Goal: Task Accomplishment & Management: Complete application form

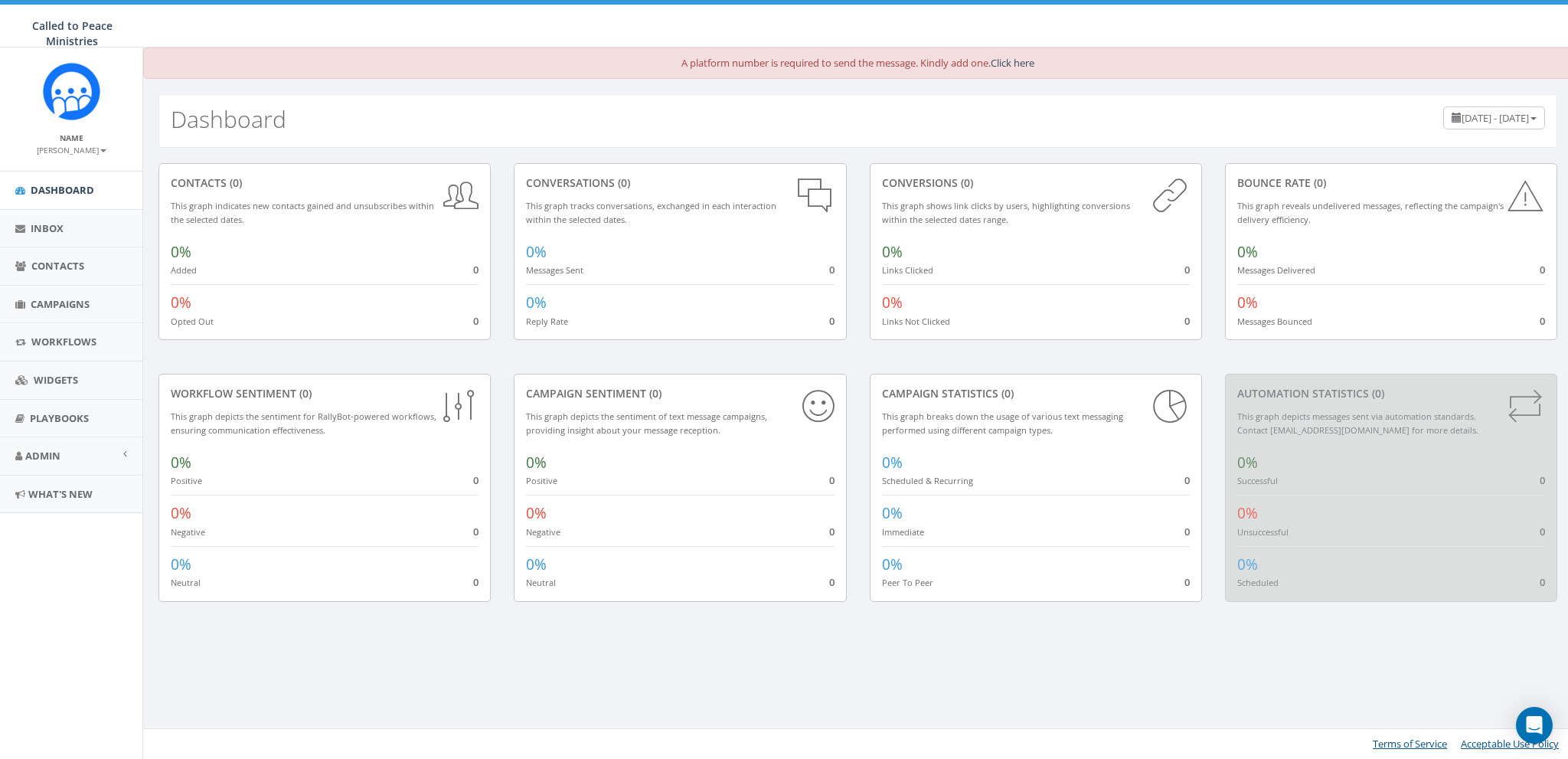
click at [782, 82] on div "Dashboard May 27, 2025 - August 25, 2025" at bounding box center [858, 112] width 1430 height 69
click at [66, 457] on link "Admin" at bounding box center [71, 456] width 142 height 38
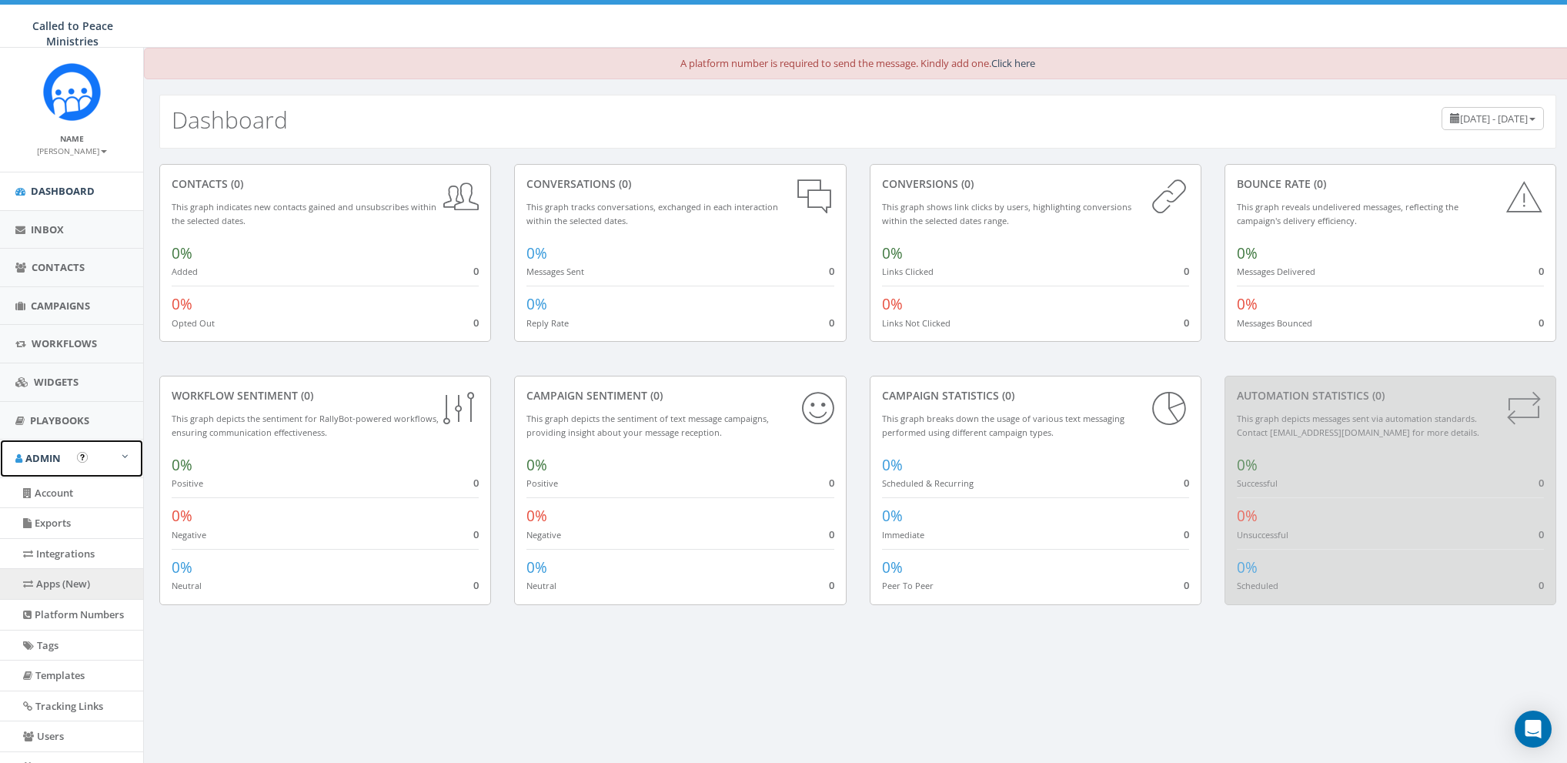
scroll to position [98, 0]
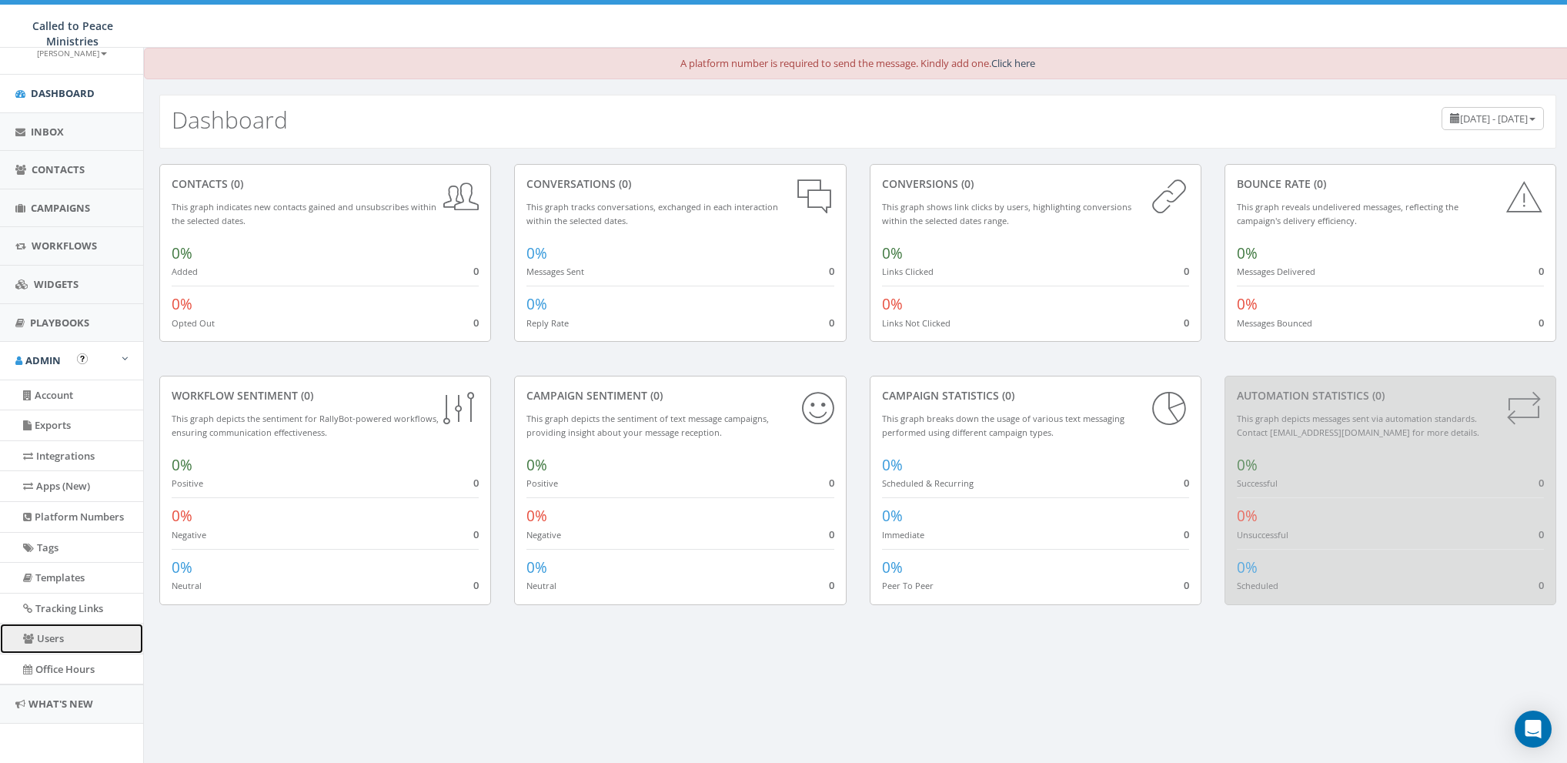
click at [58, 635] on link "Users" at bounding box center [71, 638] width 143 height 30
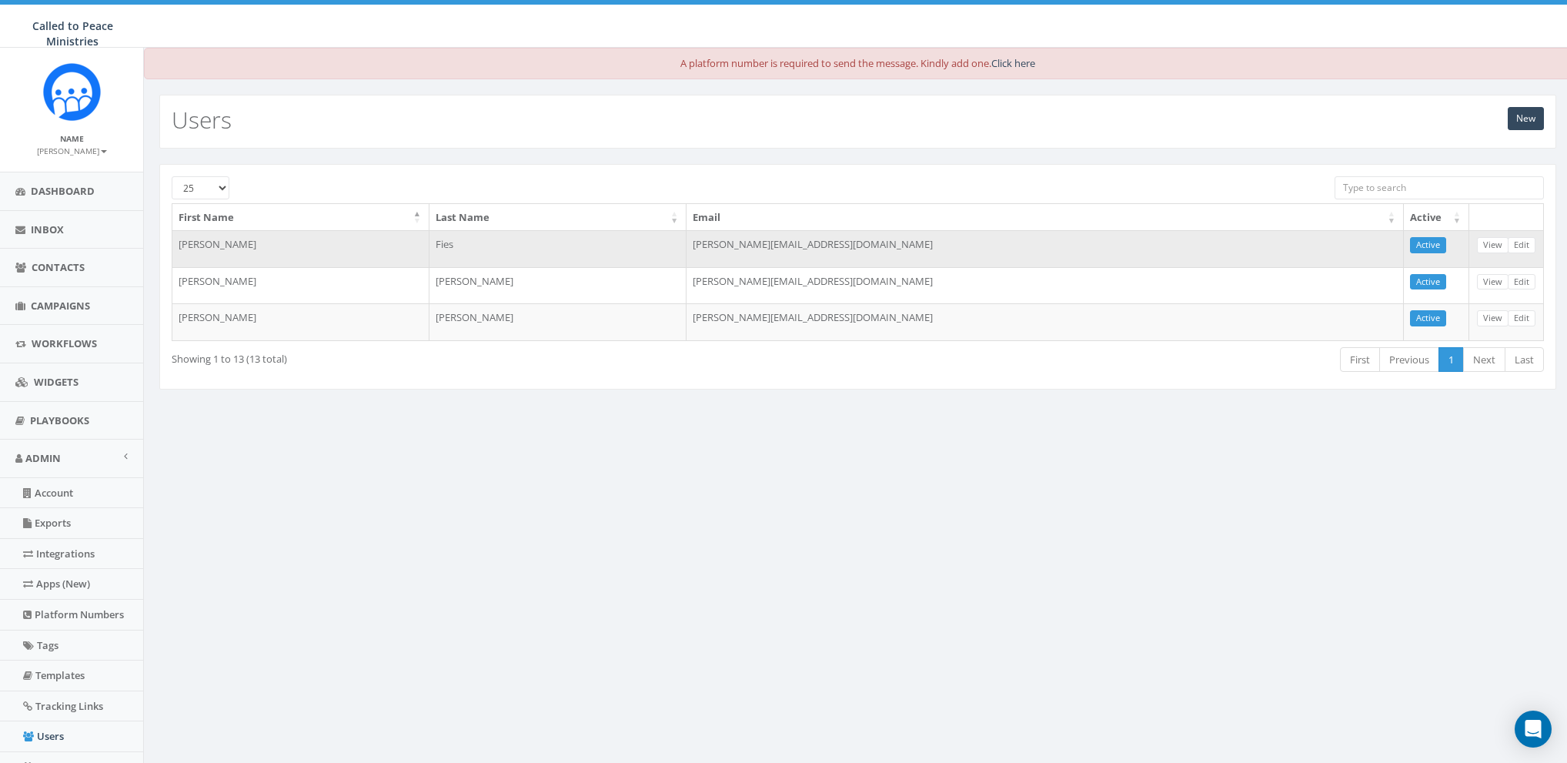
click at [812, 245] on td "[PERSON_NAME][EMAIL_ADDRESS][DOMAIN_NAME]" at bounding box center [1045, 248] width 717 height 37
click at [824, 248] on td "[PERSON_NAME][EMAIL_ADDRESS][DOMAIN_NAME]" at bounding box center [1045, 248] width 717 height 37
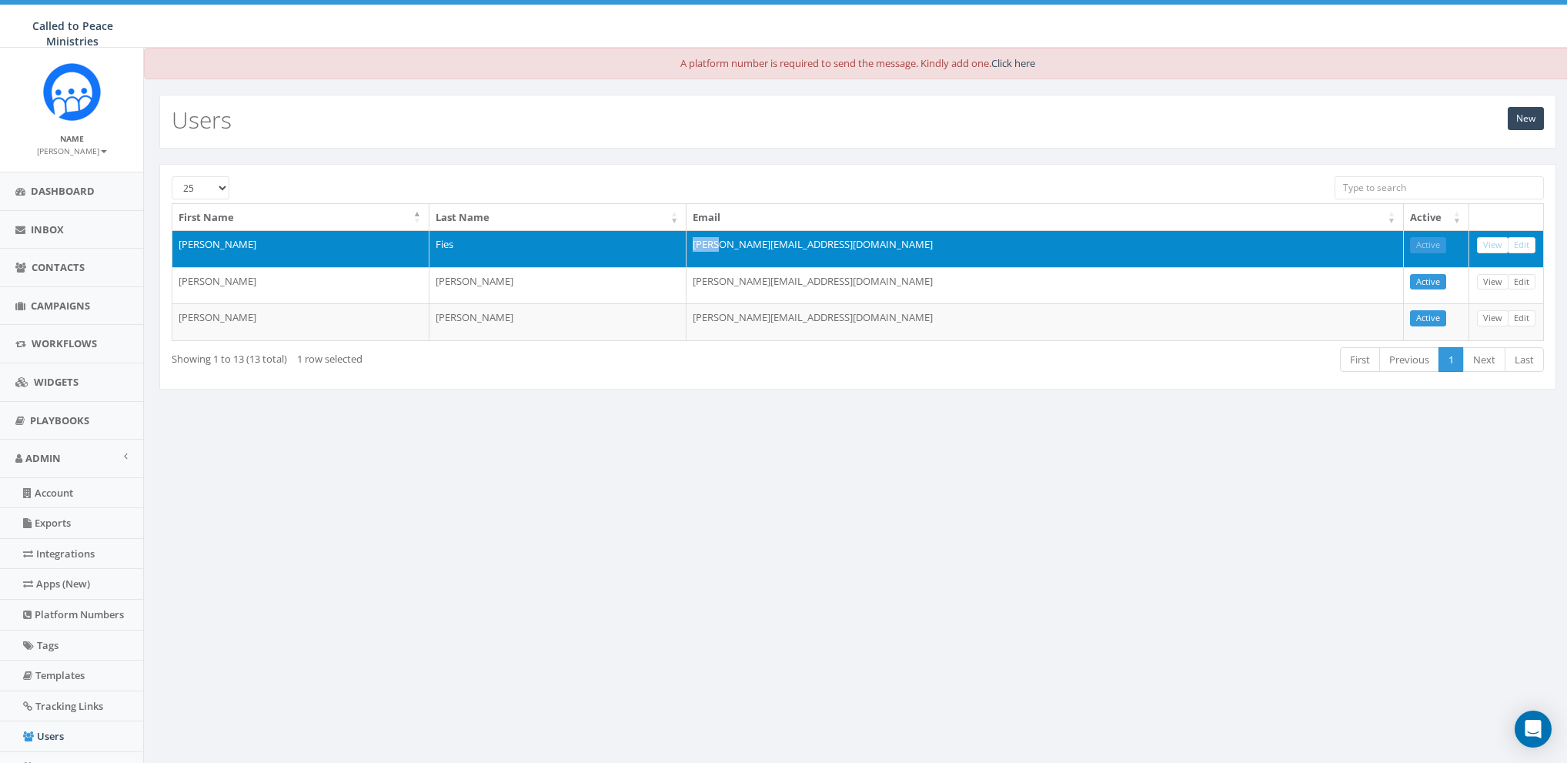
click at [824, 248] on td "[PERSON_NAME][EMAIL_ADDRESS][DOMAIN_NAME]" at bounding box center [1045, 248] width 717 height 37
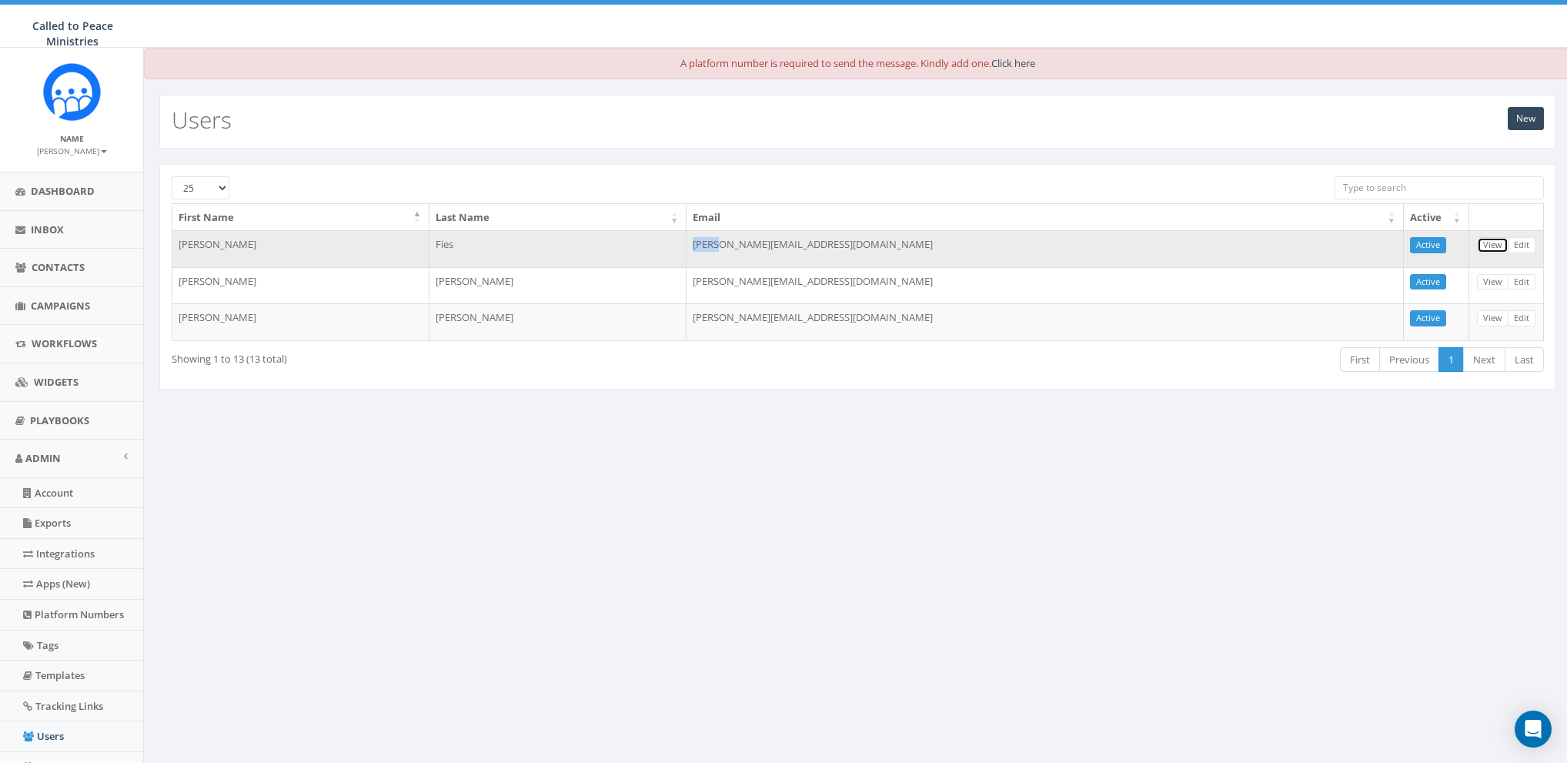
click at [1495, 244] on link "View" at bounding box center [1493, 245] width 32 height 16
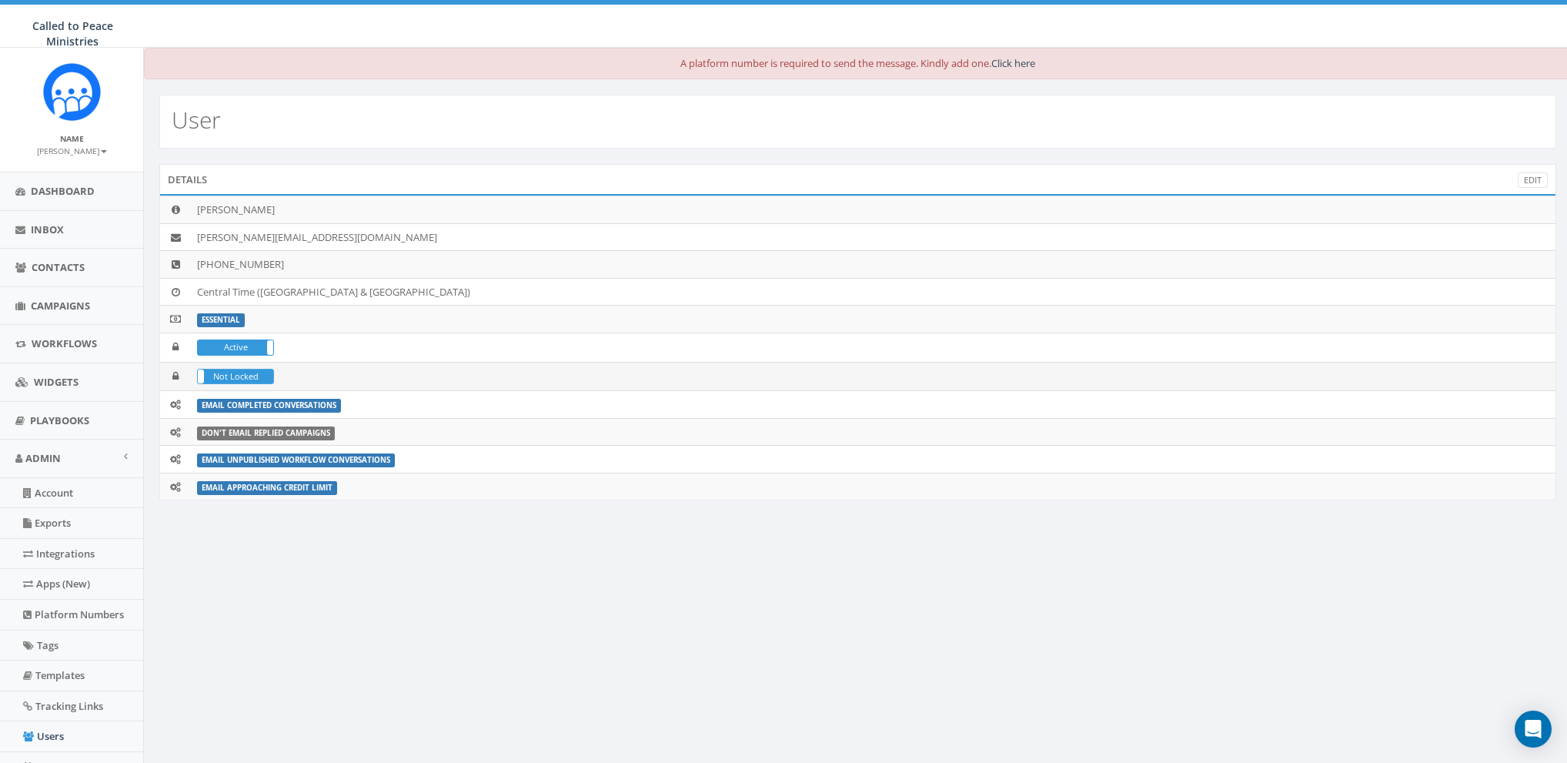
drag, startPoint x: 226, startPoint y: 346, endPoint x: 232, endPoint y: 366, distance: 20.7
click at [226, 346] on label "Active" at bounding box center [235, 347] width 75 height 14
click at [232, 370] on label "Not Locked" at bounding box center [235, 376] width 75 height 14
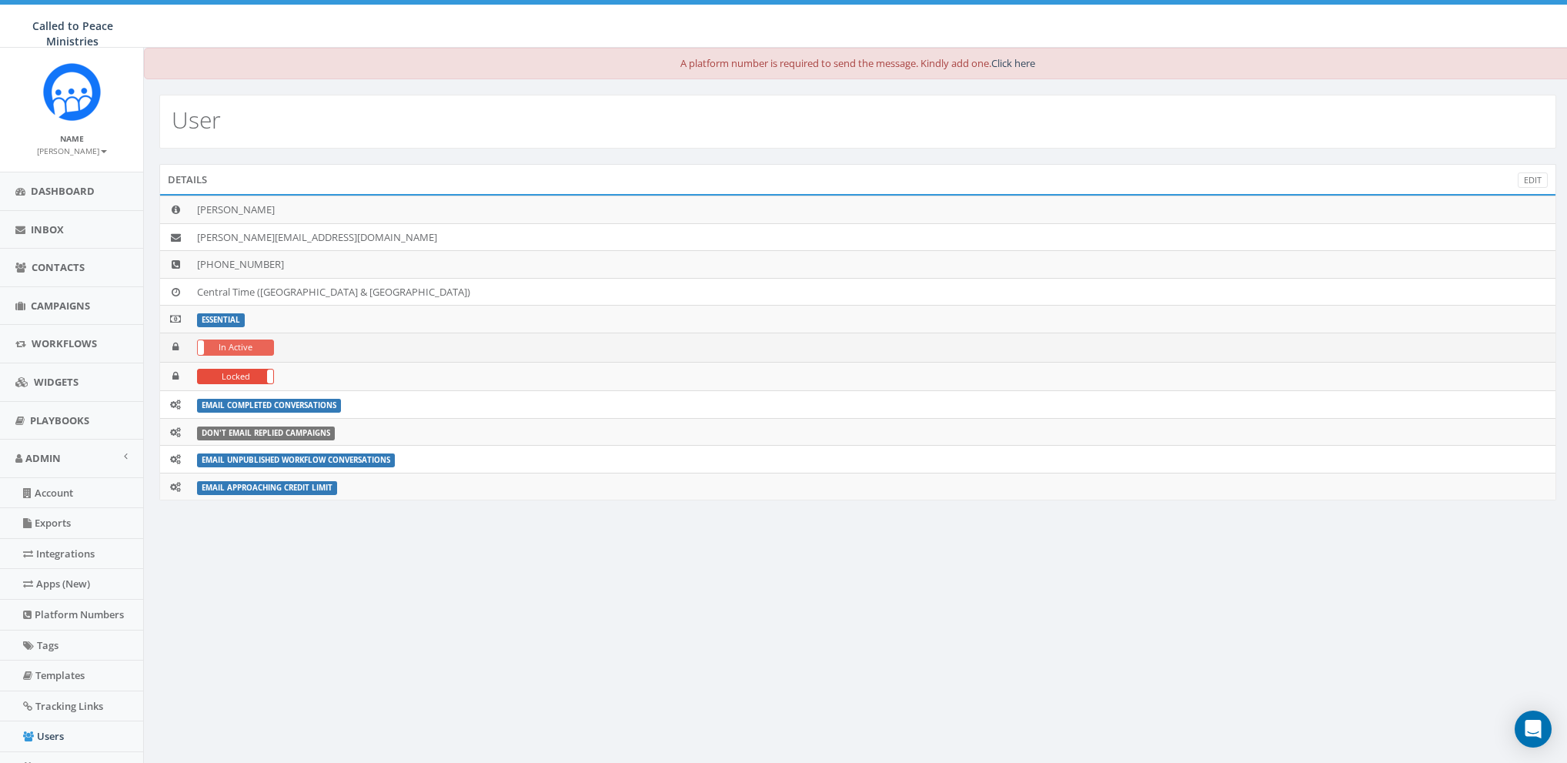
drag, startPoint x: 246, startPoint y: 347, endPoint x: 245, endPoint y: 356, distance: 9.4
click at [246, 347] on label "In Active" at bounding box center [235, 347] width 75 height 14
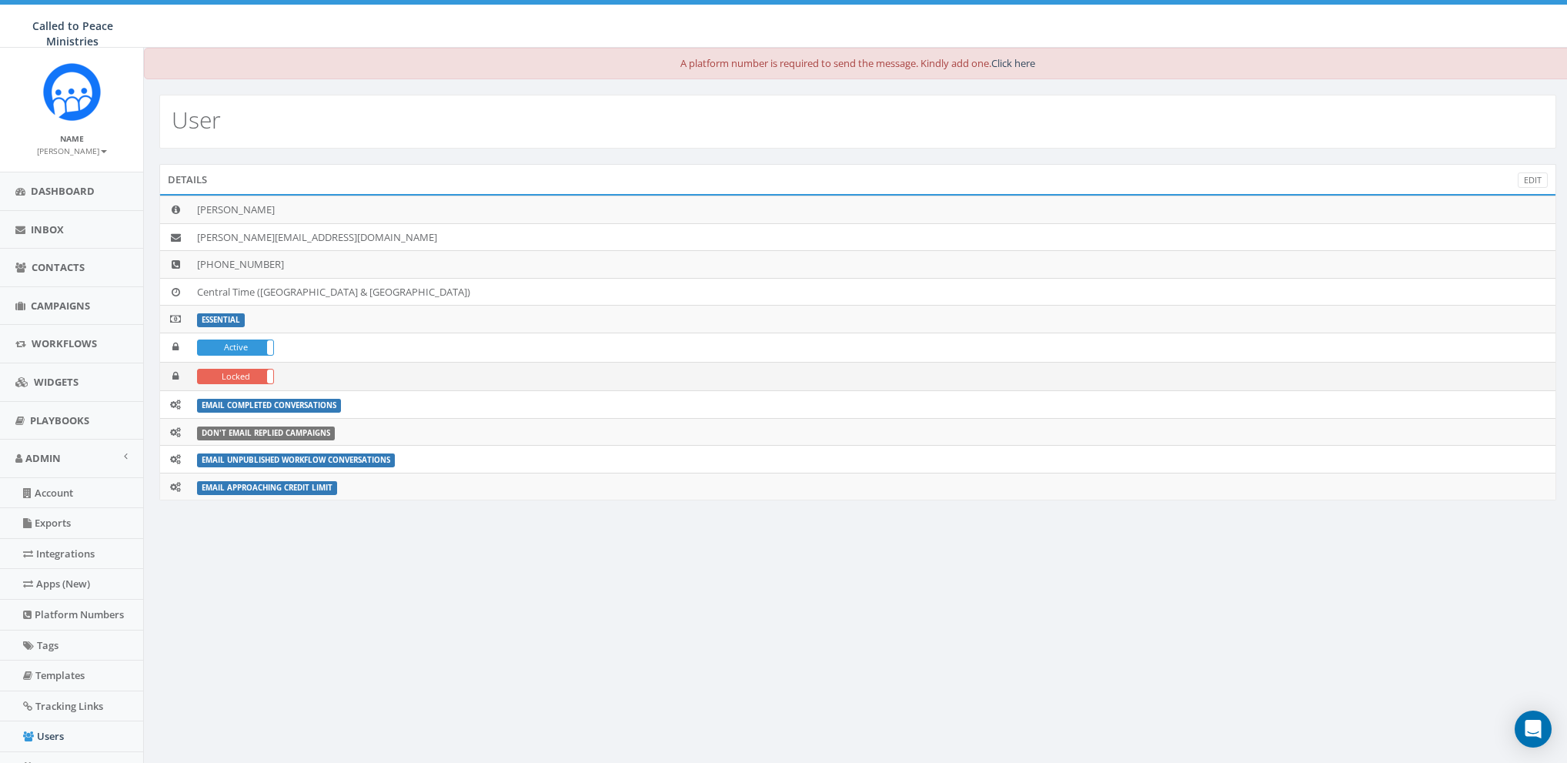
click at [240, 370] on label "Locked" at bounding box center [235, 376] width 75 height 14
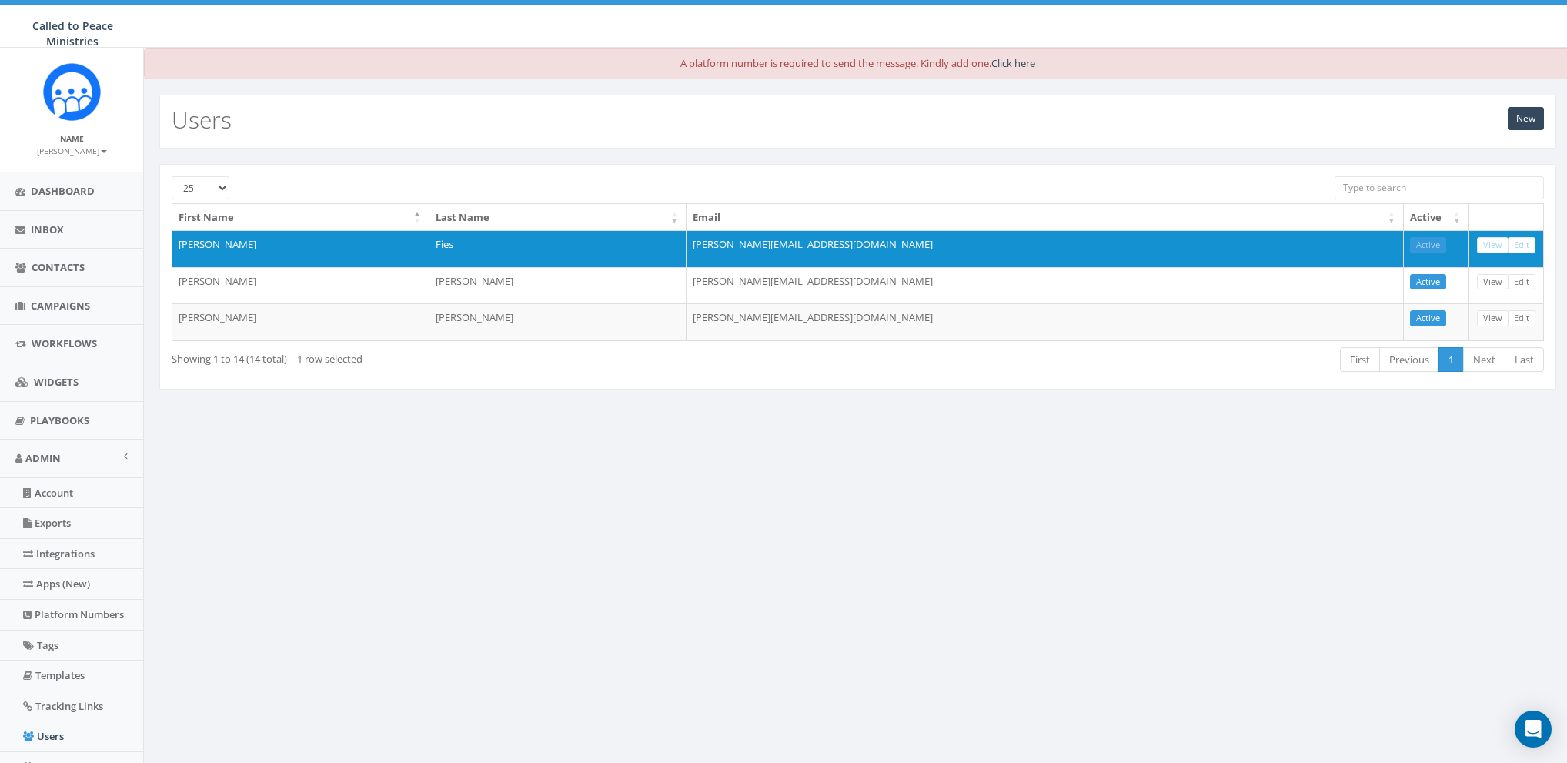
click at [985, 528] on div "A platform number is required to send the message. Kindly add one. Click here N…" at bounding box center [857, 454] width 1428 height 813
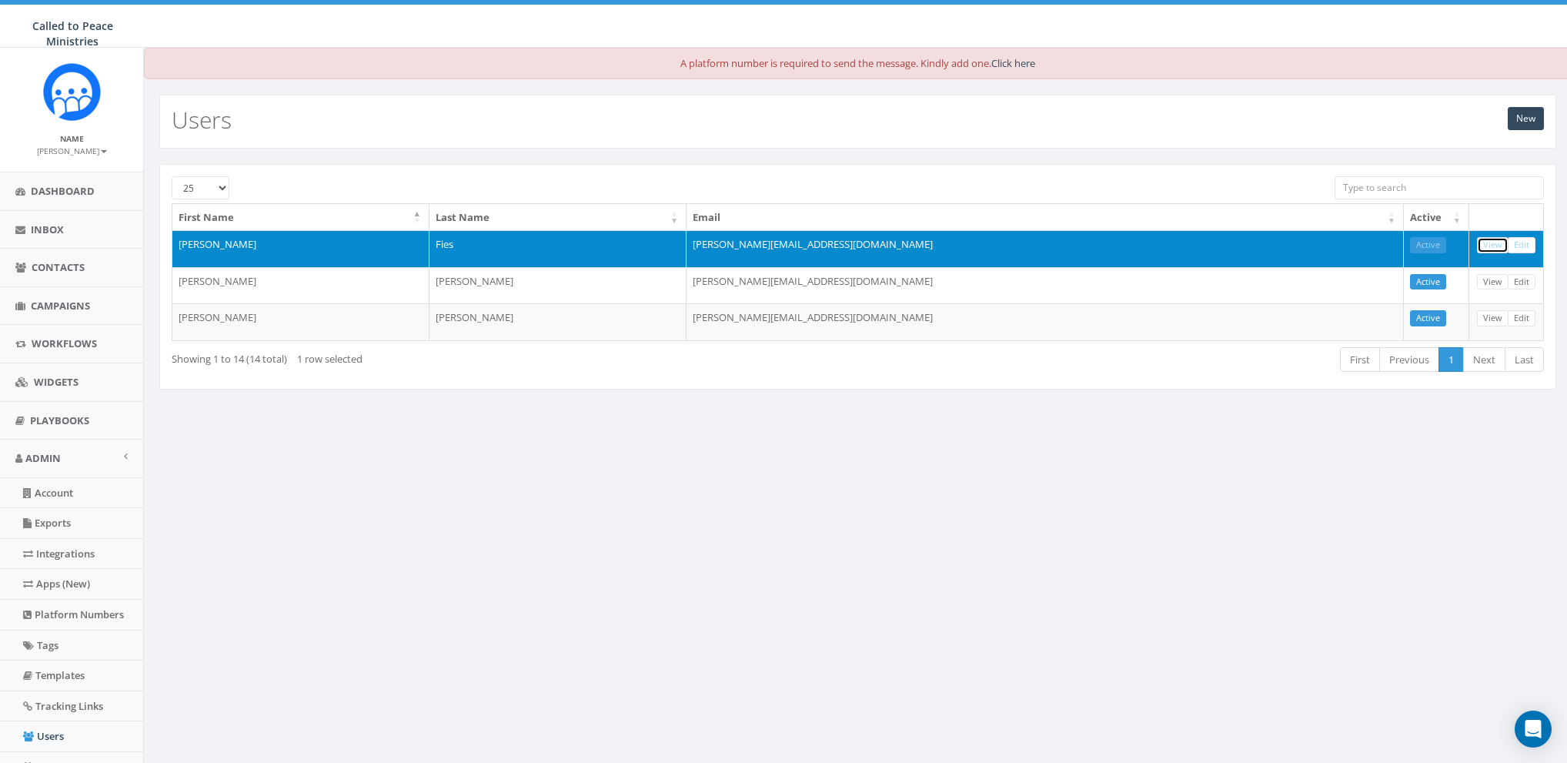
click at [1491, 242] on link "View" at bounding box center [1493, 245] width 32 height 16
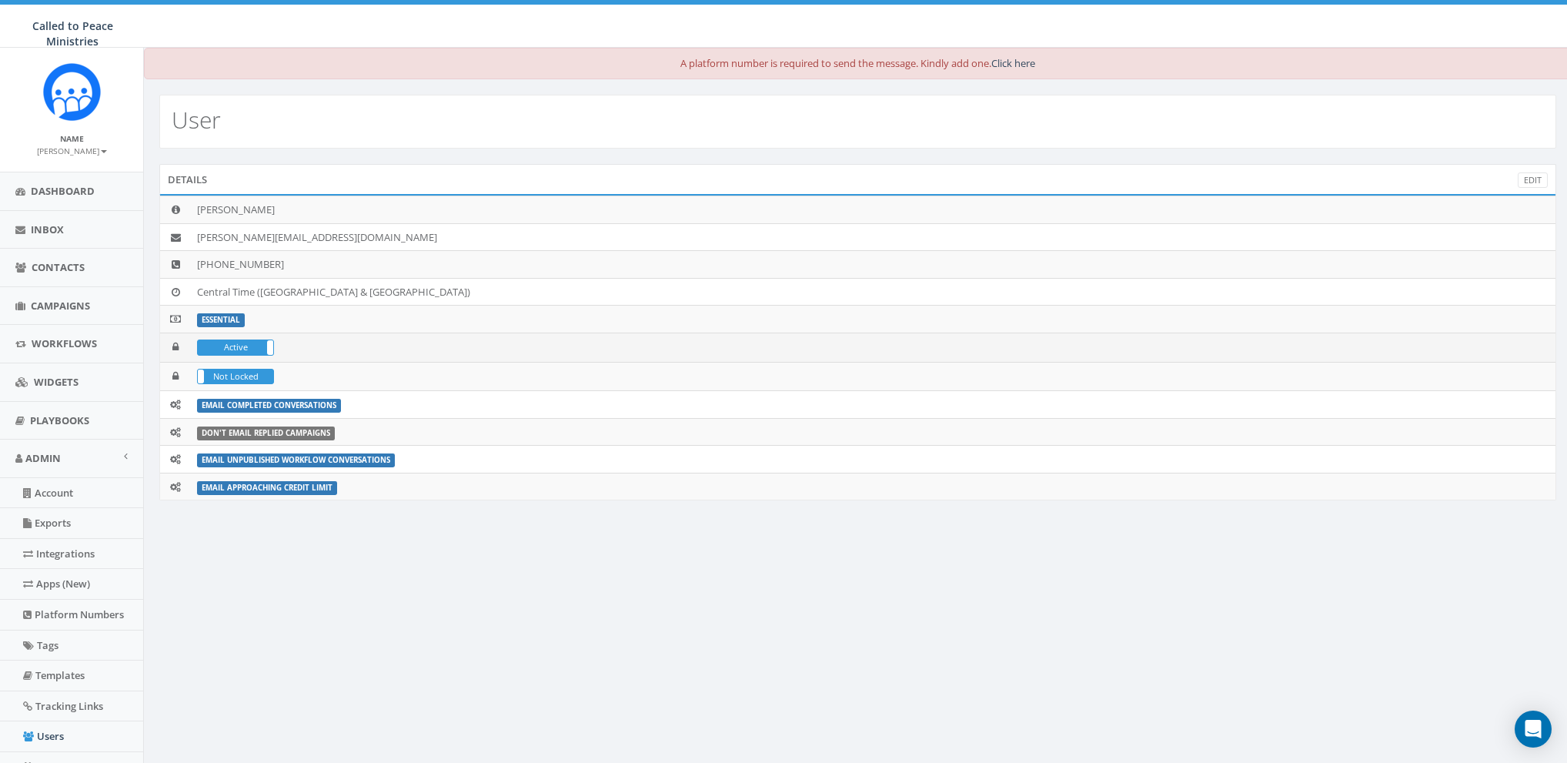
drag, startPoint x: 243, startPoint y: 344, endPoint x: 243, endPoint y: 356, distance: 12.3
click at [243, 344] on label "Active" at bounding box center [235, 347] width 75 height 14
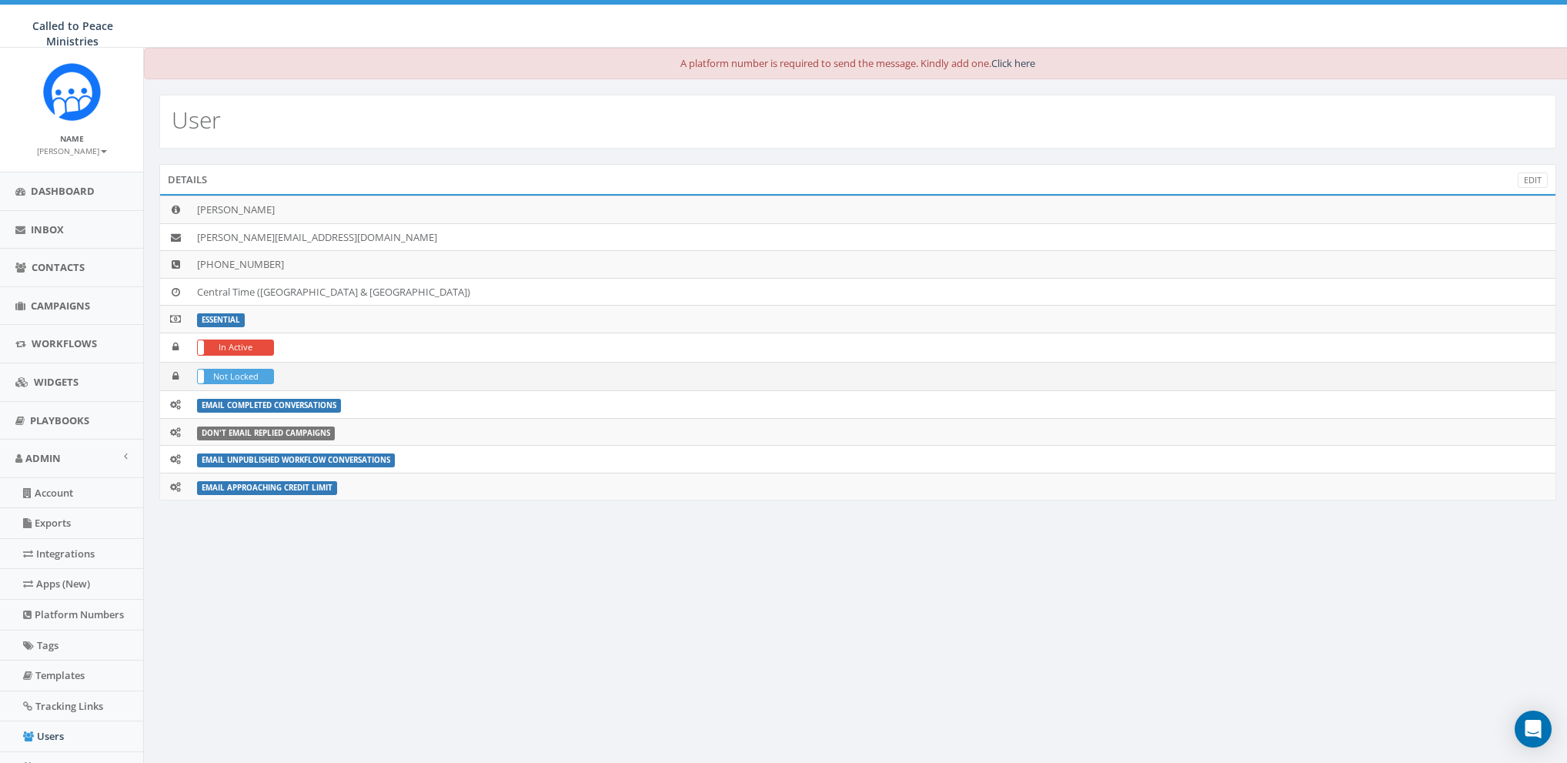
click at [242, 369] on label "Not Locked" at bounding box center [235, 376] width 75 height 14
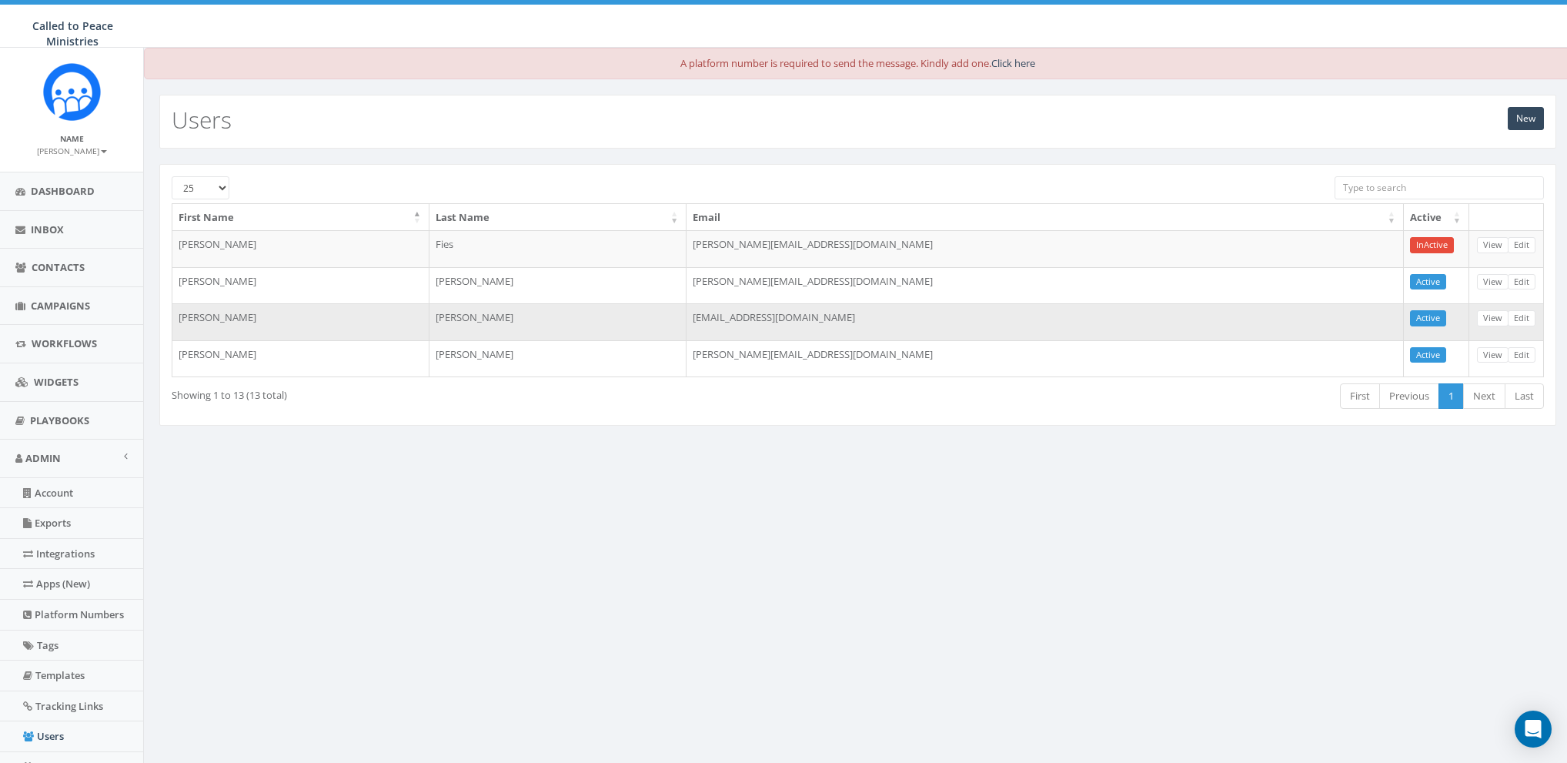
click at [875, 314] on td "maryg@calledtopeace.org" at bounding box center [1045, 321] width 717 height 37
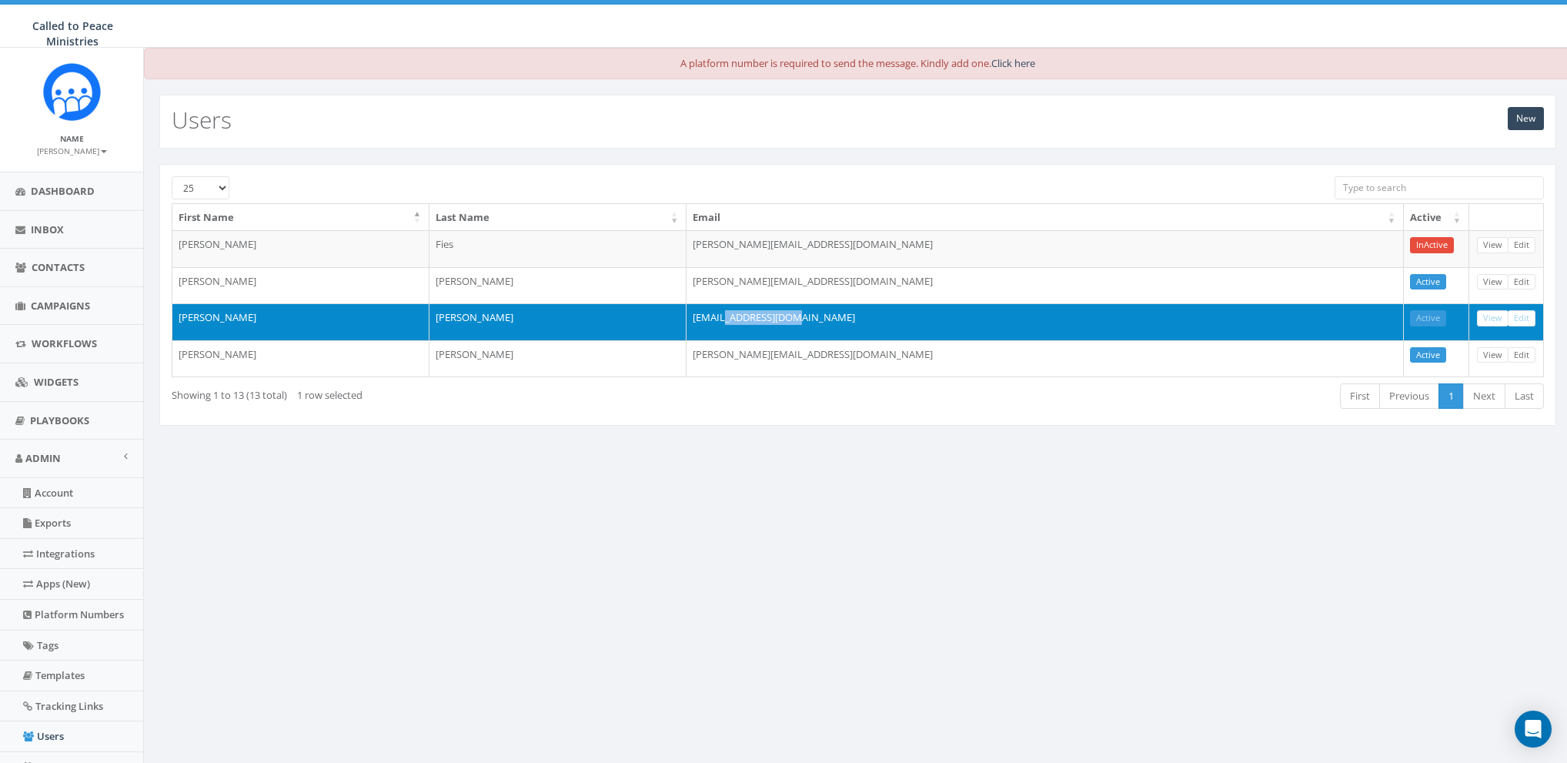
click at [875, 314] on td "maryg@calledtopeace.org" at bounding box center [1045, 321] width 717 height 37
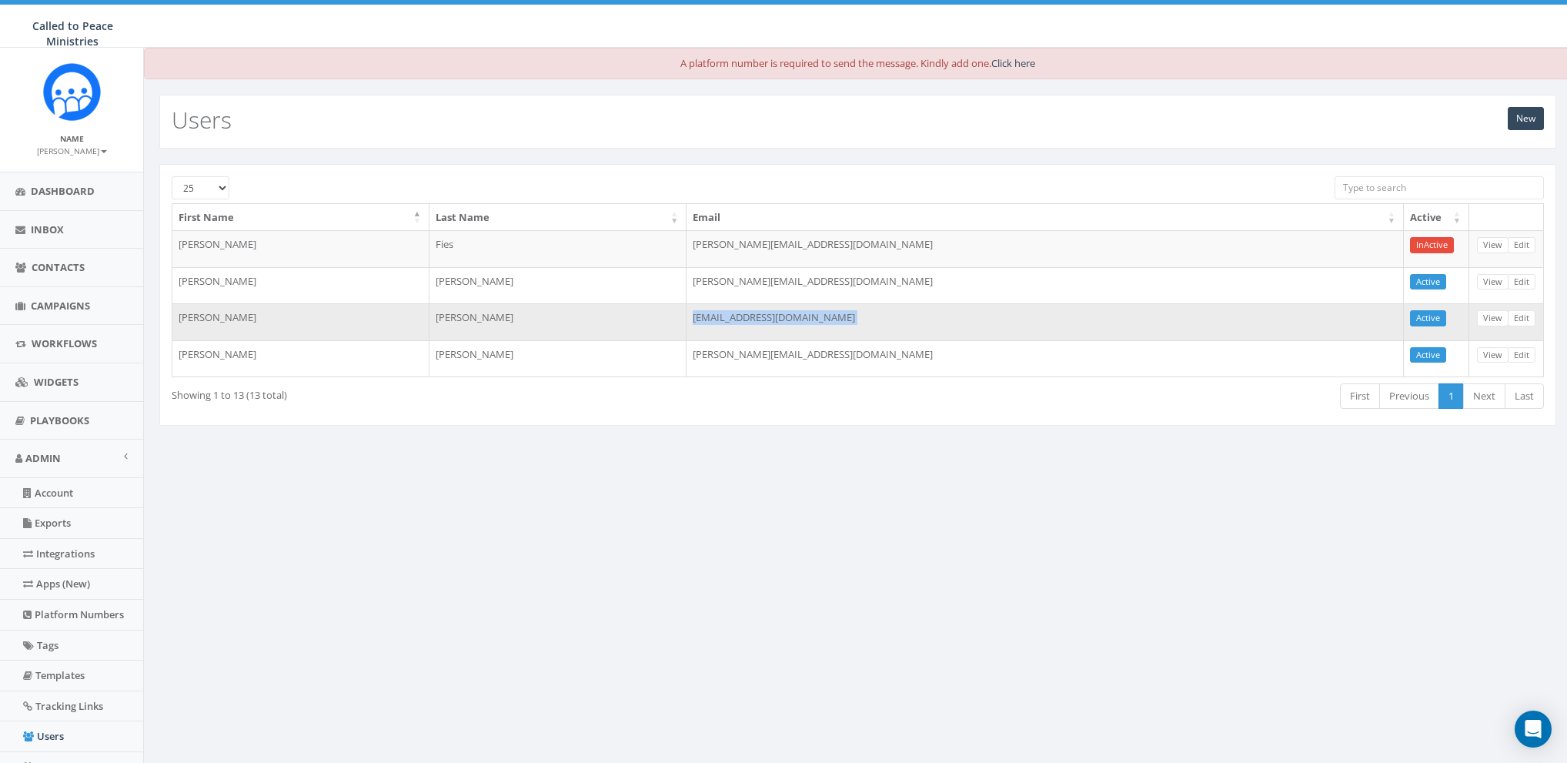
click at [875, 314] on td "maryg@calledtopeace.org" at bounding box center [1045, 321] width 717 height 37
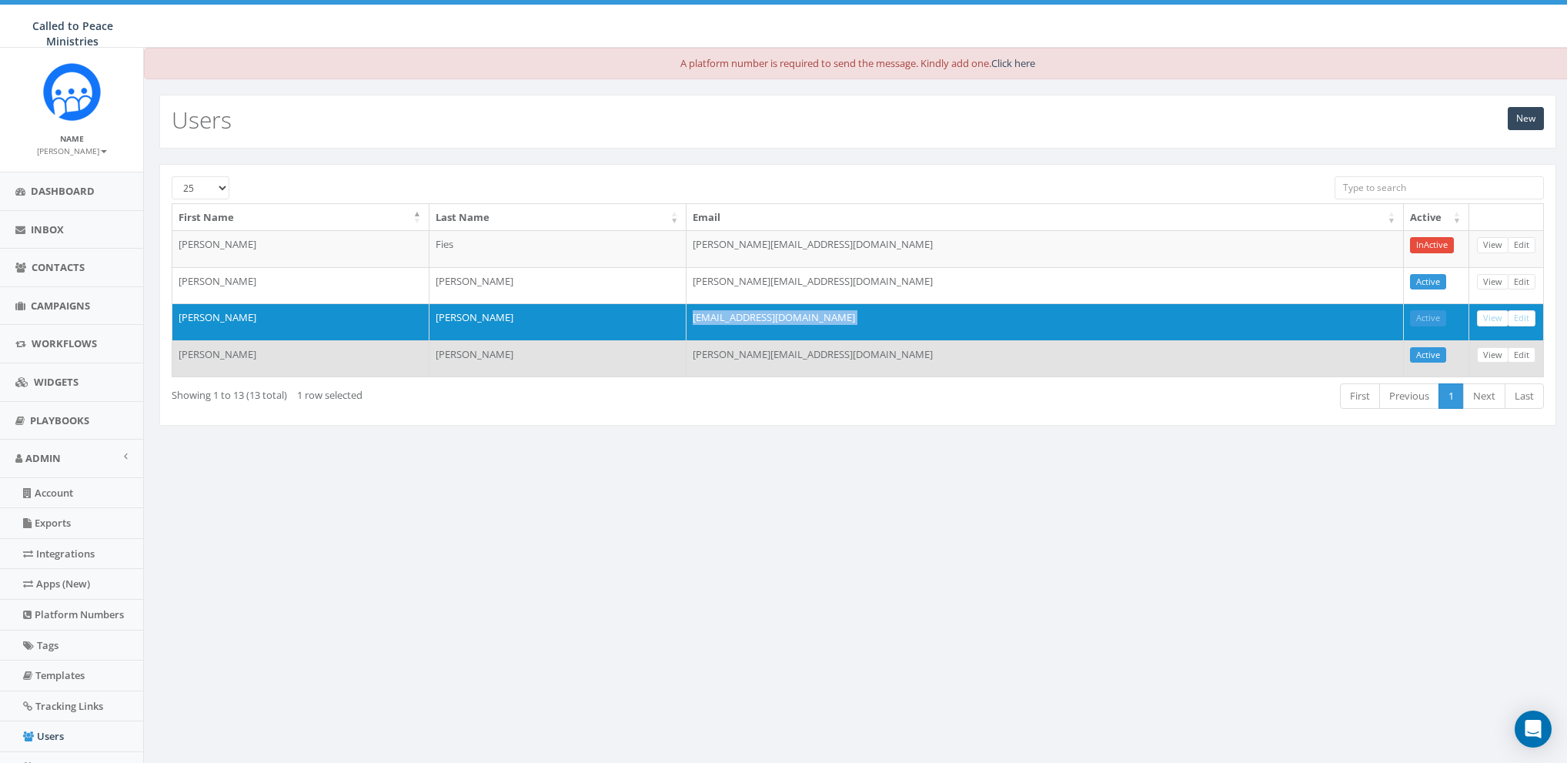
copy tr "maryg@calledtopeace.org Active View Edit"
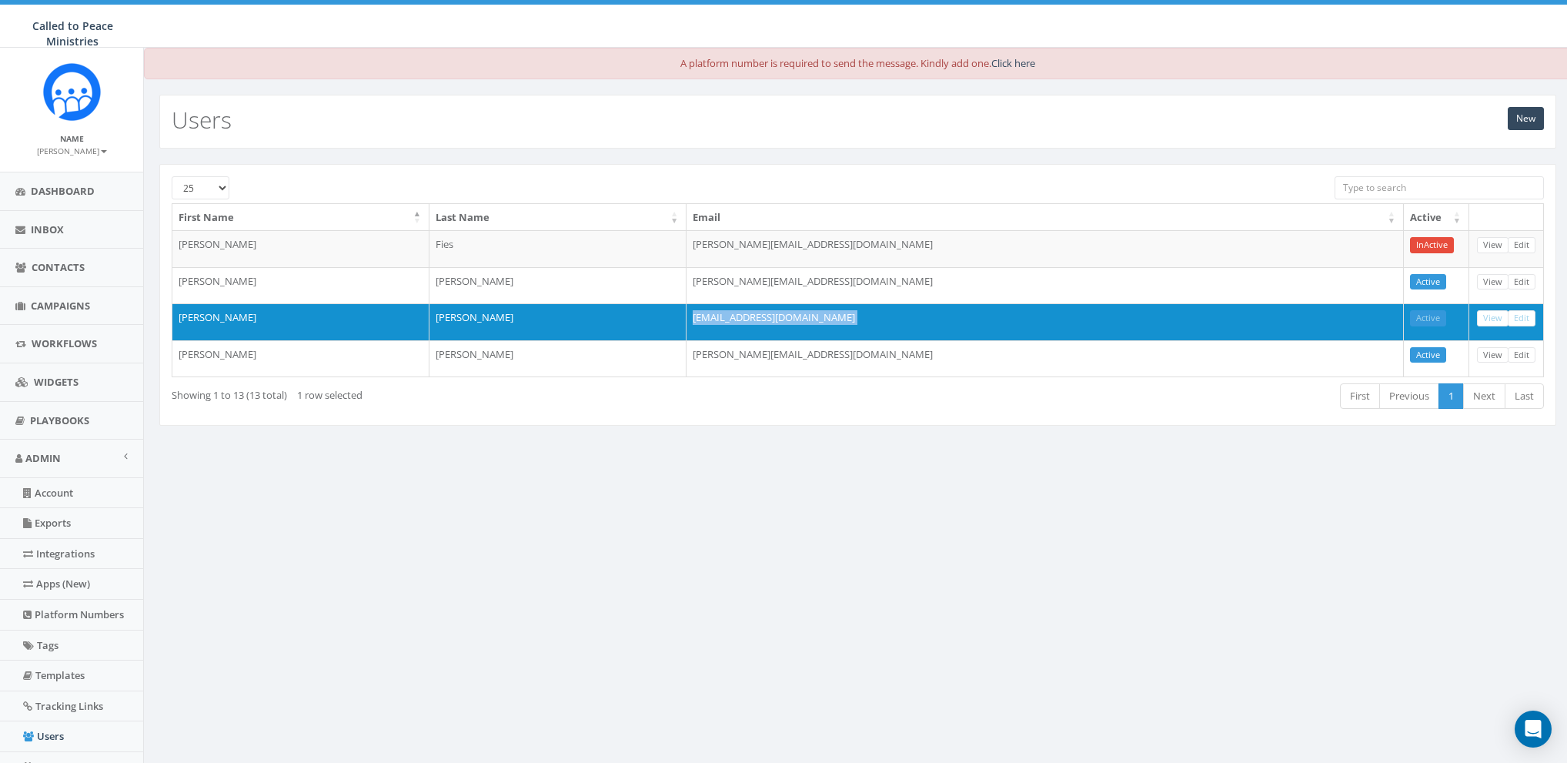
click at [75, 148] on small "[PERSON_NAME]" at bounding box center [72, 150] width 70 height 11
click at [65, 190] on link "Sign Out" at bounding box center [77, 193] width 122 height 19
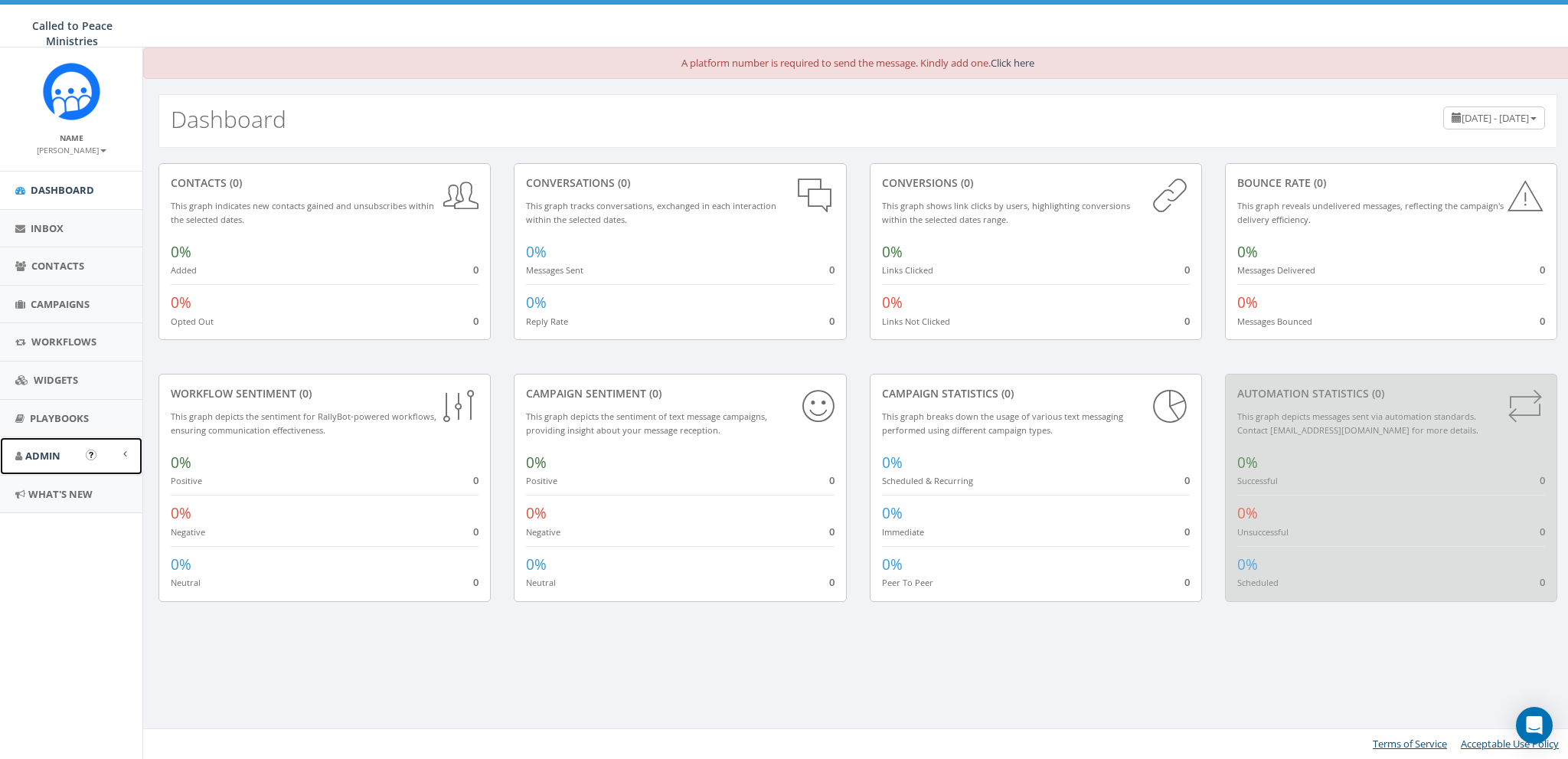
click at [38, 449] on span "Admin" at bounding box center [42, 456] width 35 height 14
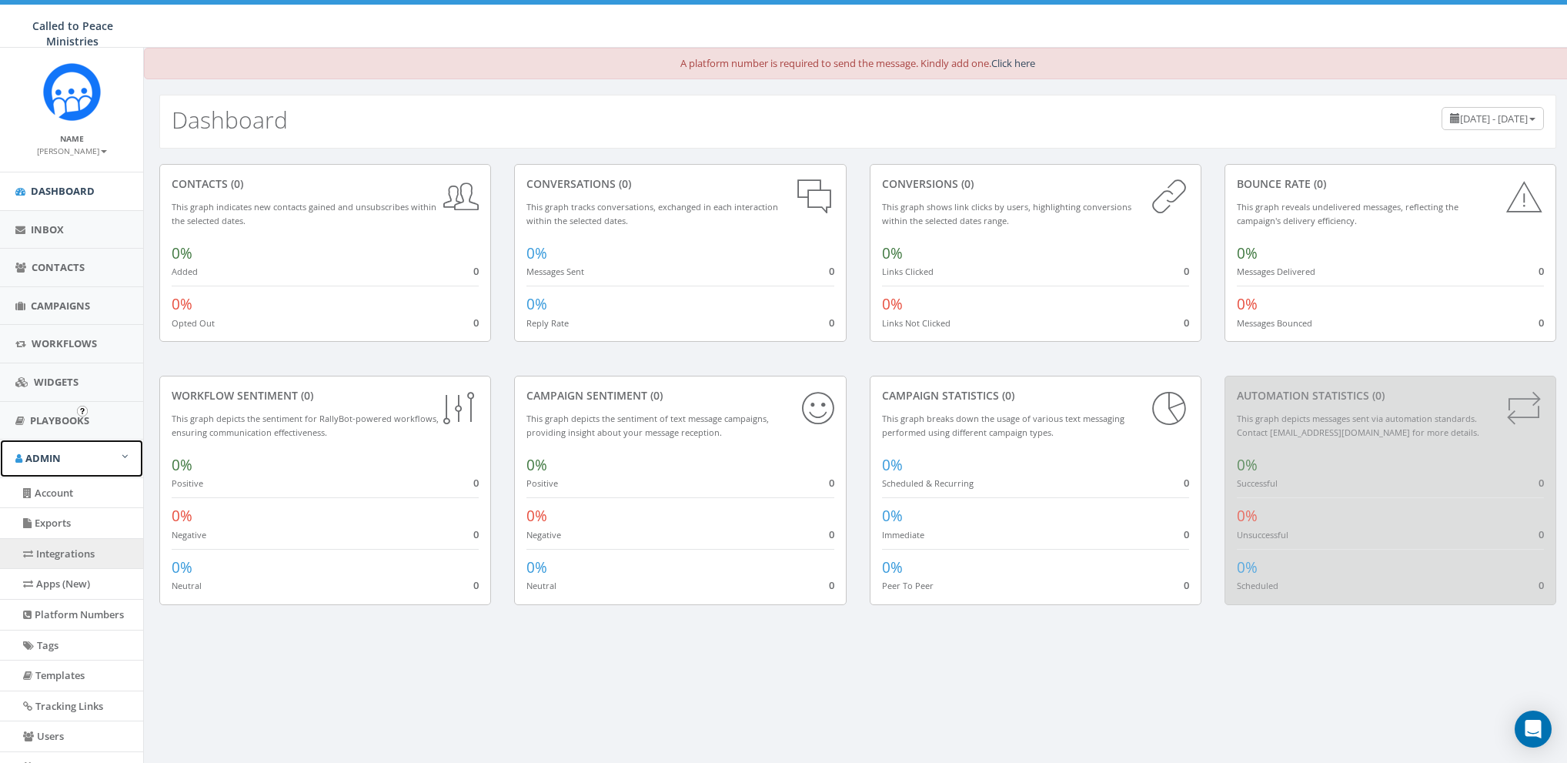
scroll to position [98, 0]
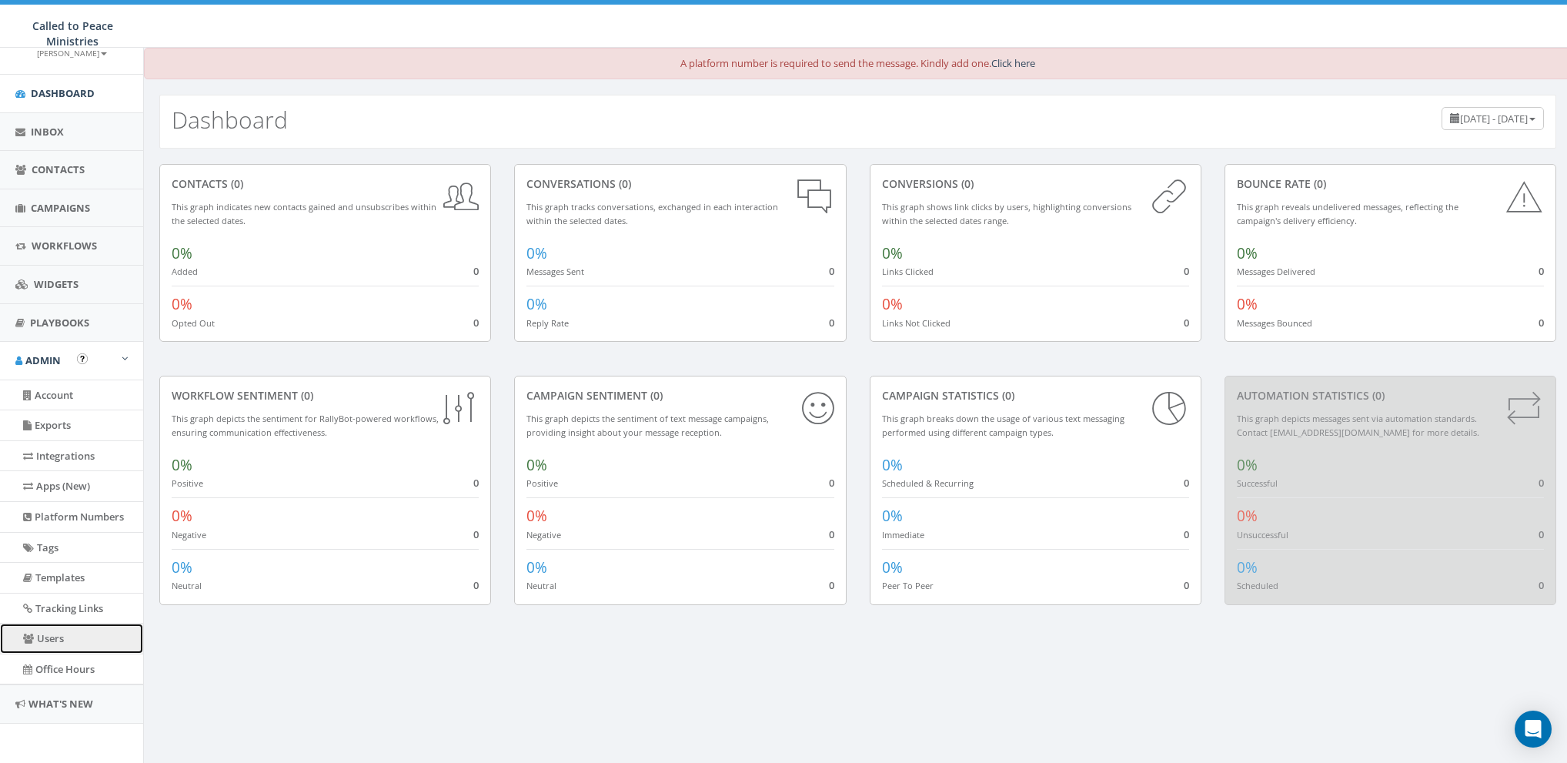
click at [46, 631] on link "Users" at bounding box center [71, 638] width 143 height 30
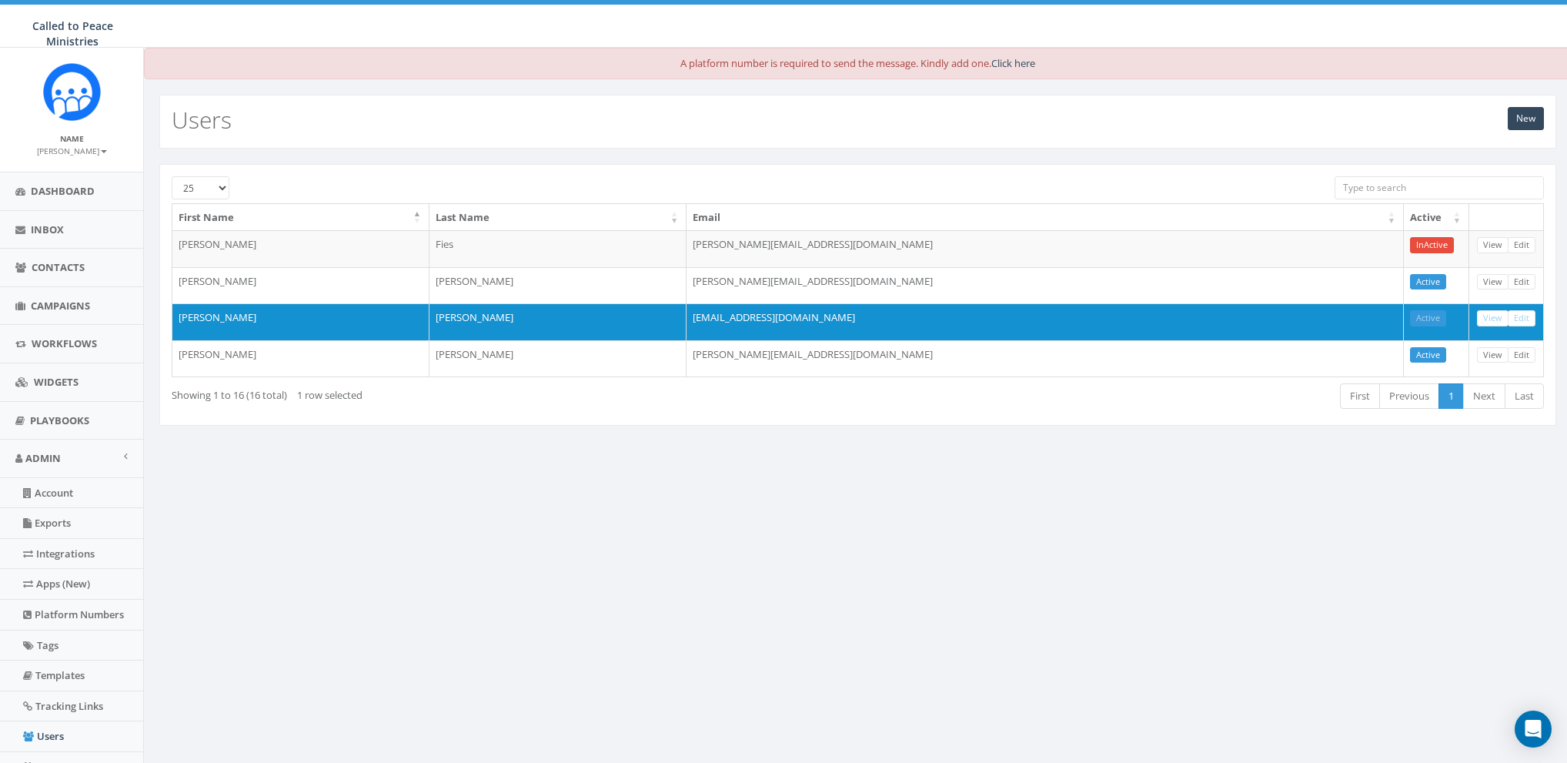
click at [1087, 467] on div "A platform number is required to send the message. Kindly add one. Click here N…" at bounding box center [857, 454] width 1428 height 813
click at [1187, 511] on div "A platform number is required to send the message. Kindly add one. Click here N…" at bounding box center [857, 454] width 1428 height 813
click at [65, 192] on span "Dashboard" at bounding box center [63, 191] width 64 height 14
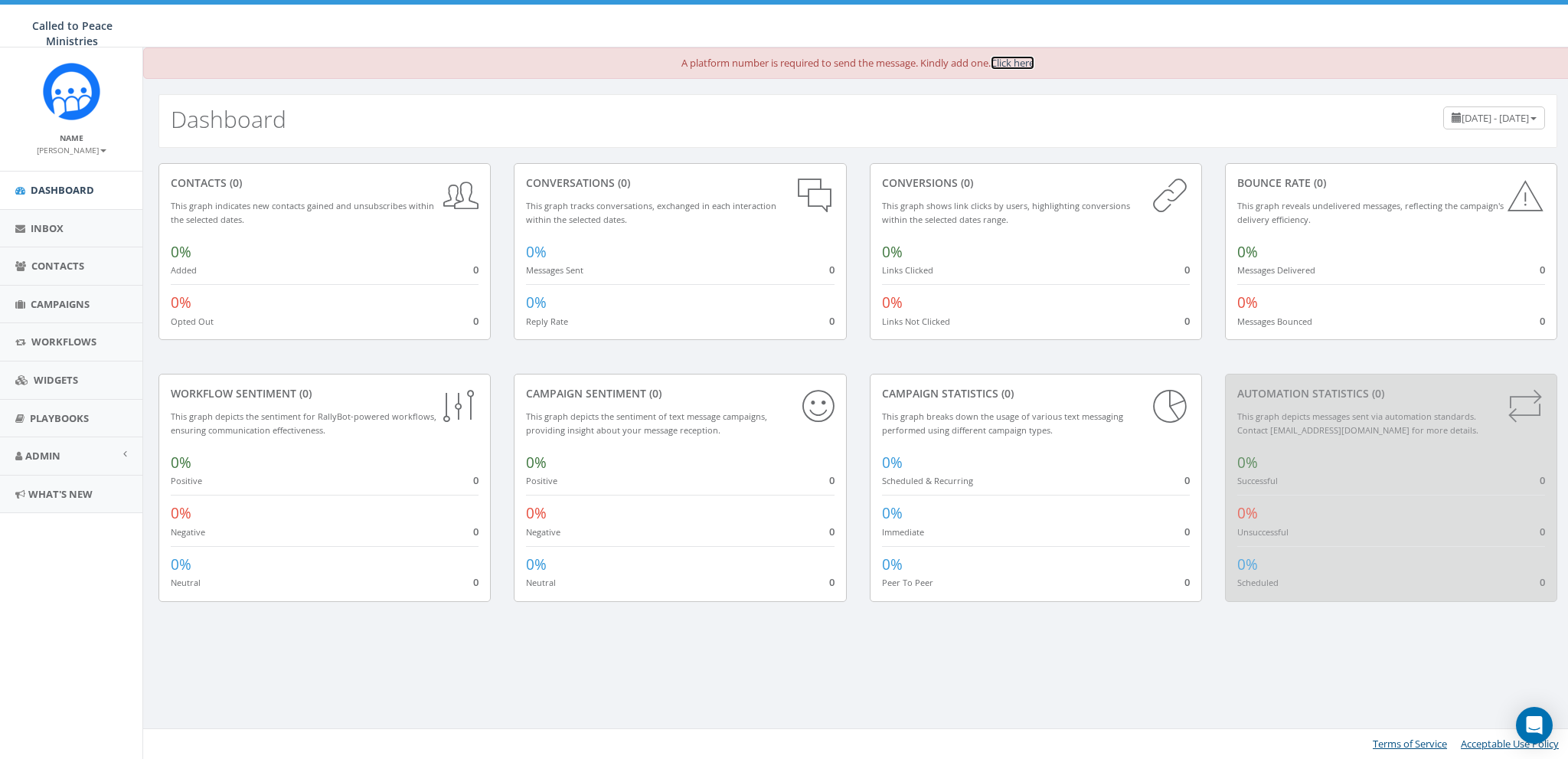
click at [1025, 65] on link "Click here" at bounding box center [1013, 63] width 44 height 14
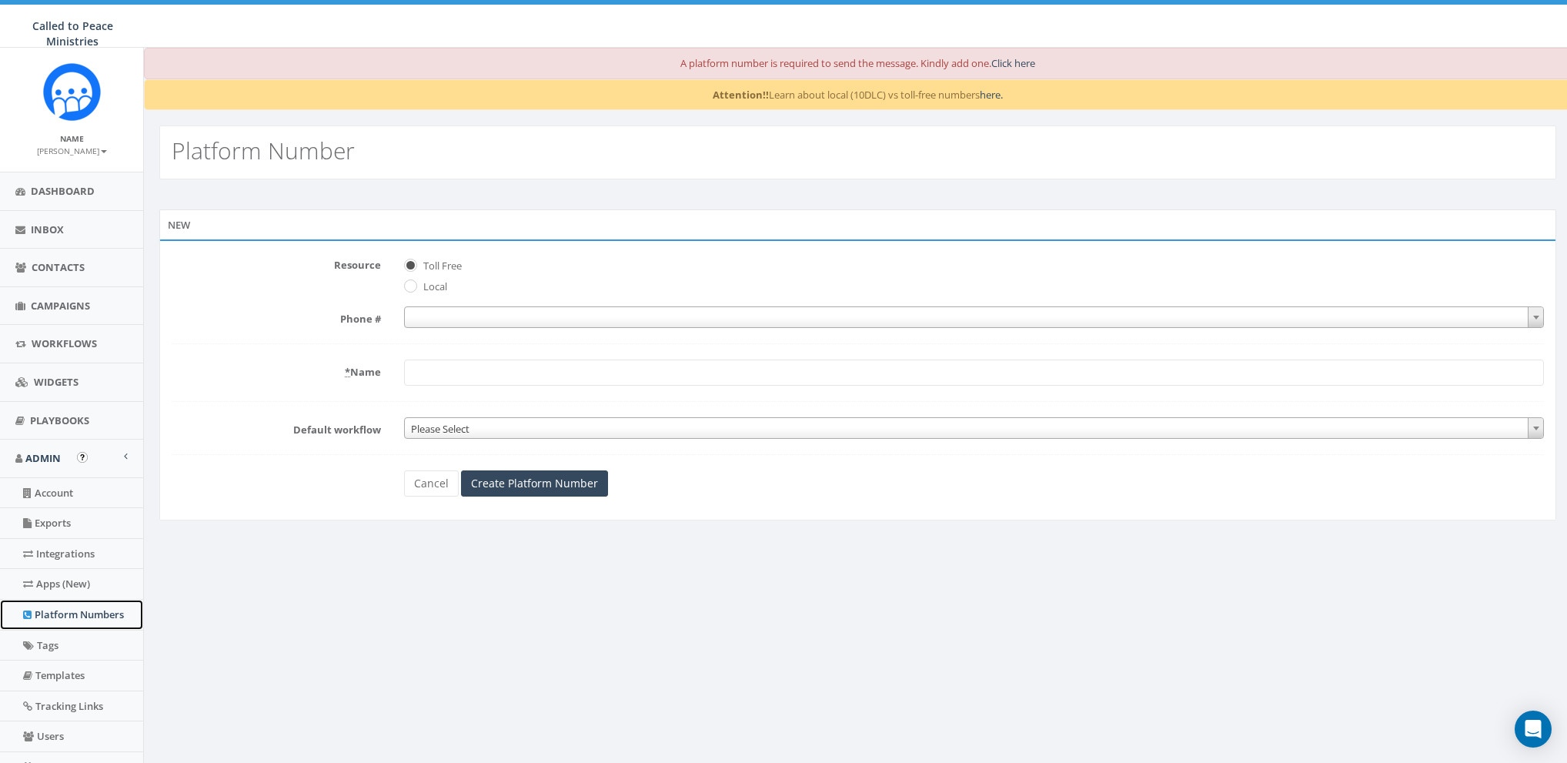
click at [62, 604] on link "Platform Numbers" at bounding box center [71, 615] width 143 height 30
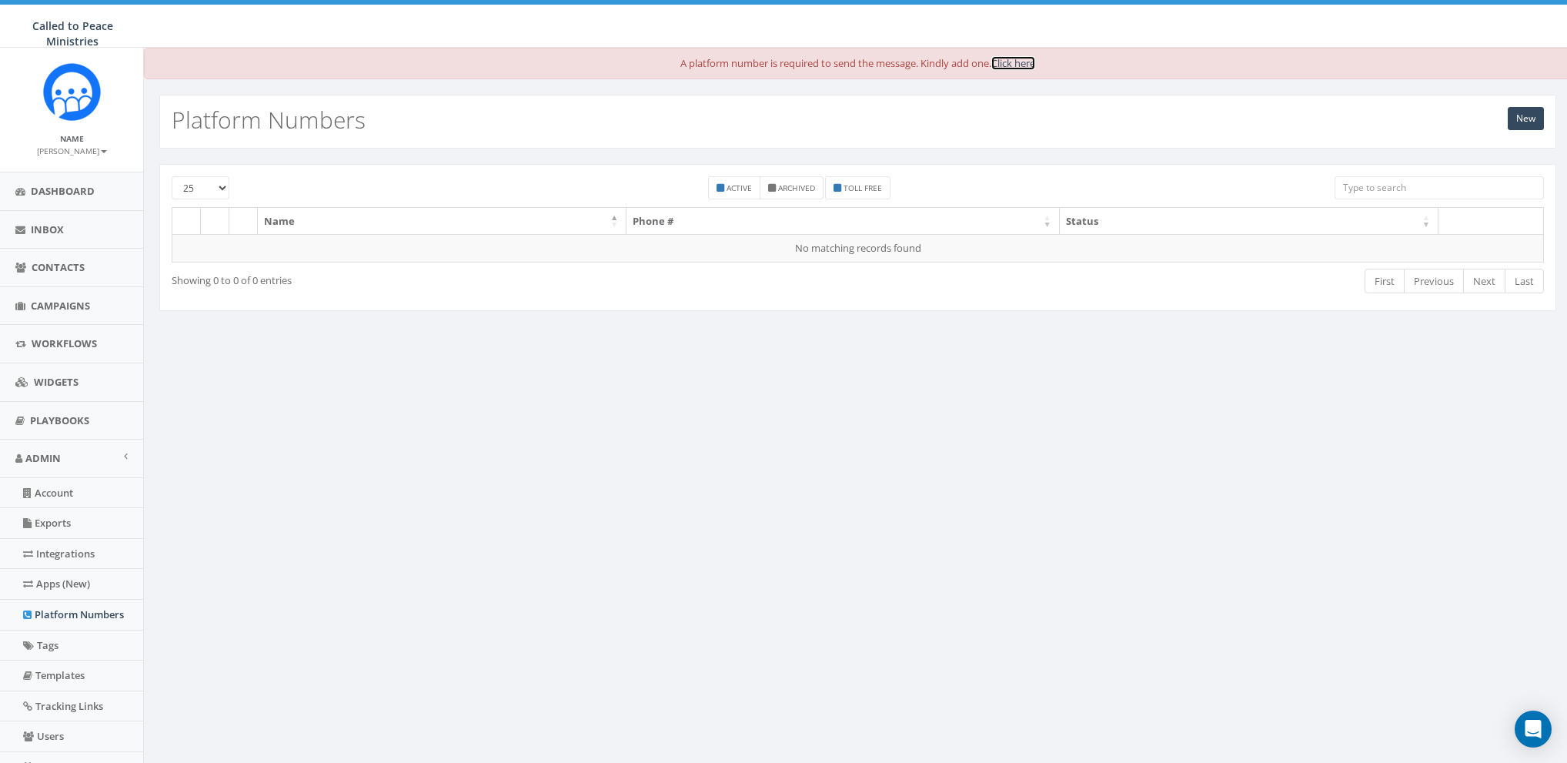
click at [1026, 59] on link "Click here" at bounding box center [1013, 63] width 44 height 14
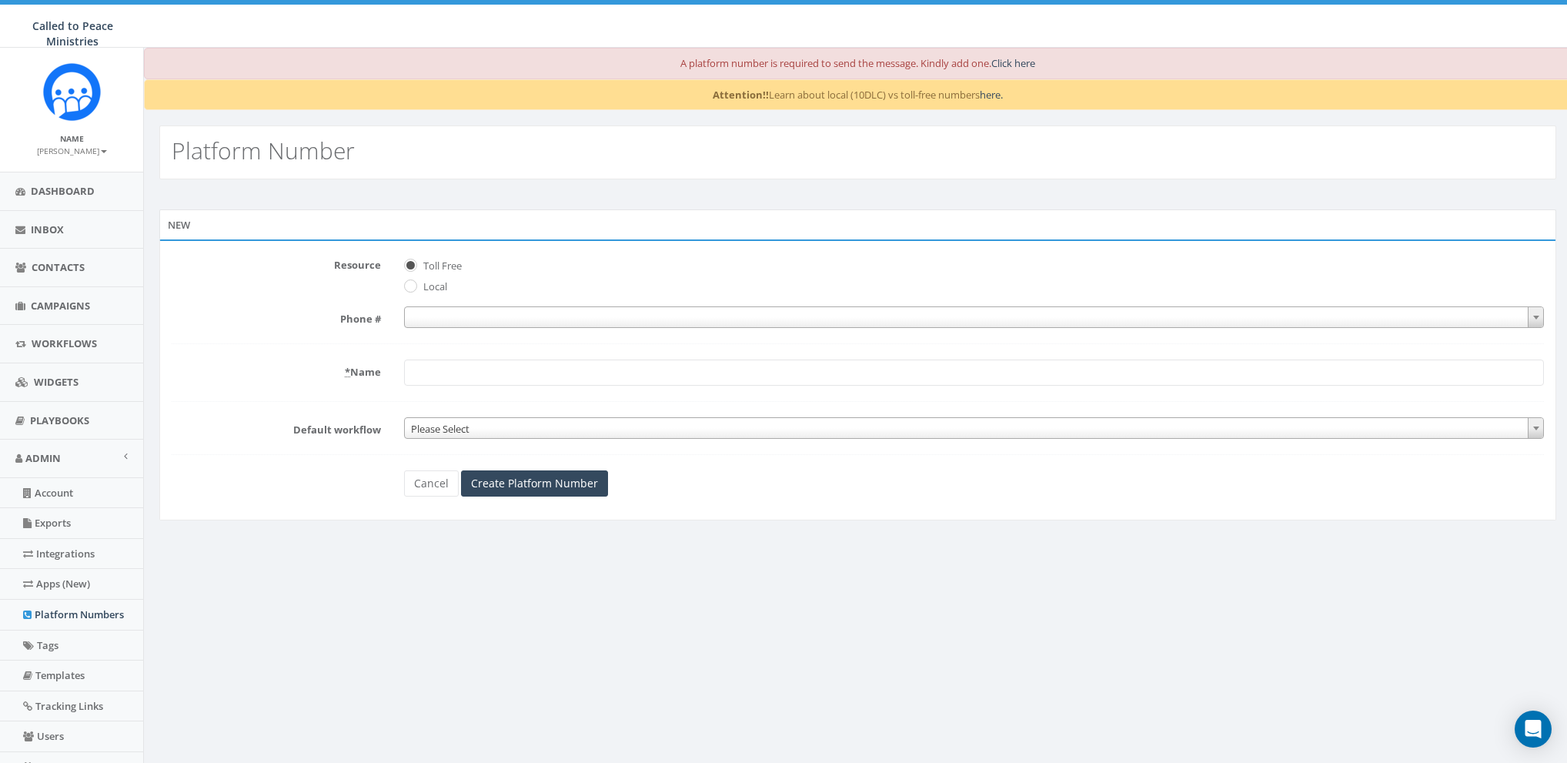
click at [515, 229] on div "New" at bounding box center [857, 224] width 1397 height 31
click at [440, 318] on span at bounding box center [974, 317] width 1140 height 22
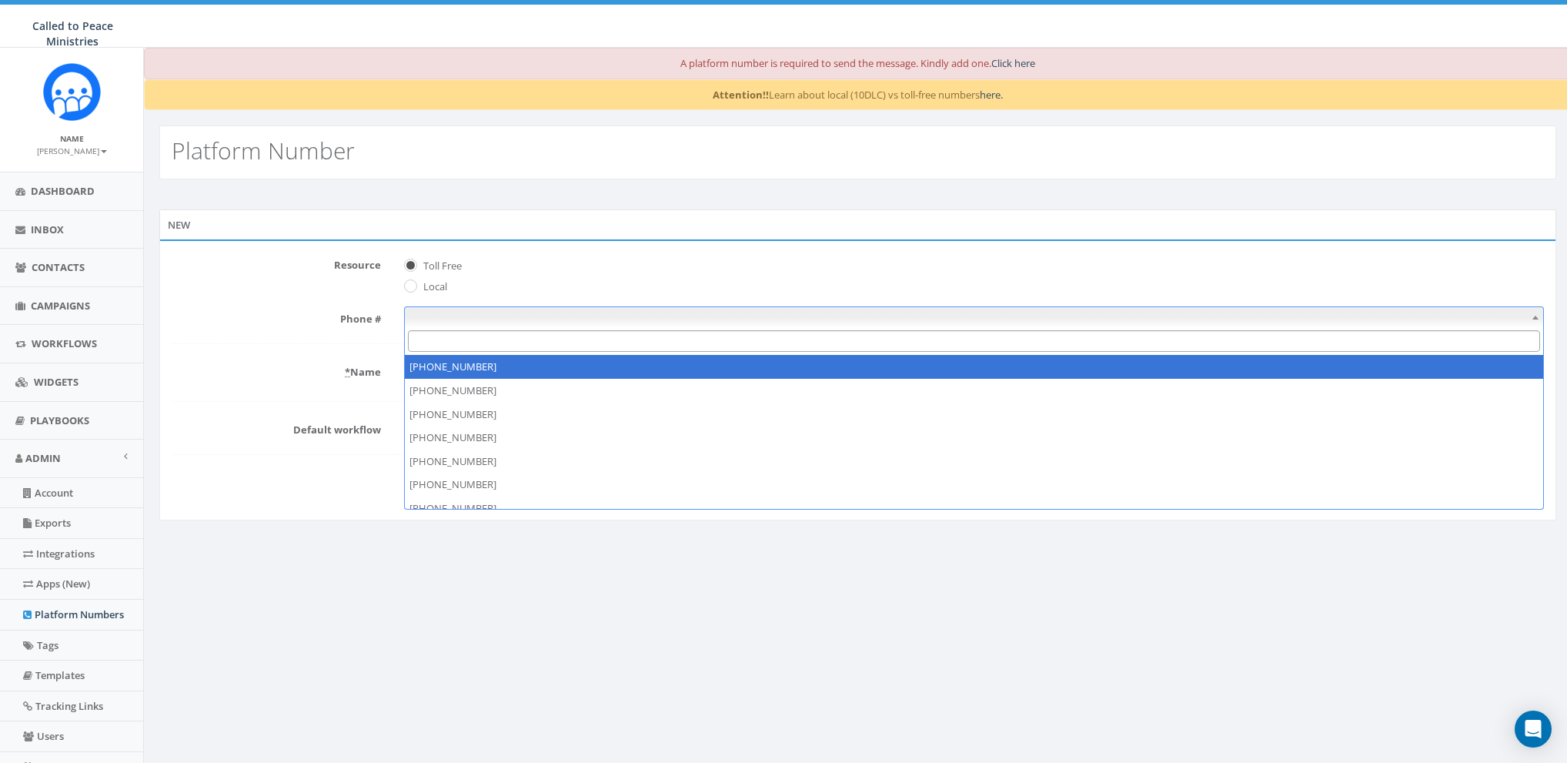
click at [450, 269] on label "Toll Free" at bounding box center [440, 266] width 42 height 15
click at [414, 269] on input "Toll Free" at bounding box center [409, 266] width 10 height 10
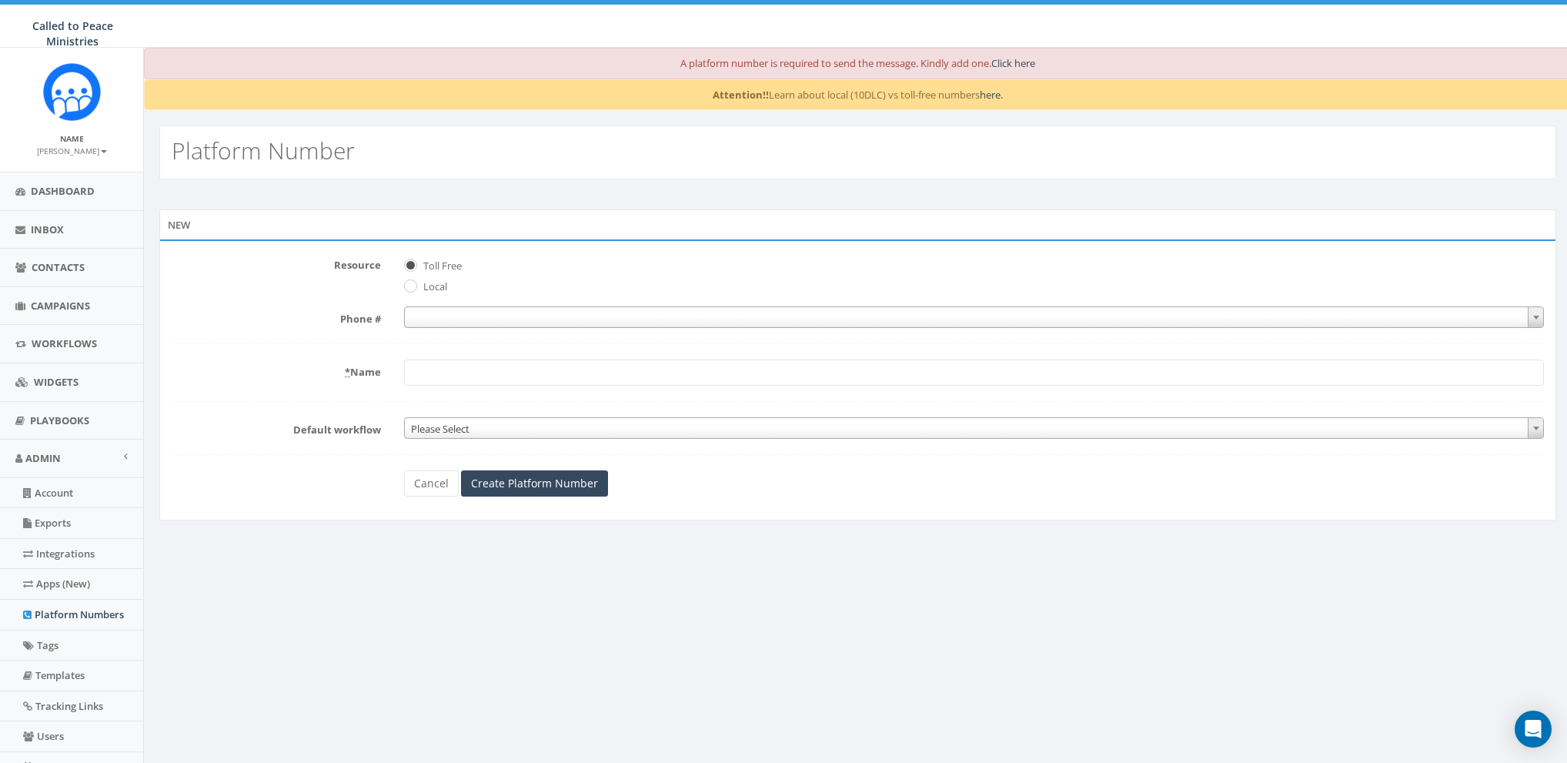
click at [437, 279] on label "Local" at bounding box center [433, 286] width 28 height 15
click at [414, 282] on input "Local" at bounding box center [409, 287] width 10 height 10
radio input "true"
click at [476, 314] on span at bounding box center [974, 317] width 1140 height 22
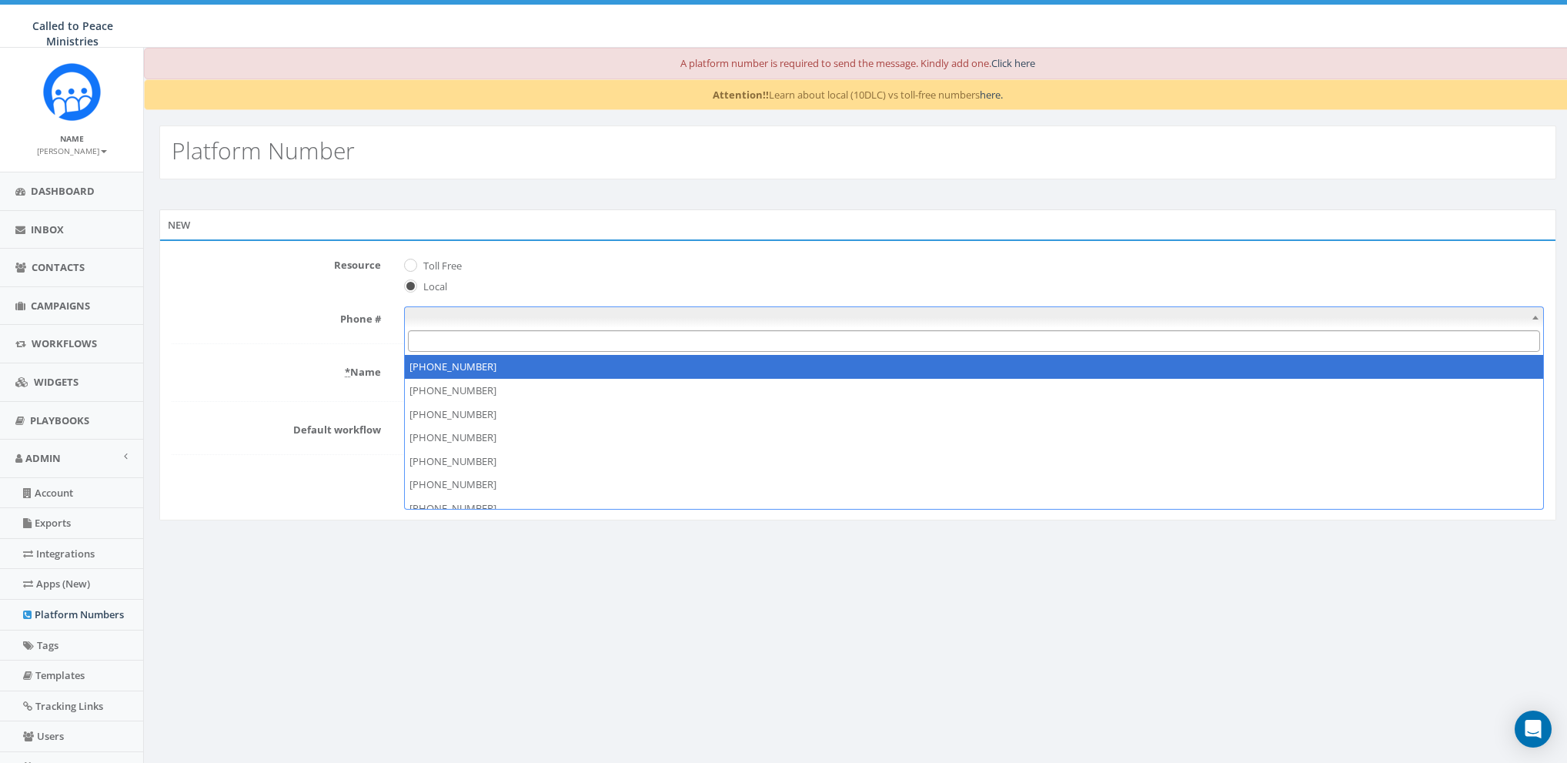
click at [457, 336] on input "Search" at bounding box center [974, 341] width 1132 height 22
type input "984"
select select "+19846006589"
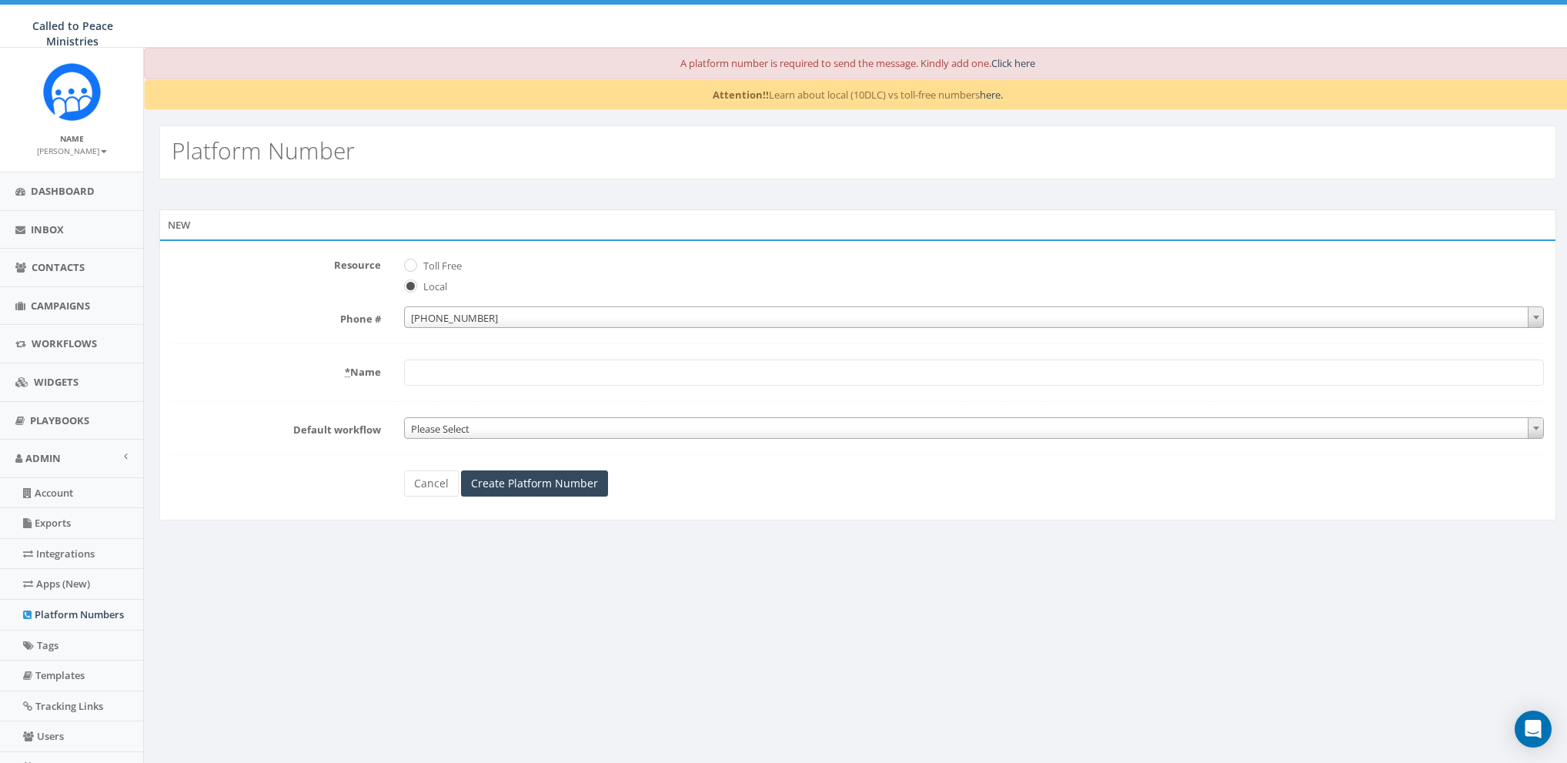
click at [483, 389] on form "Resource Toll Free Local Phone # +1 984-600-6589 +1 984-600-6589 * Name Default…" at bounding box center [858, 374] width 1372 height 244
click at [451, 371] on input "* Name" at bounding box center [974, 372] width 1140 height 26
click at [430, 369] on input "TF - Default (6589)" at bounding box center [974, 372] width 1140 height 26
type input "Local - Default (6589)"
click at [582, 264] on span "Toll Free" at bounding box center [974, 263] width 1140 height 22
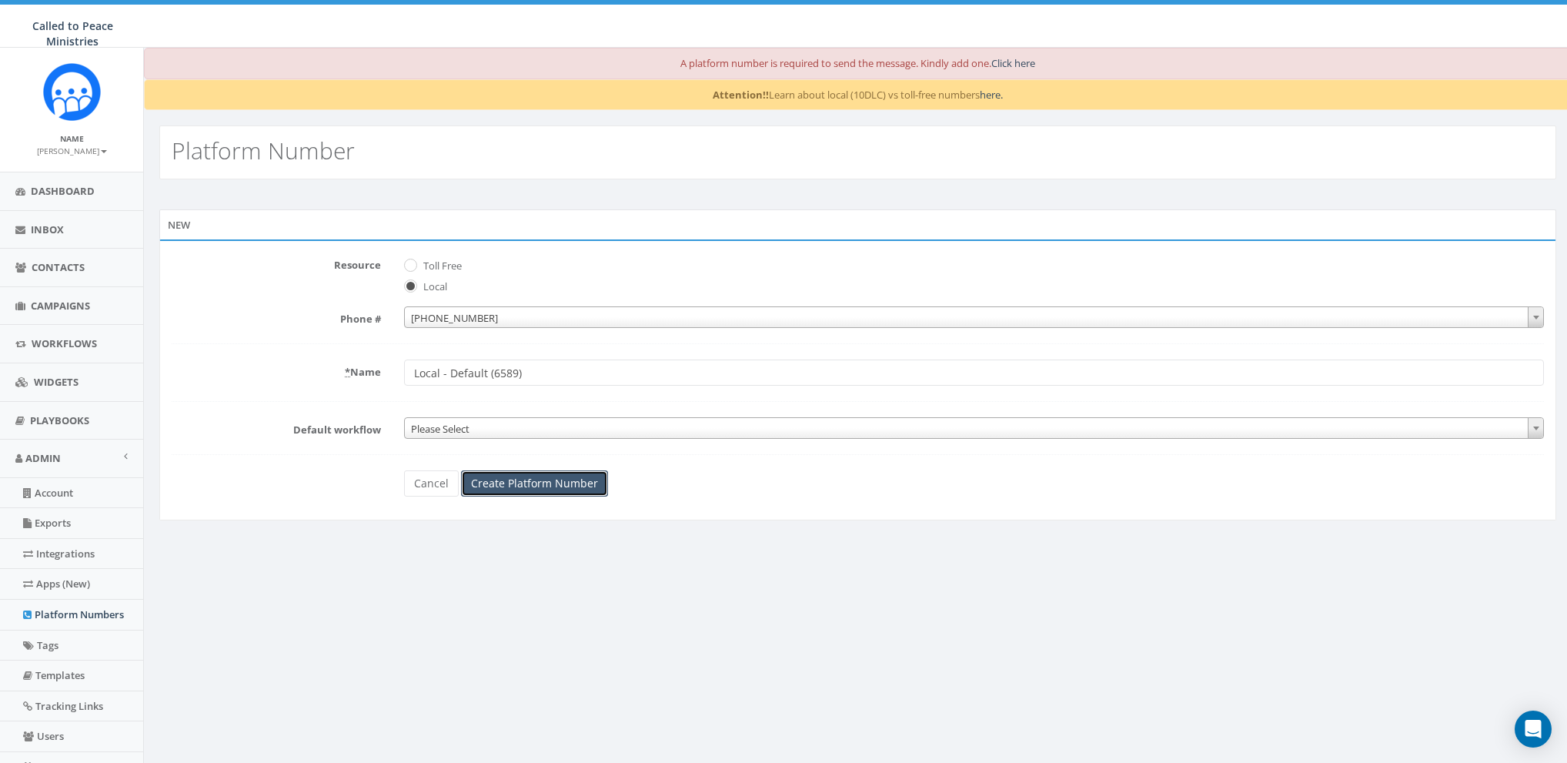
click at [522, 488] on input "Create Platform Number" at bounding box center [534, 483] width 147 height 26
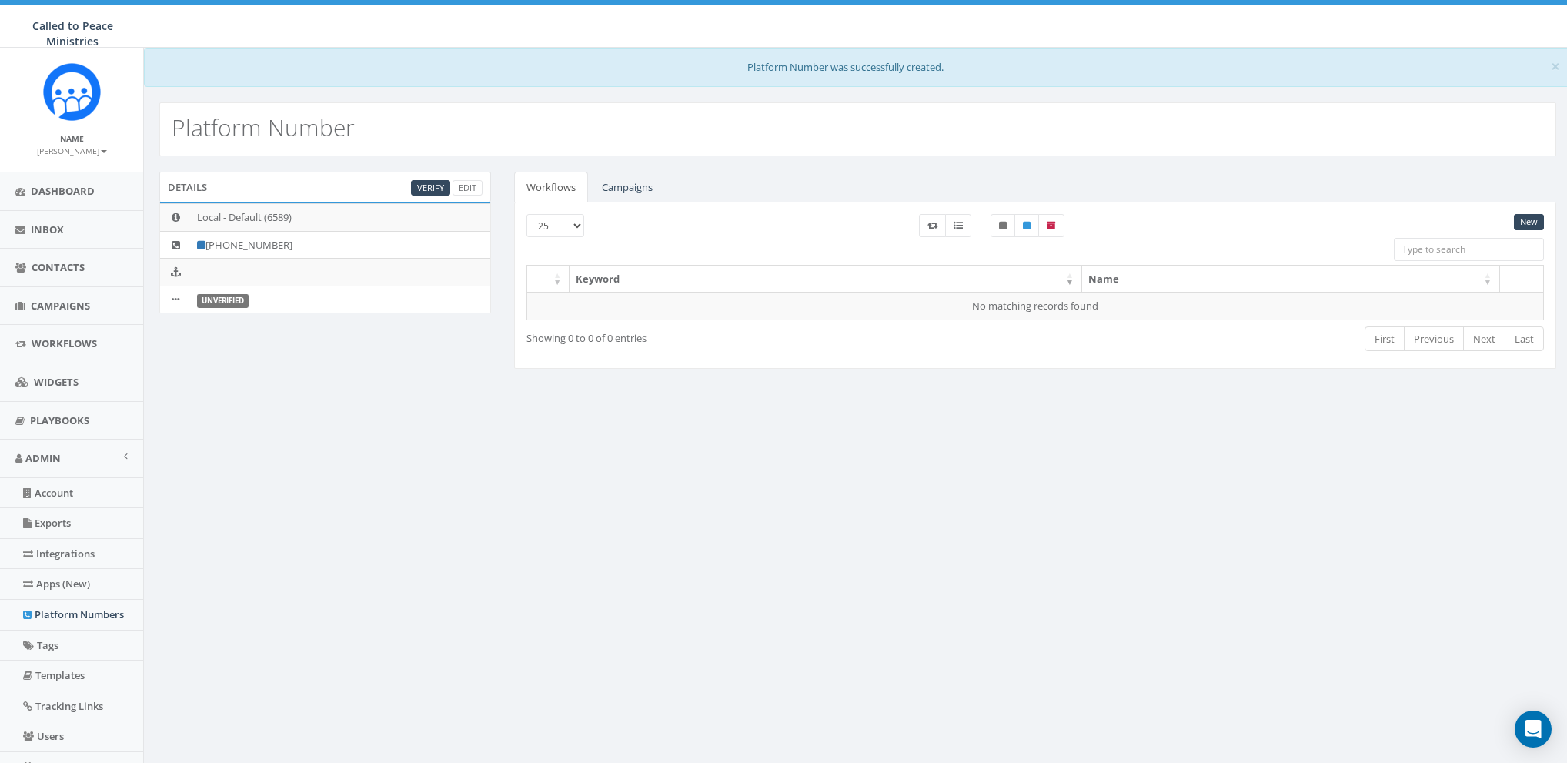
click at [979, 482] on div "× Platform Number was successfully created. Platform Number Details Verify Edit…" at bounding box center [857, 454] width 1428 height 813
click at [479, 97] on div "Platform Number" at bounding box center [858, 121] width 1428 height 69
click at [424, 185] on link "Verify" at bounding box center [430, 188] width 39 height 16
click at [413, 112] on div "Platform Number" at bounding box center [857, 129] width 1397 height 54
click at [58, 615] on link "Platform Numbers" at bounding box center [71, 615] width 143 height 30
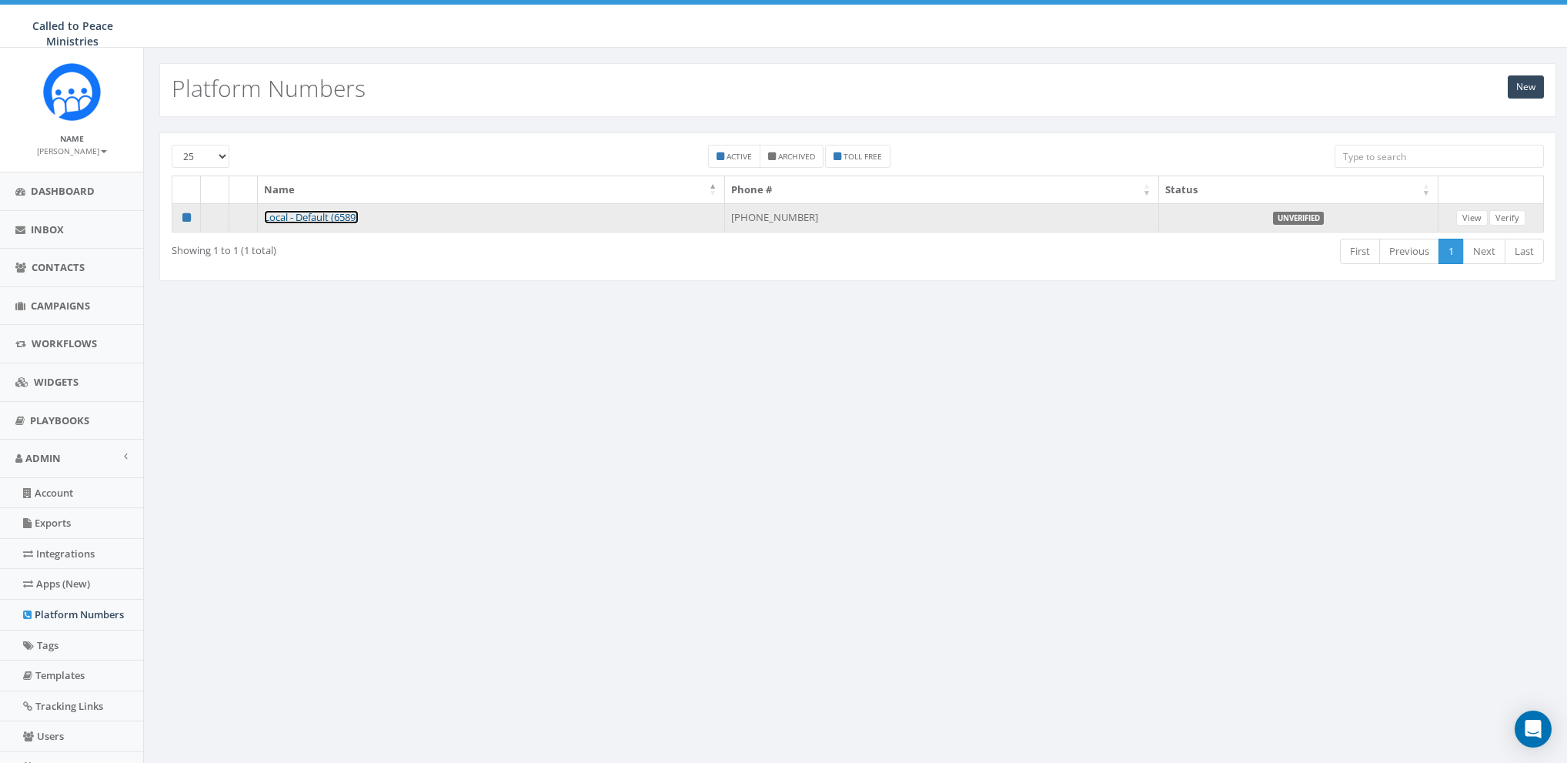
click at [319, 214] on link "Local - Default (6589)" at bounding box center [311, 217] width 95 height 14
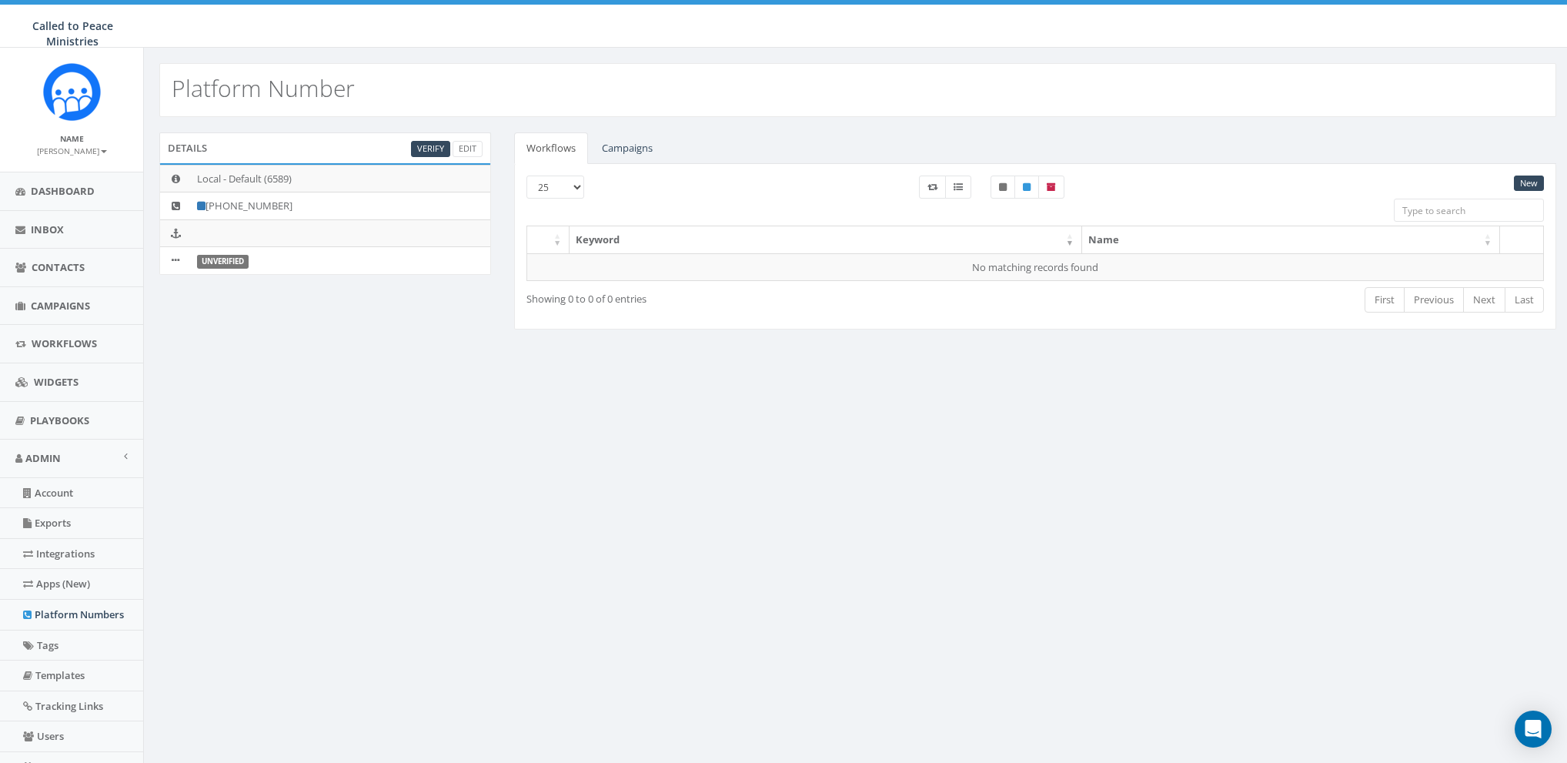
click at [643, 396] on div "Platform Number Details Verify Edit Local - Default (6589) [PHONE_NUMBER] Unver…" at bounding box center [857, 454] width 1428 height 813
click at [779, 411] on div "Platform Number Details Verify Edit Local - Default (6589) [PHONE_NUMBER] Unver…" at bounding box center [857, 454] width 1428 height 813
click at [55, 340] on span "Workflows" at bounding box center [64, 343] width 65 height 14
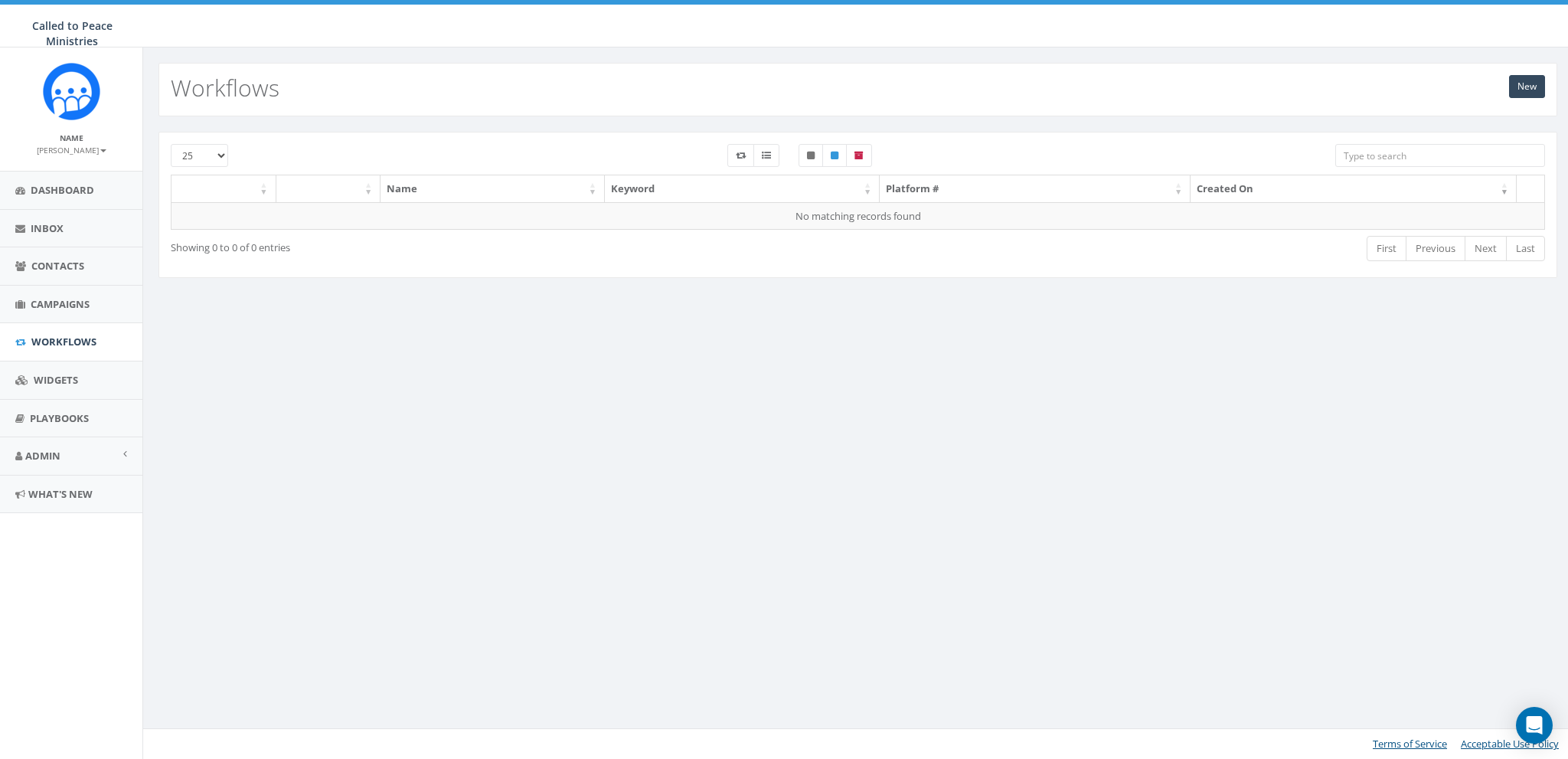
click at [583, 484] on div "New Workflows 25 50 100 Name Keyword Platform # Created On No matching records …" at bounding box center [858, 403] width 1431 height 711
click at [67, 265] on span "Contacts" at bounding box center [58, 266] width 53 height 14
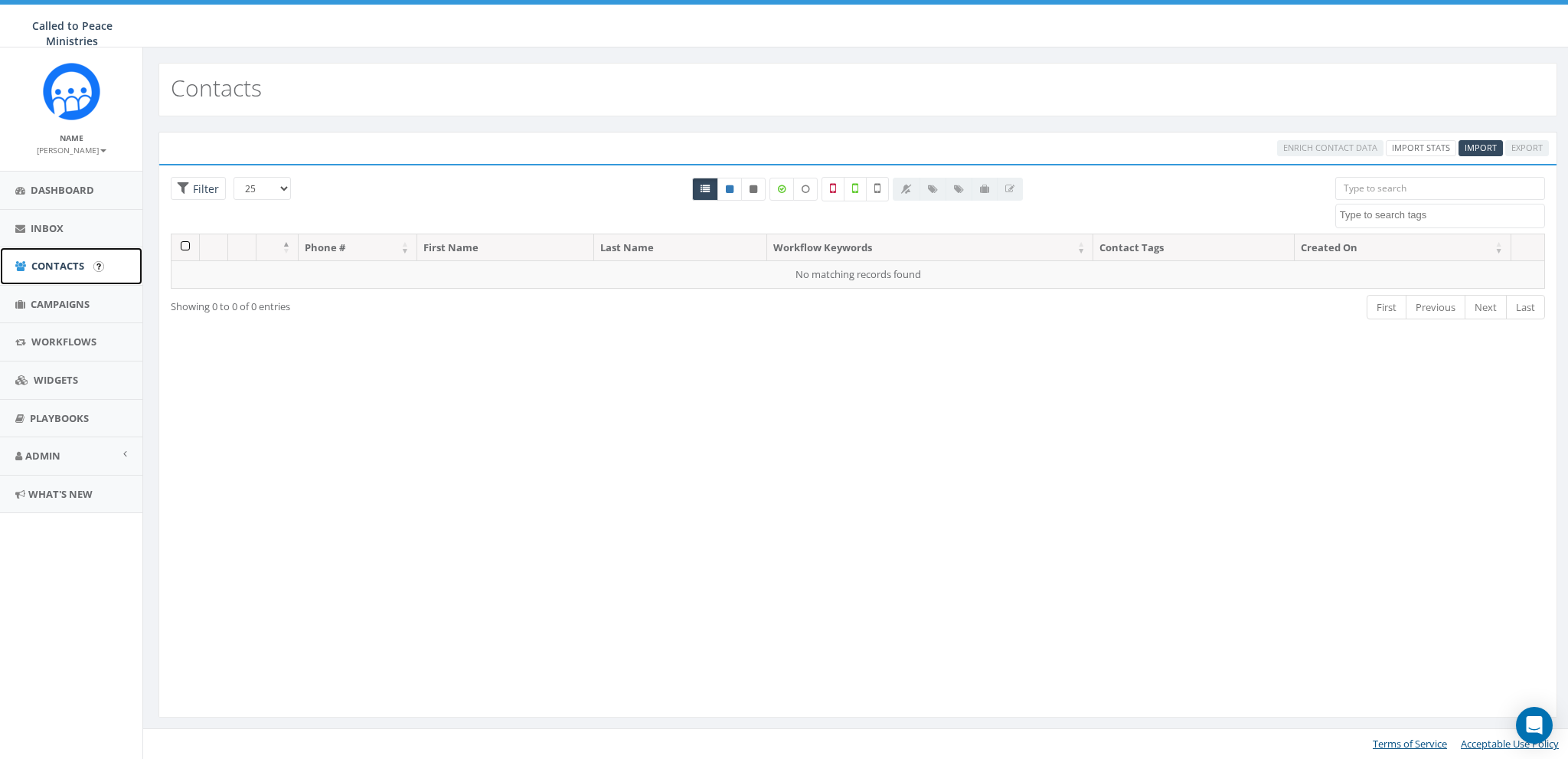
click at [37, 267] on span "Contacts" at bounding box center [58, 266] width 53 height 14
click at [1475, 148] on span "Import" at bounding box center [1480, 147] width 32 height 12
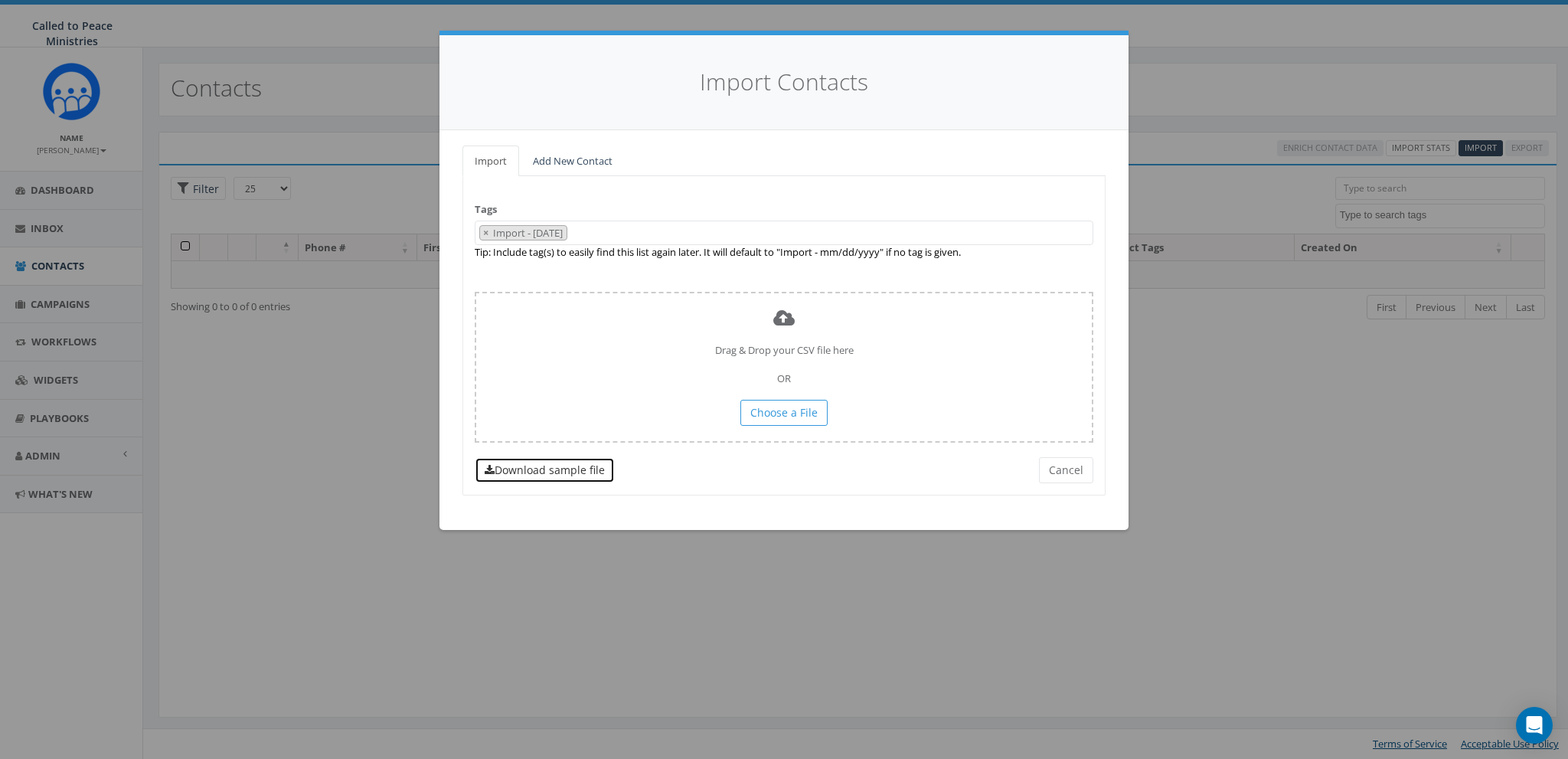
click at [529, 471] on link "Download sample file" at bounding box center [544, 470] width 140 height 26
click at [1056, 471] on button "Cancel" at bounding box center [1066, 470] width 55 height 26
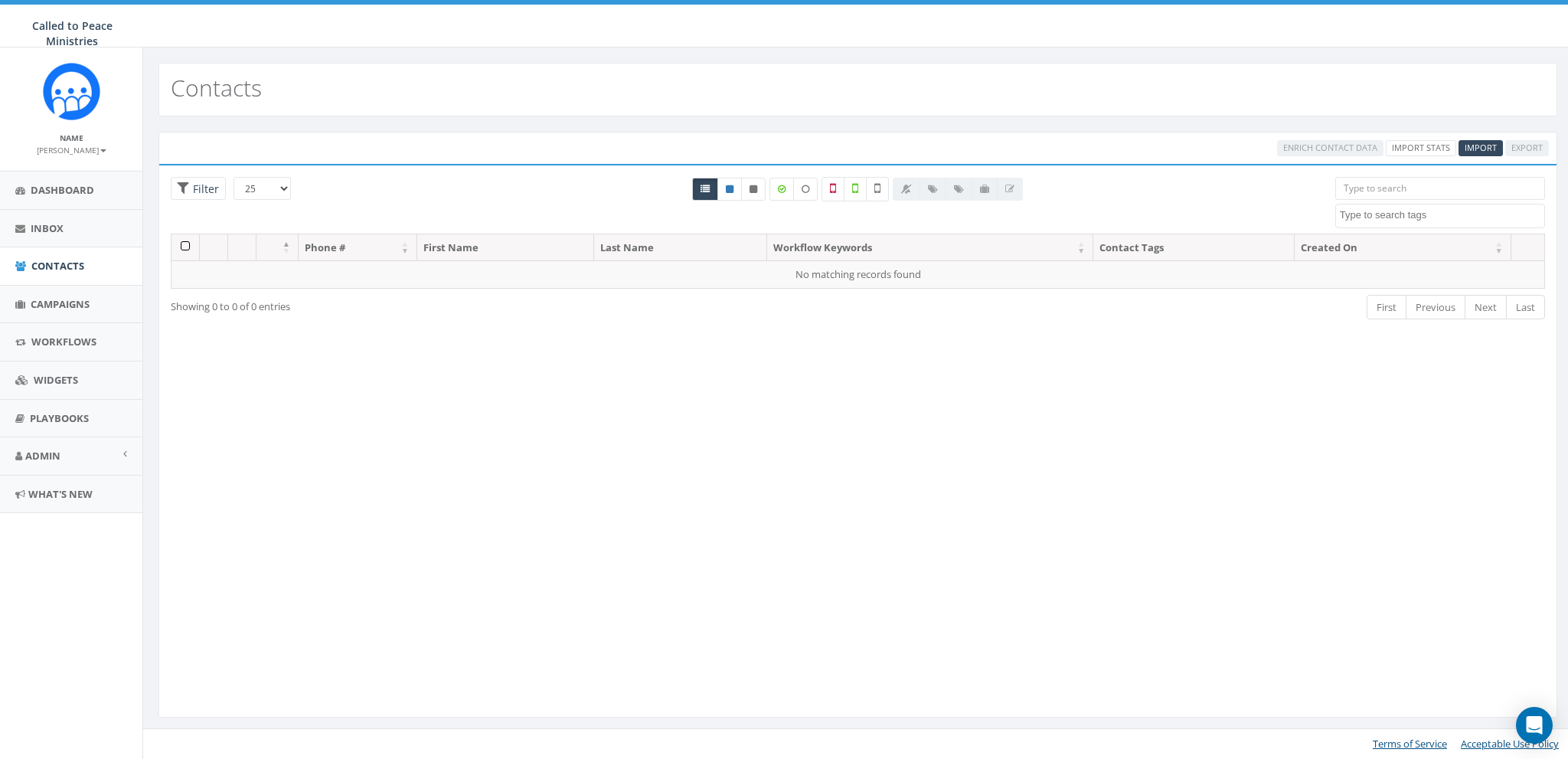
click at [1391, 215] on textarea "Search" at bounding box center [1442, 215] width 204 height 14
click at [1391, 214] on textarea "Search" at bounding box center [1442, 215] width 204 height 14
click at [25, 225] on link "Inbox" at bounding box center [71, 229] width 142 height 38
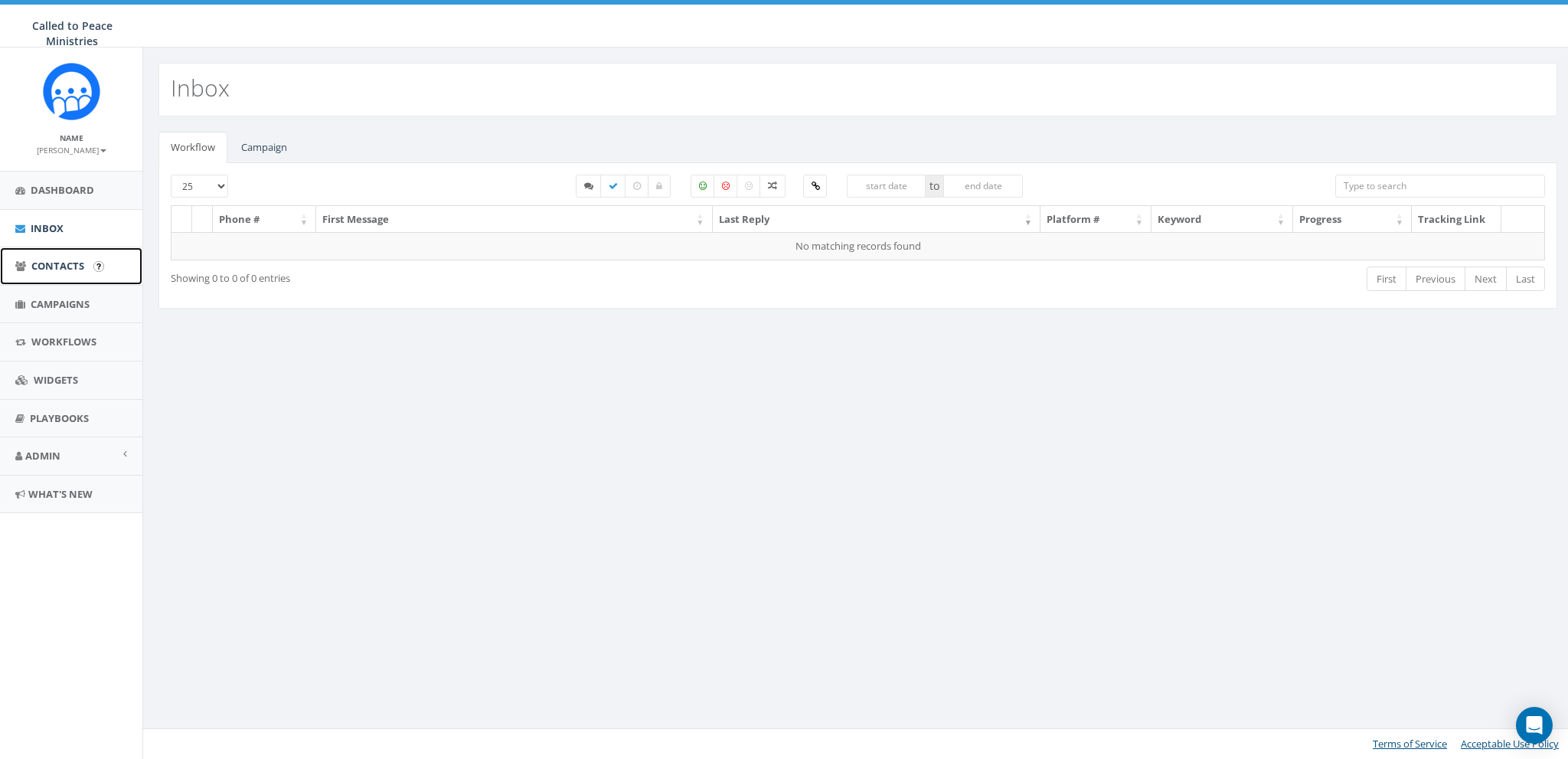
click at [43, 259] on span "Contacts" at bounding box center [58, 266] width 53 height 14
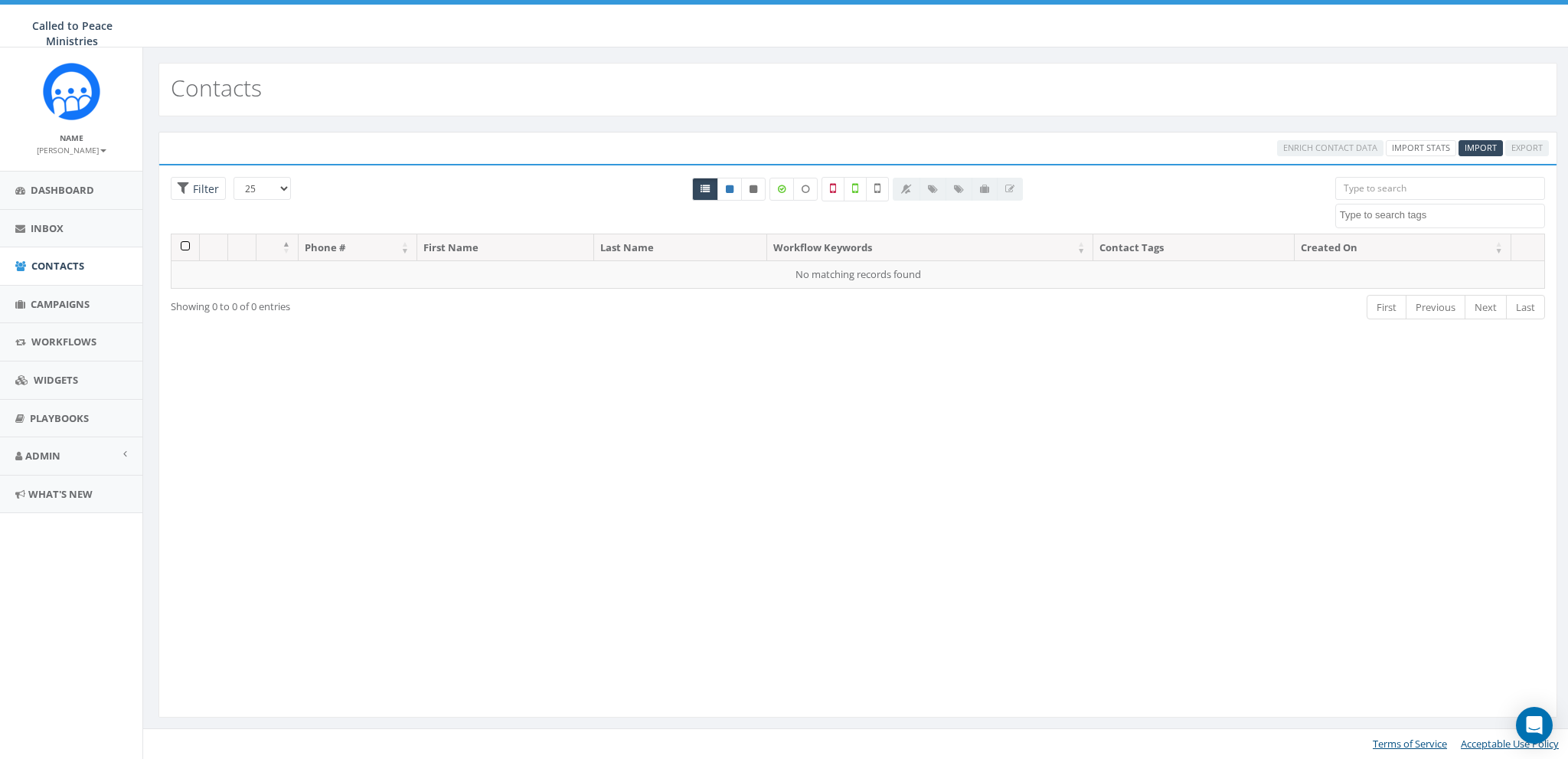
click at [1458, 212] on textarea "Search" at bounding box center [1442, 215] width 204 height 14
click at [1228, 216] on div at bounding box center [858, 205] width 932 height 57
click at [1464, 147] on link "Import" at bounding box center [1480, 148] width 45 height 16
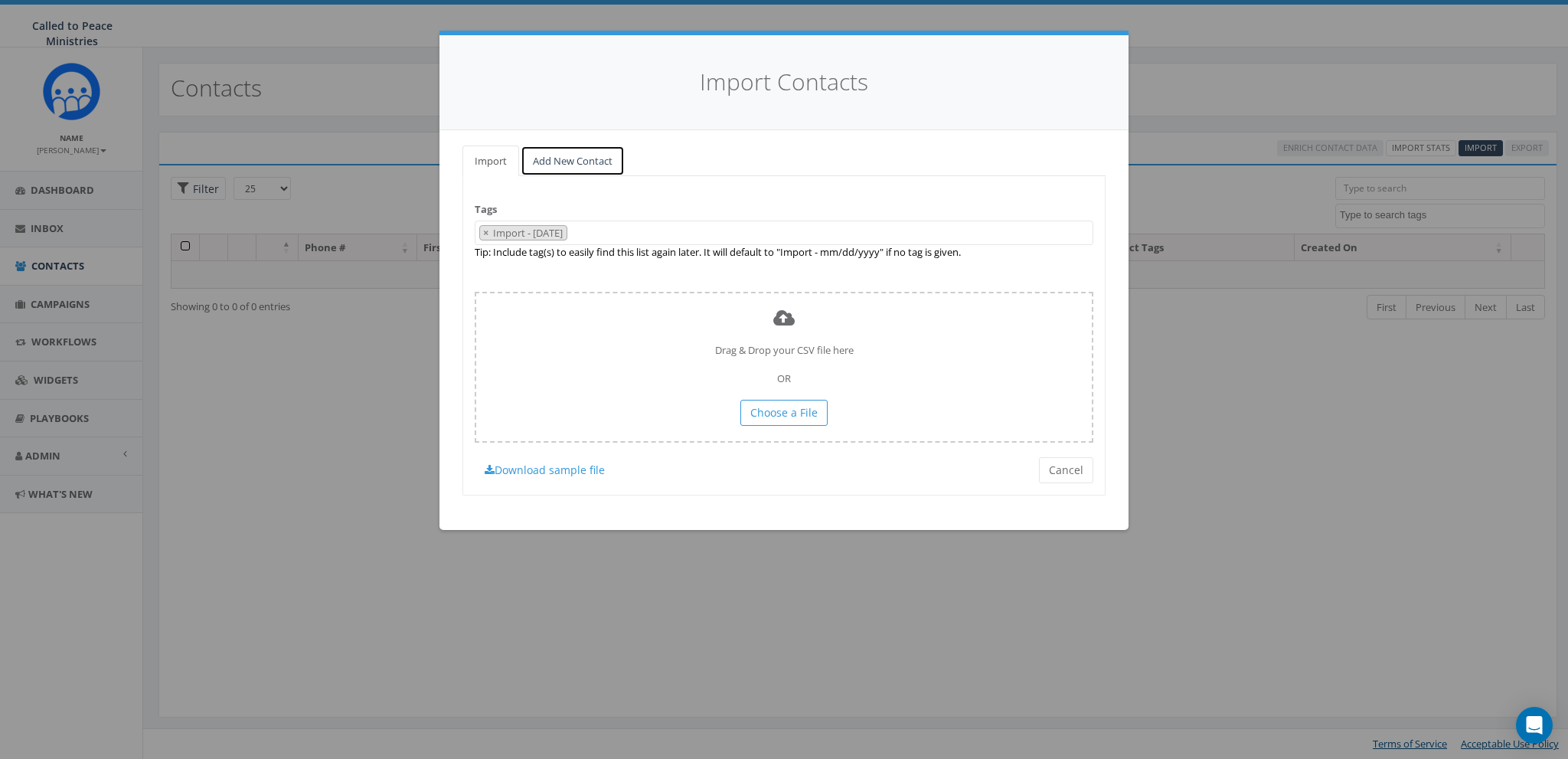
click at [550, 161] on link "Add New Contact" at bounding box center [572, 161] width 104 height 32
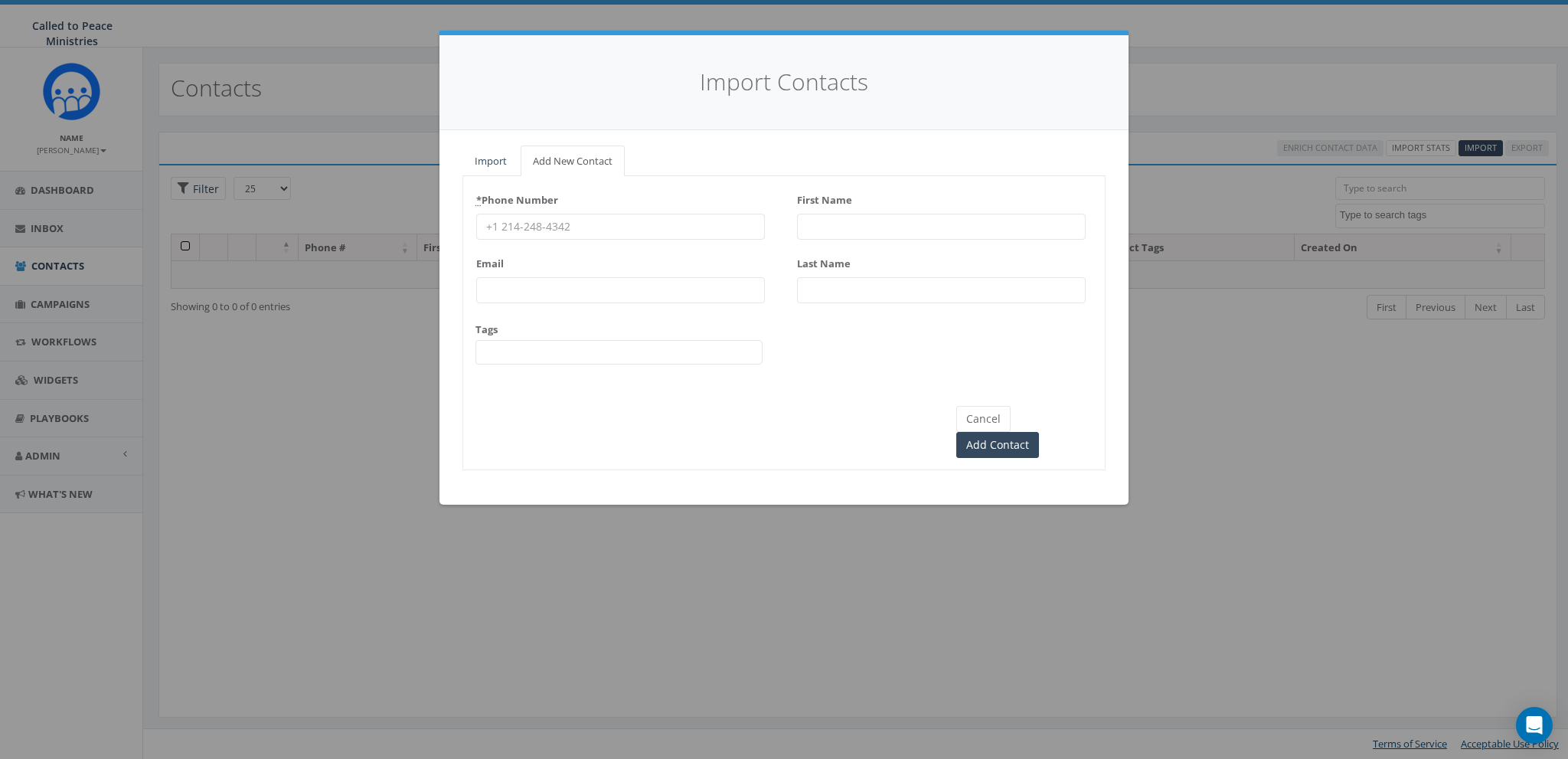
click at [537, 228] on input "* Phone Number" at bounding box center [621, 227] width 289 height 26
type input "8587365358"
type input "james@rallycorp.com"
type input "[PERSON_NAME]"
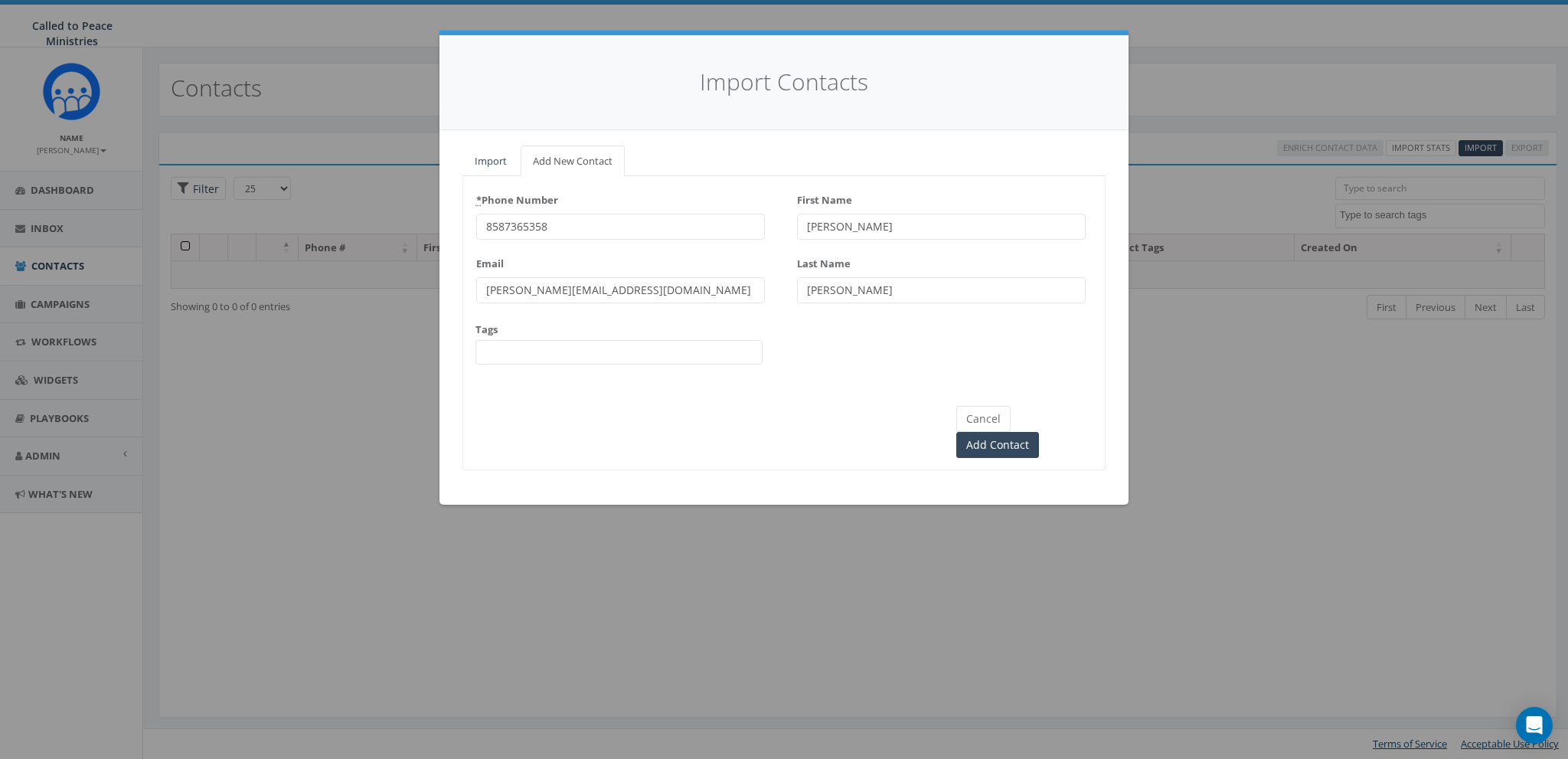
click at [500, 349] on span at bounding box center [619, 352] width 288 height 25
type textarea "Test"
select select "Test"
type textarea "Man"
click at [1077, 432] on div "* Phone Number 8587365358 Email james@rallycorp.com Tags Test Man × Test × Man …" at bounding box center [784, 323] width 643 height 294
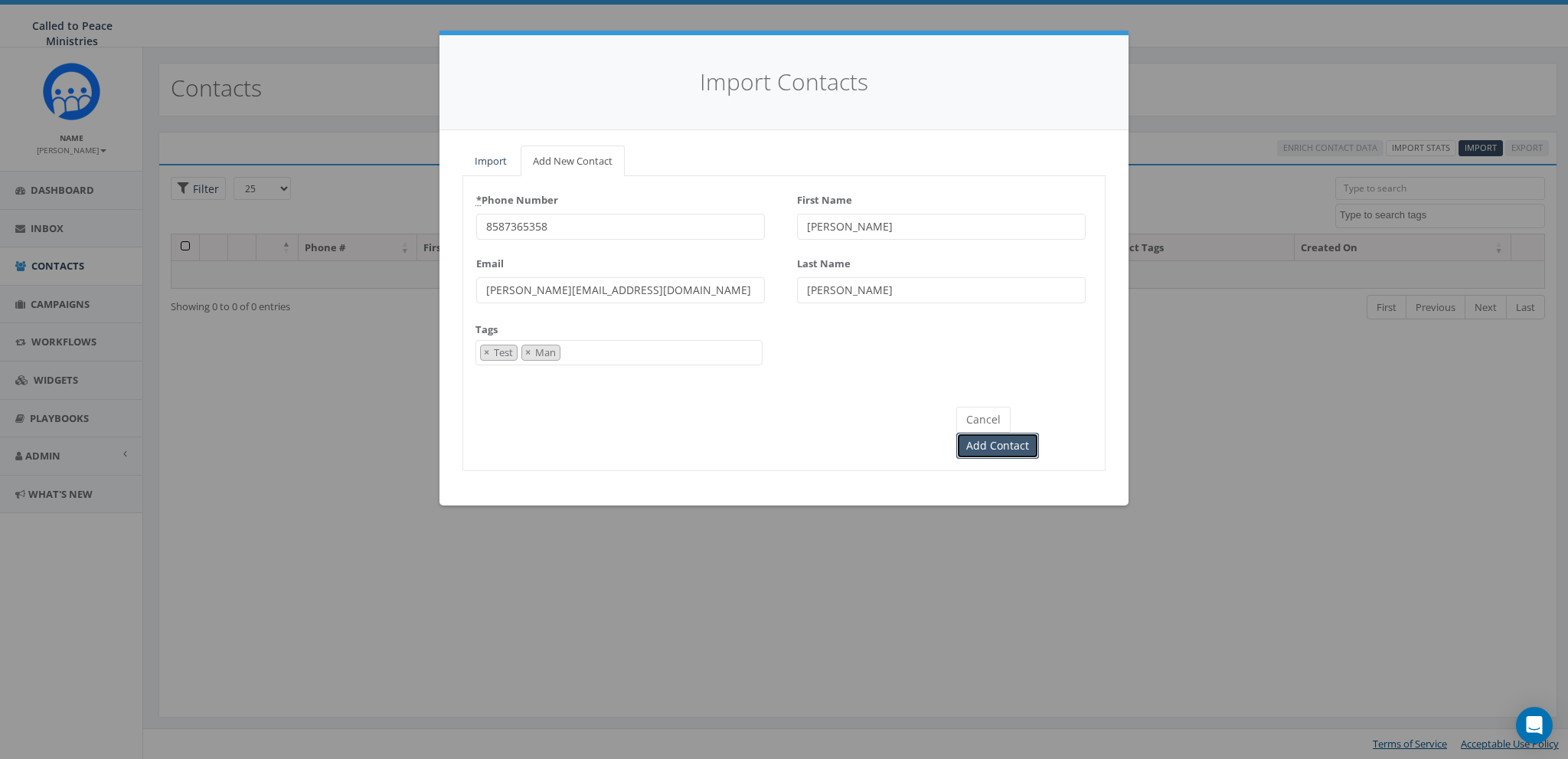
click at [1039, 433] on input "Add Contact" at bounding box center [997, 446] width 83 height 26
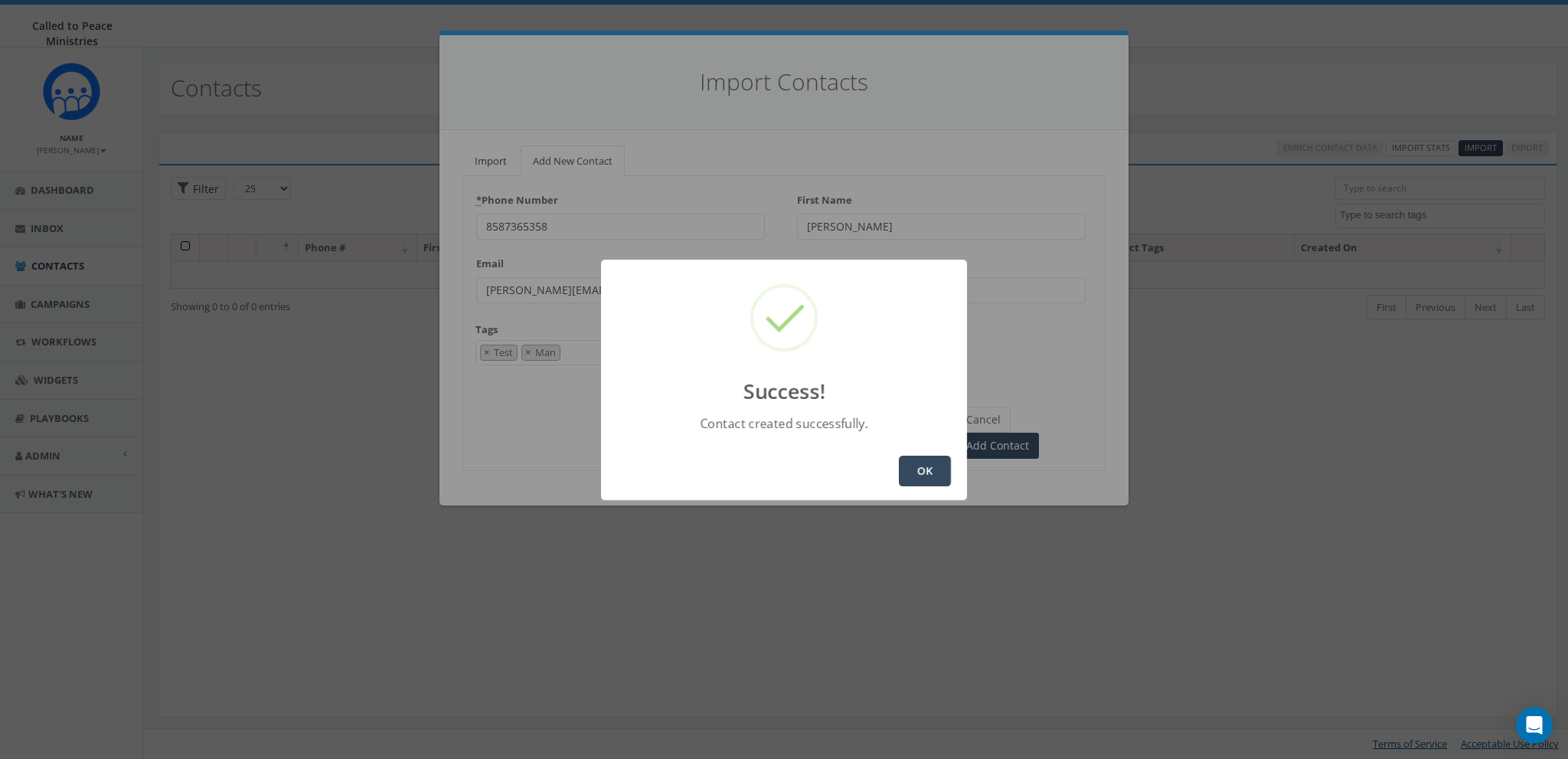
click at [942, 477] on button "OK" at bounding box center [925, 471] width 52 height 31
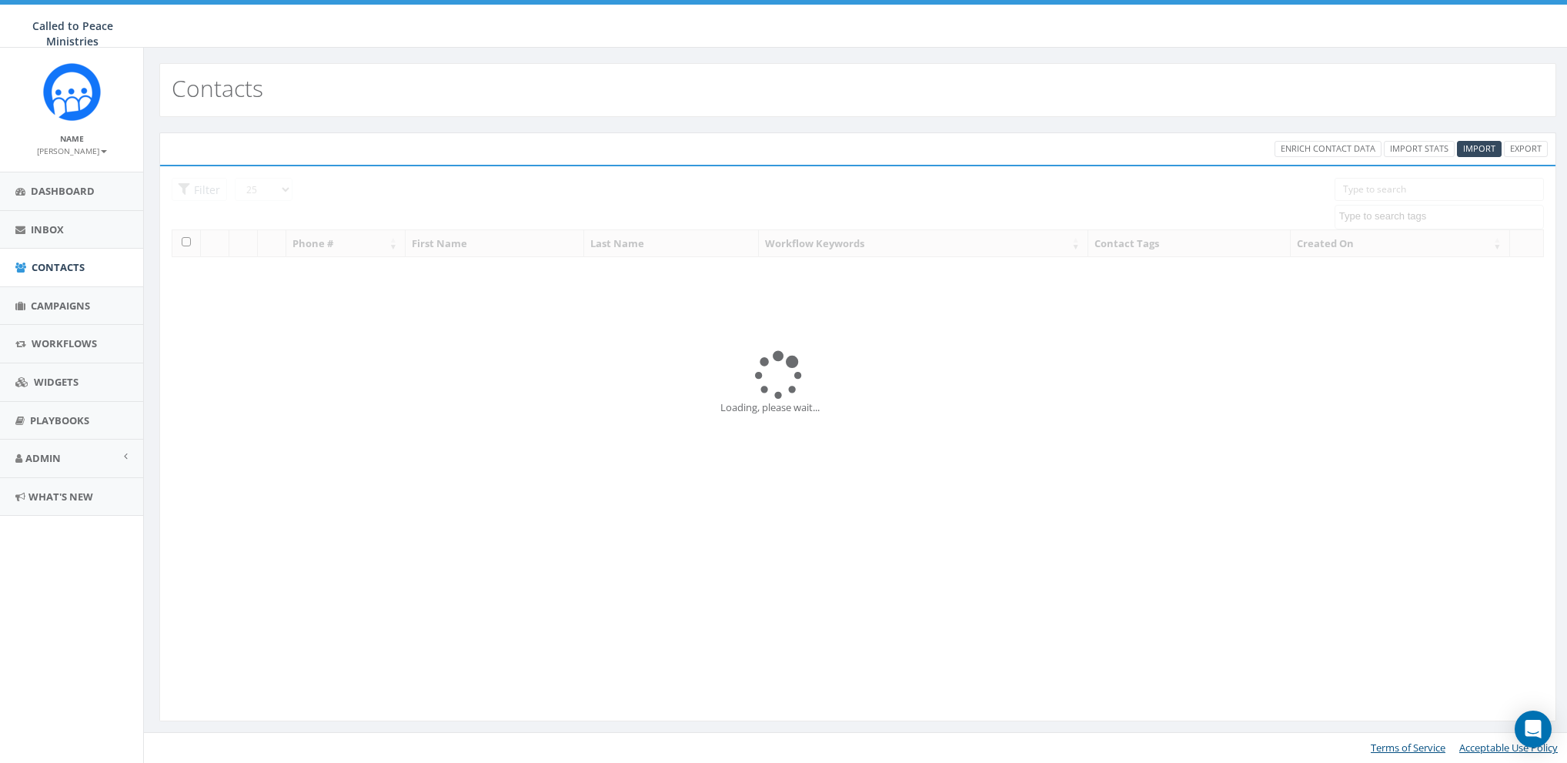
select select
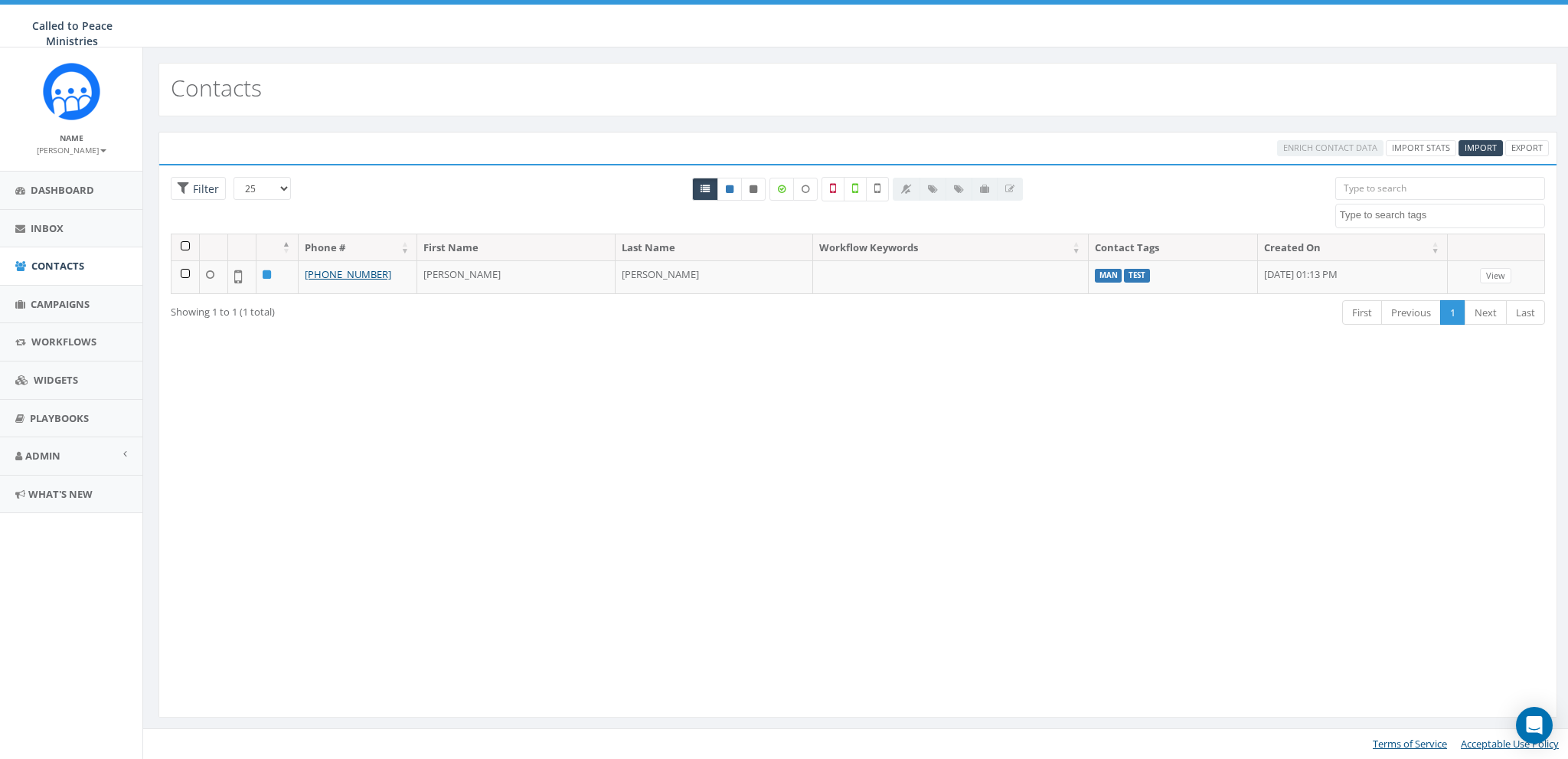
click at [1415, 221] on span at bounding box center [1440, 216] width 210 height 25
click at [1278, 364] on div "Loading the filters, please wait!! Phone Number is is not First Name is is not …" at bounding box center [858, 441] width 1399 height 553
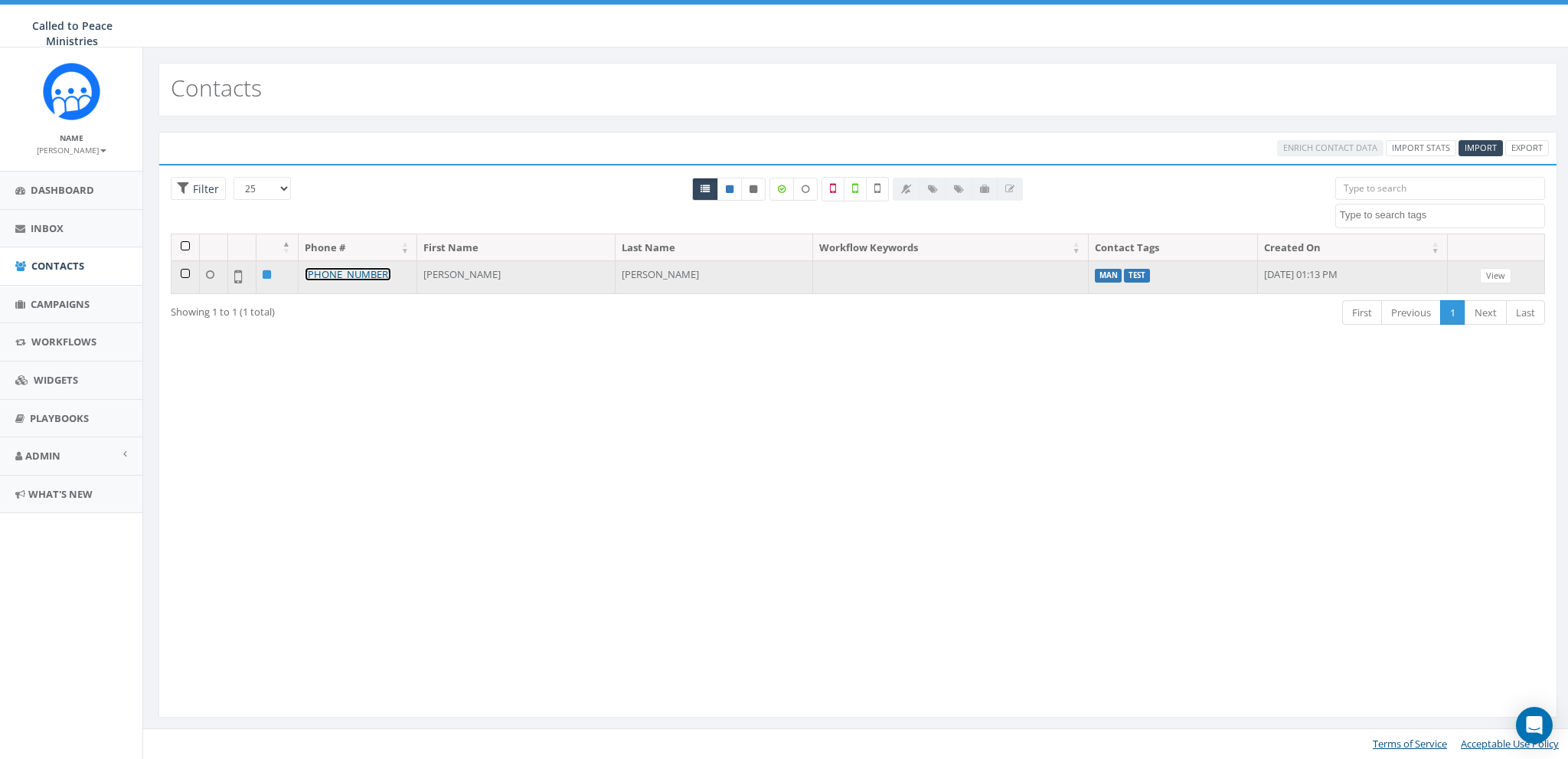
click at [359, 274] on link "[PHONE_NUMBER]" at bounding box center [347, 275] width 87 height 14
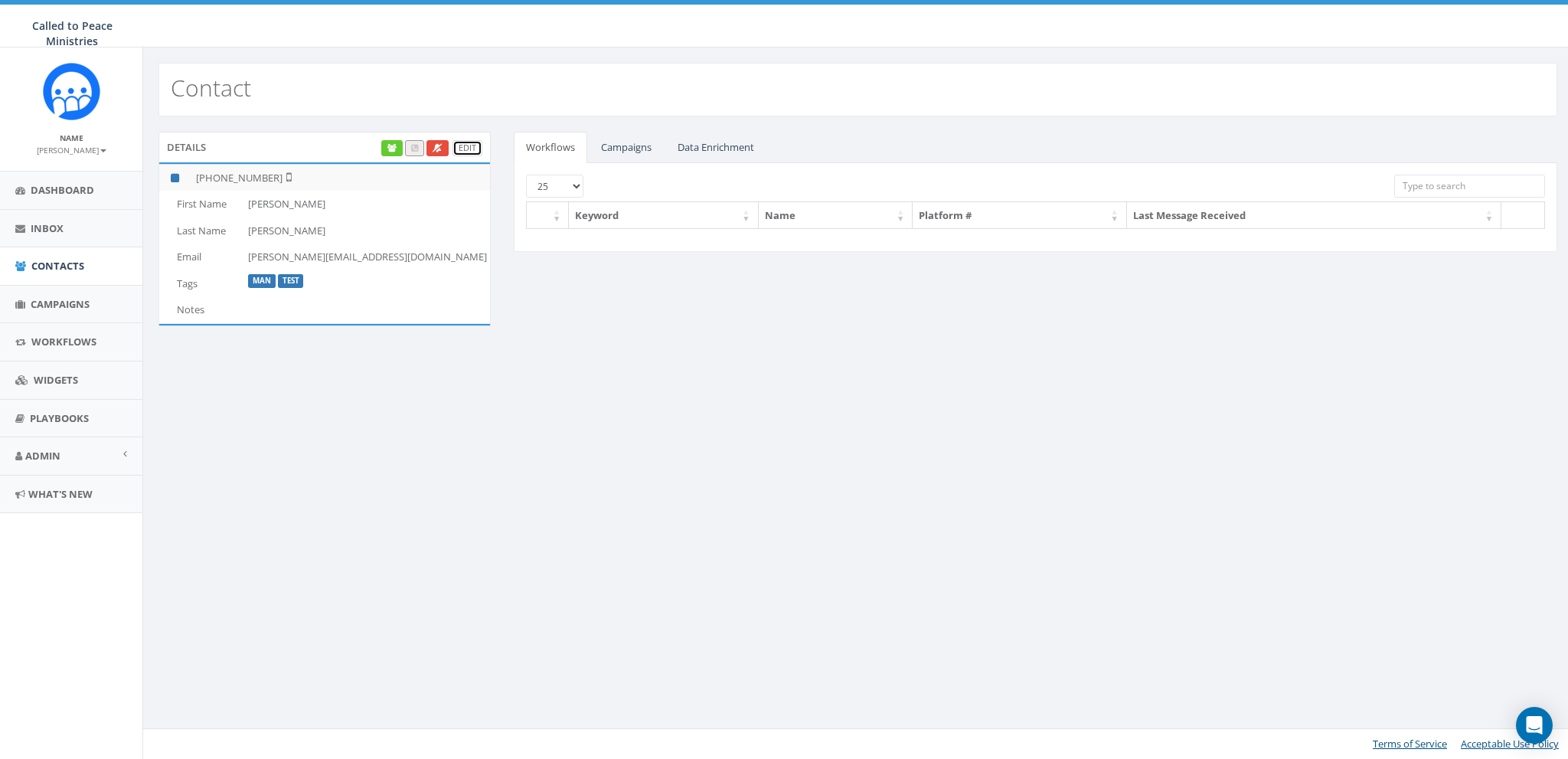
click at [472, 148] on link "Edit" at bounding box center [468, 148] width 30 height 16
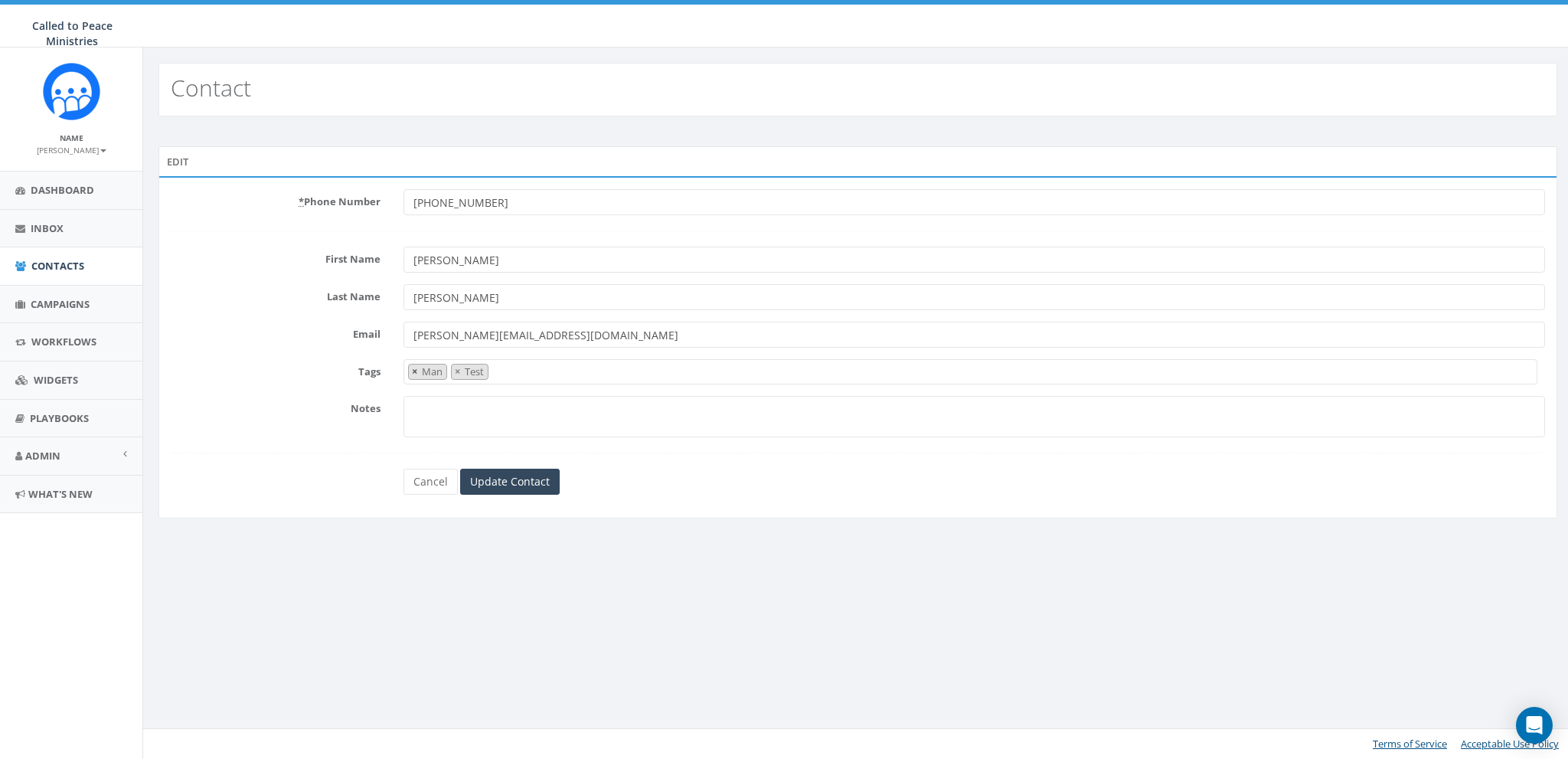
click at [412, 371] on span "×" at bounding box center [414, 371] width 5 height 14
select select "Test"
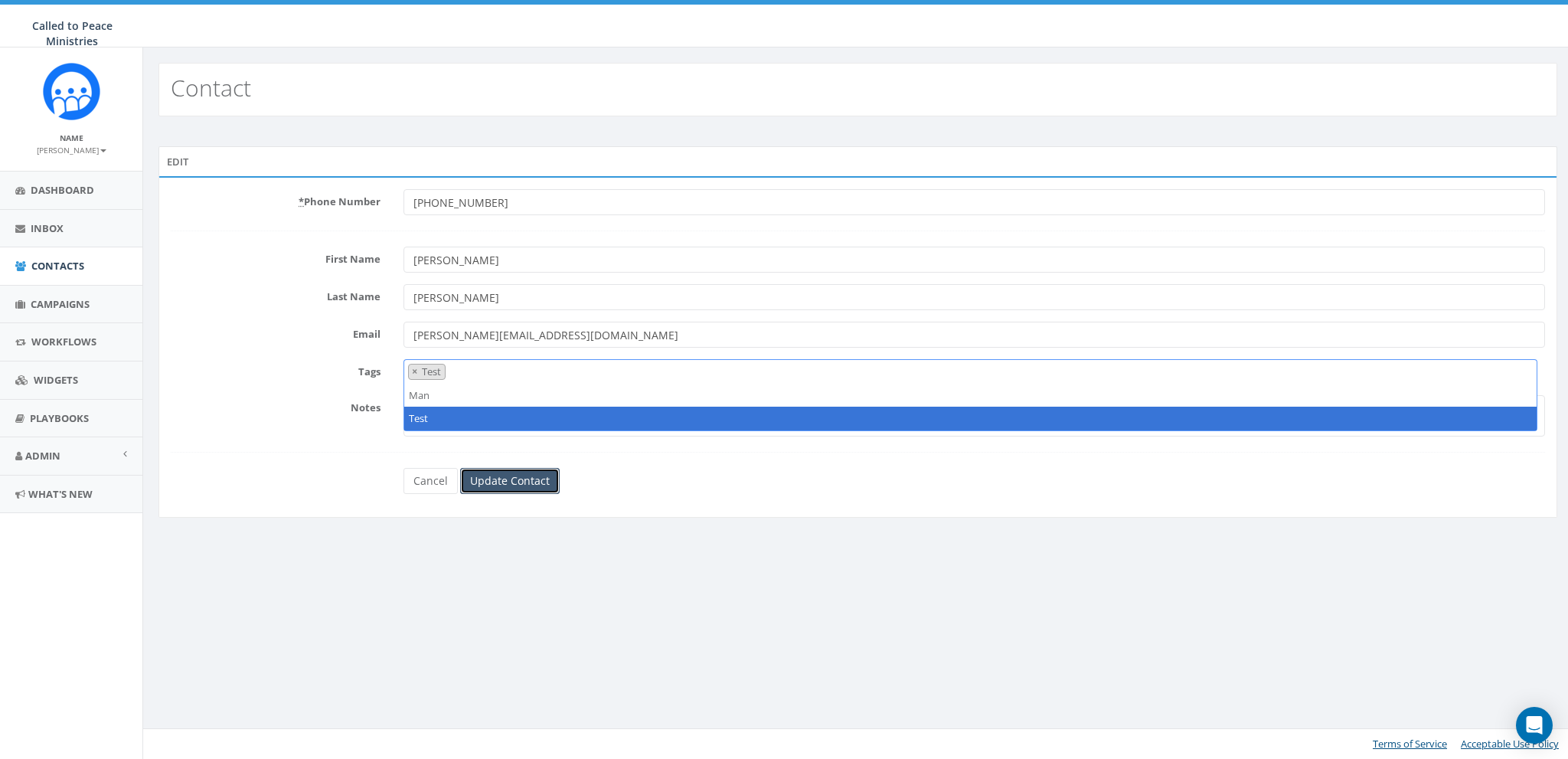
click at [495, 473] on input "Update Contact" at bounding box center [510, 480] width 99 height 26
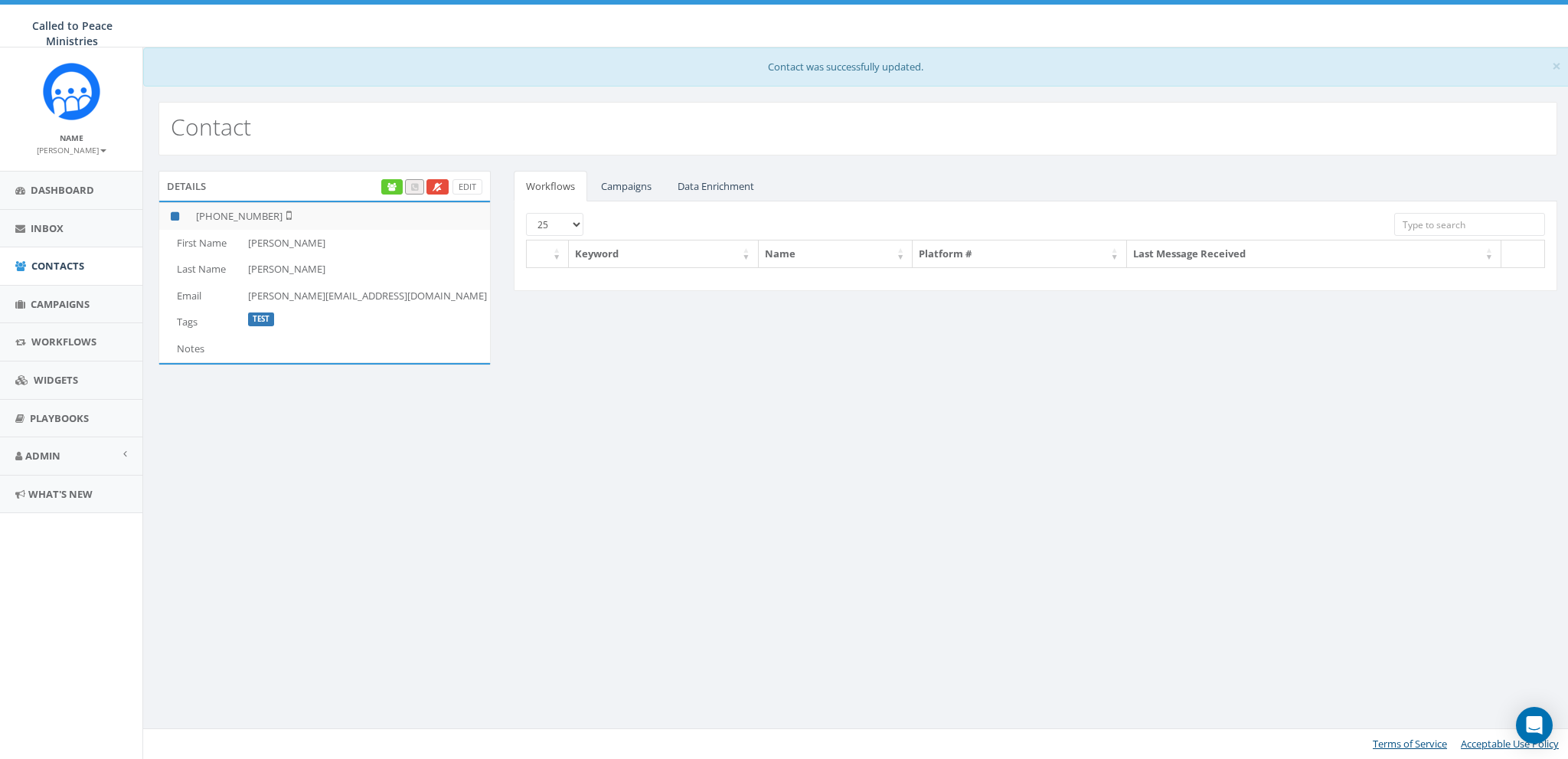
click at [669, 506] on div "× Contact was successfully updated. Contact Details Edit +1 858-736-5358 First …" at bounding box center [858, 403] width 1431 height 711
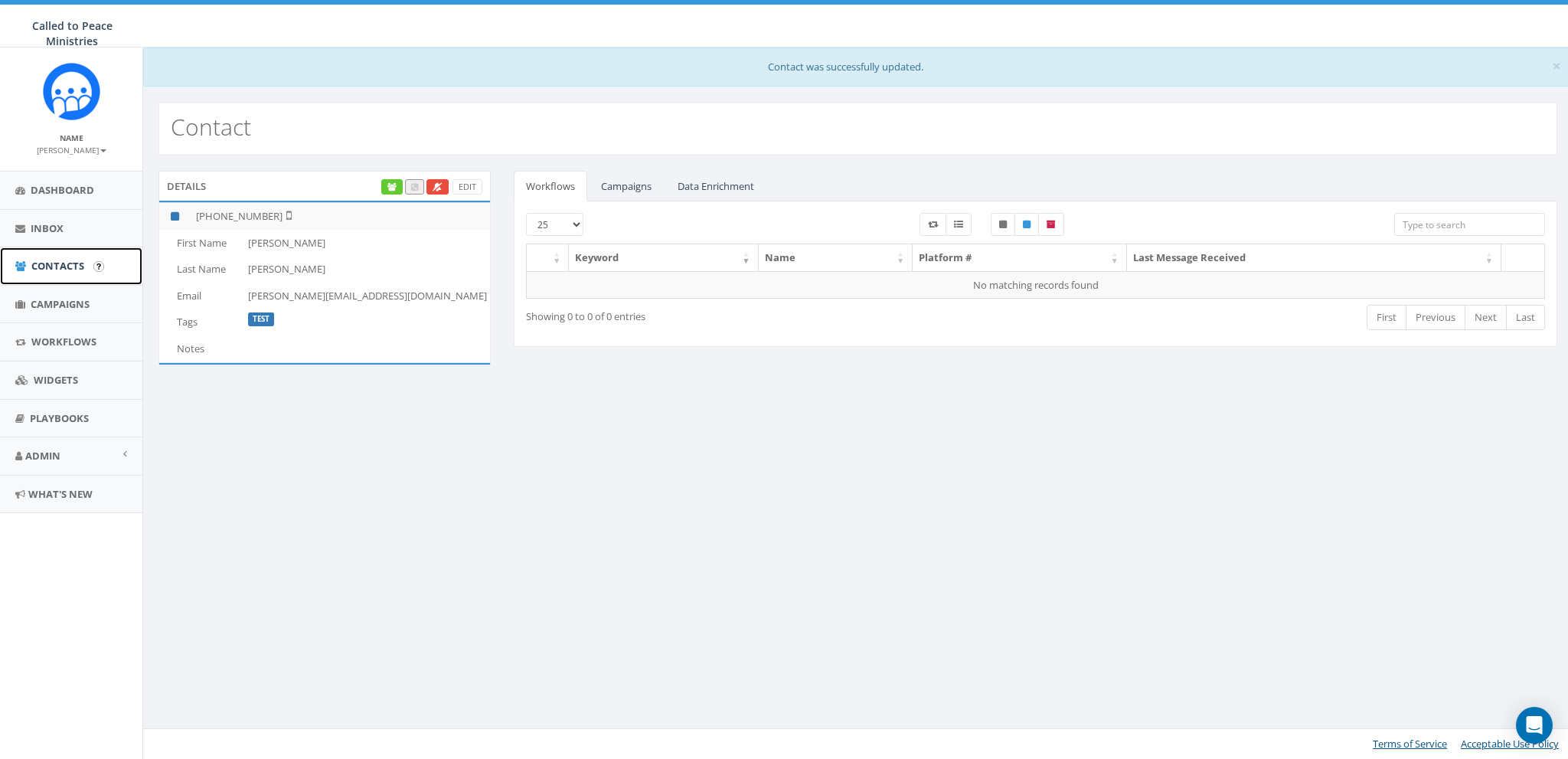
click at [40, 258] on link "Contacts" at bounding box center [71, 267] width 142 height 38
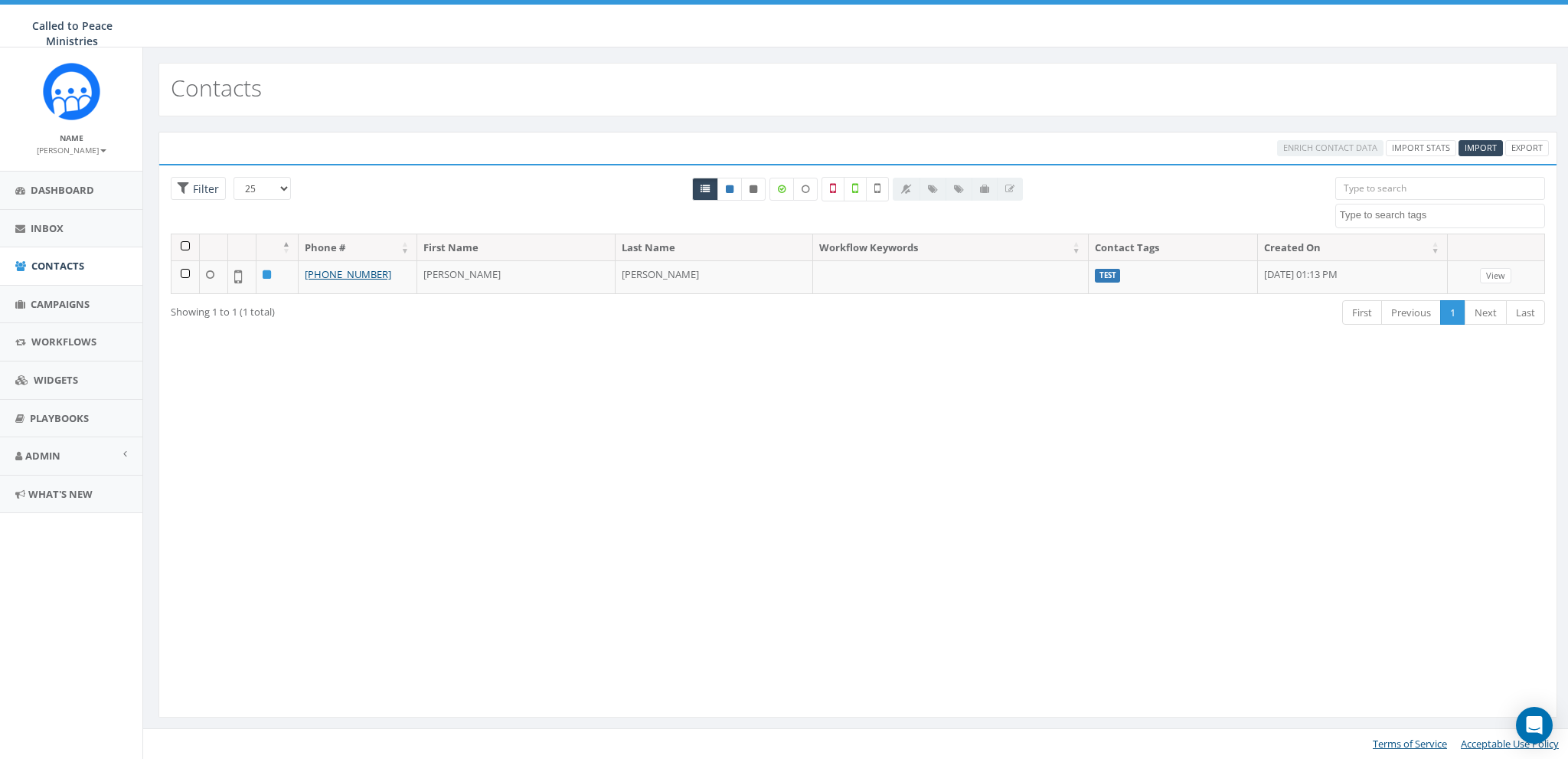
click at [1185, 185] on div at bounding box center [858, 205] width 932 height 57
click at [1319, 195] on div at bounding box center [858, 205] width 932 height 57
click at [1374, 214] on textarea "Search" at bounding box center [1442, 215] width 204 height 14
select select "Test"
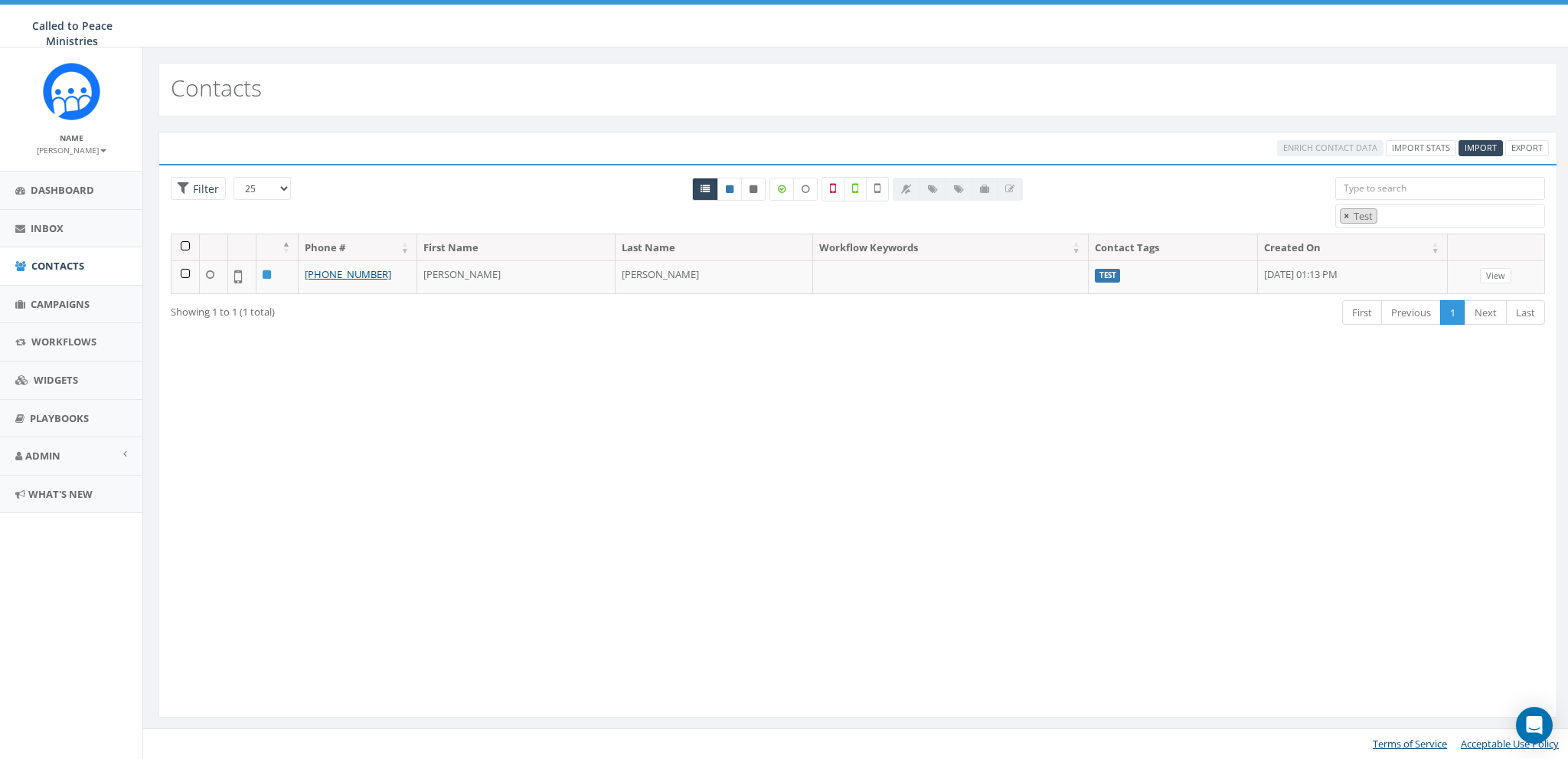
click at [1344, 214] on span "×" at bounding box center [1346, 216] width 5 height 14
select select "Man"
click at [1344, 212] on span "×" at bounding box center [1346, 216] width 5 height 14
select select
click at [1324, 344] on div "Loading the filters, please wait!! Phone Number is is not First Name is is not …" at bounding box center [858, 441] width 1399 height 553
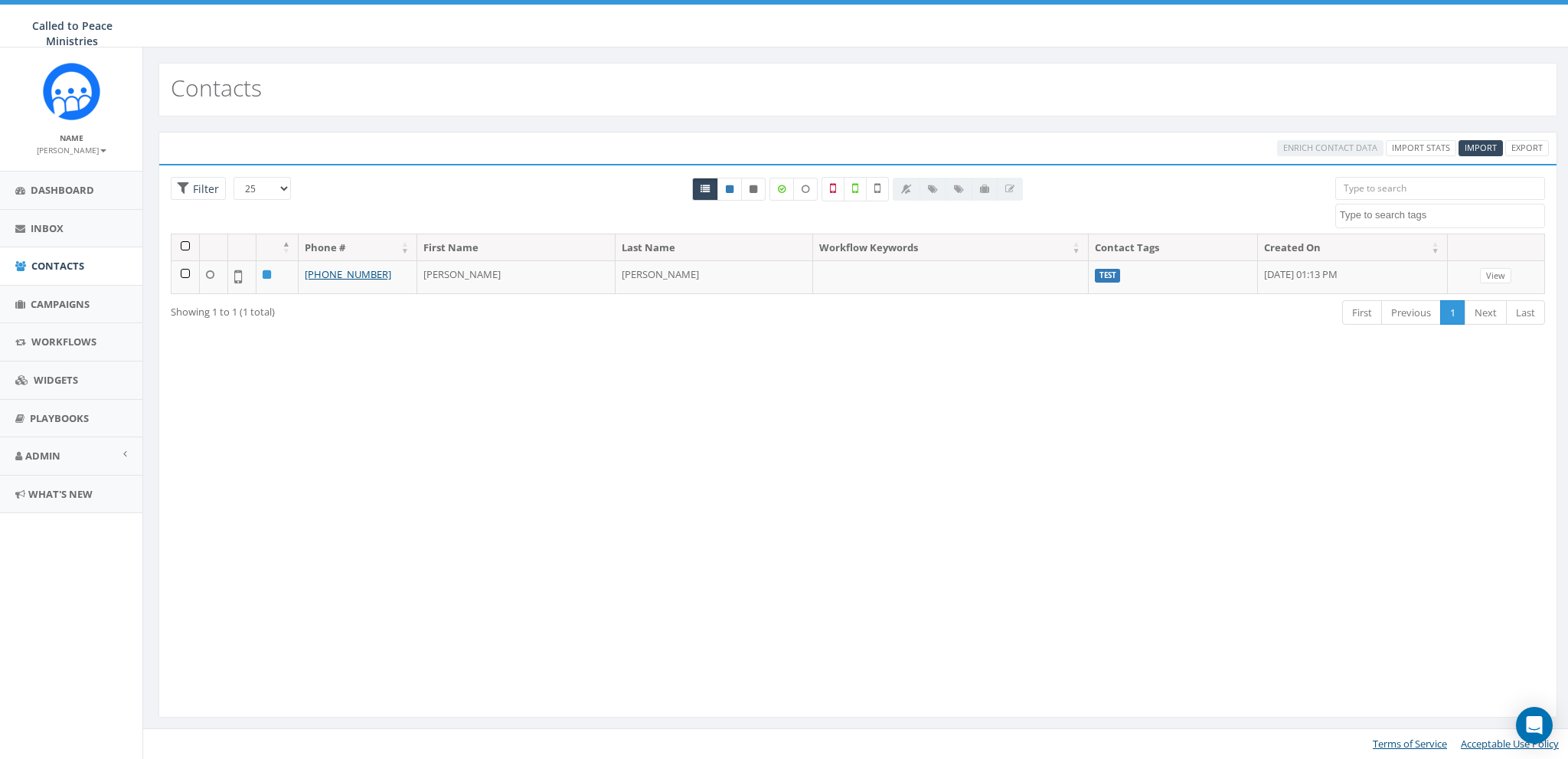
click at [1152, 438] on div "Loading the filters, please wait!! Phone Number is is not First Name is is not …" at bounding box center [858, 441] width 1399 height 553
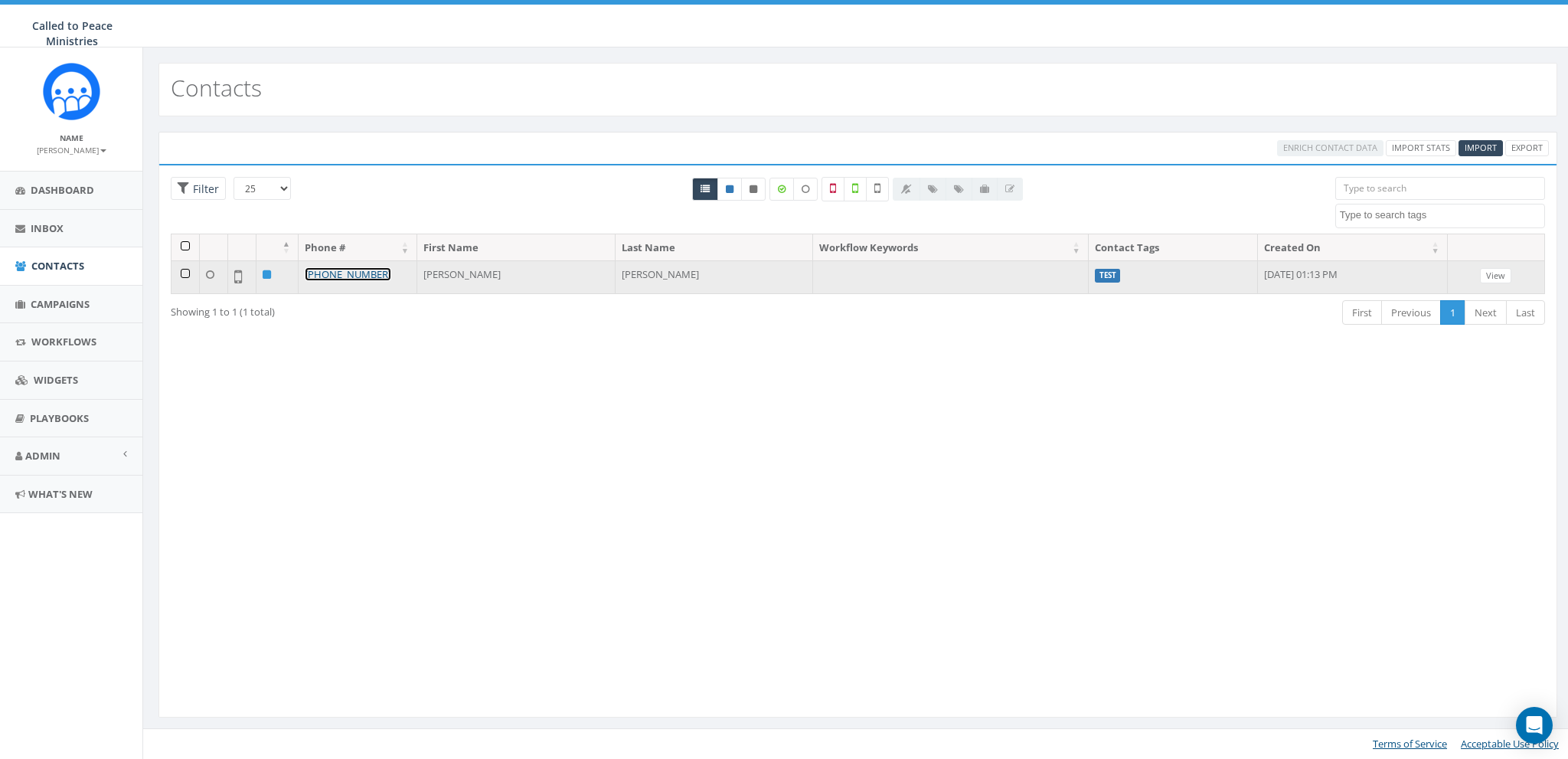
click at [334, 275] on link "+1 858-736-5358" at bounding box center [347, 275] width 87 height 14
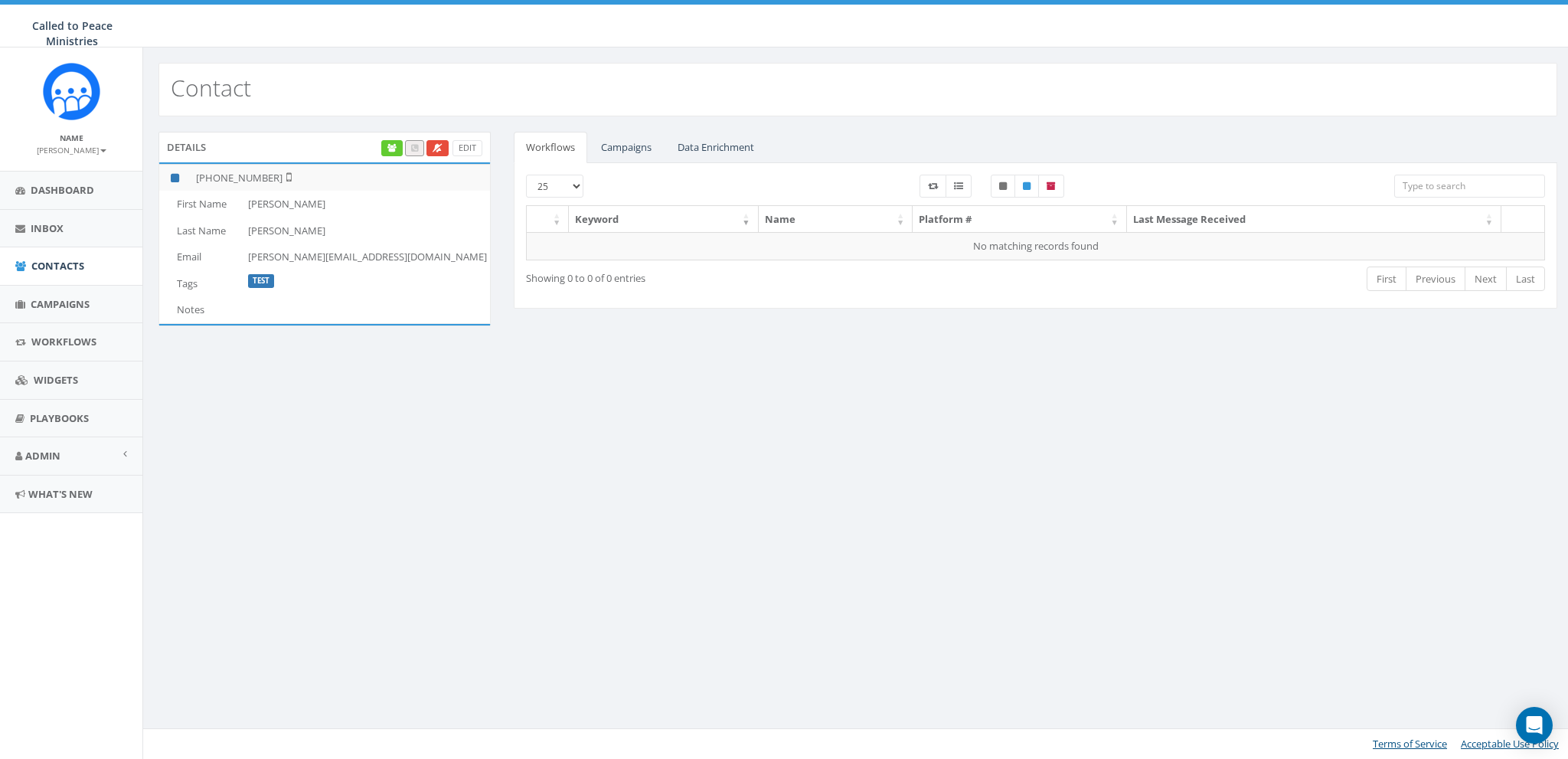
click at [452, 474] on div "Contact Details Edit [PHONE_NUMBER] First Name [PERSON_NAME] Name [PERSON_NAME]…" at bounding box center [858, 403] width 1431 height 711
click at [52, 464] on link "Admin" at bounding box center [71, 456] width 142 height 38
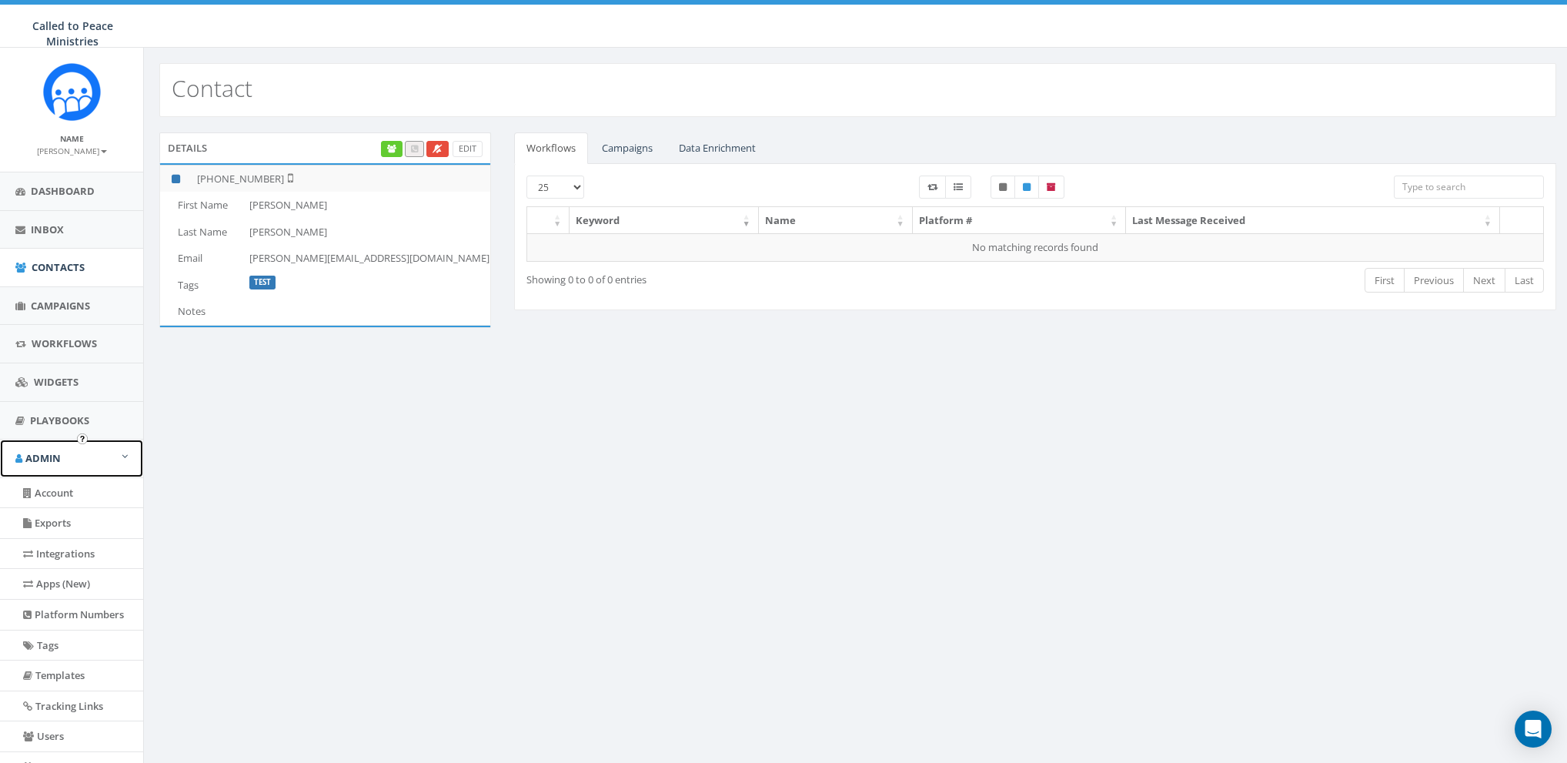
scroll to position [98, 0]
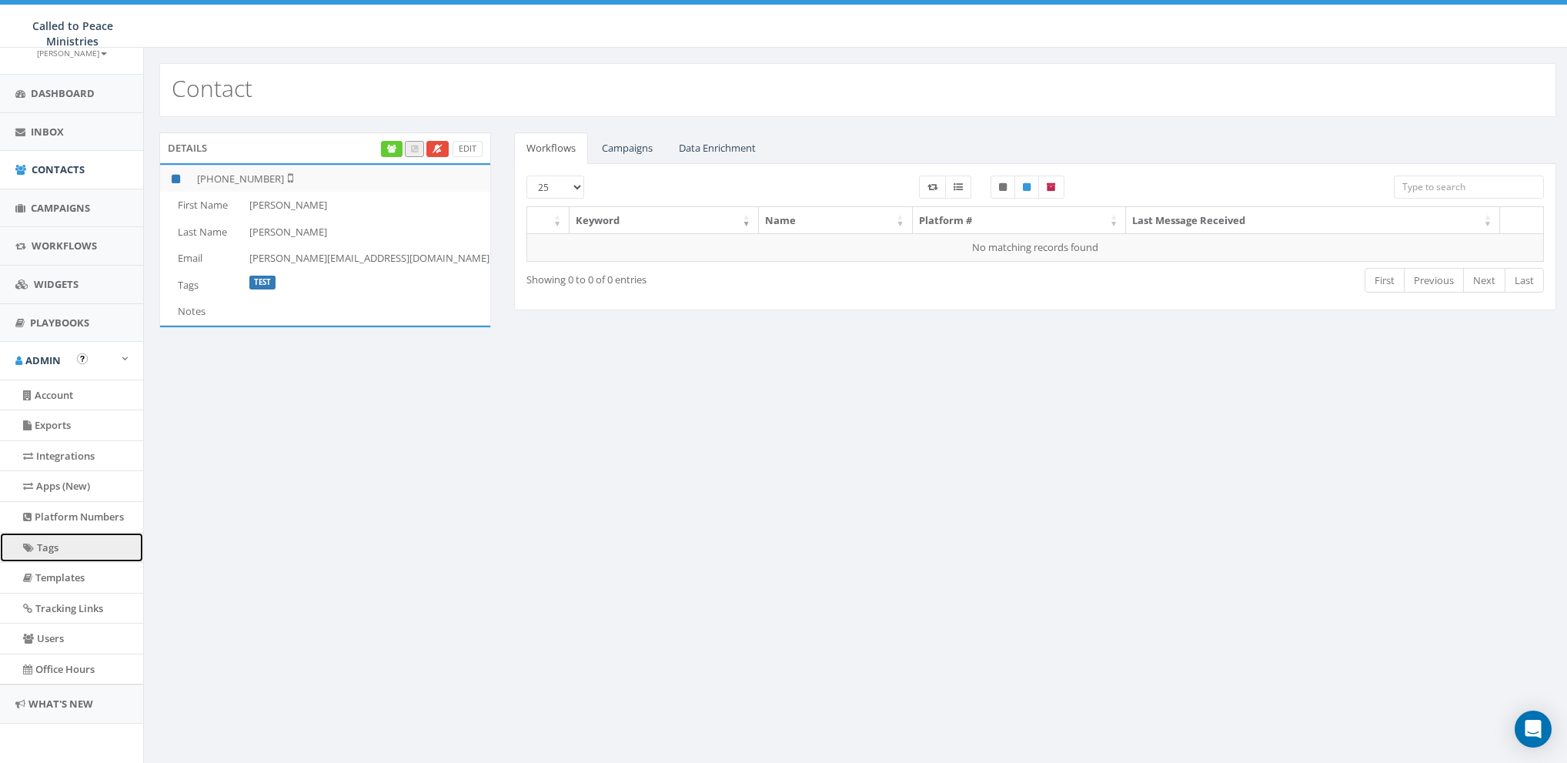
click at [45, 541] on link "Tags" at bounding box center [71, 548] width 143 height 30
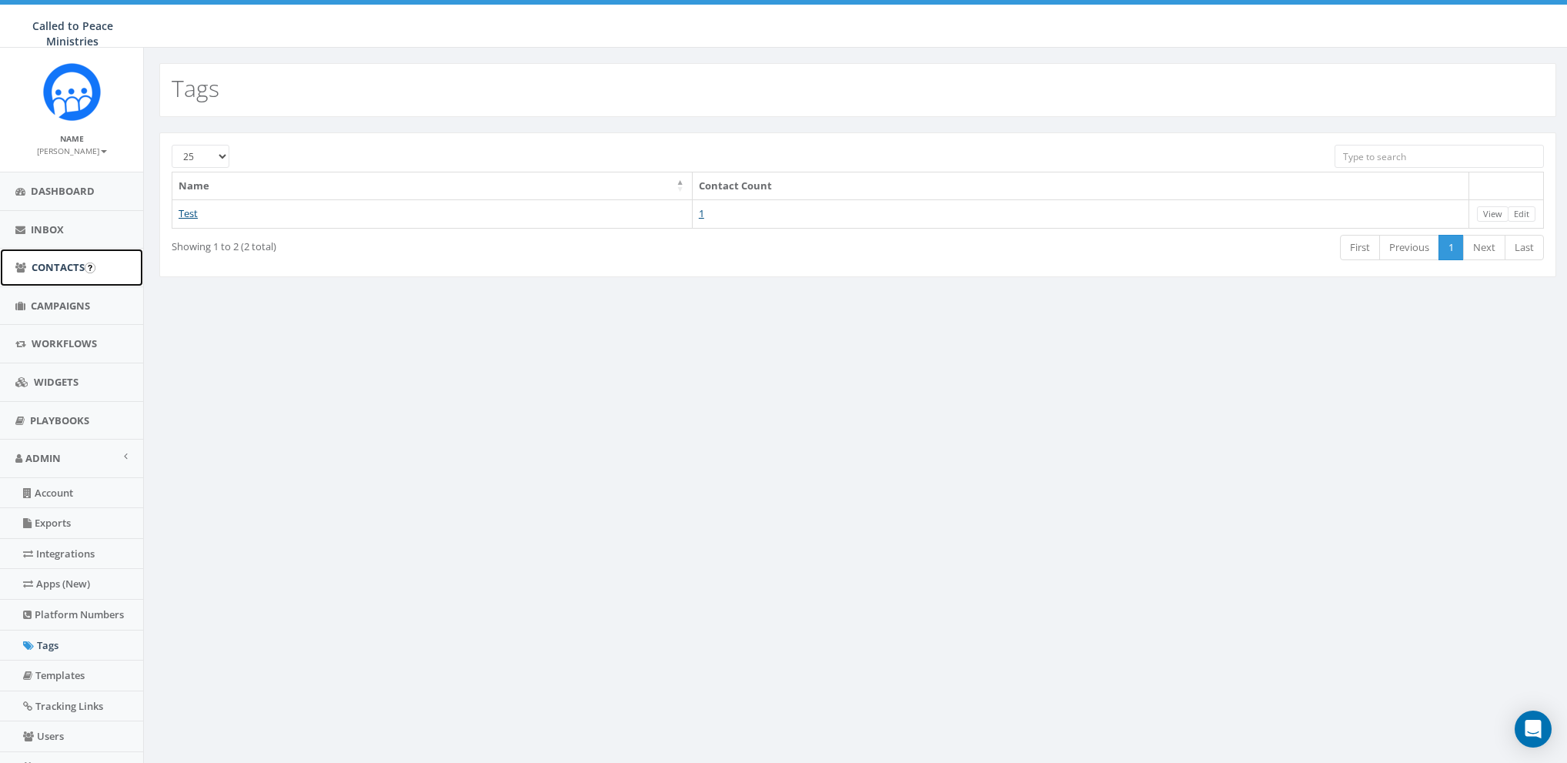
click at [39, 282] on link "Contacts" at bounding box center [71, 268] width 143 height 38
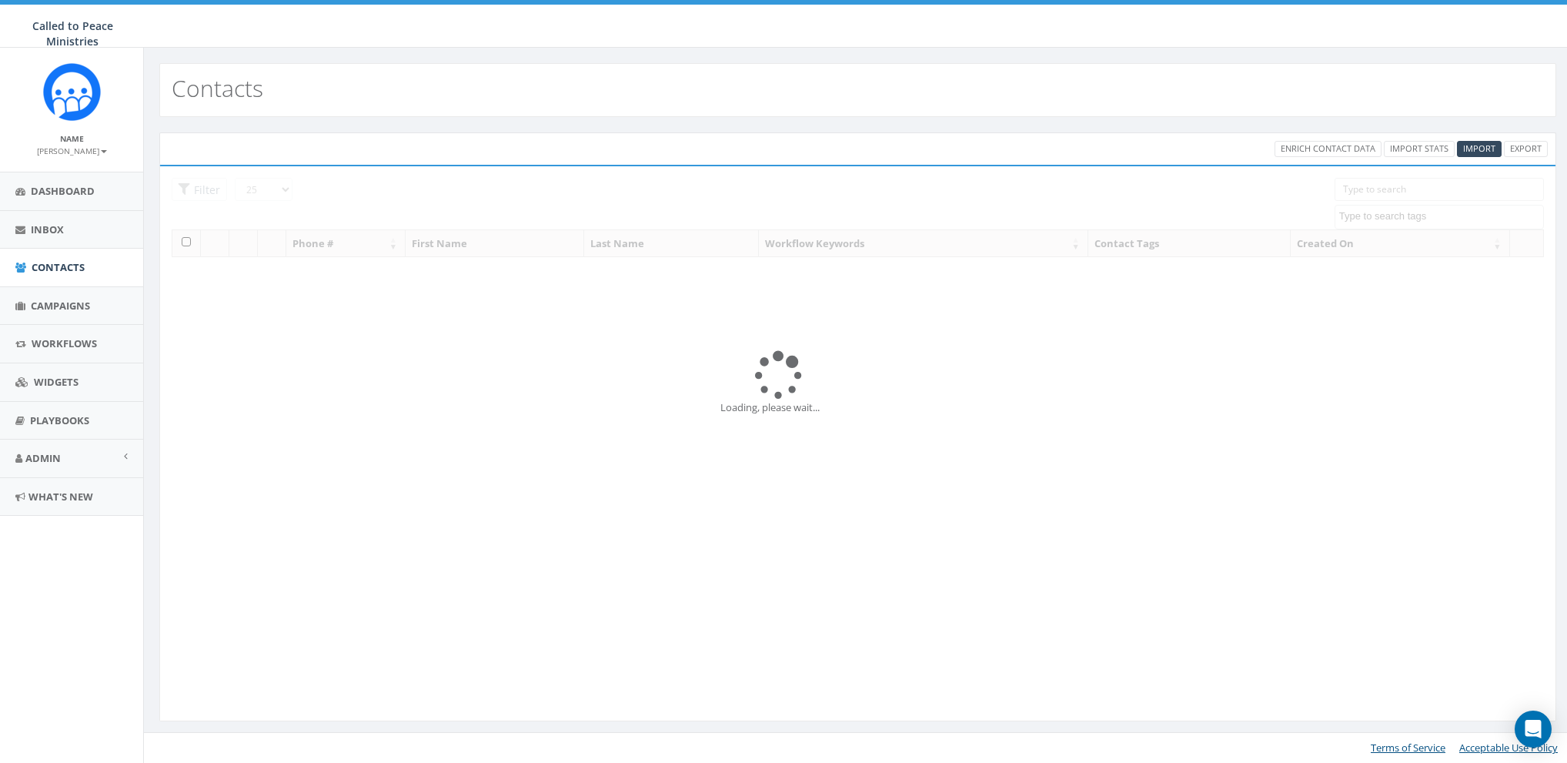
select select
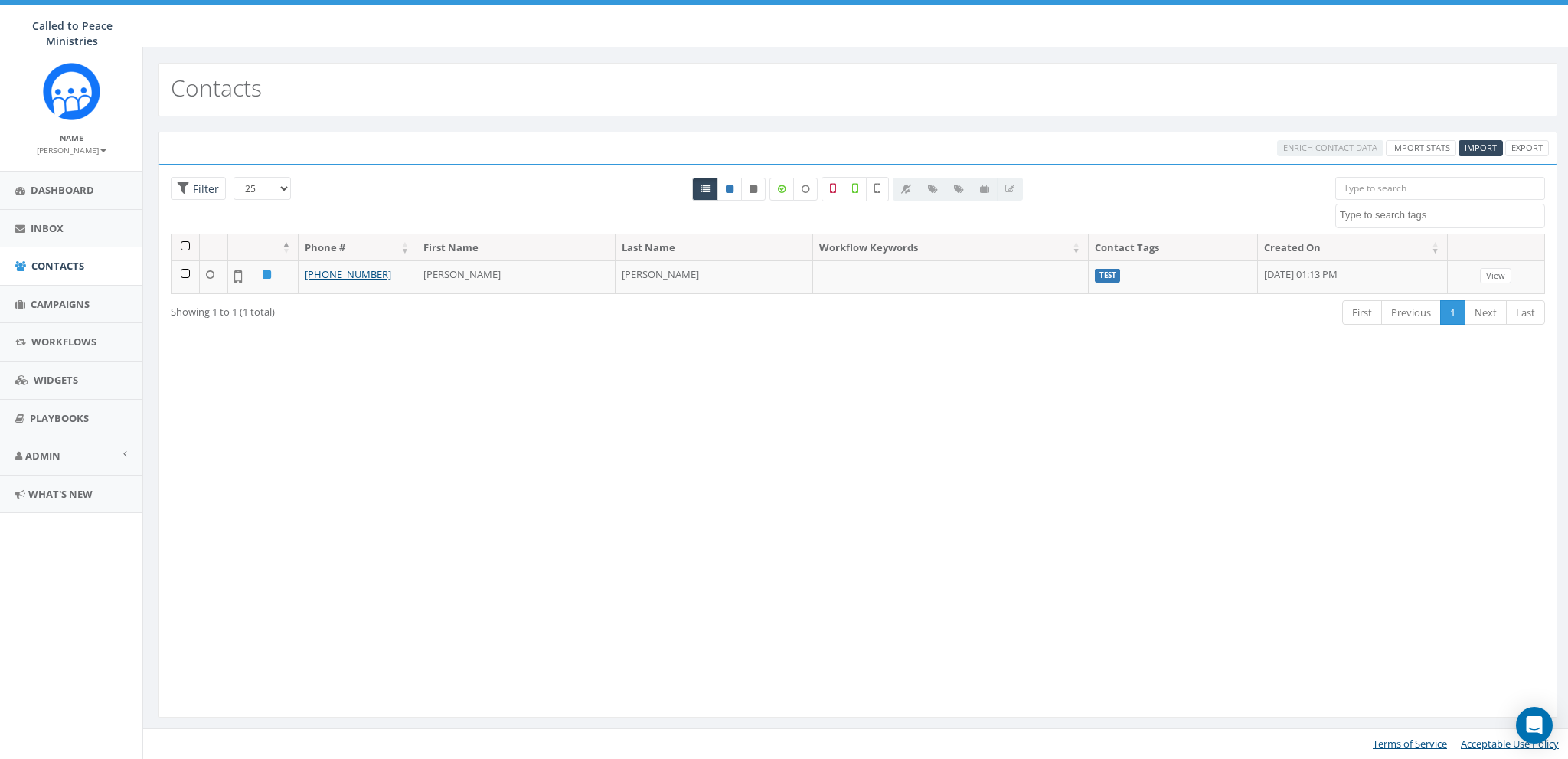
click at [1406, 217] on textarea "Search" at bounding box center [1442, 215] width 204 height 14
click at [1252, 204] on div at bounding box center [858, 205] width 932 height 57
click at [193, 191] on span "Filter" at bounding box center [204, 188] width 30 height 15
radio input "true"
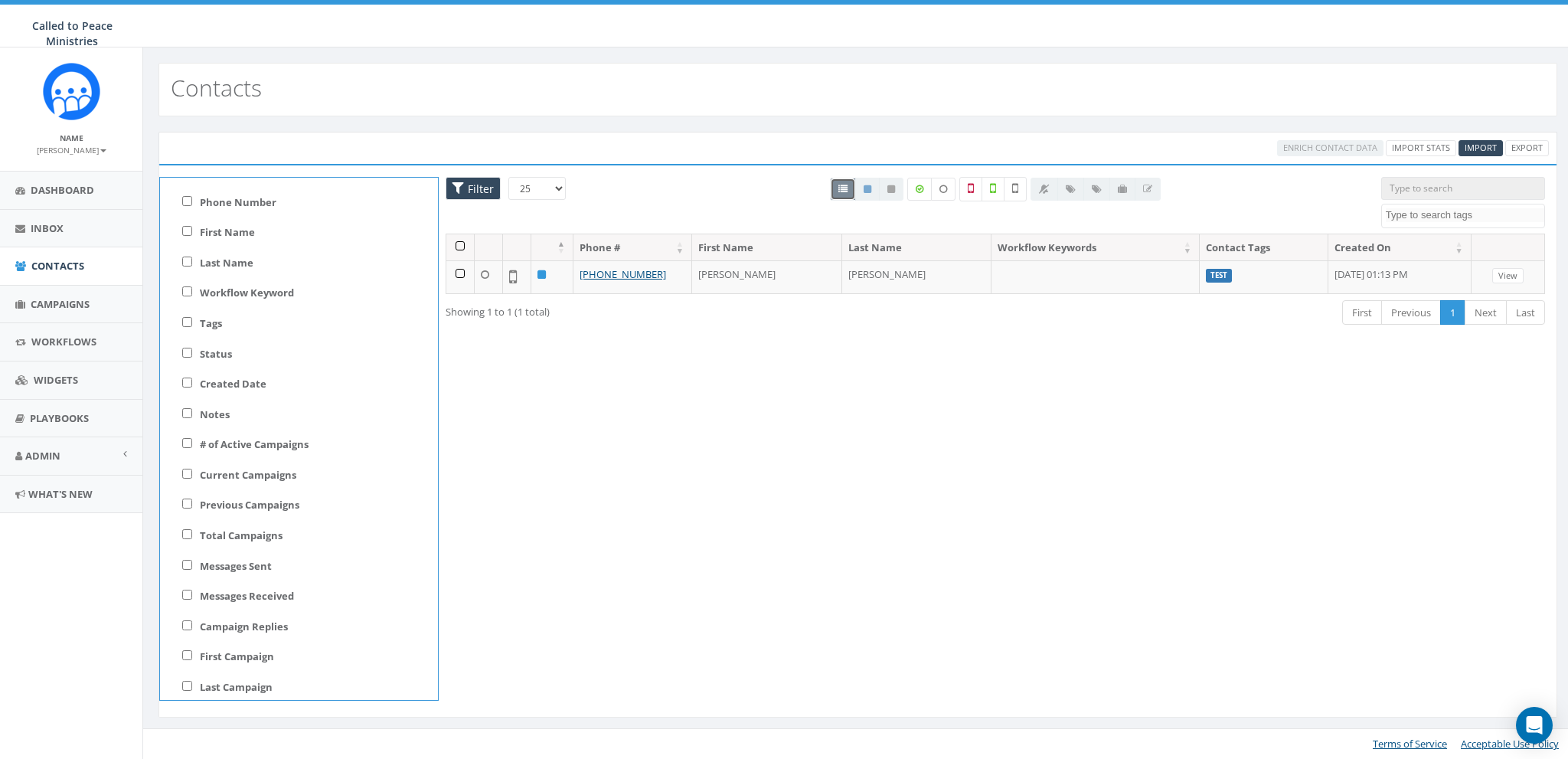
click at [467, 189] on span "Filter" at bounding box center [479, 188] width 30 height 15
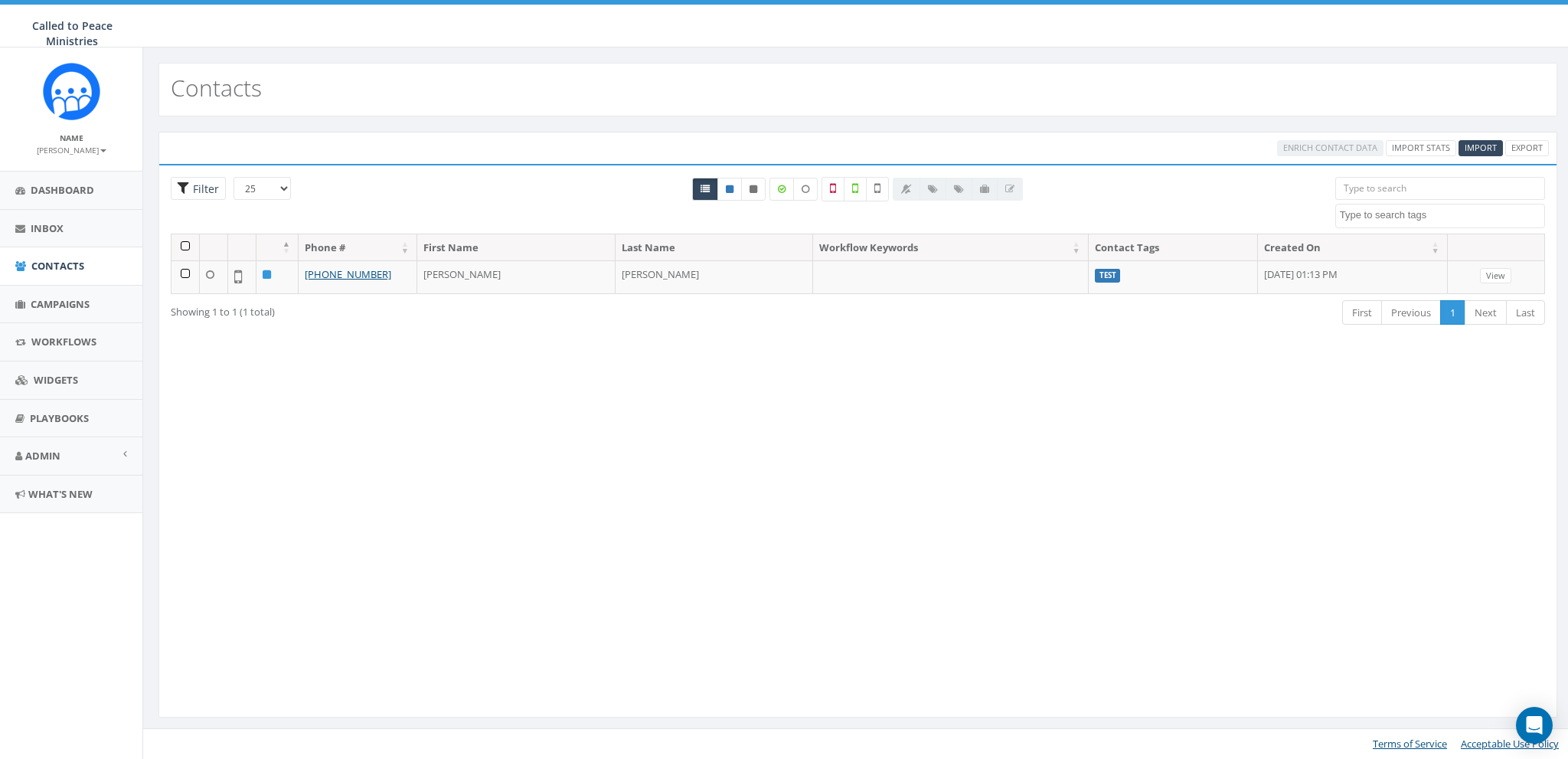
click at [202, 179] on span "Filter" at bounding box center [198, 189] width 55 height 24
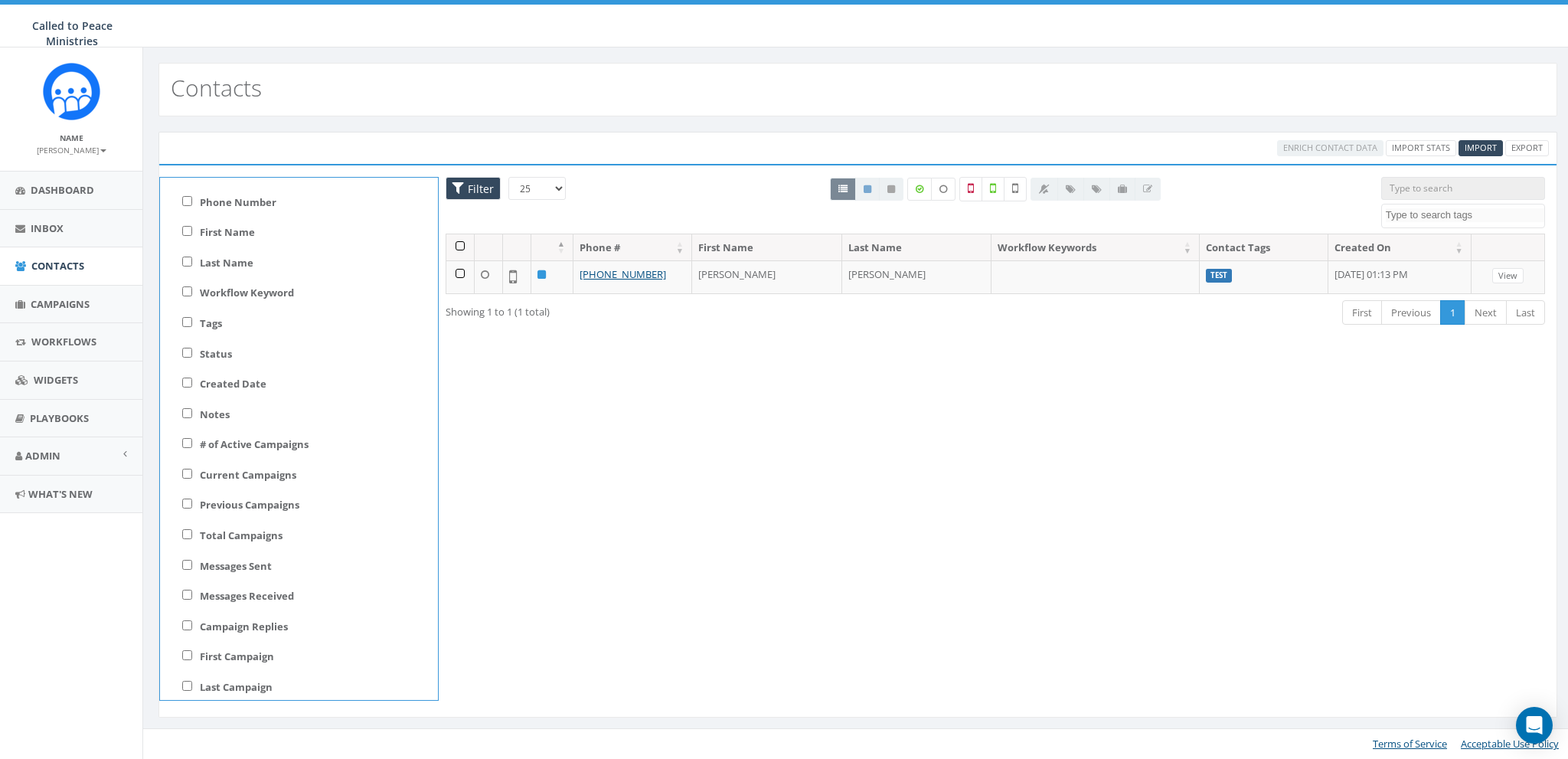
click at [219, 323] on label "Tags" at bounding box center [211, 323] width 22 height 15
click at [192, 323] on input "Tags" at bounding box center [187, 322] width 10 height 10
checkbox input "true"
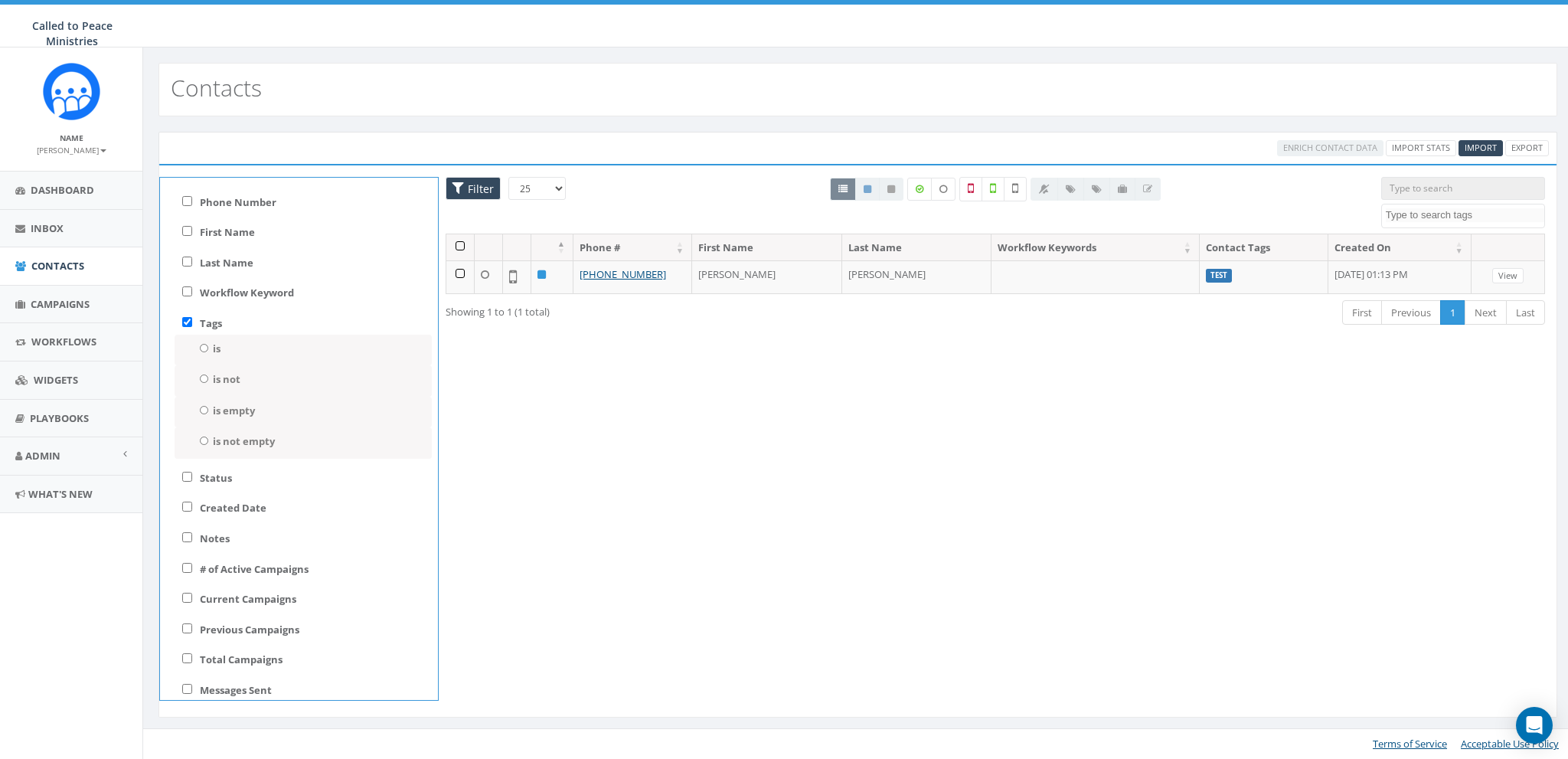
click at [210, 344] on div "is Selected: 0 Test" at bounding box center [302, 350] width 258 height 32
click at [208, 347] on div "is Selected: 0 Test" at bounding box center [302, 350] width 258 height 32
click at [203, 347] on input "is" at bounding box center [204, 348] width 10 height 8
radio input "true"
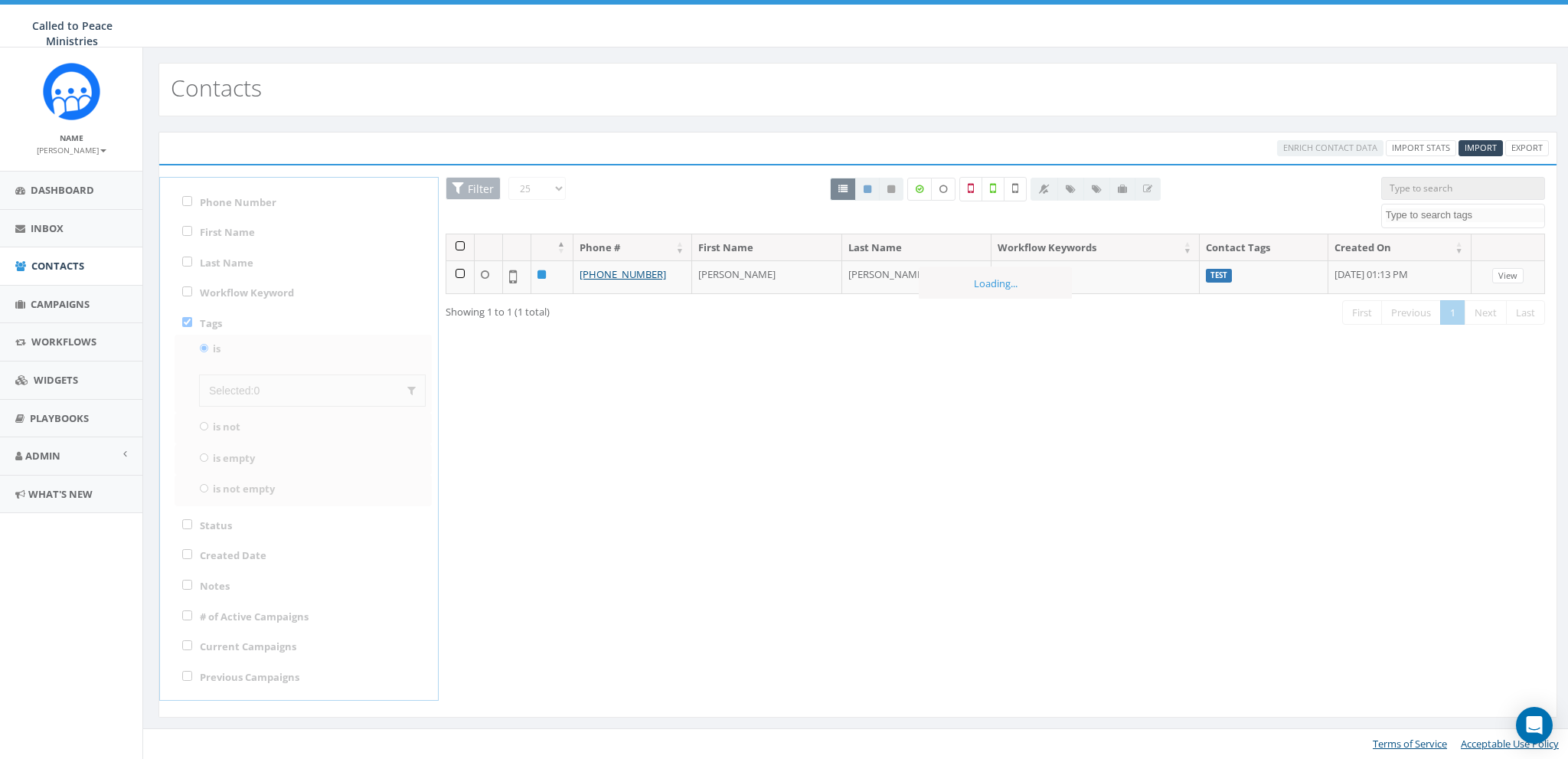
click at [203, 347] on div "Loading the filters, please wait!! Phone Number is is not First Name is is not …" at bounding box center [858, 441] width 1399 height 553
click at [188, 321] on div "25 50 100 Filter All 0 contact(s) on current page All 1 contact(s) filtered Man…" at bounding box center [858, 254] width 1374 height 153
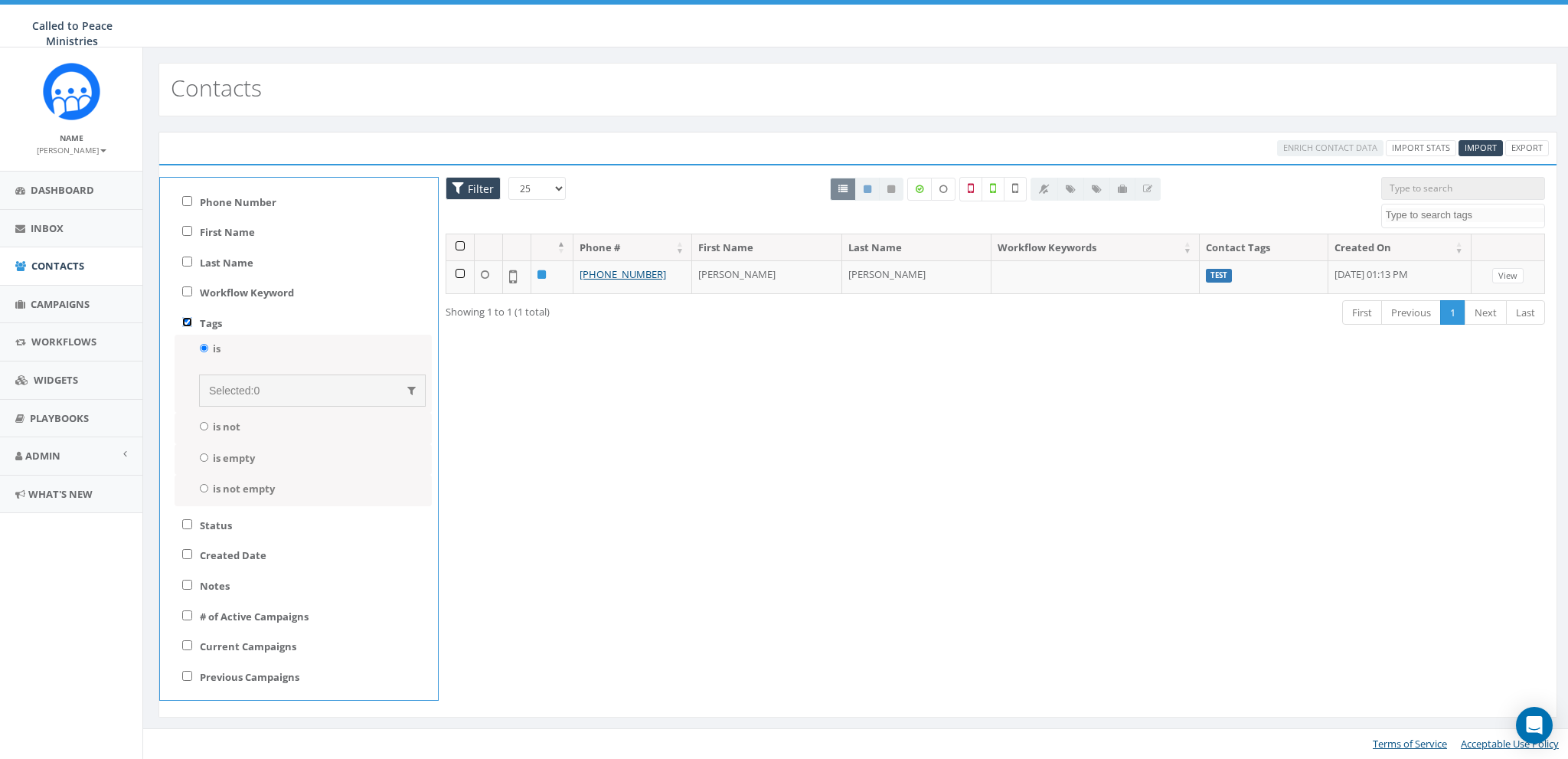
click at [187, 322] on input "Tags" at bounding box center [187, 322] width 10 height 10
checkbox input "false"
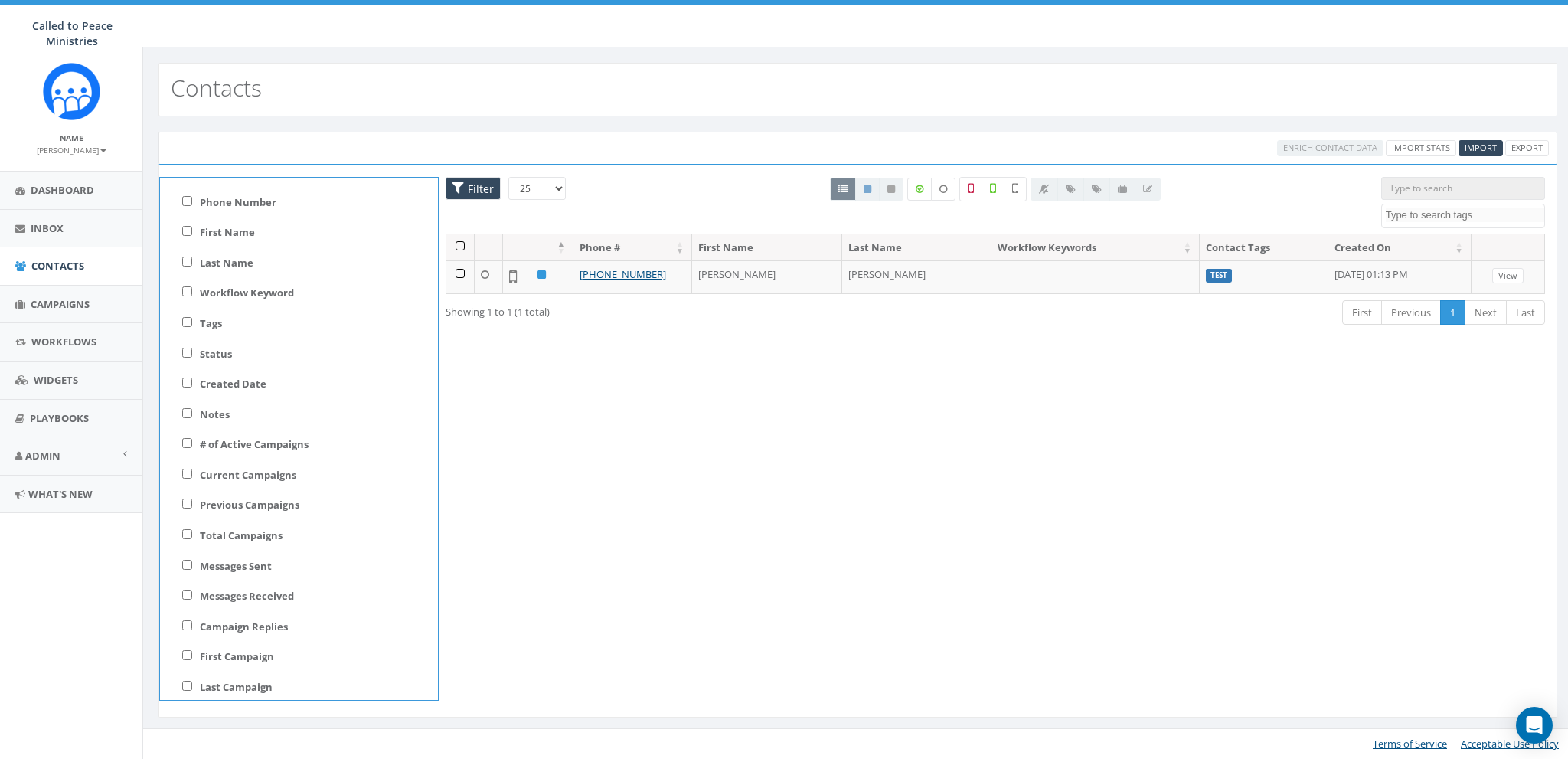
click at [380, 134] on div "Enrich Contact Data Import Stats Import Export" at bounding box center [858, 147] width 1399 height 32
click at [37, 454] on span "Admin" at bounding box center [42, 456] width 35 height 14
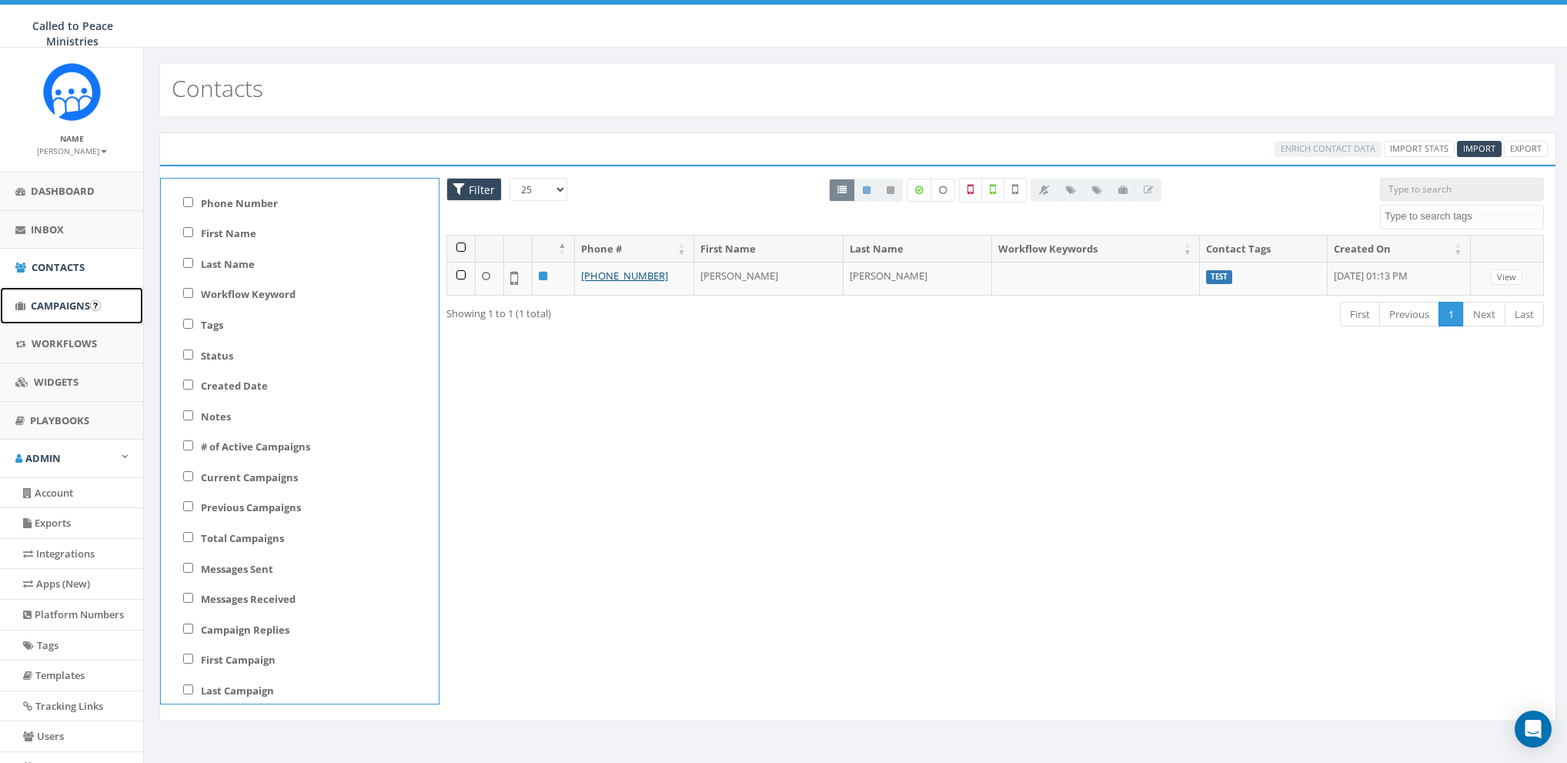
click at [48, 309] on span "Campaigns" at bounding box center [60, 306] width 59 height 14
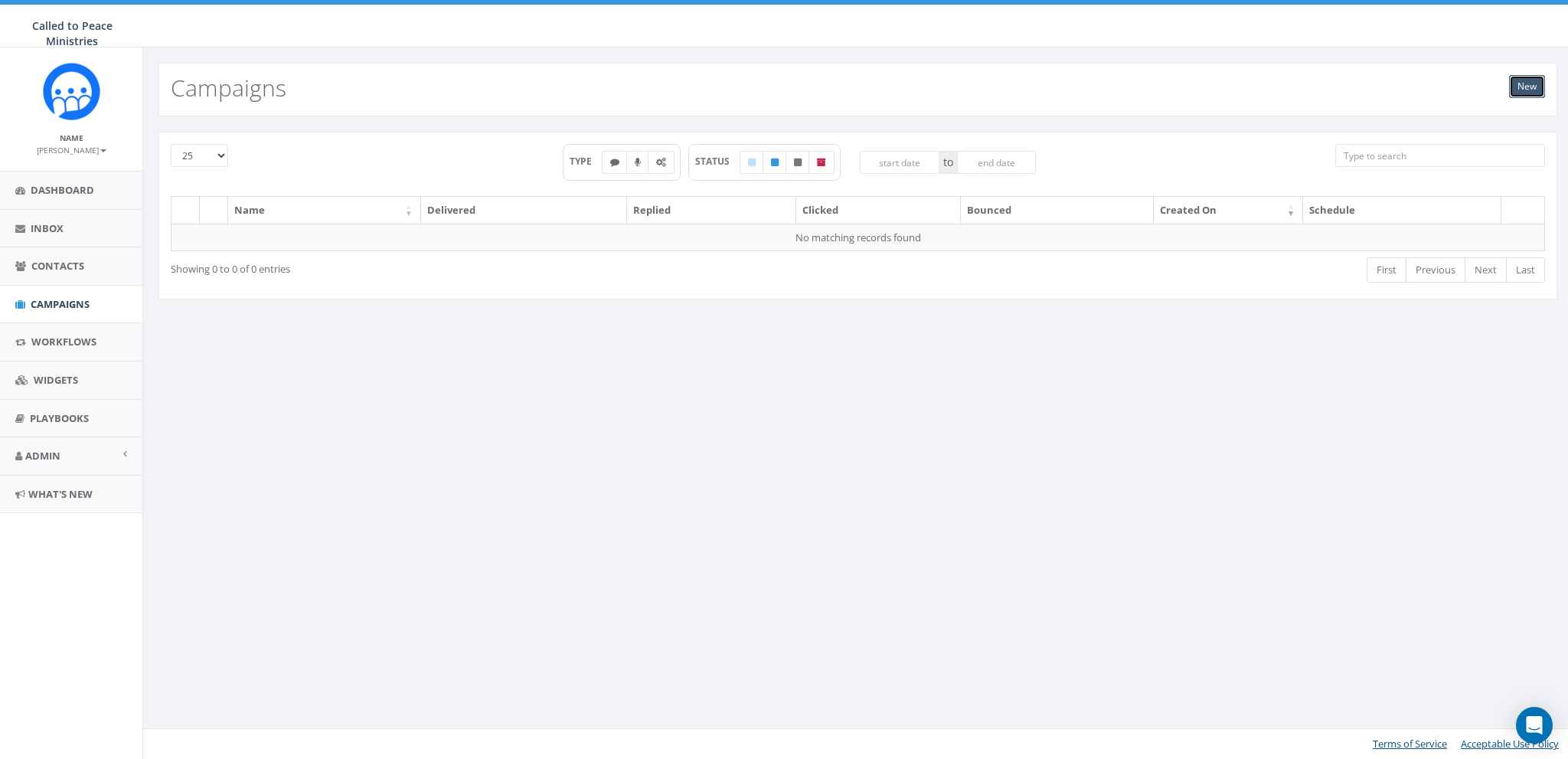
click at [1544, 85] on link "New" at bounding box center [1527, 86] width 36 height 23
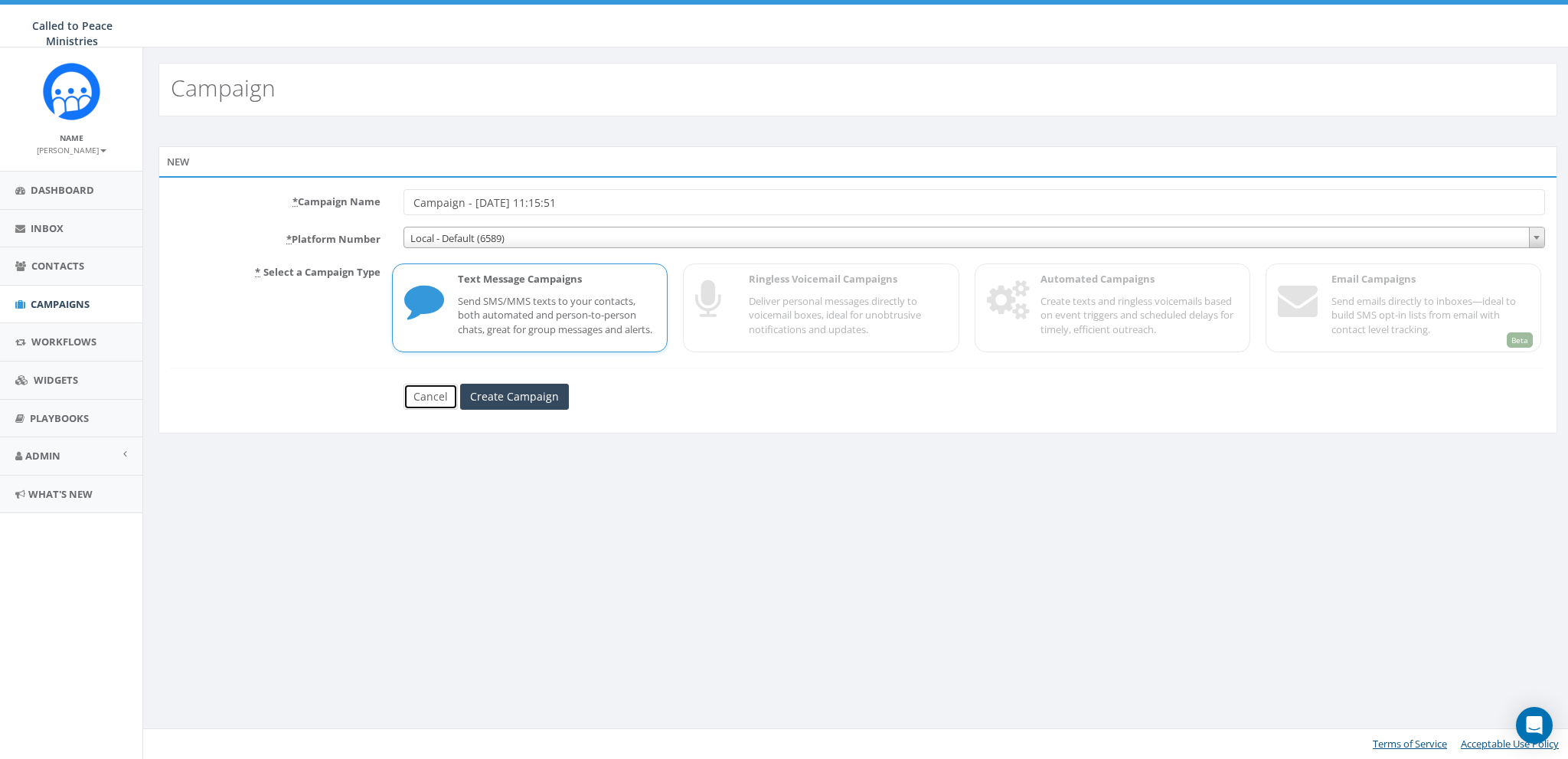
click at [429, 410] on link "Cancel" at bounding box center [431, 397] width 55 height 26
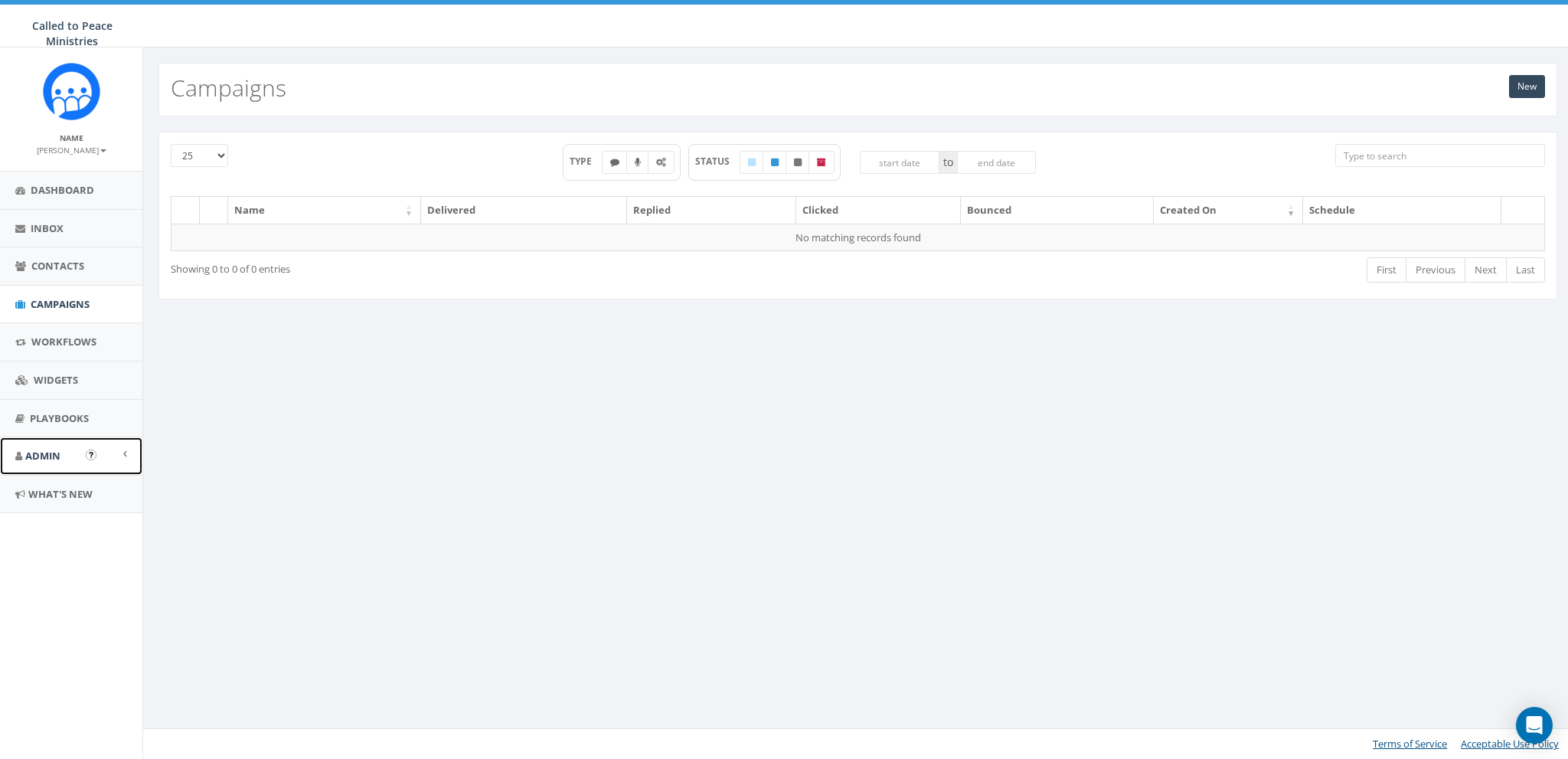
click at [35, 454] on span "Admin" at bounding box center [42, 456] width 35 height 14
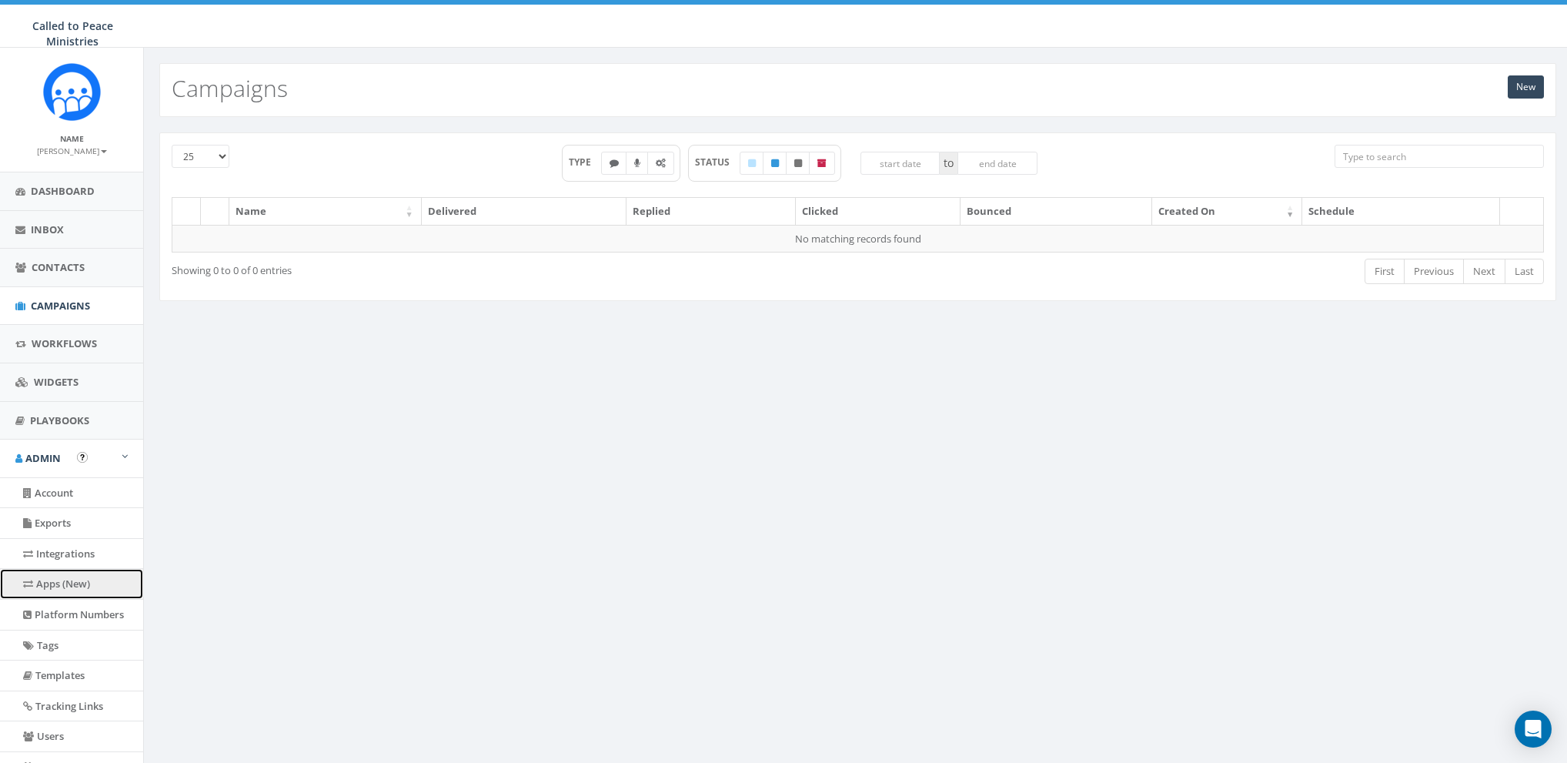
click at [45, 586] on link "Apps (New)" at bounding box center [71, 584] width 143 height 30
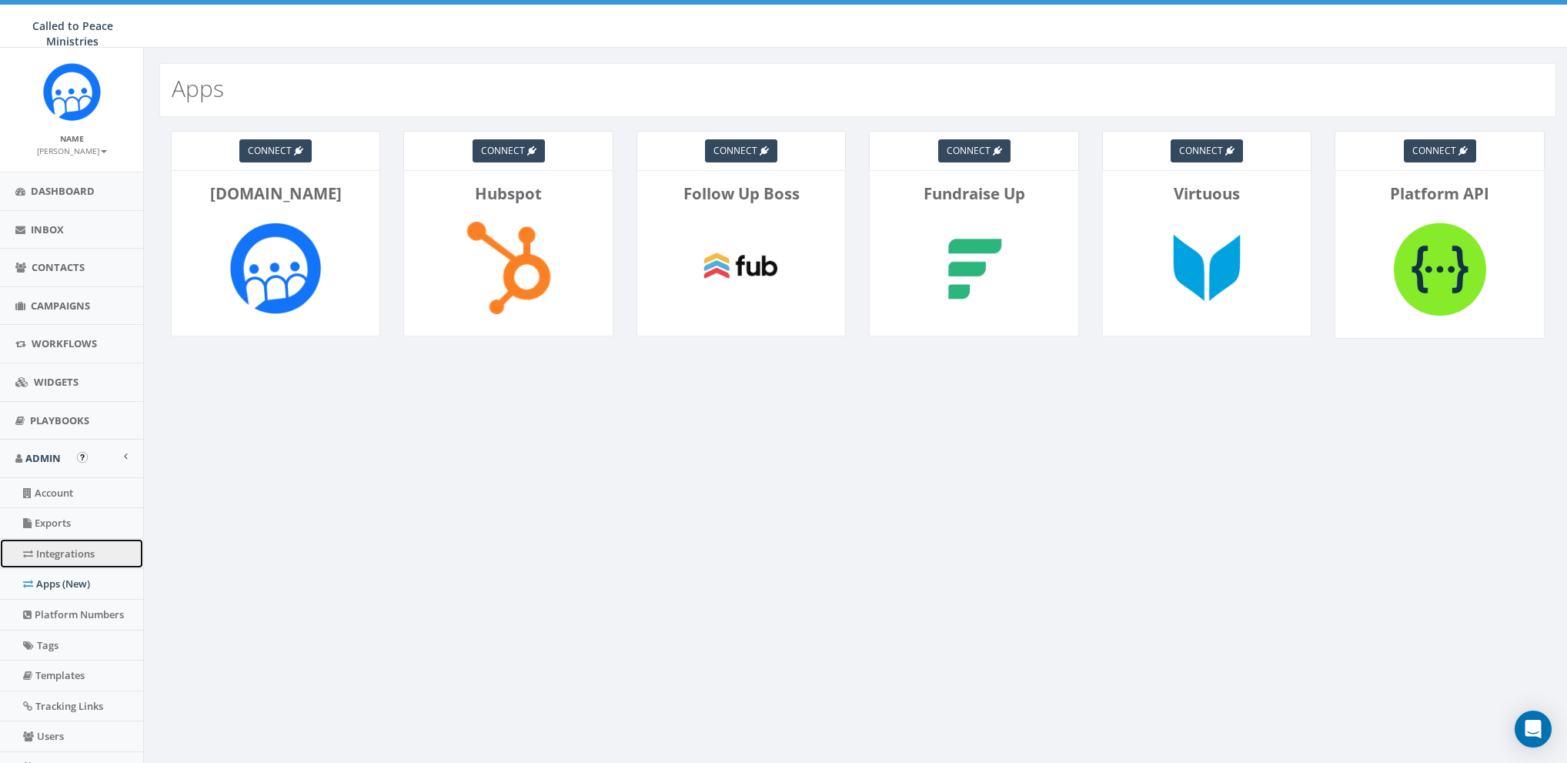
click at [56, 553] on link "Integrations" at bounding box center [71, 554] width 143 height 30
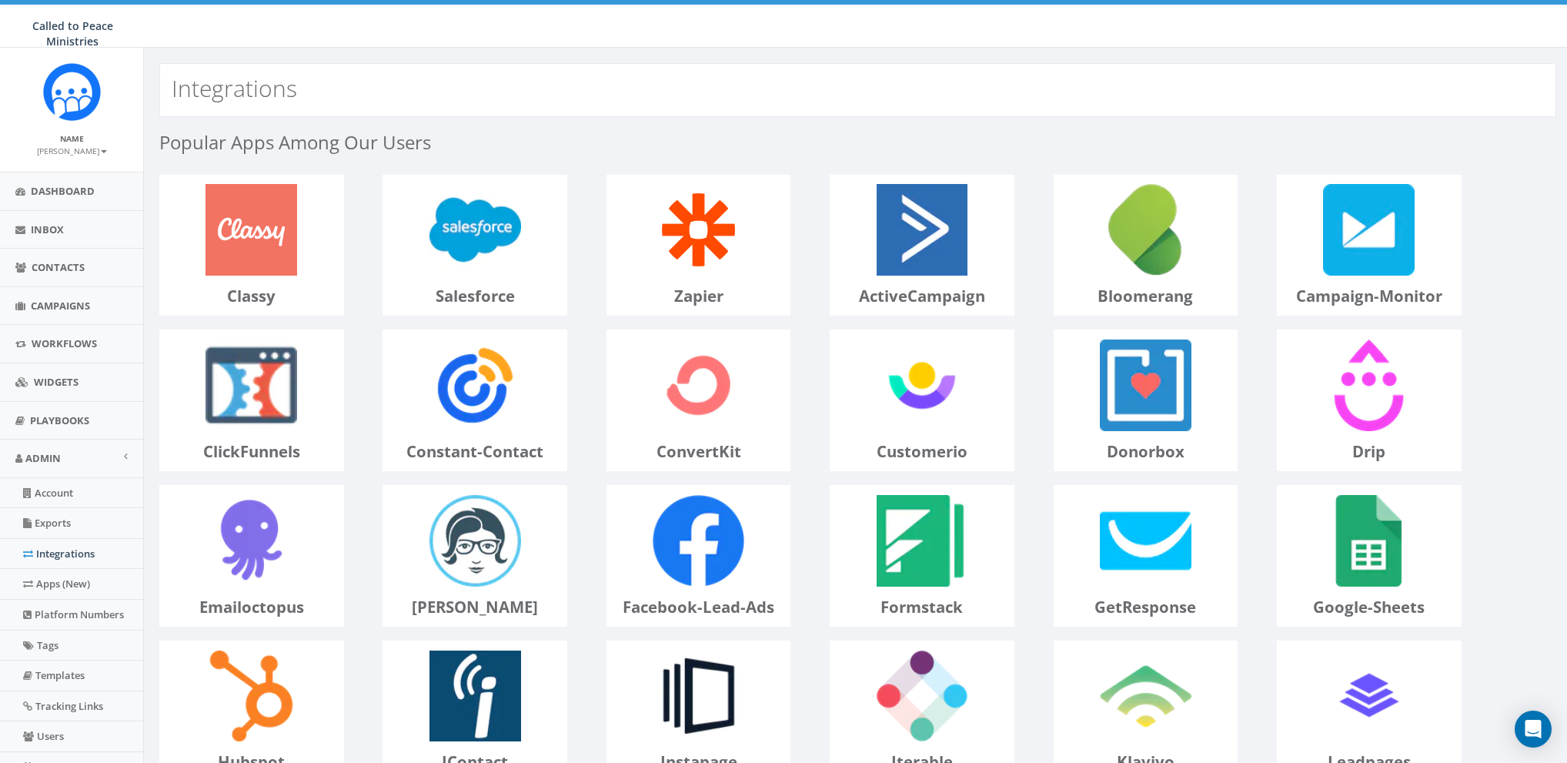
click at [240, 289] on p "classy" at bounding box center [251, 296] width 183 height 22
click at [244, 262] on img at bounding box center [252, 230] width 110 height 110
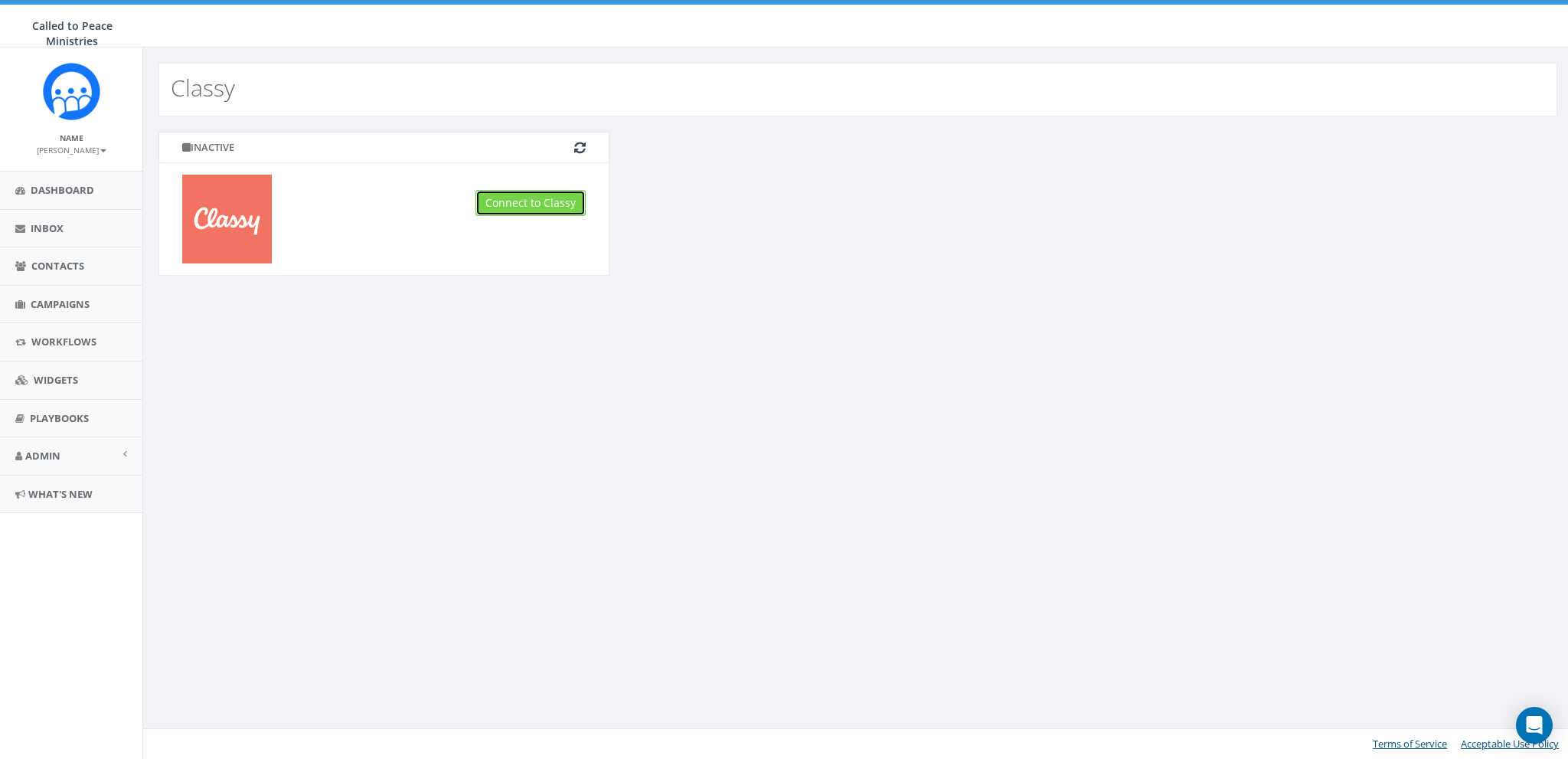
click at [540, 204] on link "Connect to Classy" at bounding box center [530, 203] width 110 height 26
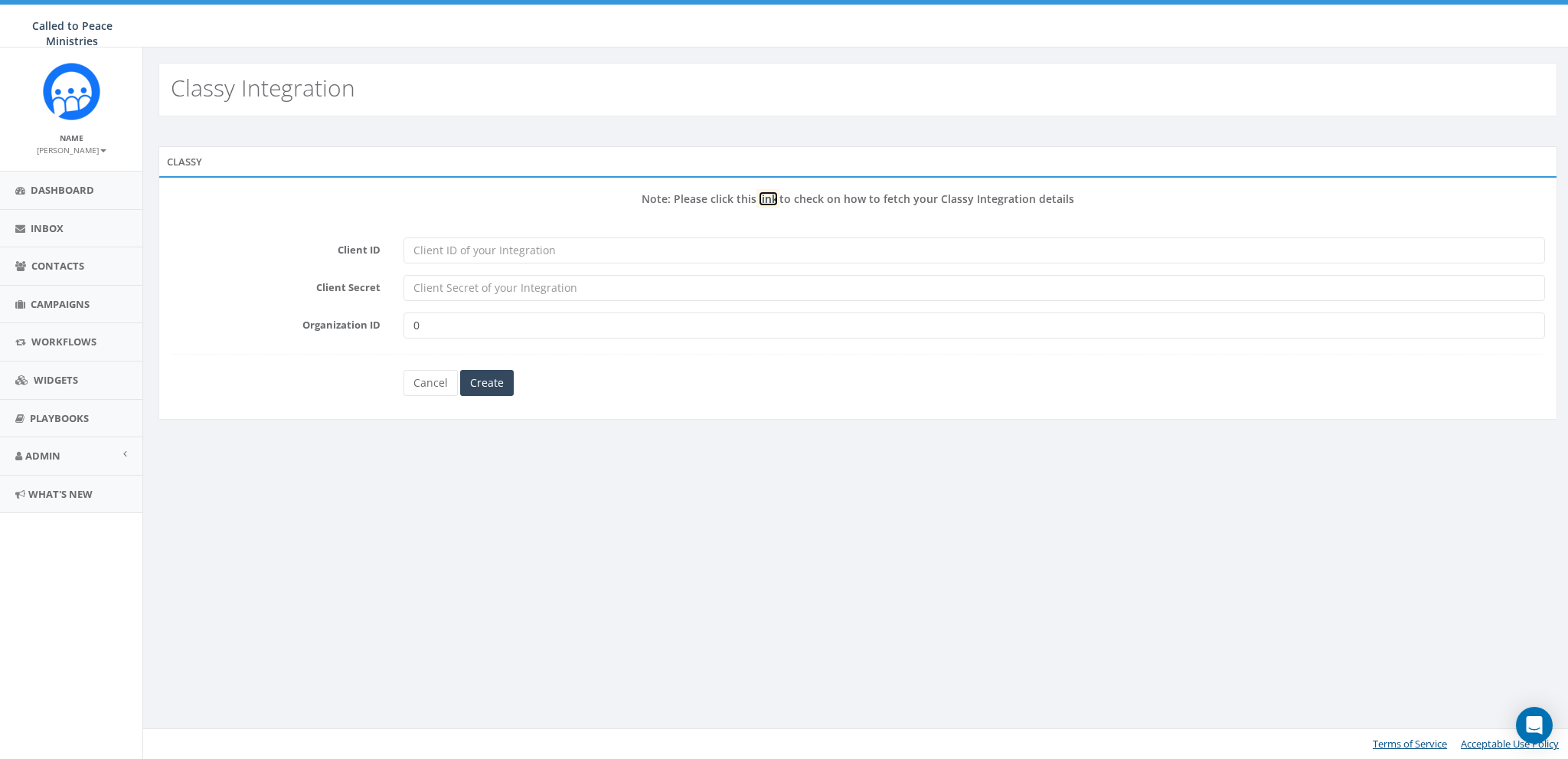
click at [771, 201] on link "link" at bounding box center [768, 198] width 19 height 15
click at [749, 496] on div "Classy Integration Classy Note: Please click this link to check on how to fetch…" at bounding box center [858, 403] width 1431 height 711
click at [429, 373] on link "Cancel" at bounding box center [431, 383] width 55 height 26
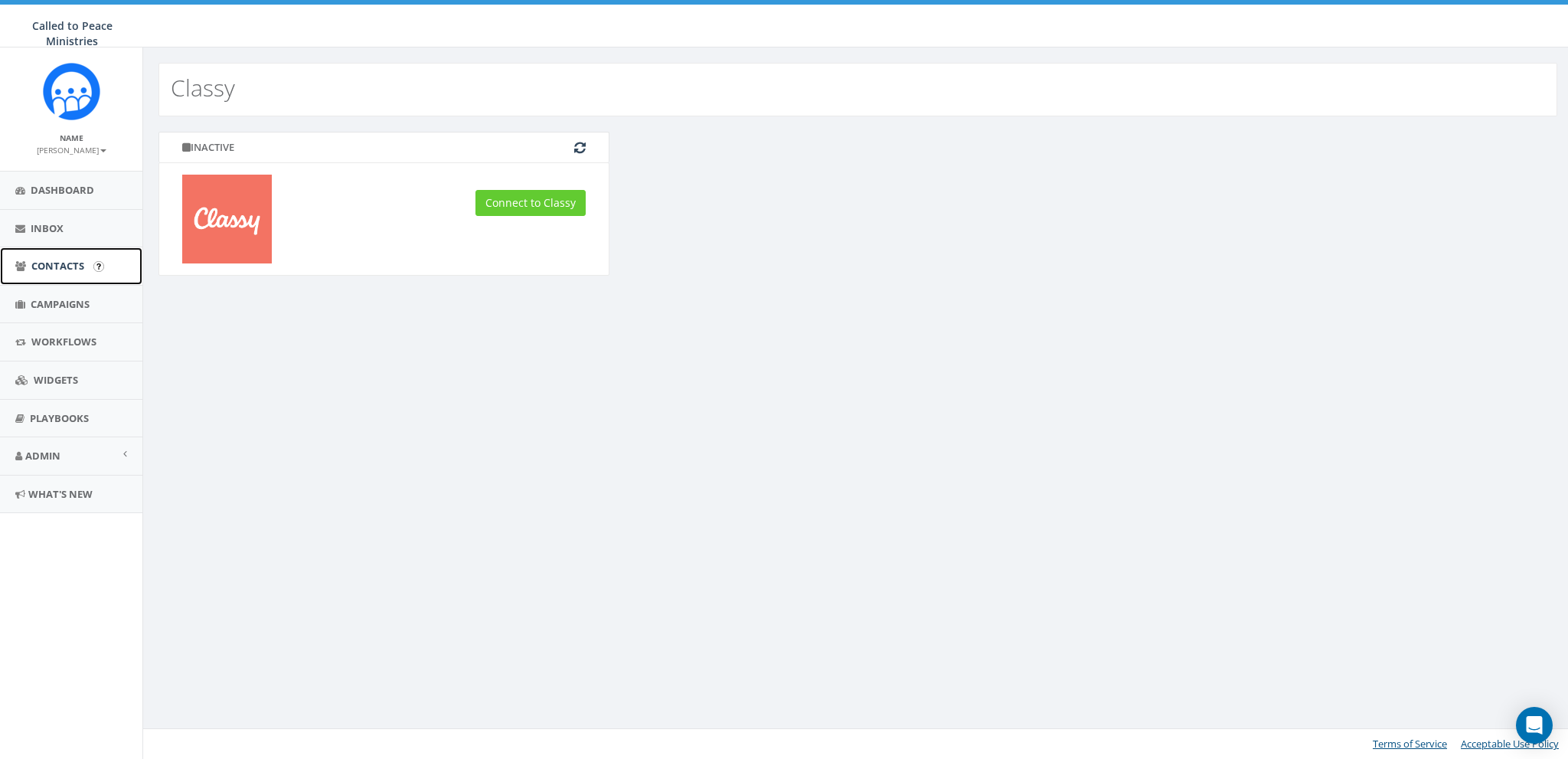
click at [51, 253] on link "Contacts" at bounding box center [71, 267] width 142 height 38
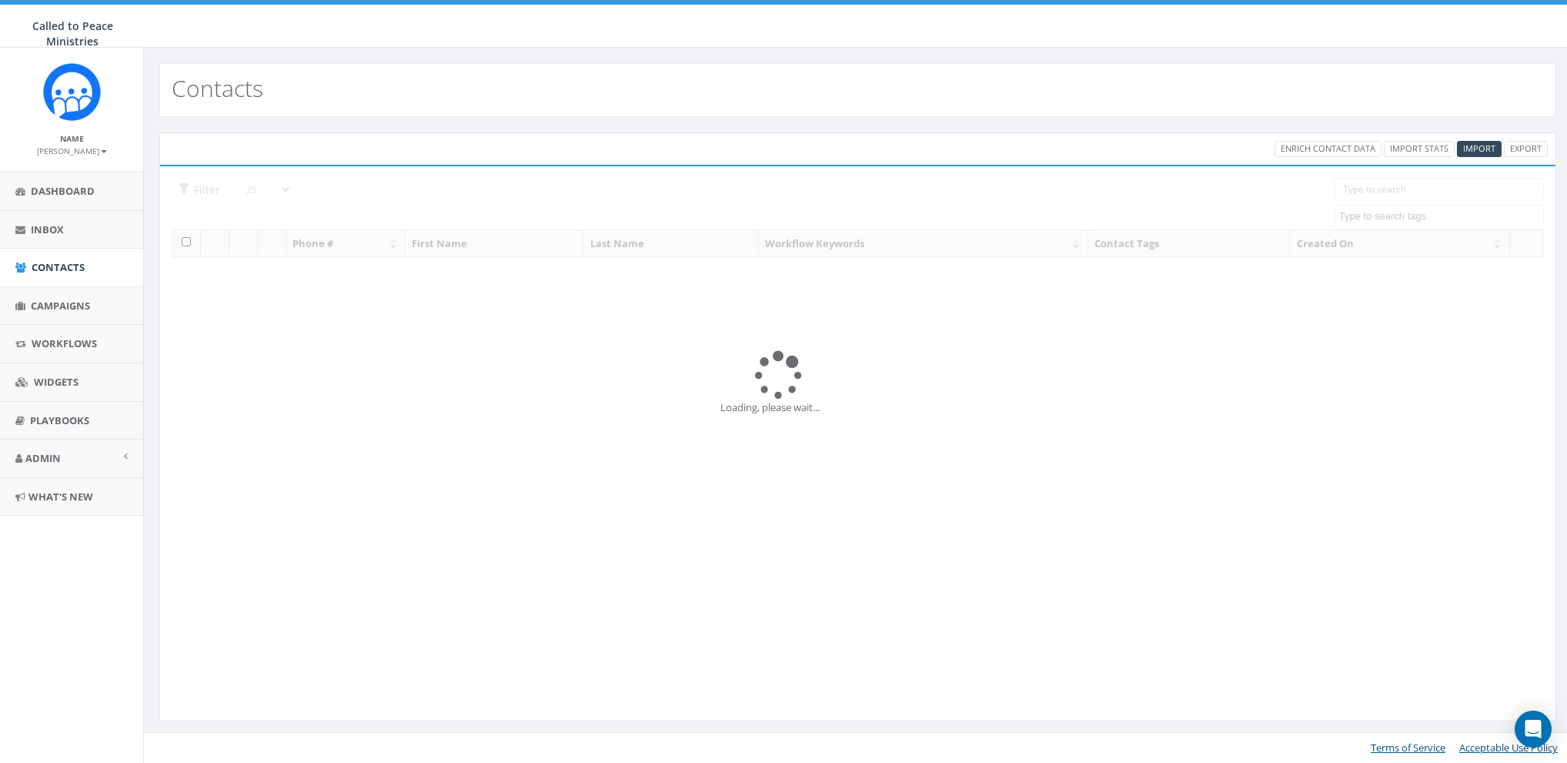
select select
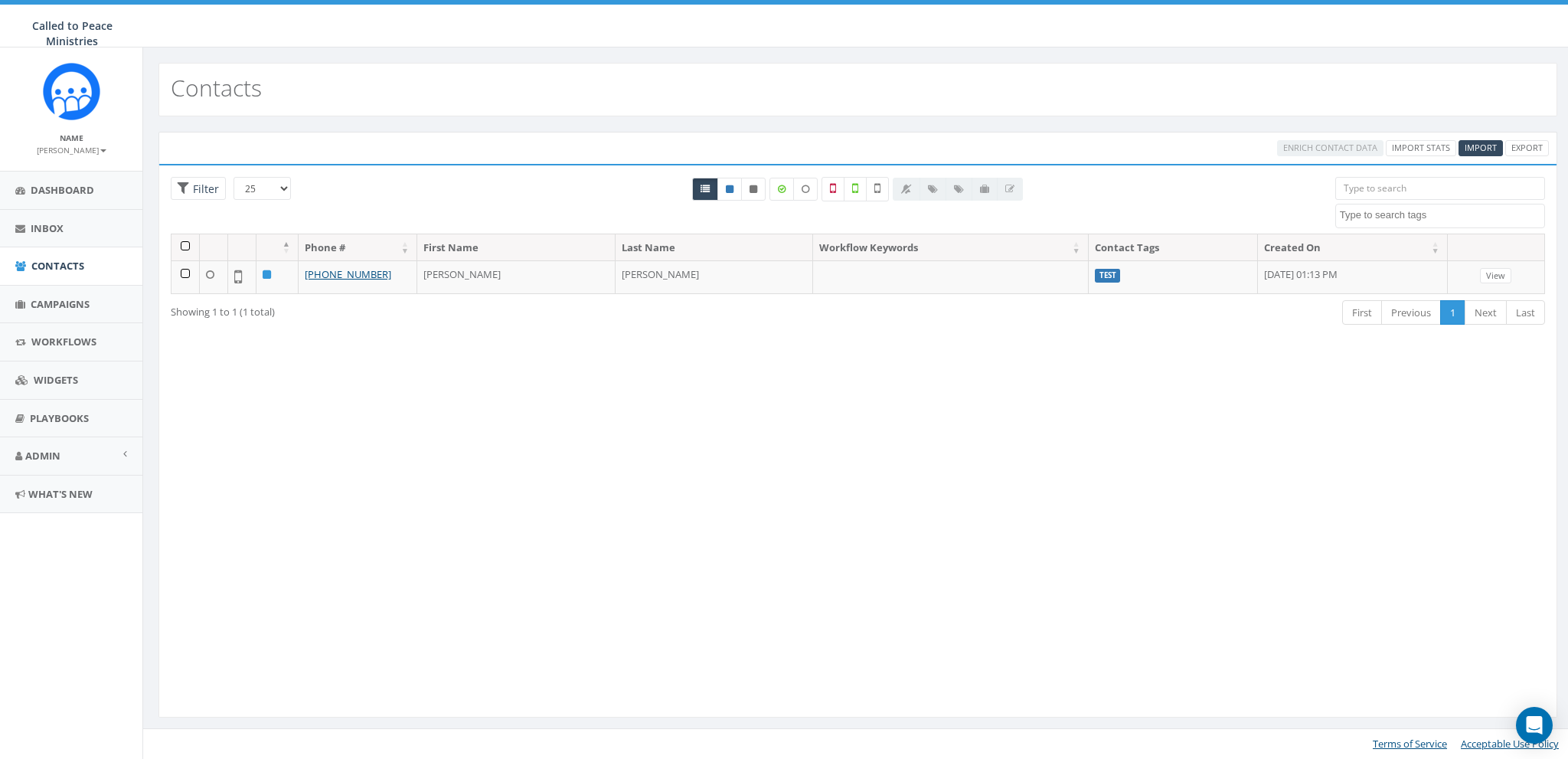
click at [467, 196] on div at bounding box center [858, 205] width 932 height 57
click at [50, 441] on link "Admin" at bounding box center [71, 456] width 142 height 38
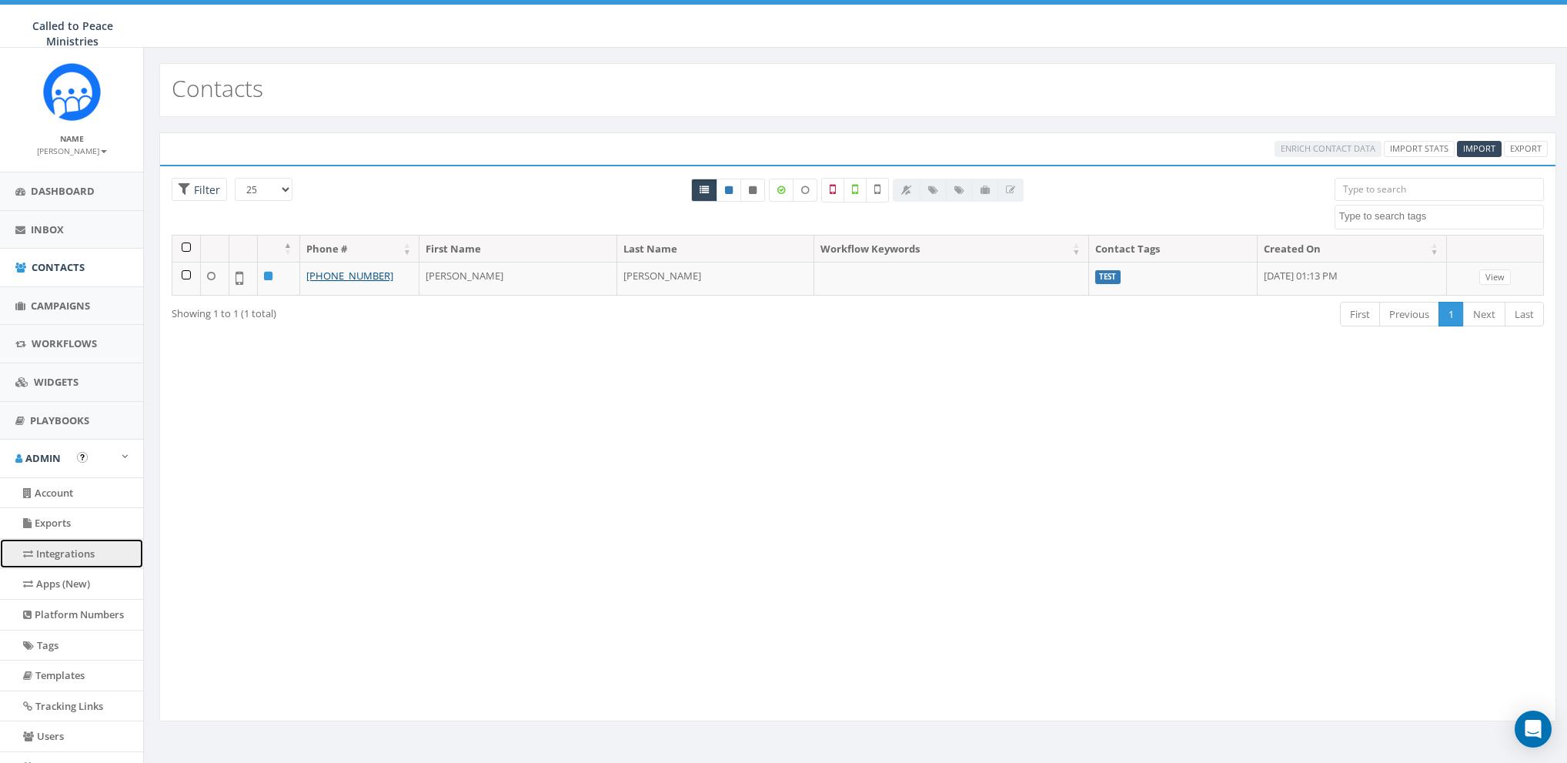
click at [59, 550] on link "Integrations" at bounding box center [71, 554] width 143 height 30
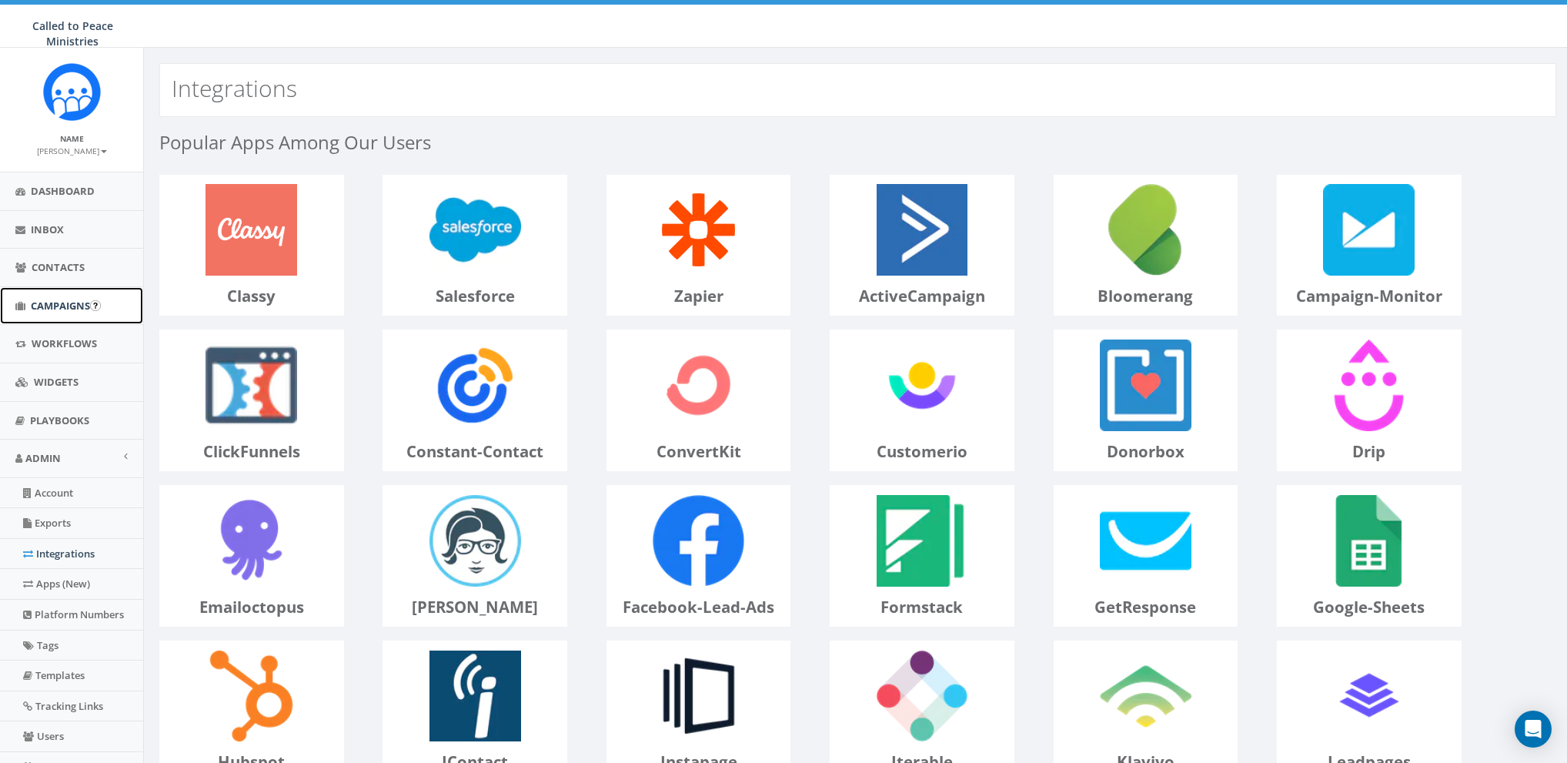
click at [38, 299] on span "Campaigns" at bounding box center [60, 306] width 59 height 14
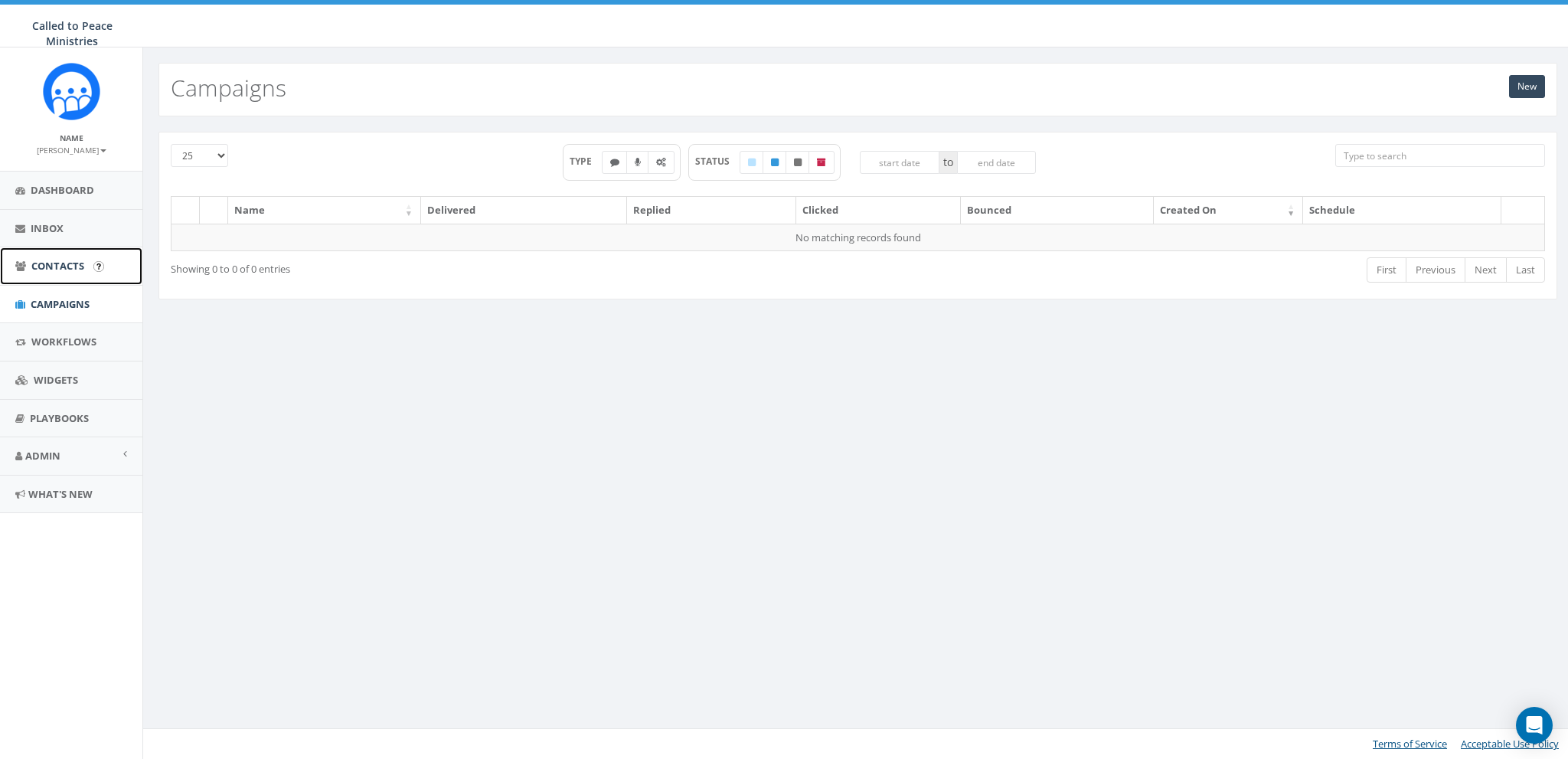
drag, startPoint x: 60, startPoint y: 261, endPoint x: 131, endPoint y: 281, distance: 73.8
click at [60, 261] on span "Contacts" at bounding box center [58, 266] width 53 height 14
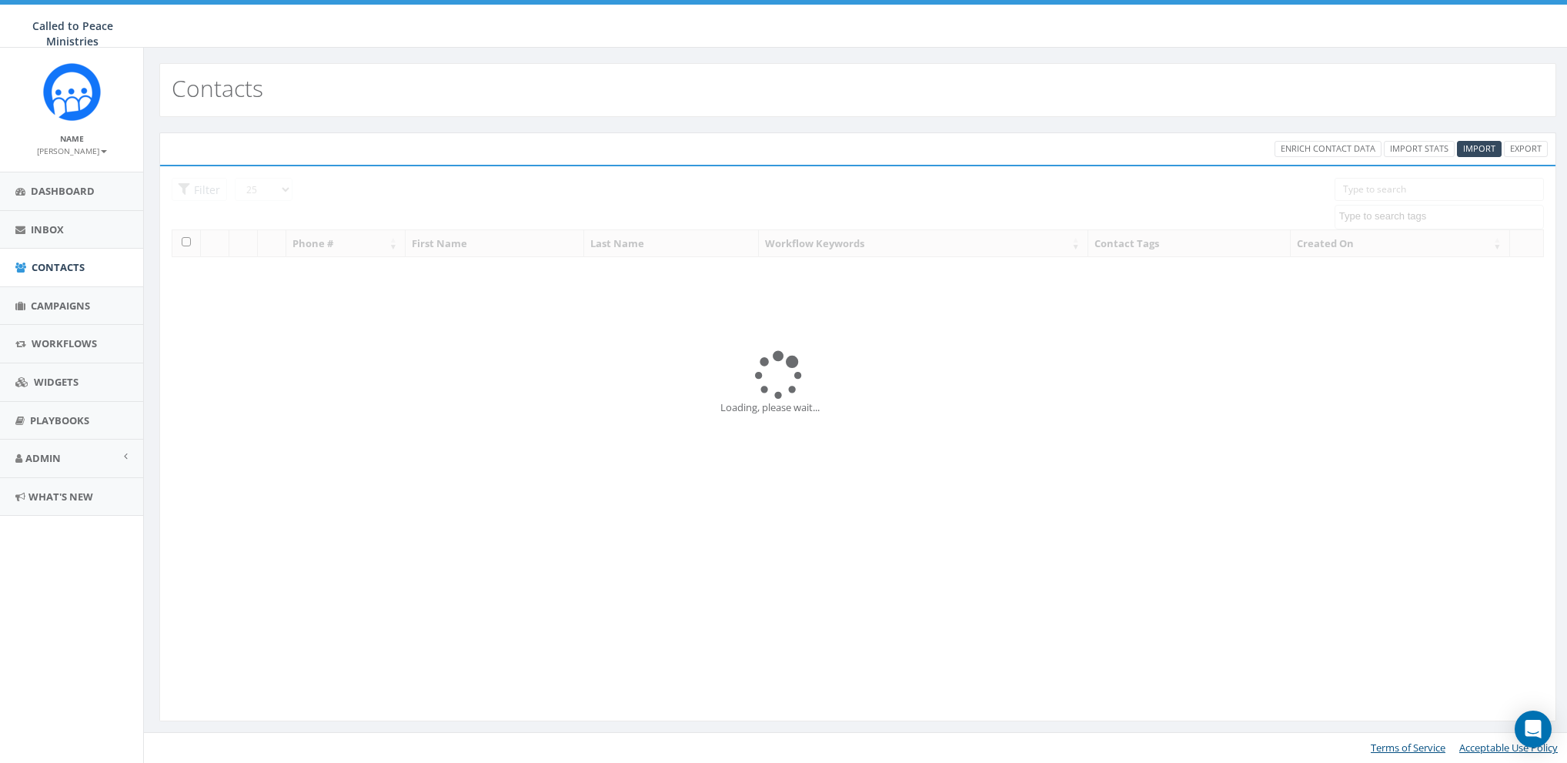
select select
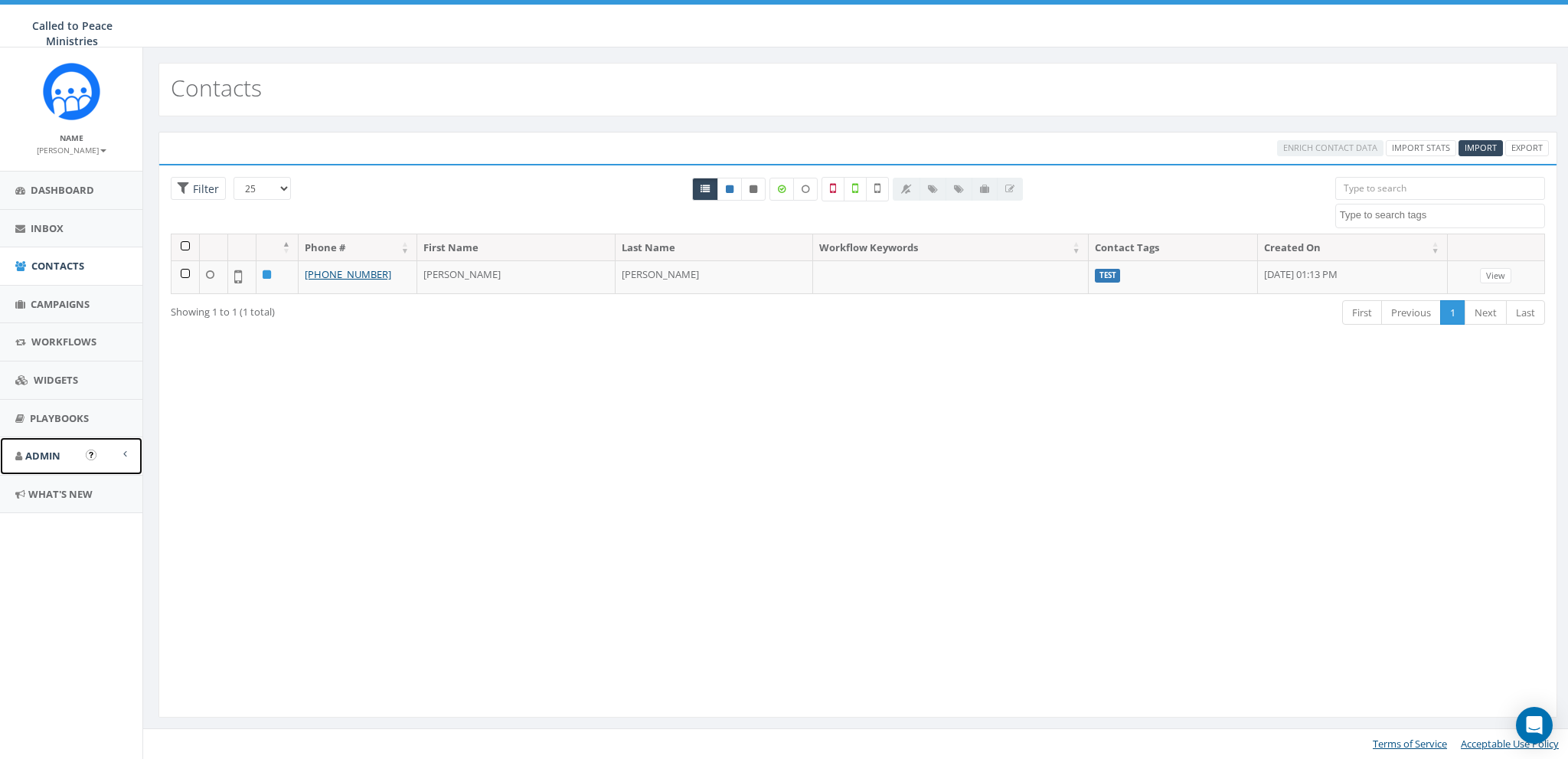
click at [48, 441] on link "Admin" at bounding box center [71, 456] width 142 height 38
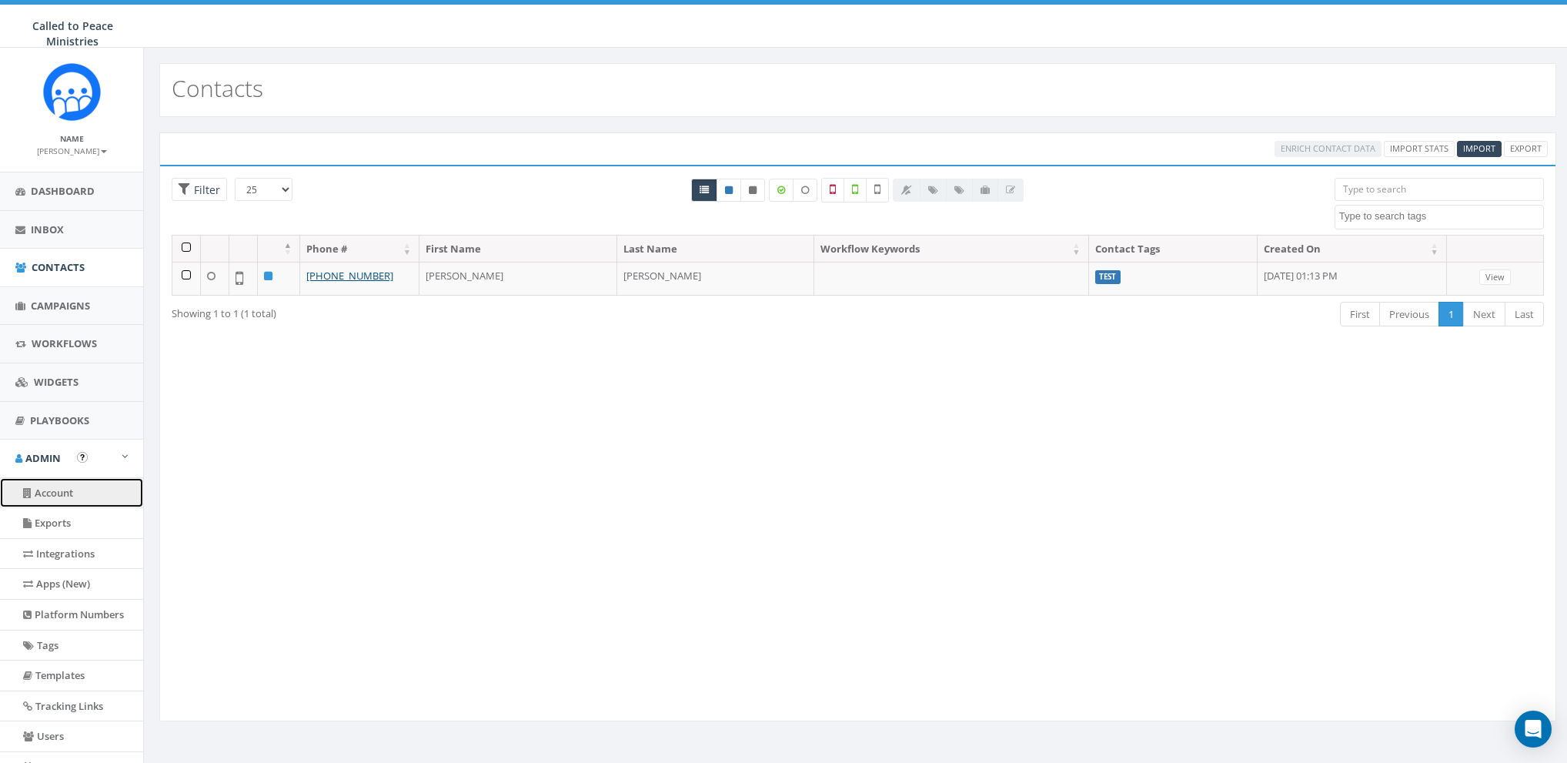
click at [78, 483] on link "Account" at bounding box center [71, 493] width 143 height 30
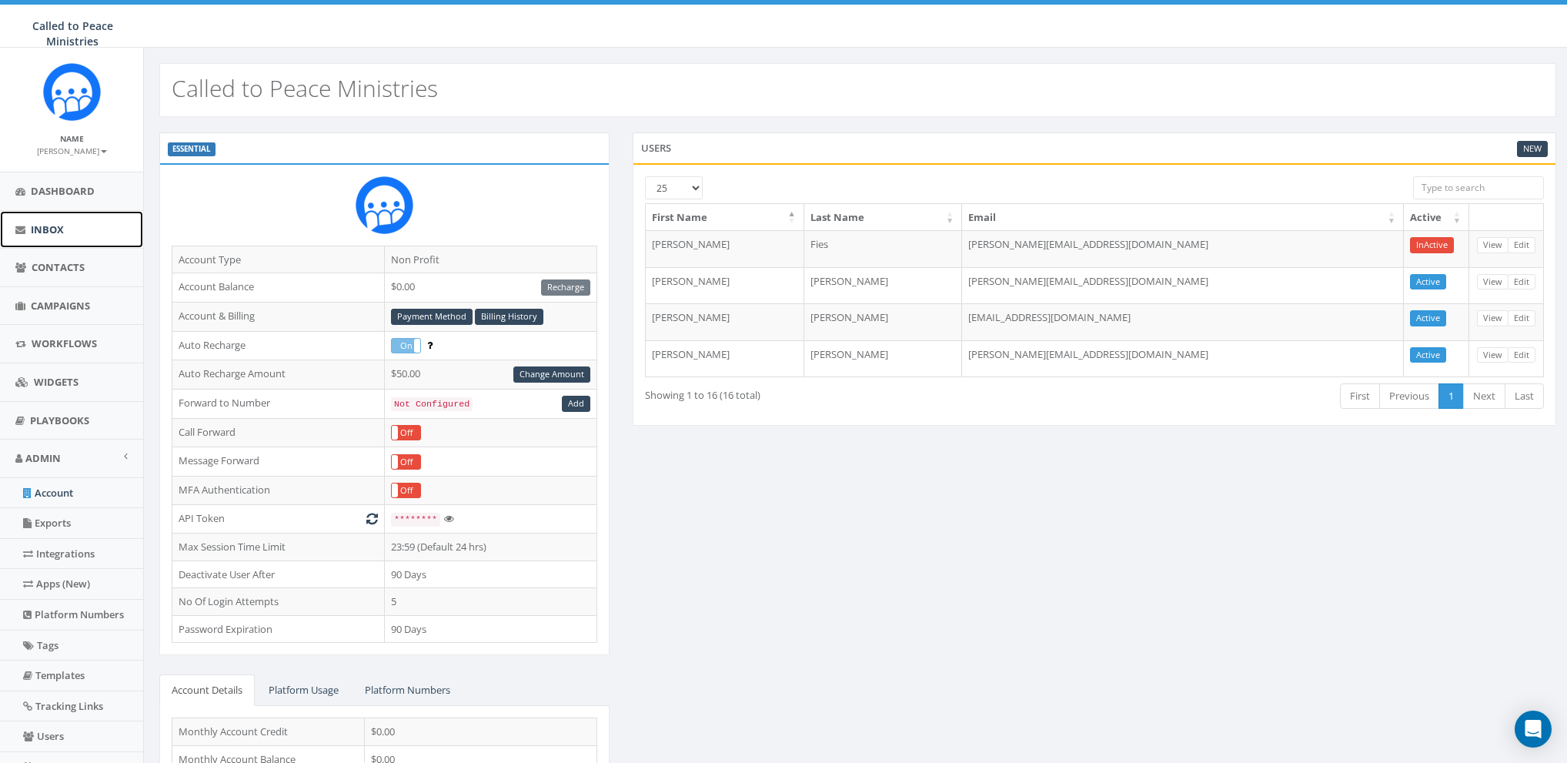
click at [47, 224] on span "Inbox" at bounding box center [47, 229] width 33 height 14
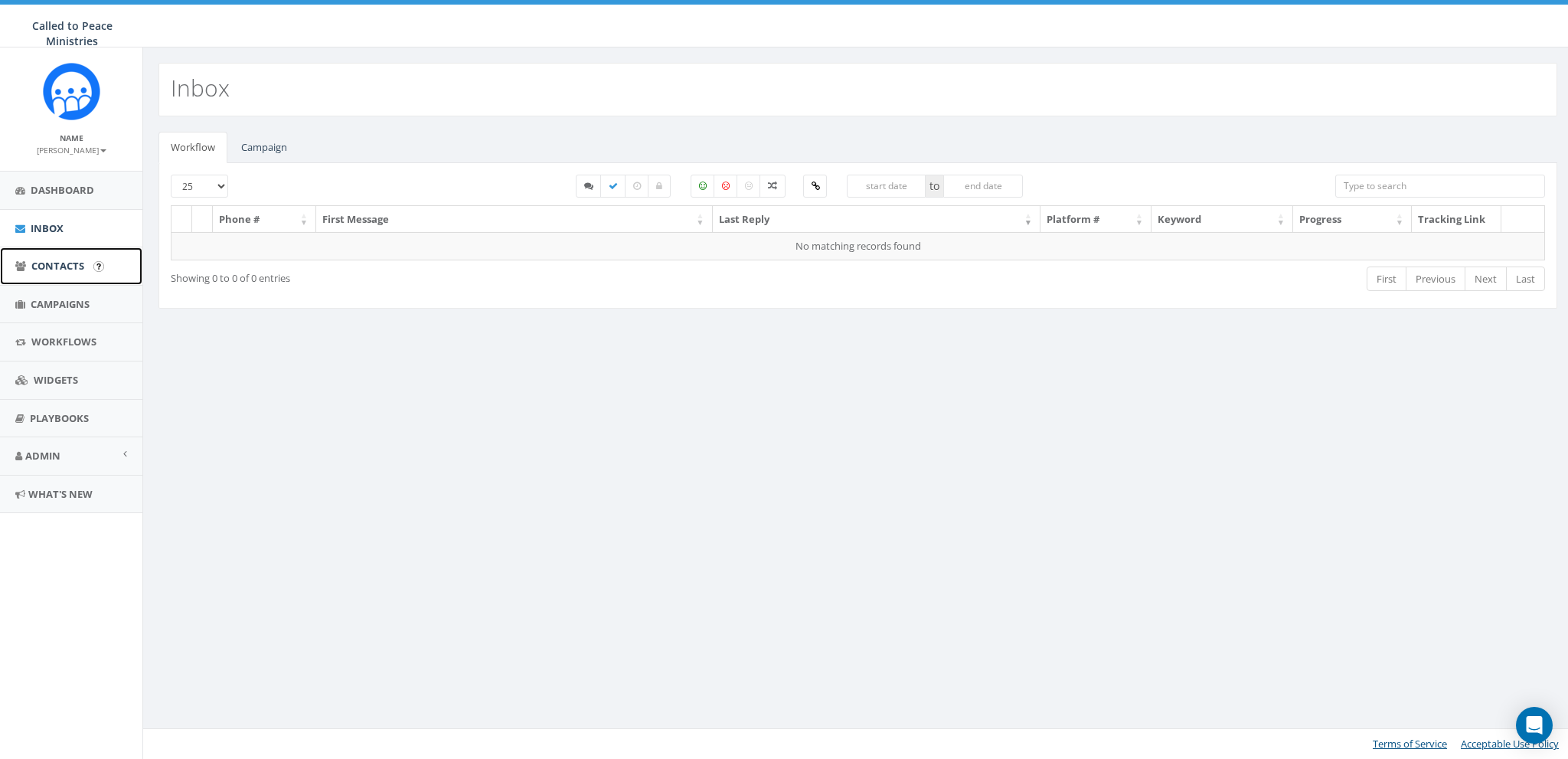
click at [49, 264] on span "Contacts" at bounding box center [58, 266] width 53 height 14
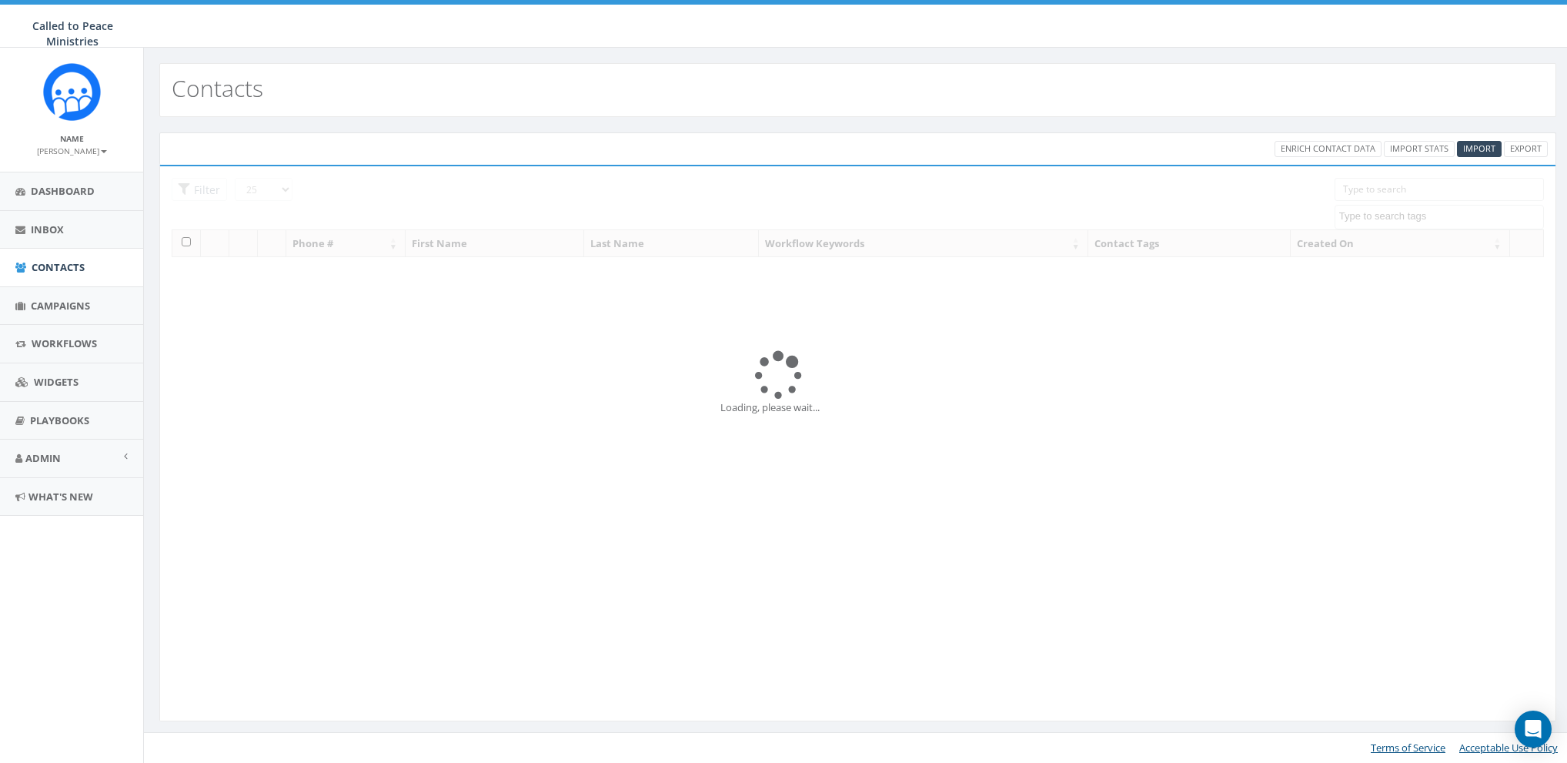
select select
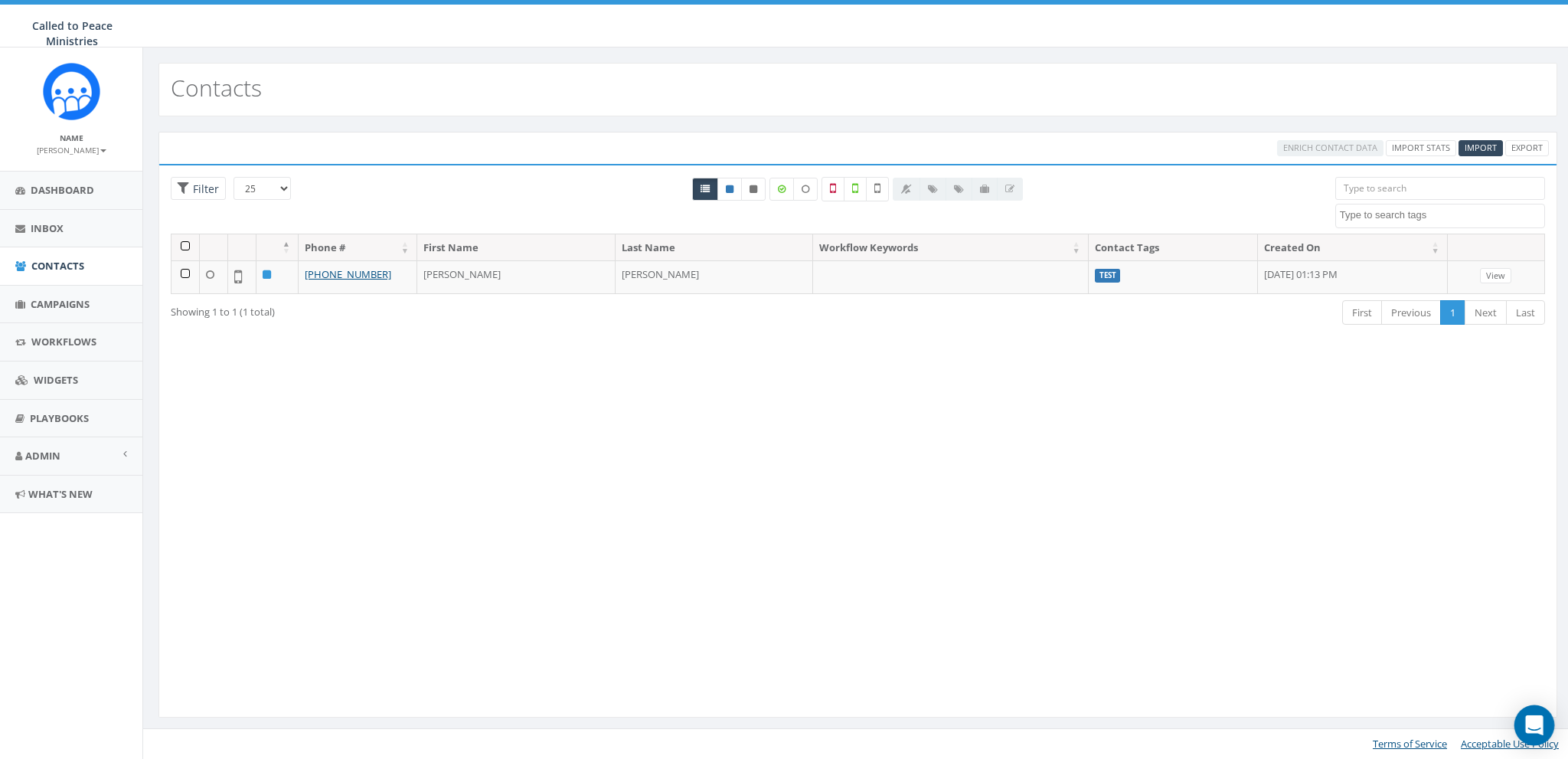
click at [1532, 729] on icon "Open Intercom Messenger" at bounding box center [1534, 725] width 20 height 20
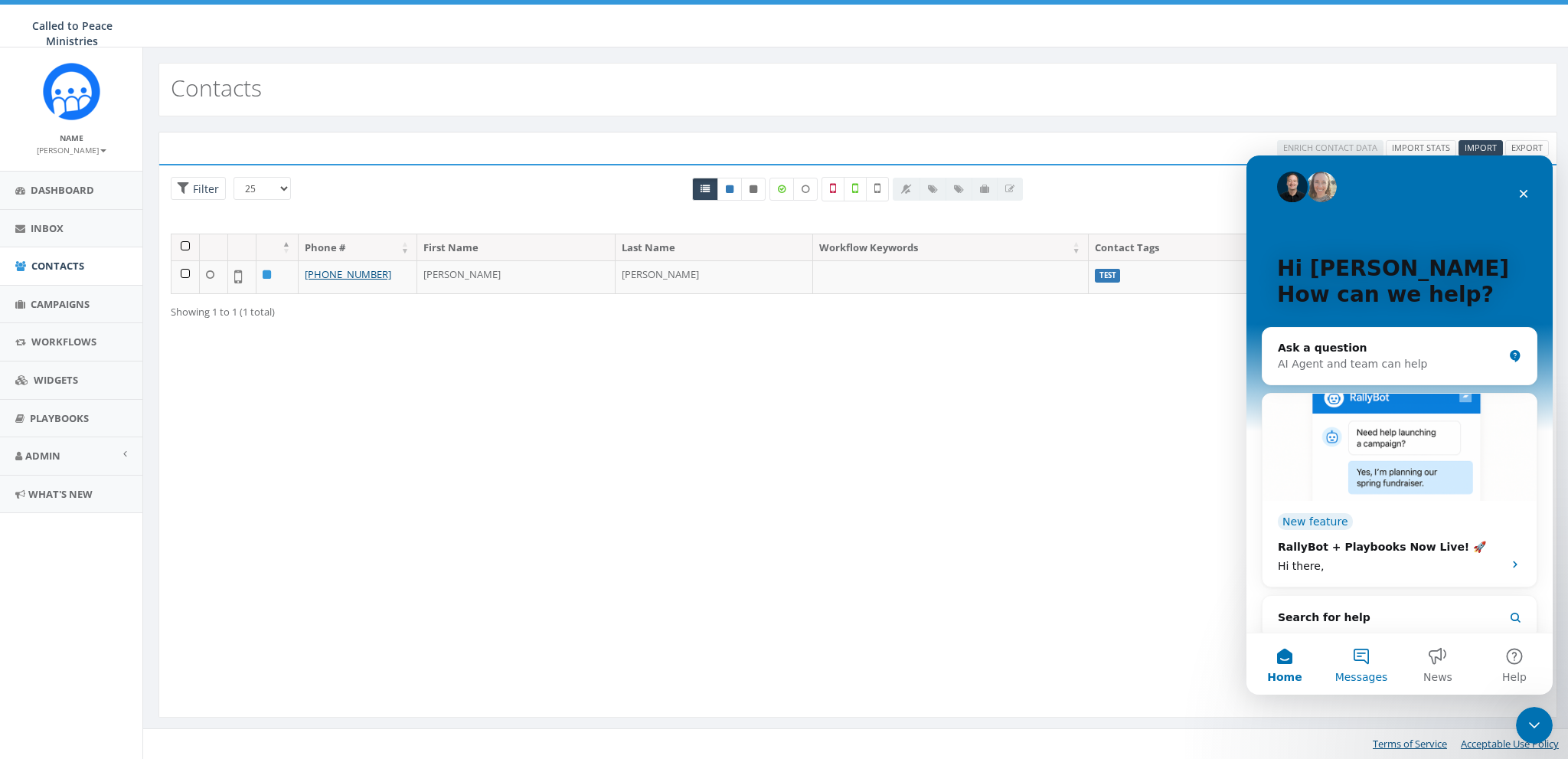
scroll to position [21, 0]
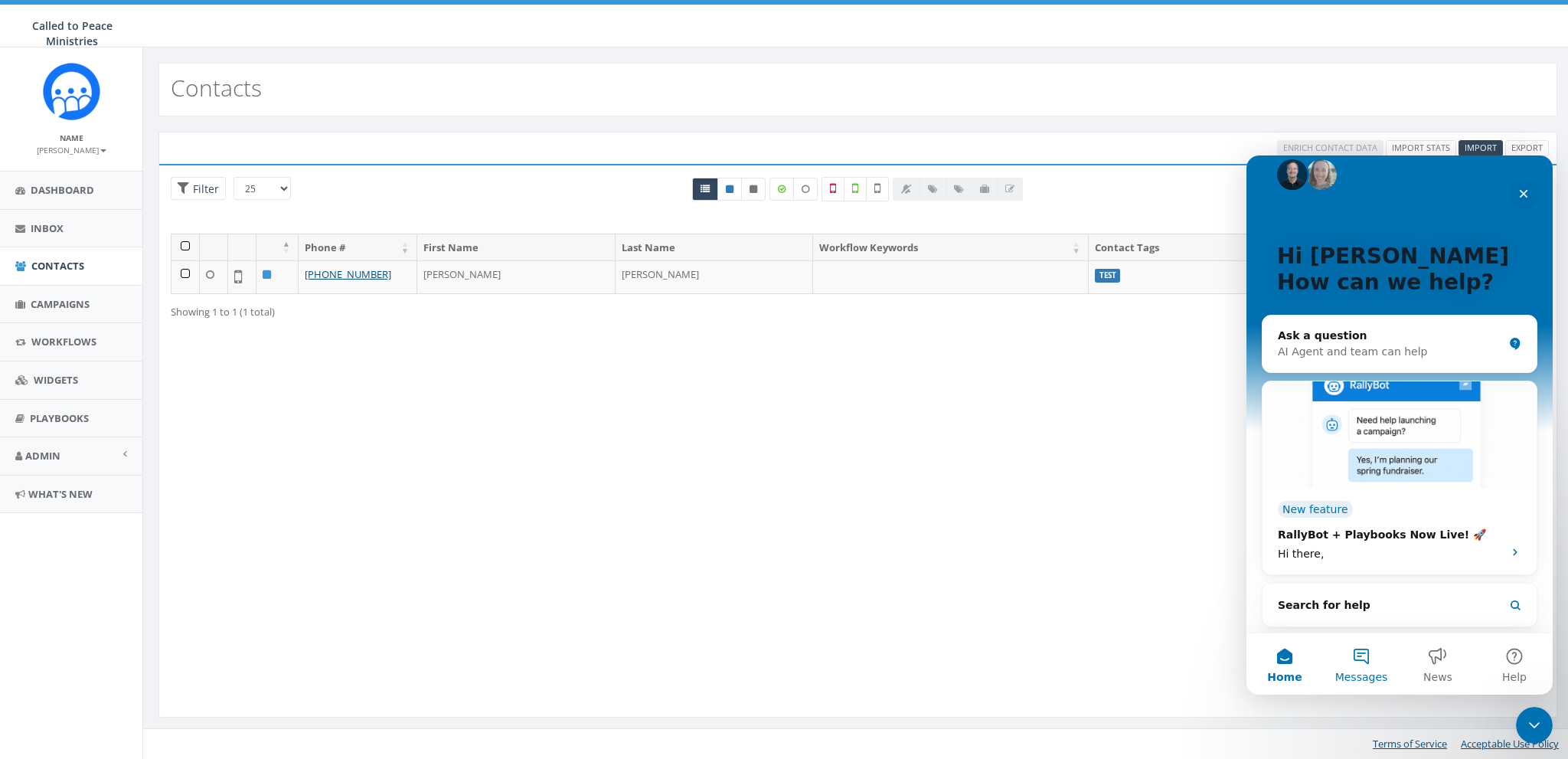
click at [1367, 659] on button "Messages" at bounding box center [1361, 664] width 77 height 62
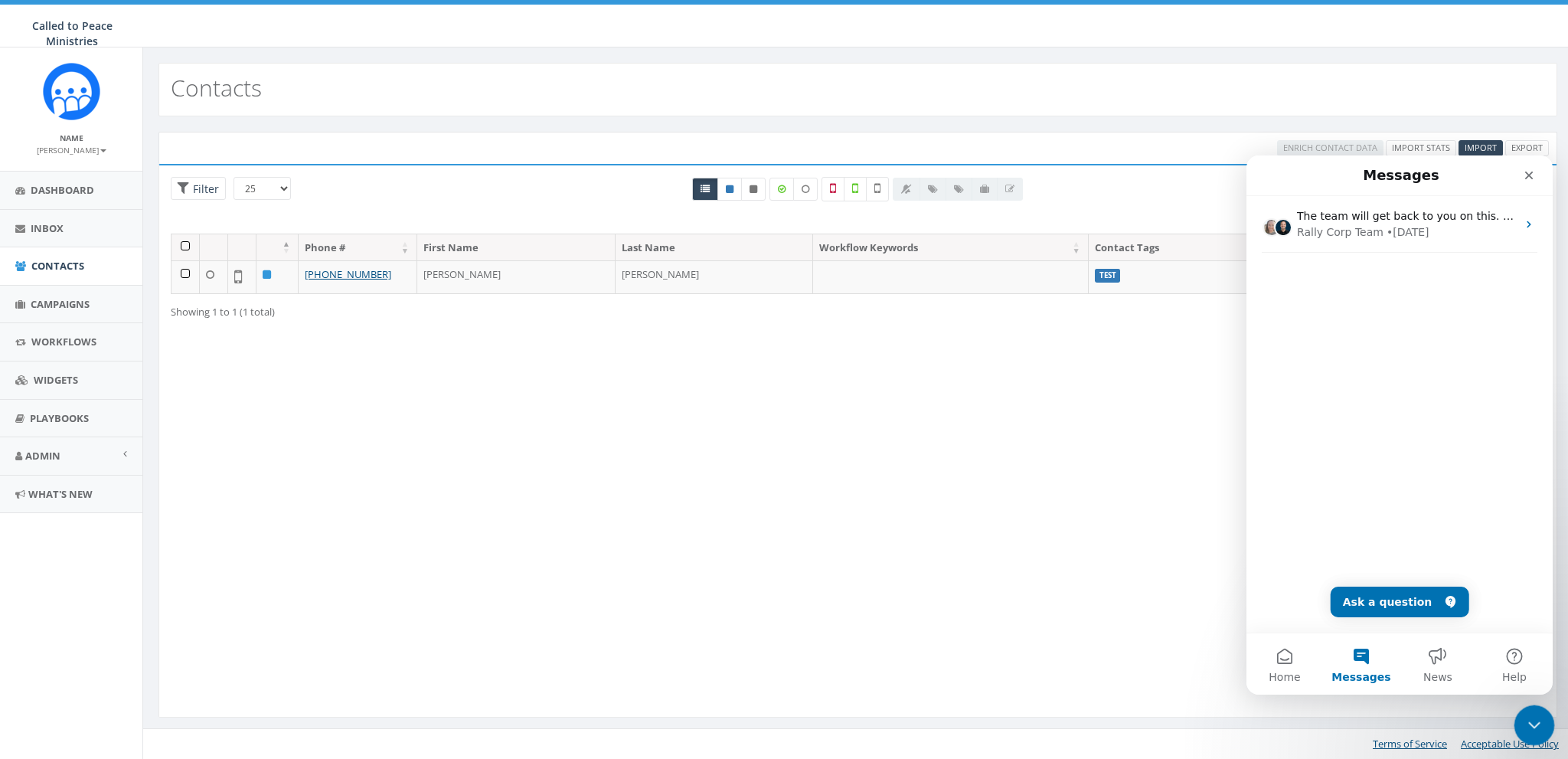
click at [1528, 728] on icon "Close Intercom Messenger" at bounding box center [1532, 722] width 18 height 18
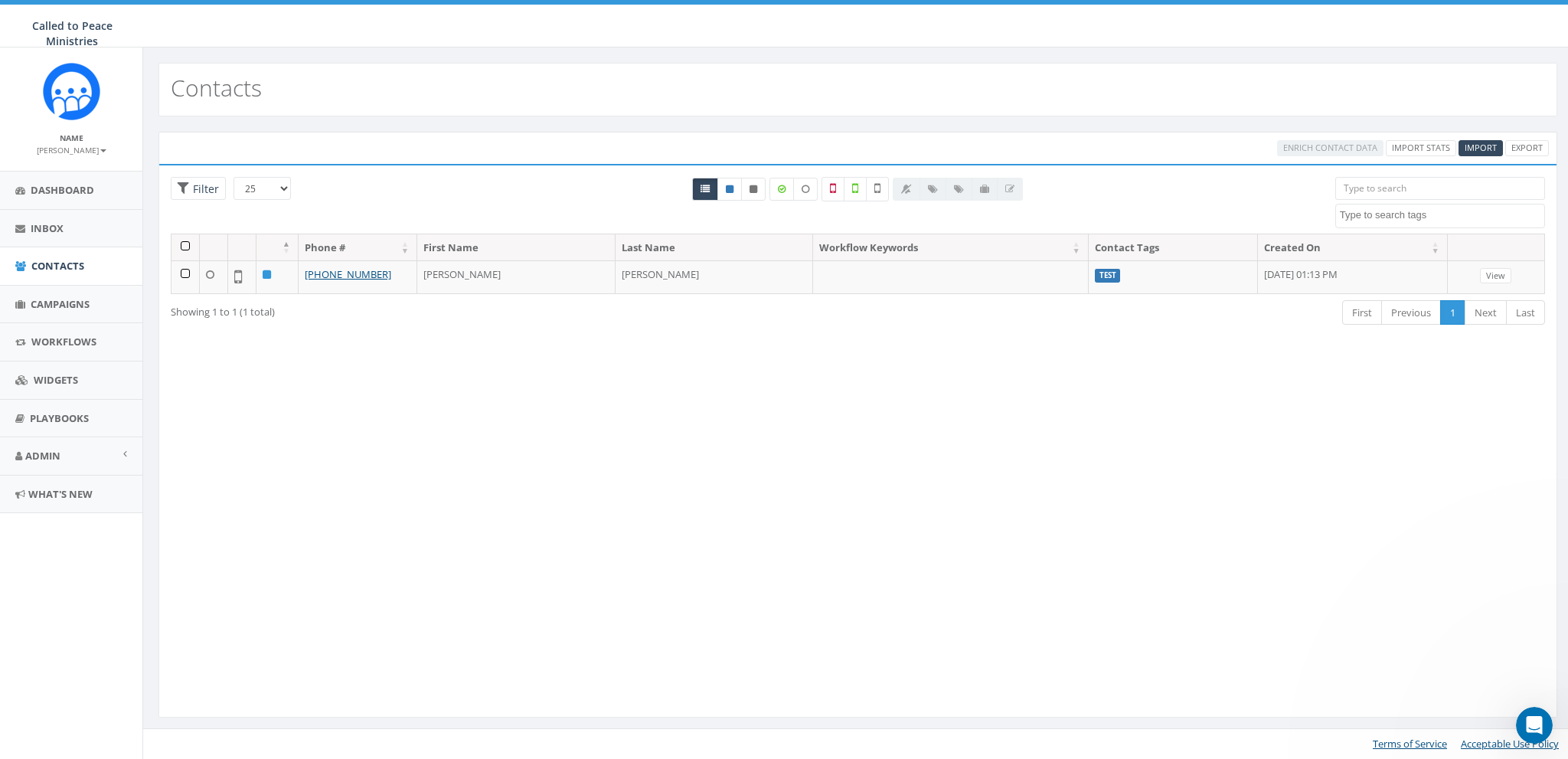
scroll to position [0, 0]
click at [62, 299] on span "Campaigns" at bounding box center [60, 304] width 59 height 14
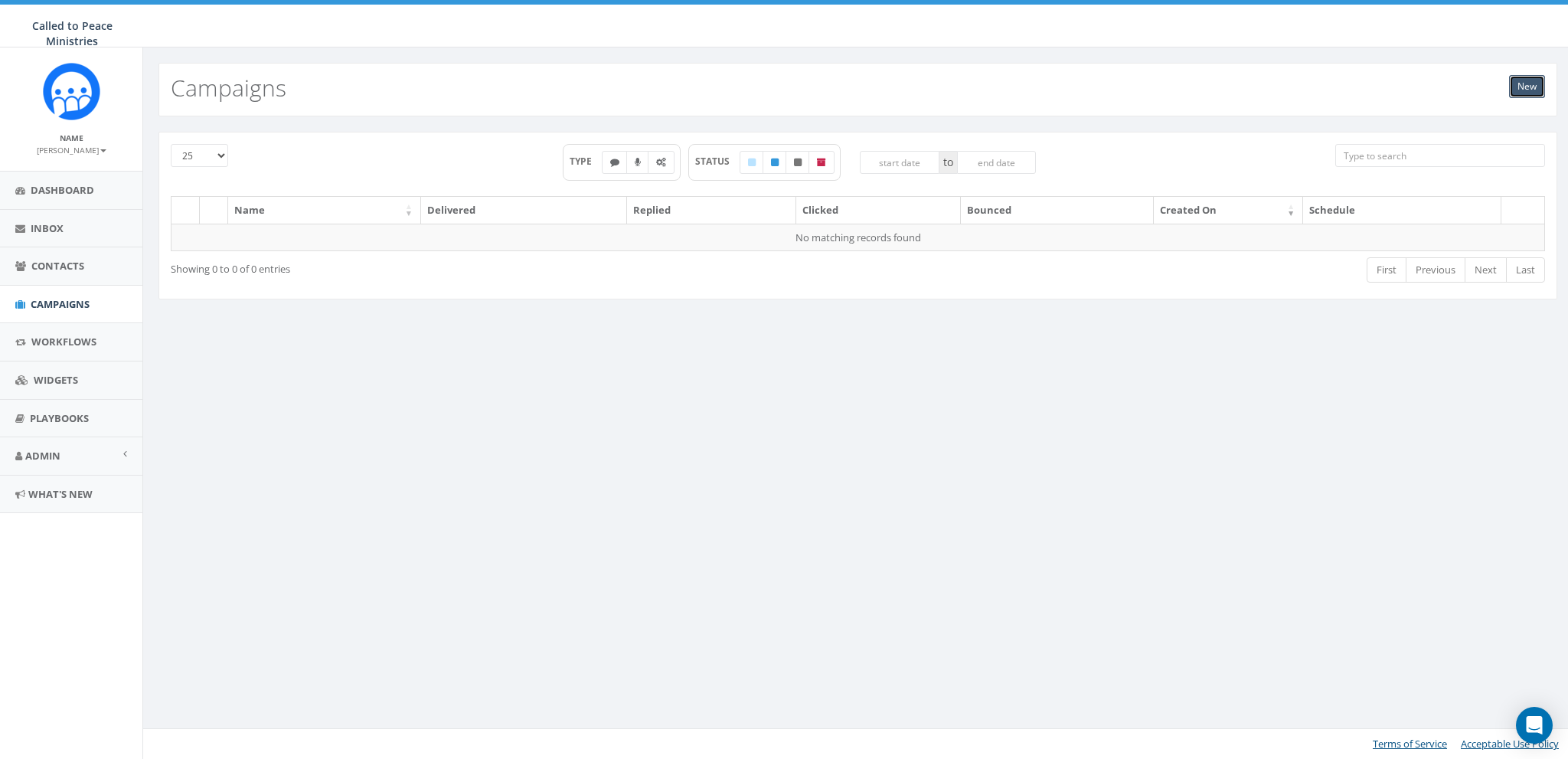
click at [1525, 88] on link "New" at bounding box center [1527, 86] width 36 height 23
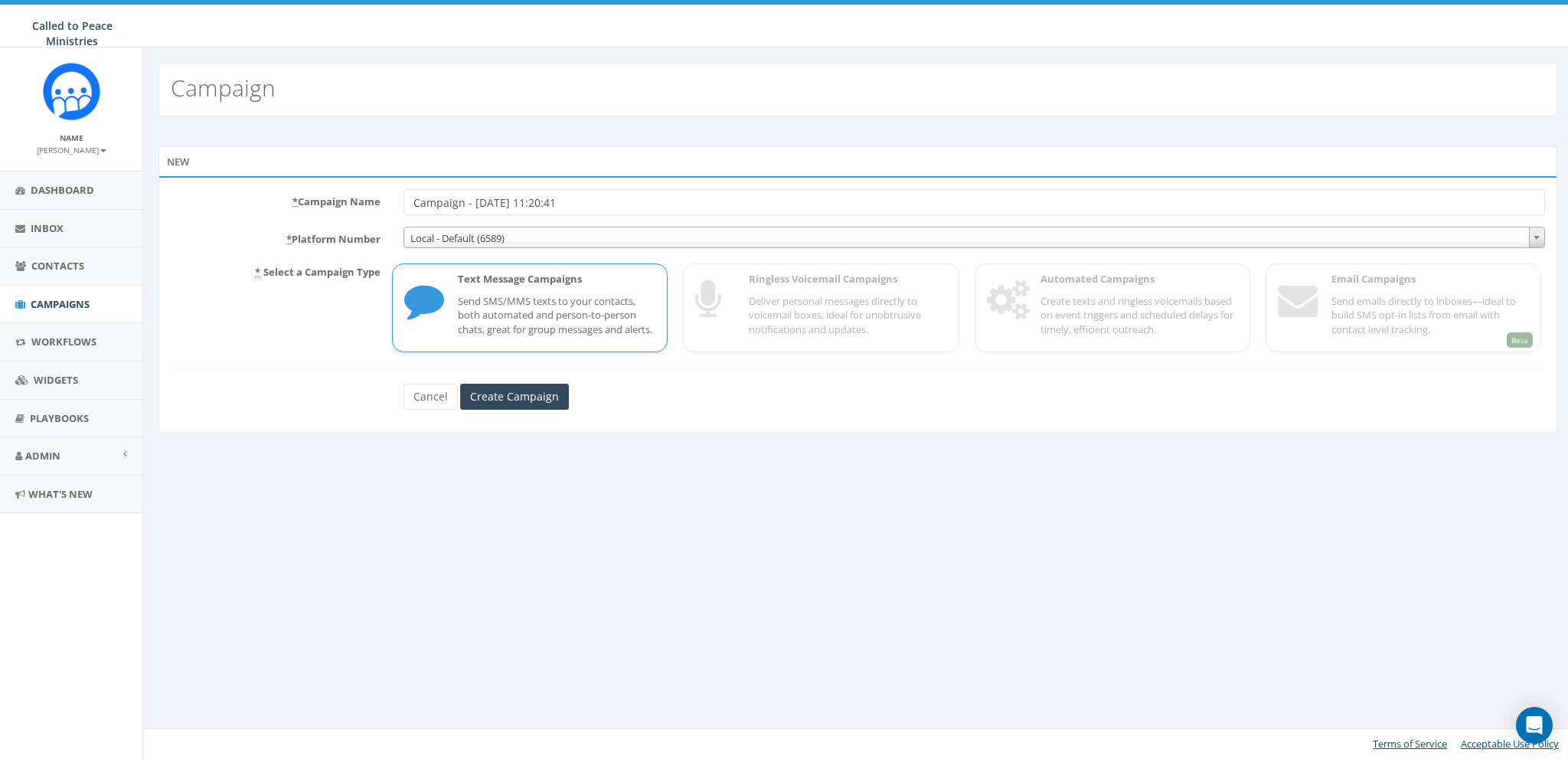
click at [850, 267] on div "* Select a Campaign Type Text Message Campaigns Send SMS/MMS texts to your cont…" at bounding box center [858, 305] width 1398 height 93
click at [863, 310] on div "* Select a Campaign Type Text Message Campaigns Send SMS/MMS texts to your cont…" at bounding box center [858, 305] width 1398 height 93
click at [33, 464] on link "Admin" at bounding box center [71, 456] width 142 height 38
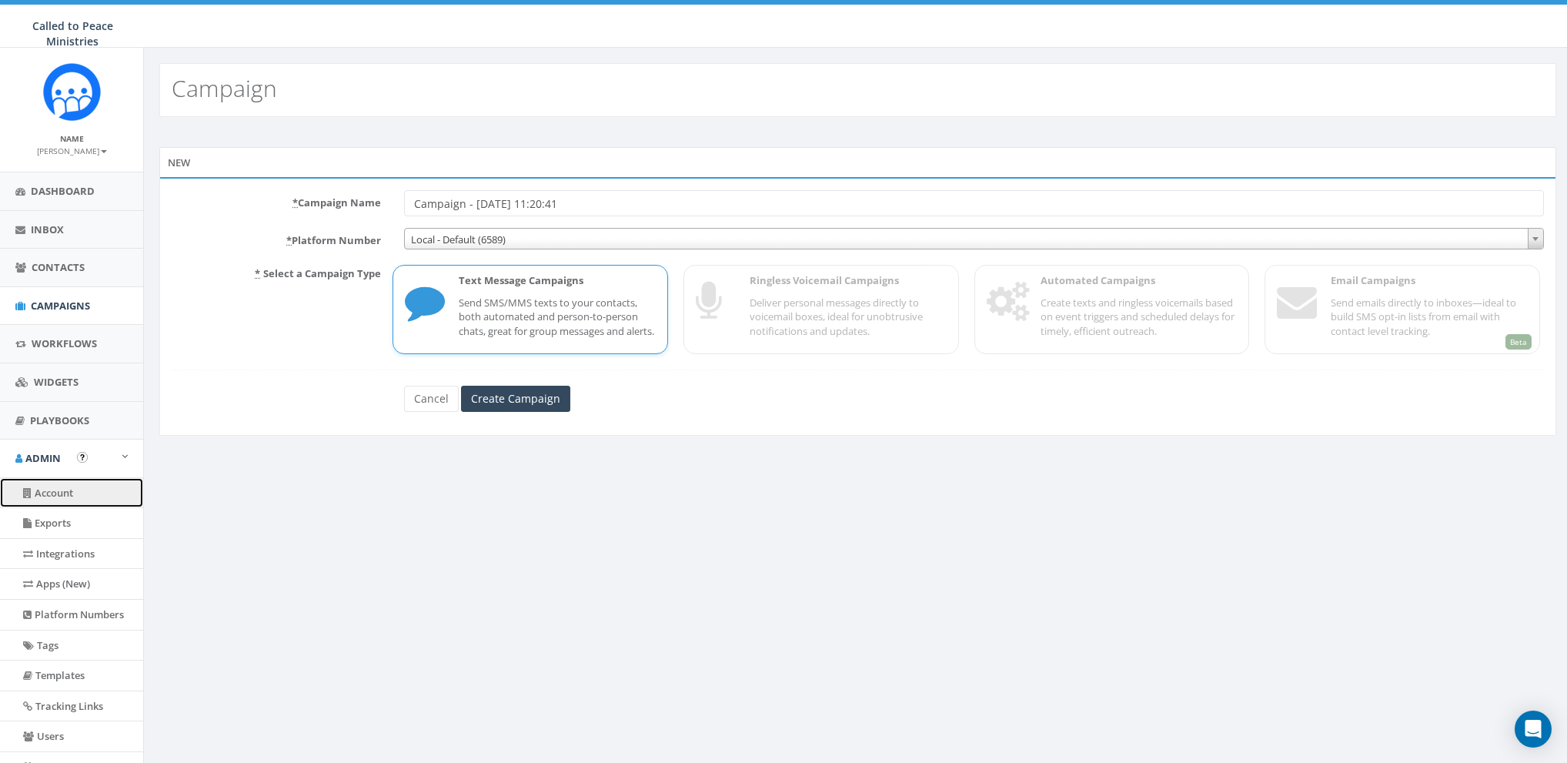
click at [32, 486] on link "Account" at bounding box center [71, 493] width 143 height 30
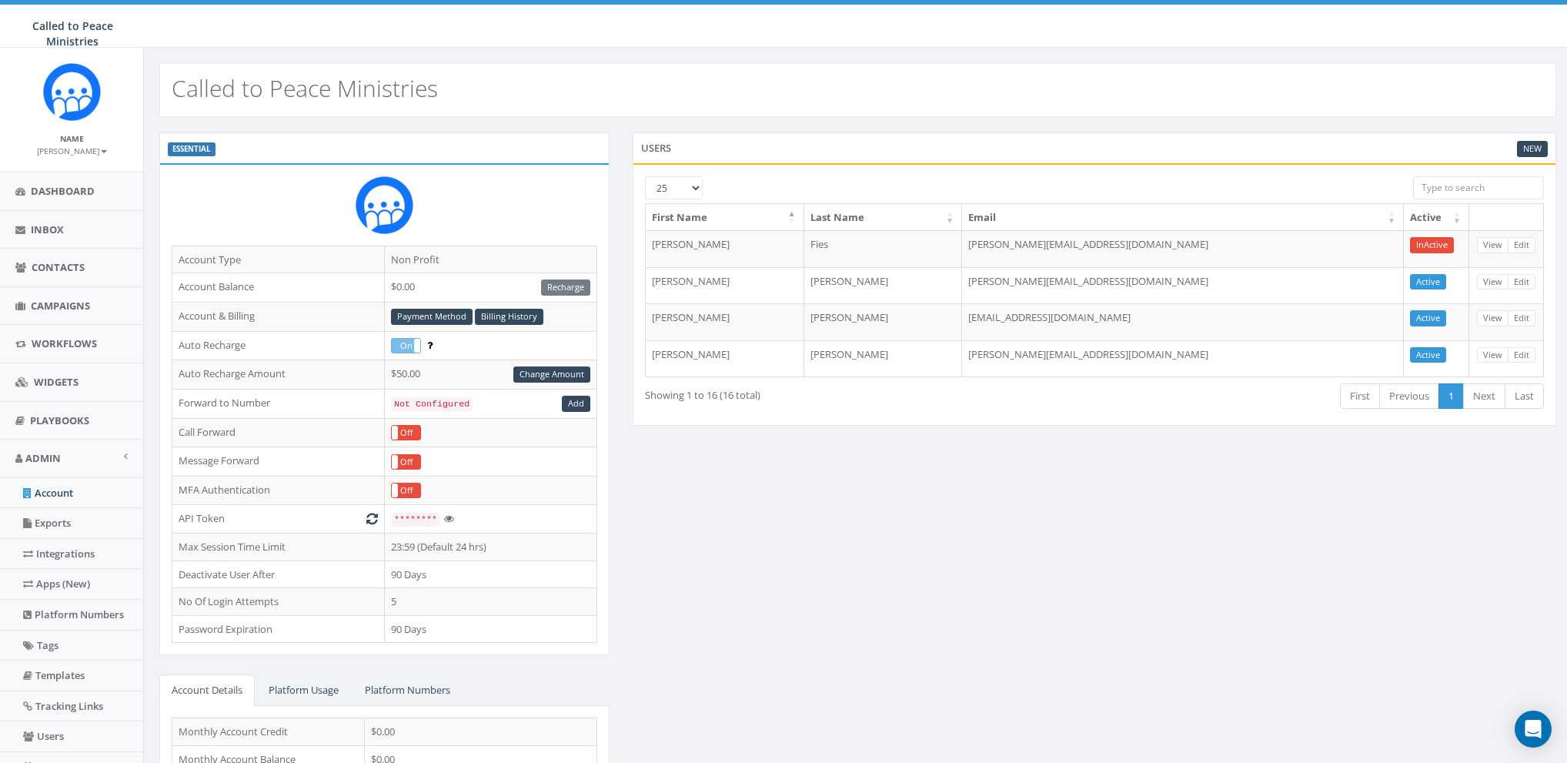
click at [766, 531] on div "ESSENTIAL Account Type Non Profit Account Balance $0.00 Recharge Account & Bill…" at bounding box center [858, 509] width 1420 height 754
click at [763, 558] on div "ESSENTIAL Account Type Non Profit Account Balance $0.00 Recharge Account & Bill…" at bounding box center [858, 509] width 1420 height 754
click at [628, 120] on div "ESSENTIAL Account Type Non Profit Account Balance $0.00 Recharge Account & Bill…" at bounding box center [858, 509] width 1428 height 785
drag, startPoint x: 393, startPoint y: 286, endPoint x: 439, endPoint y: 286, distance: 46.9
click at [439, 286] on td "$600.00 Recharge" at bounding box center [490, 287] width 212 height 29
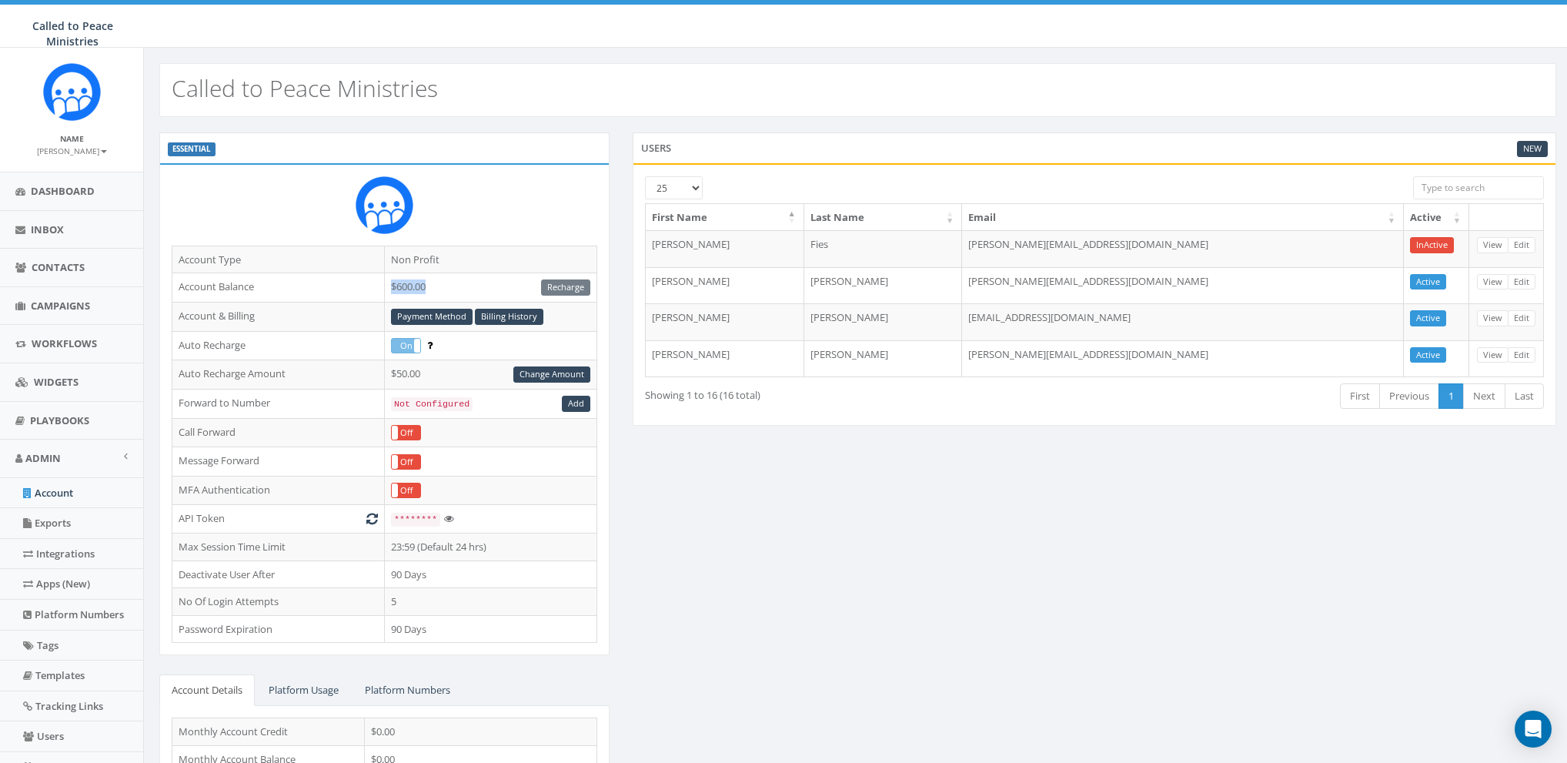
click at [717, 529] on div "ESSENTIAL Account Type Non Profit Account Balance $600.00 Recharge Account & Bi…" at bounding box center [858, 509] width 1420 height 754
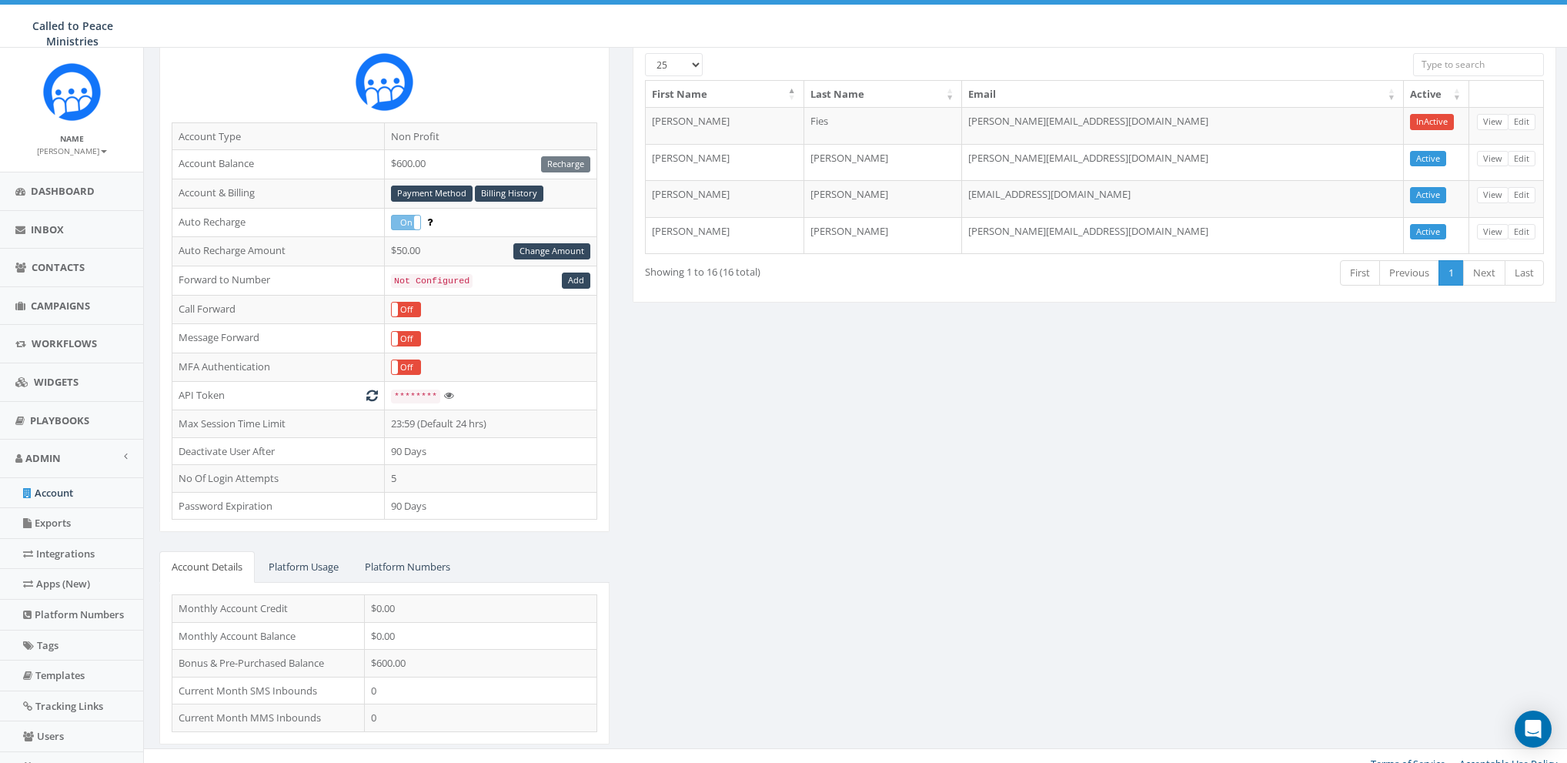
scroll to position [133, 0]
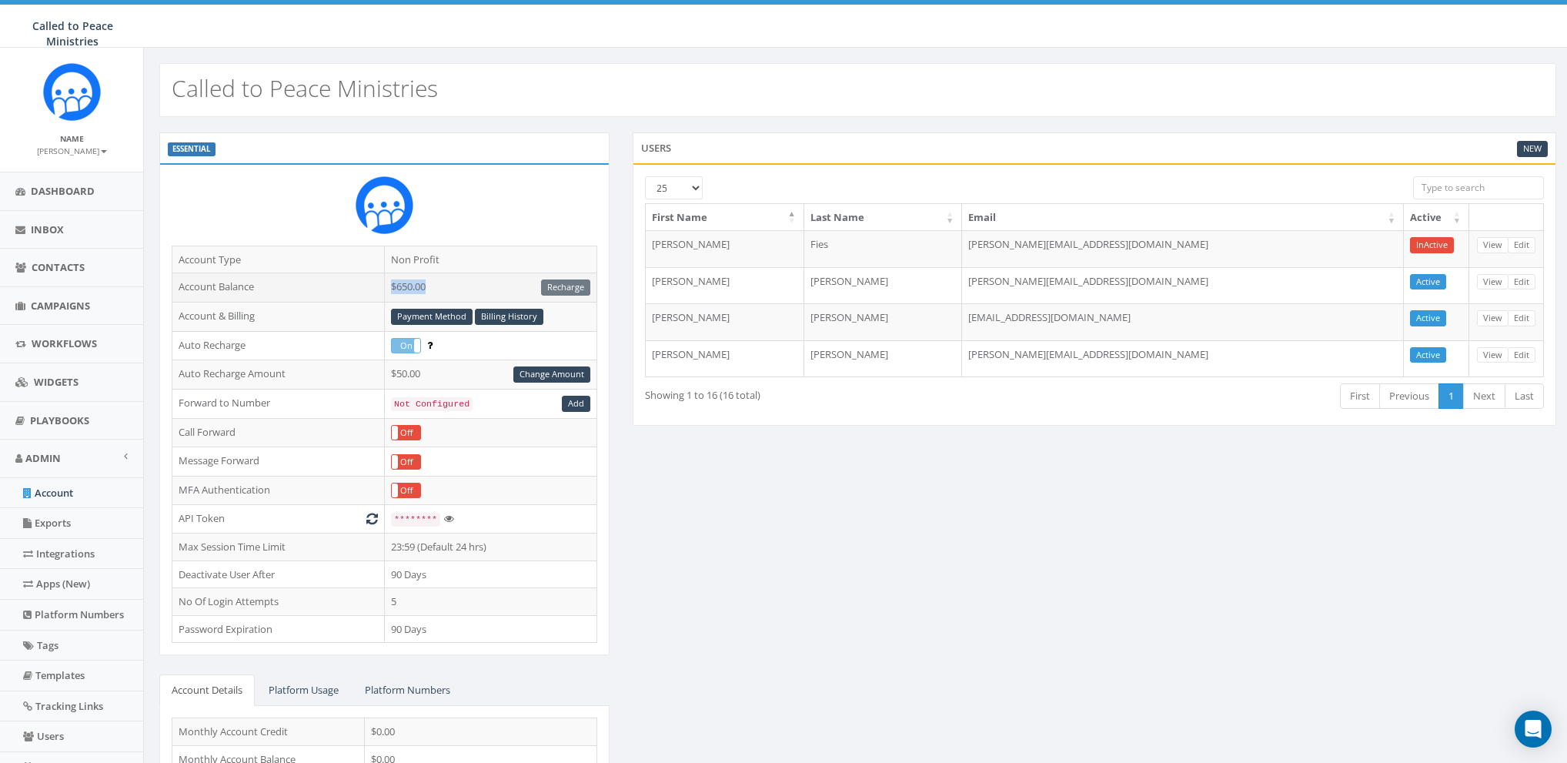
drag, startPoint x: 459, startPoint y: 286, endPoint x: 386, endPoint y: 286, distance: 73.9
click at [386, 286] on td "$650.00 Recharge" at bounding box center [490, 287] width 212 height 29
click at [719, 553] on div "ESSENTIAL Account Type Non Profit Account Balance $650.00 Recharge Account & Bi…" at bounding box center [858, 509] width 1420 height 754
click at [397, 282] on td "$650.00 Recharge" at bounding box center [490, 287] width 212 height 29
click at [29, 319] on link "Campaigns" at bounding box center [71, 306] width 143 height 38
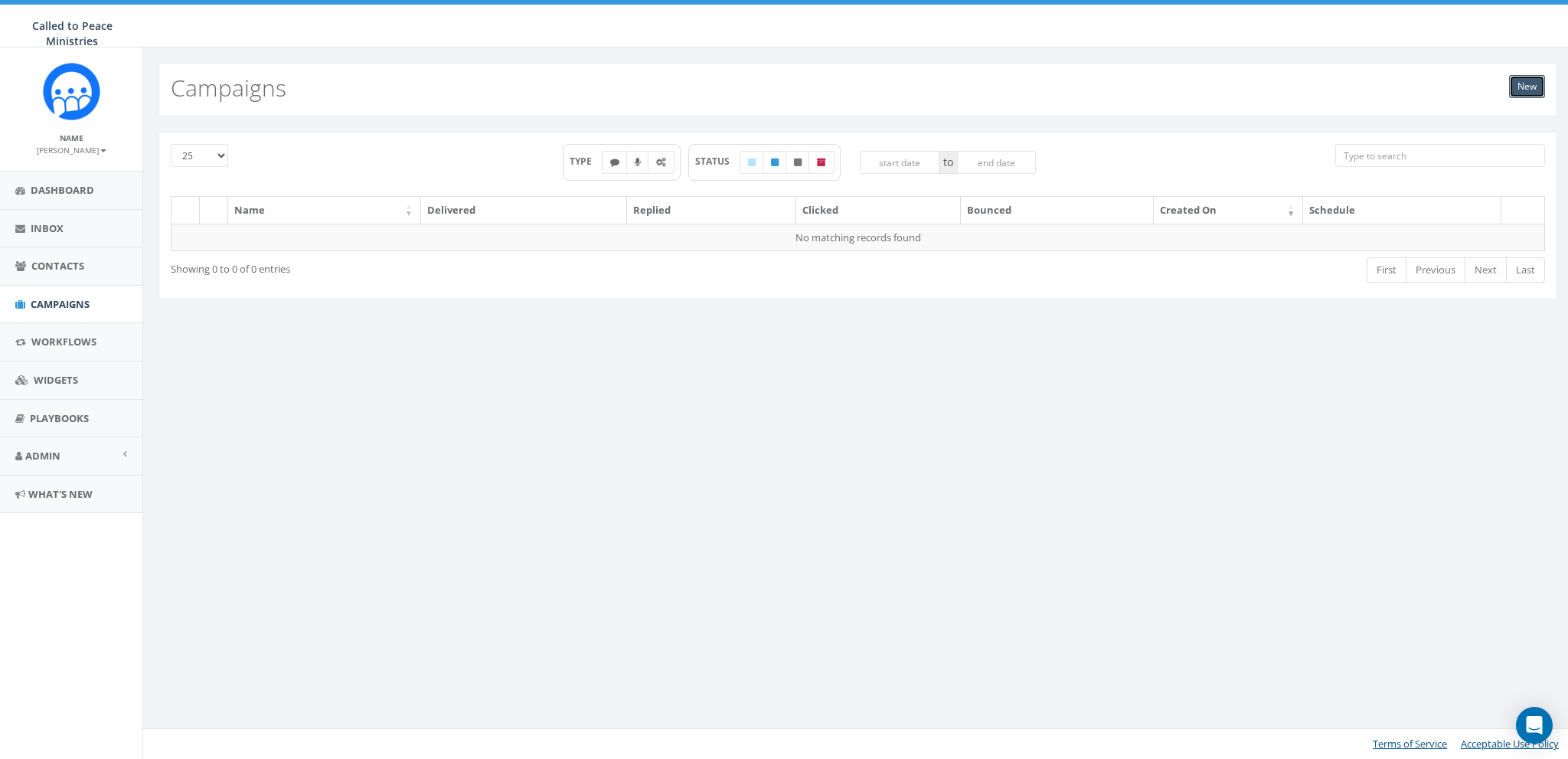
click at [1541, 89] on link "New" at bounding box center [1527, 86] width 36 height 23
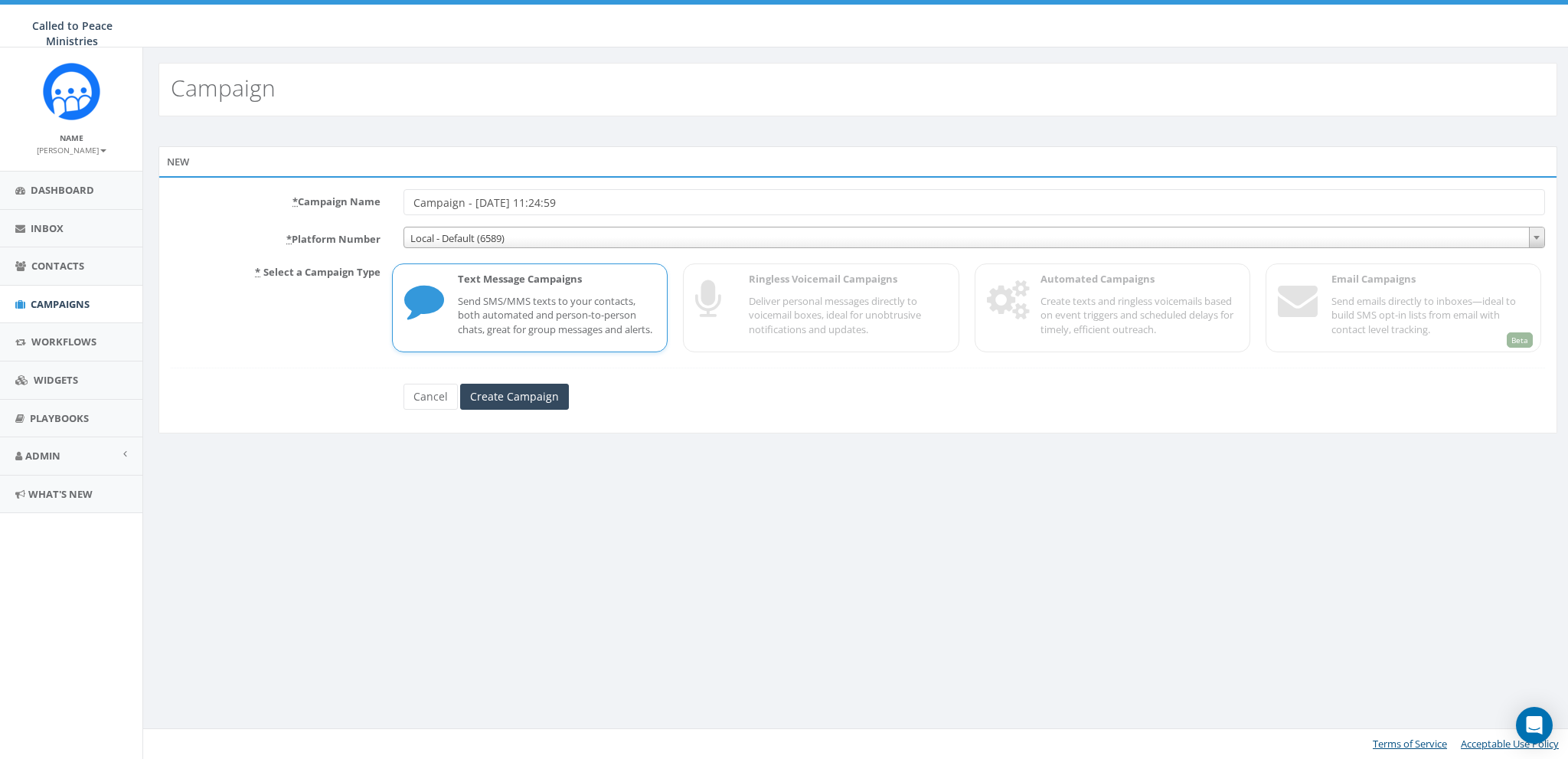
click at [454, 206] on input "Campaign - 08/25/2025, 11:24:59" at bounding box center [975, 202] width 1142 height 26
type input "Test Campaign - 08/25/2025"
click at [498, 407] on input "Create Campaign" at bounding box center [514, 397] width 108 height 26
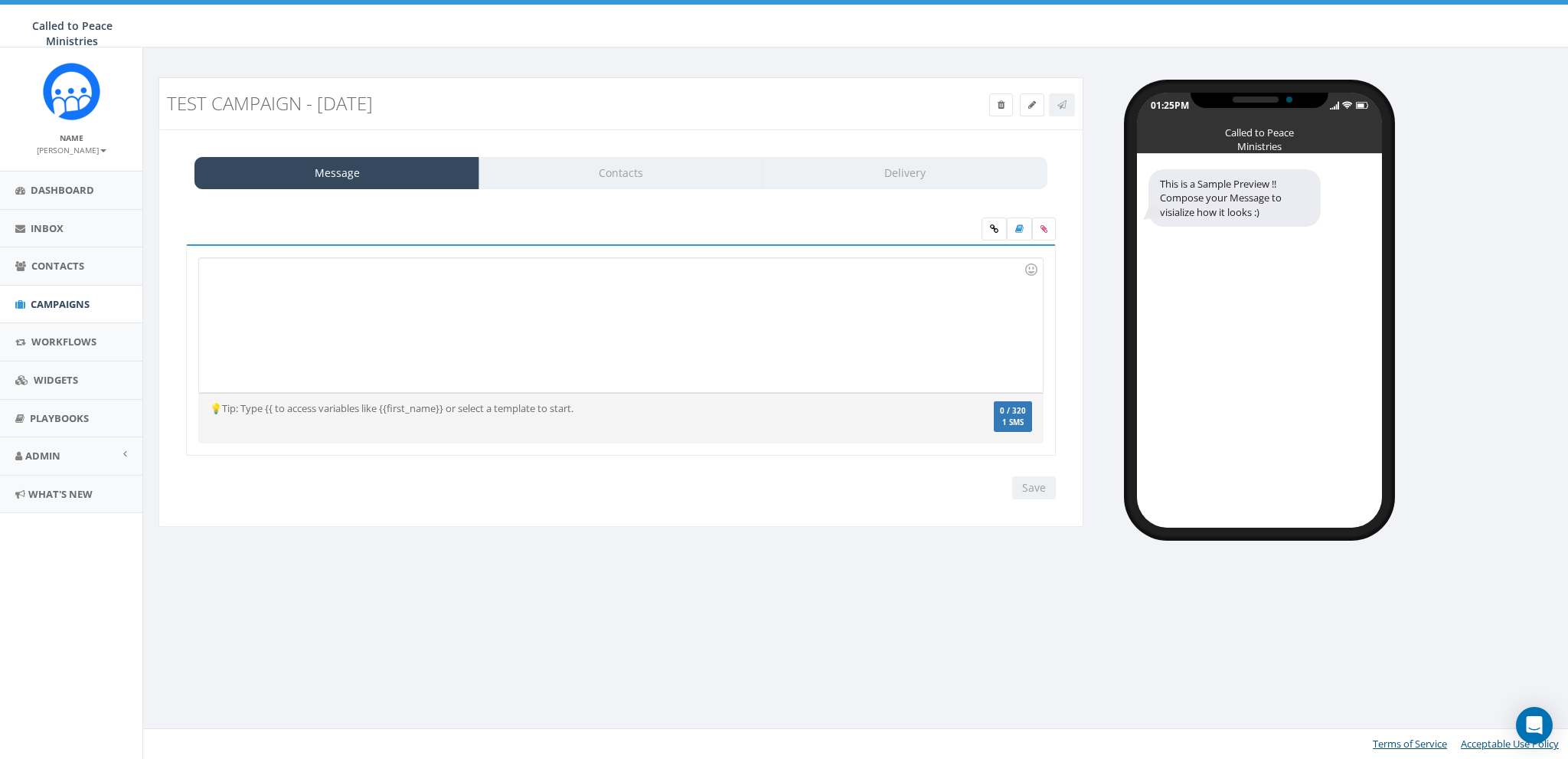
click at [497, 302] on div at bounding box center [620, 324] width 843 height 134
click at [779, 323] on div "Test message here!" at bounding box center [620, 324] width 843 height 134
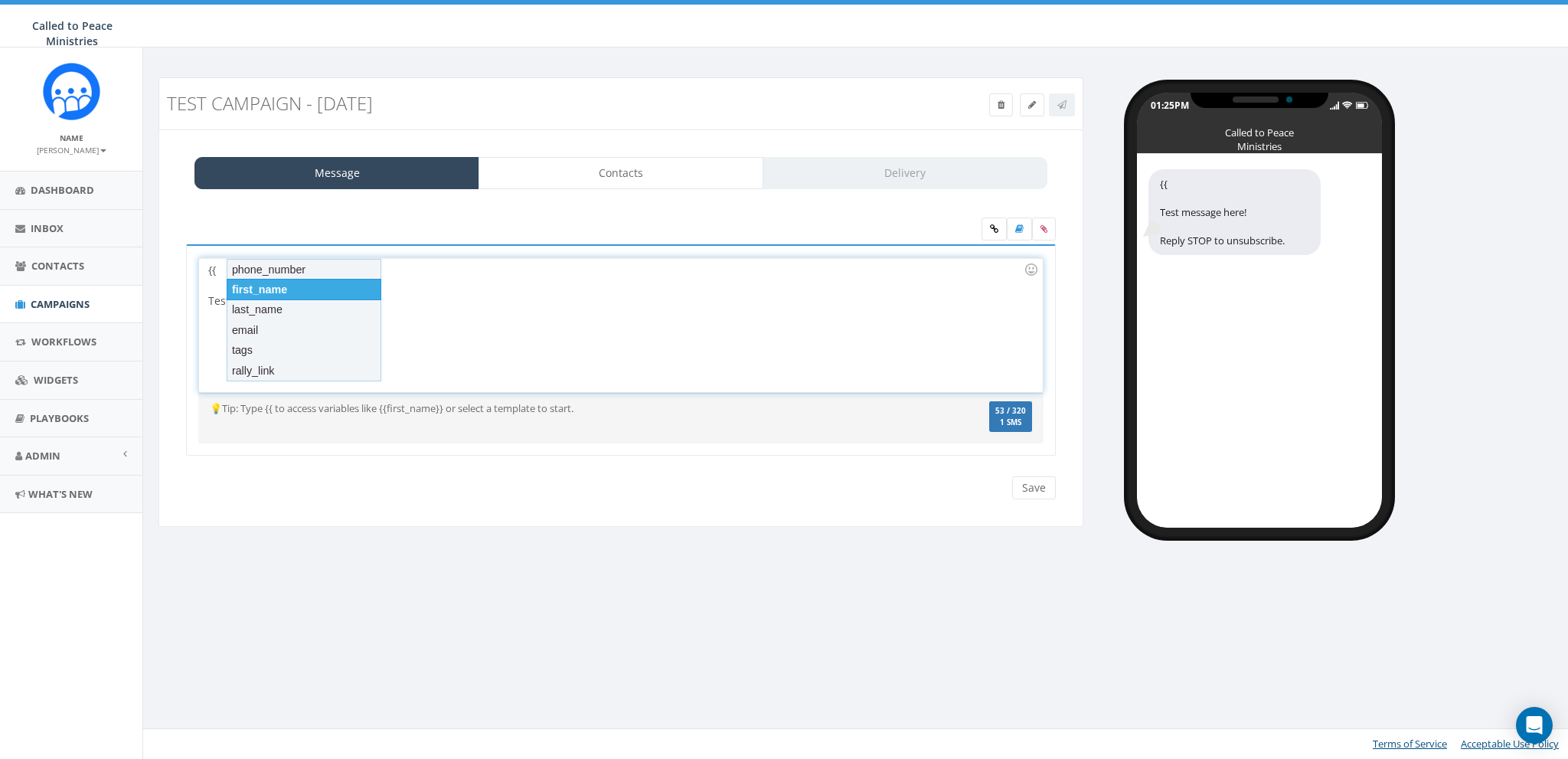
click at [260, 288] on div "first_name" at bounding box center [303, 289] width 154 height 22
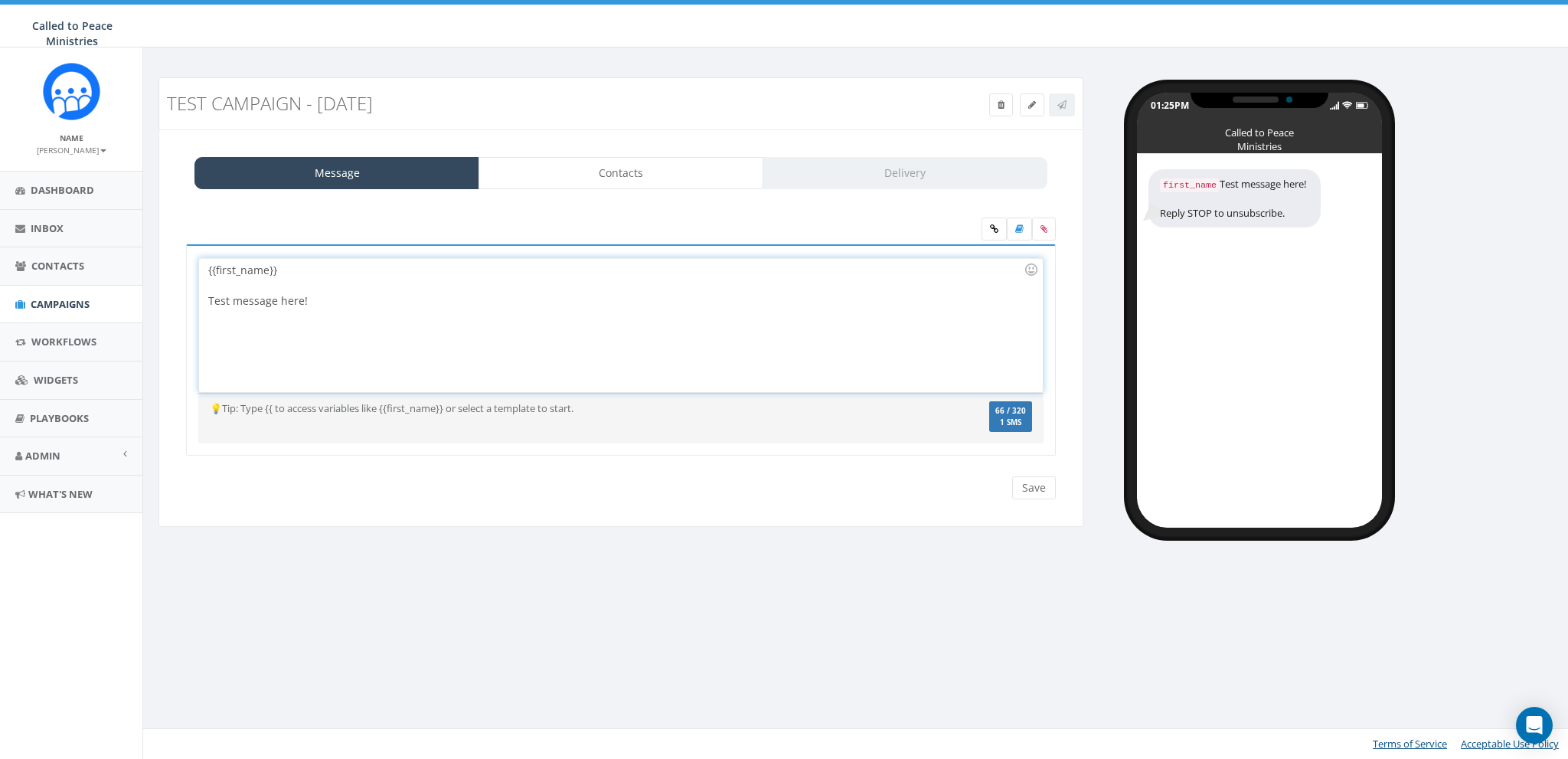
click at [414, 282] on div at bounding box center [616, 285] width 816 height 15
click at [417, 297] on div "Hi {{first_name}} Test message here!" at bounding box center [620, 324] width 843 height 134
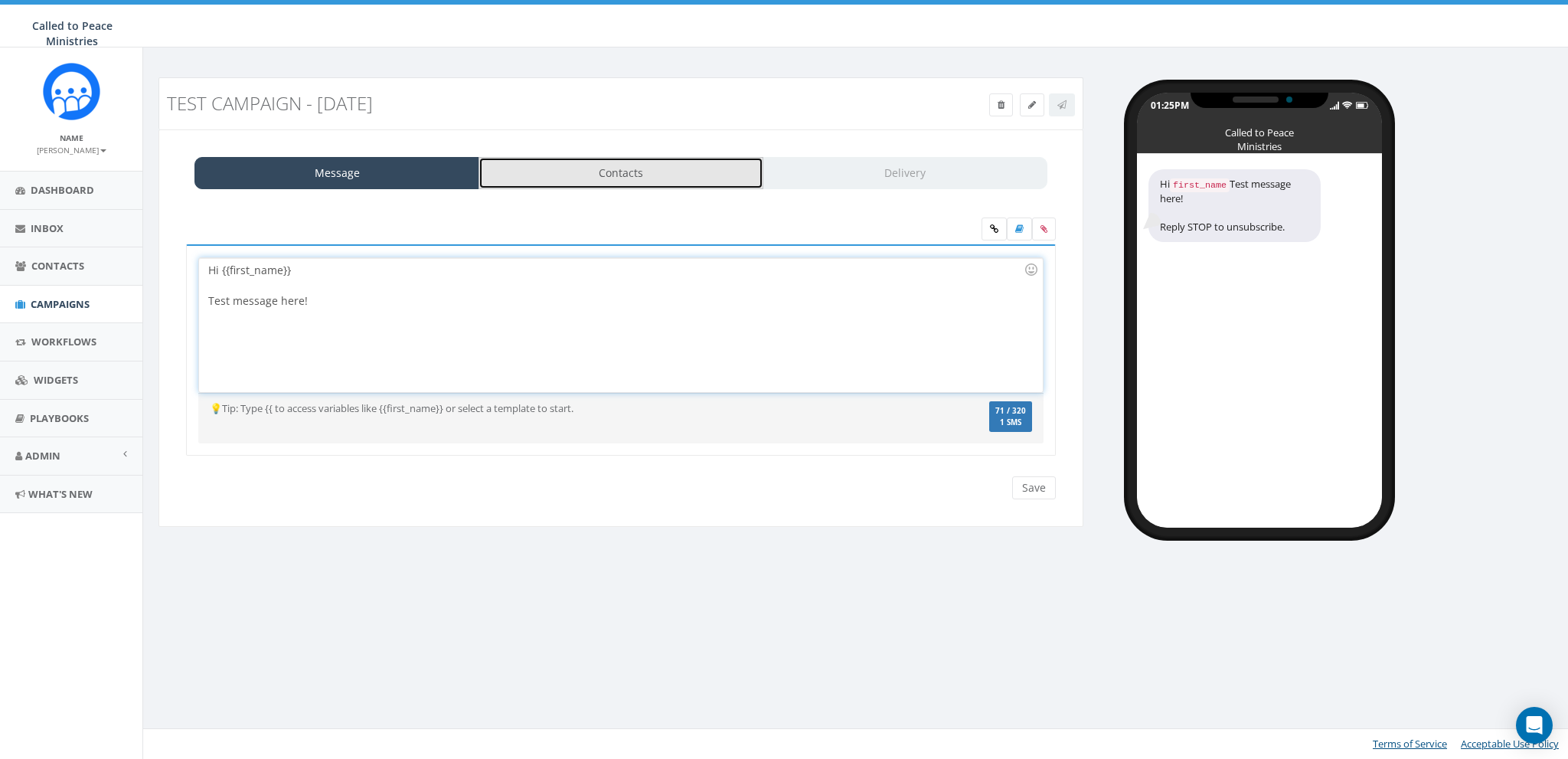
click at [610, 171] on link "Contacts" at bounding box center [621, 173] width 285 height 32
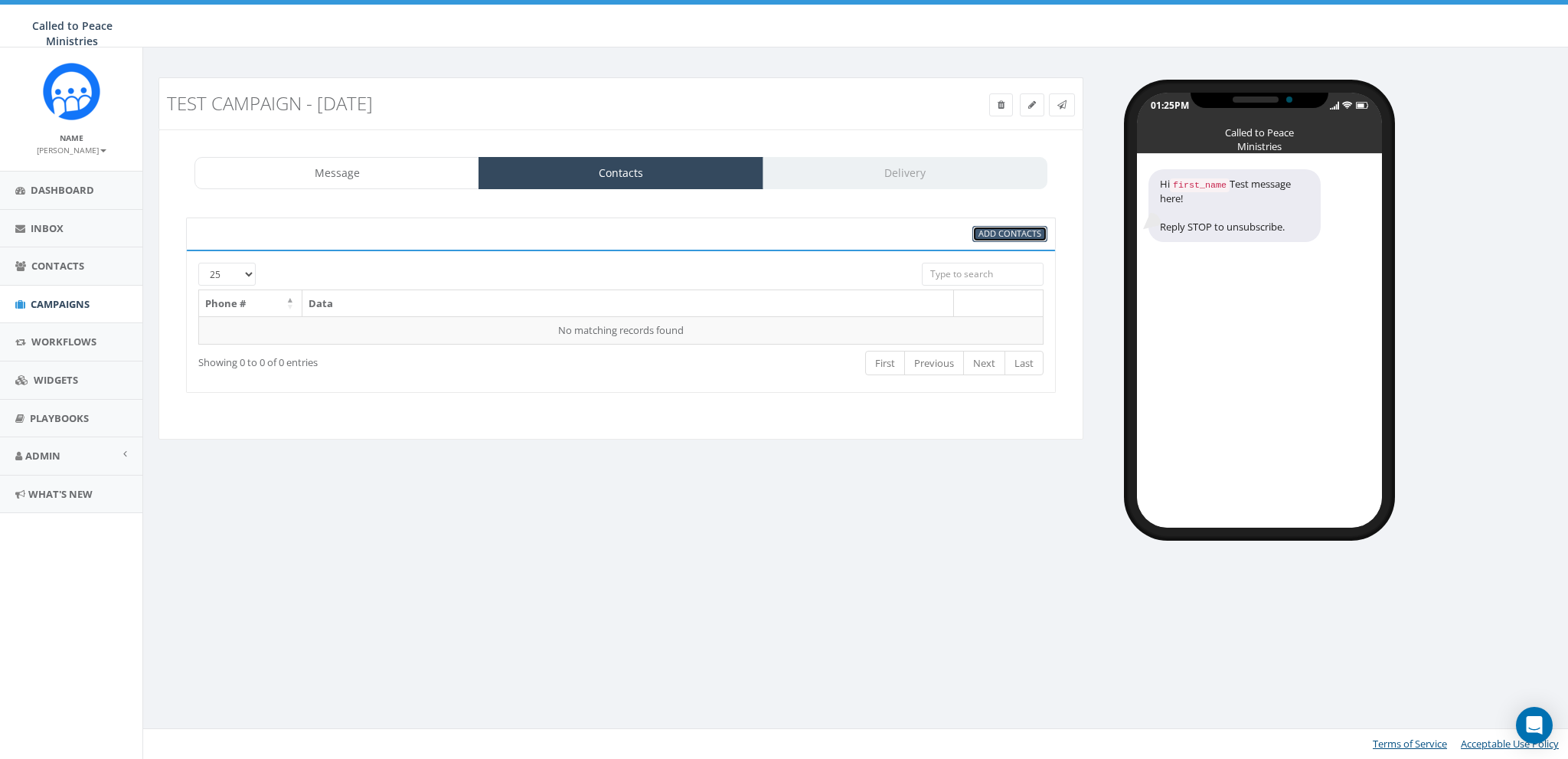
click at [1013, 231] on span "Add Contacts" at bounding box center [1010, 234] width 63 height 12
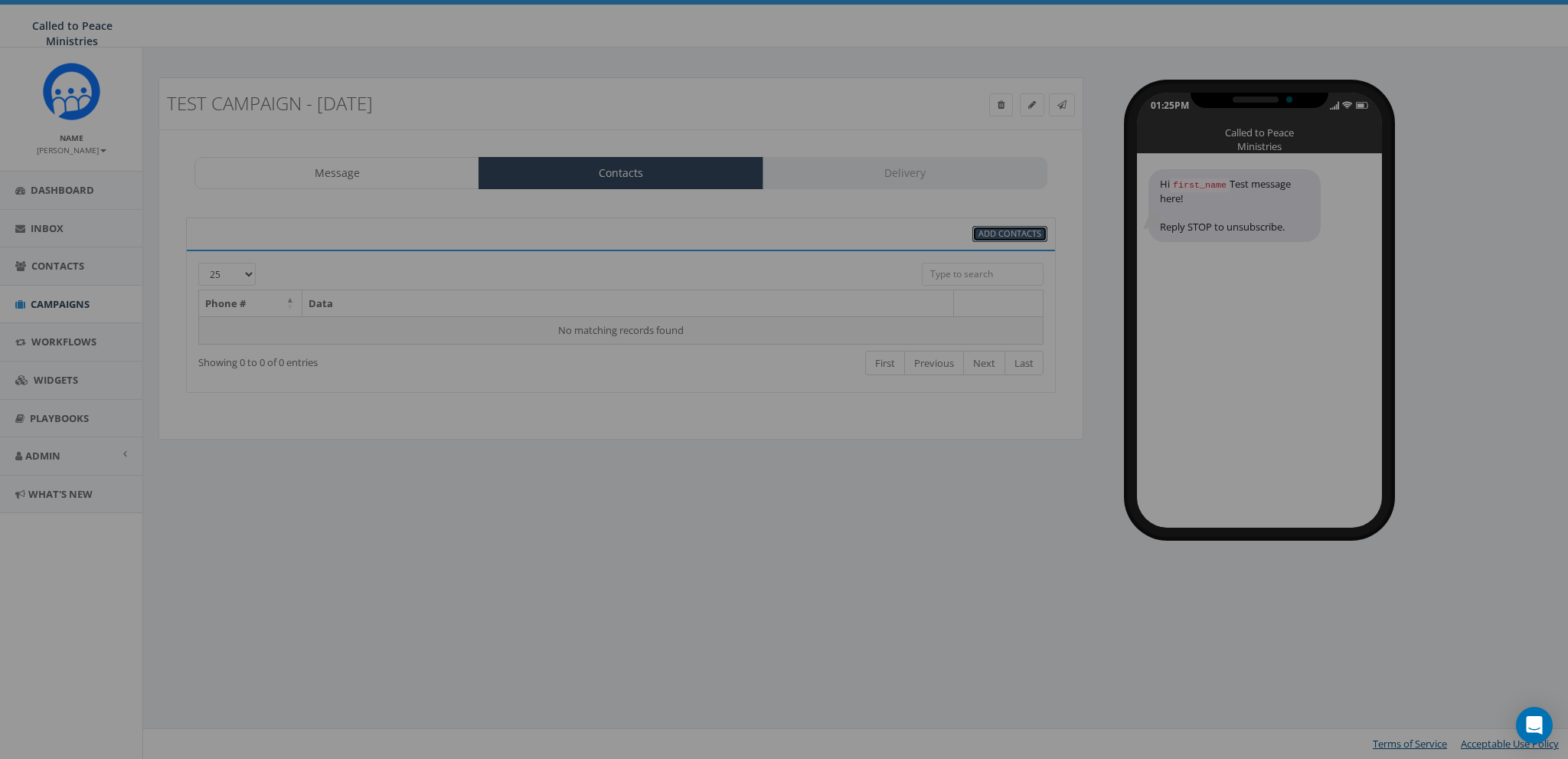
select select
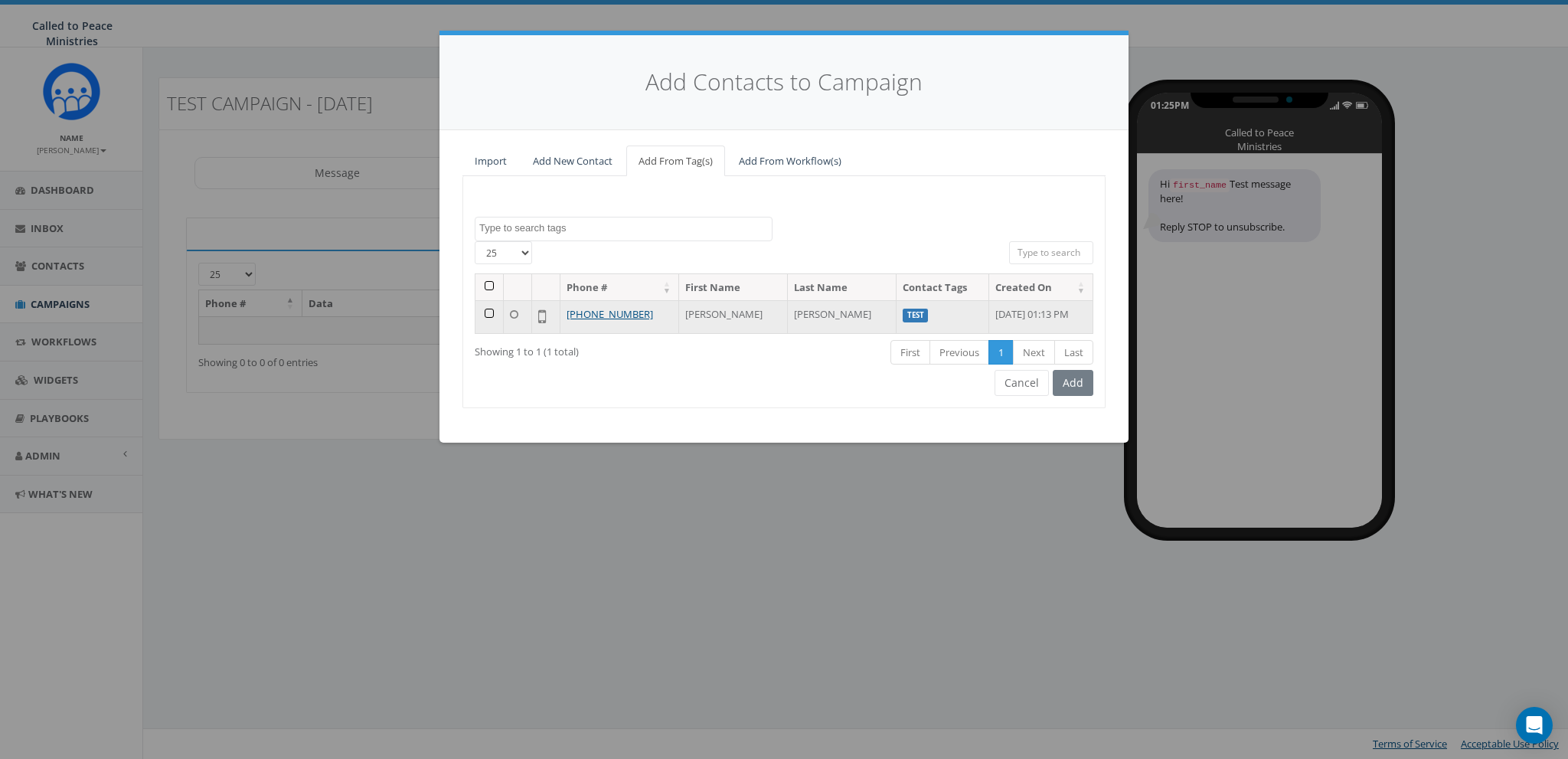
click at [490, 310] on td at bounding box center [490, 316] width 28 height 33
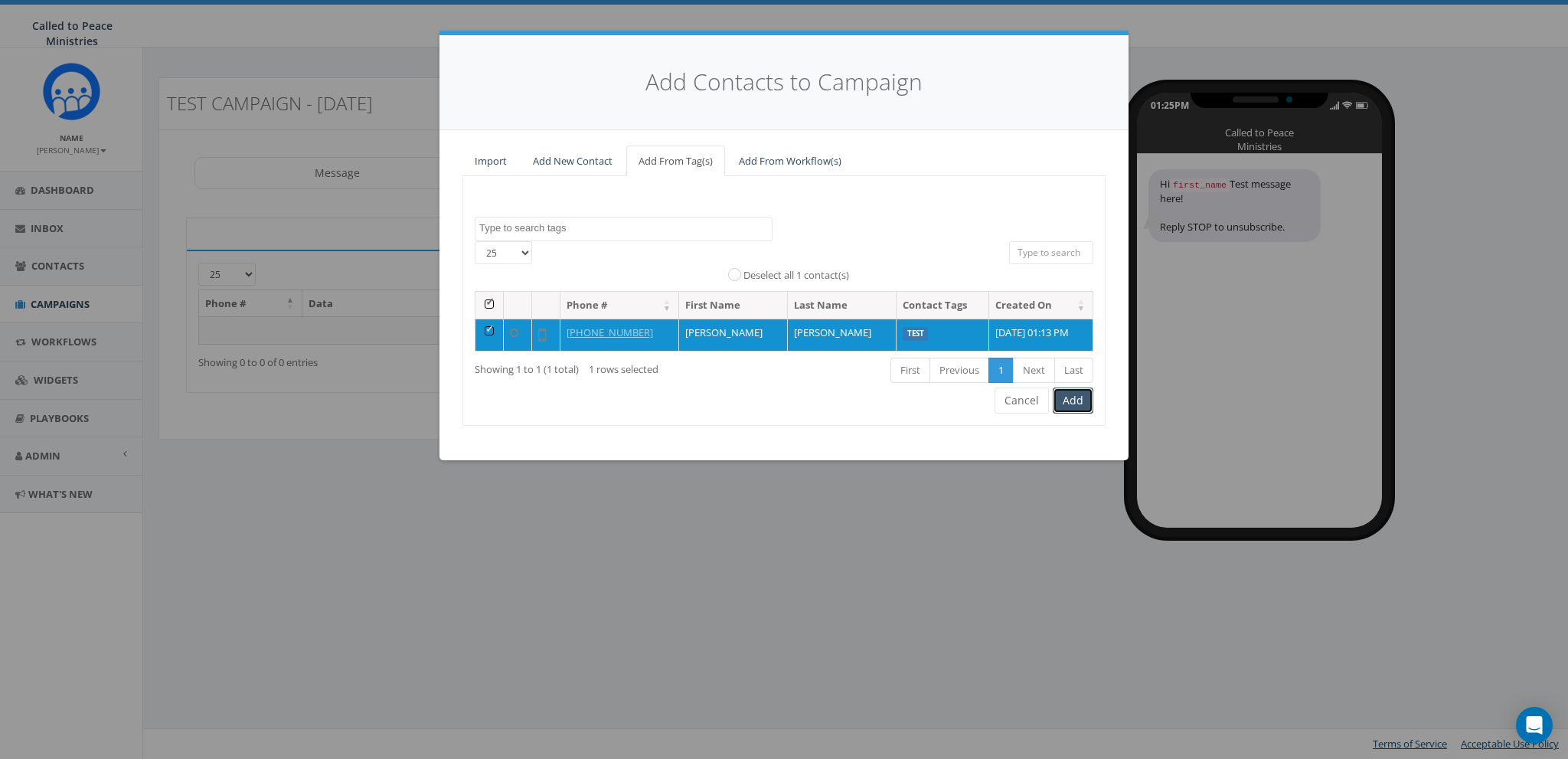
click at [1078, 401] on button "Add" at bounding box center [1073, 400] width 41 height 26
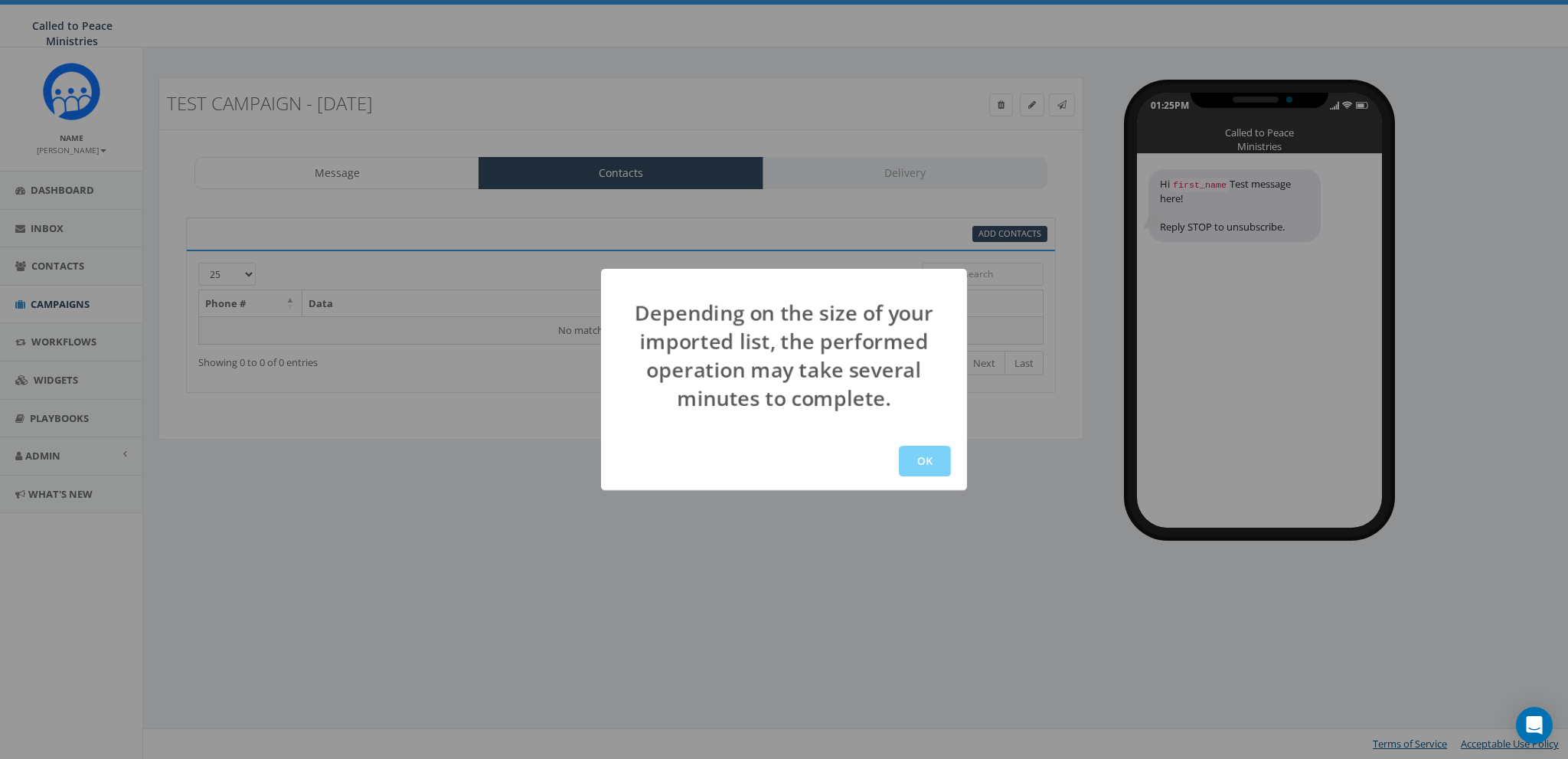
click at [893, 463] on div "OK" at bounding box center [784, 461] width 366 height 58
click at [920, 464] on button "OK" at bounding box center [925, 461] width 52 height 31
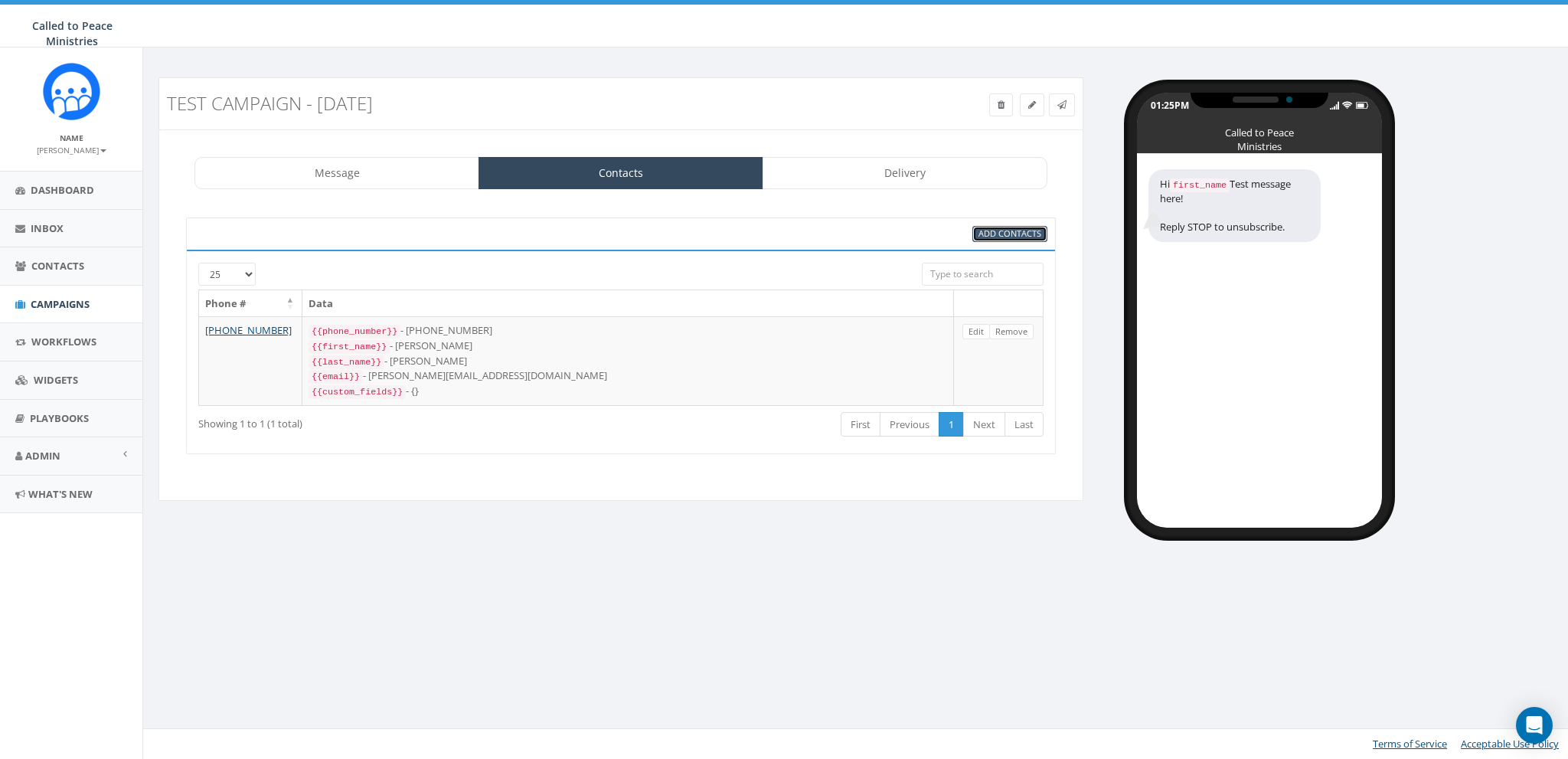
click at [1014, 229] on span "Add Contacts" at bounding box center [1010, 234] width 63 height 12
select select
click at [1036, 228] on span "Add Contacts" at bounding box center [1010, 234] width 63 height 12
select select
click at [985, 228] on span "Add Contacts" at bounding box center [1010, 234] width 63 height 12
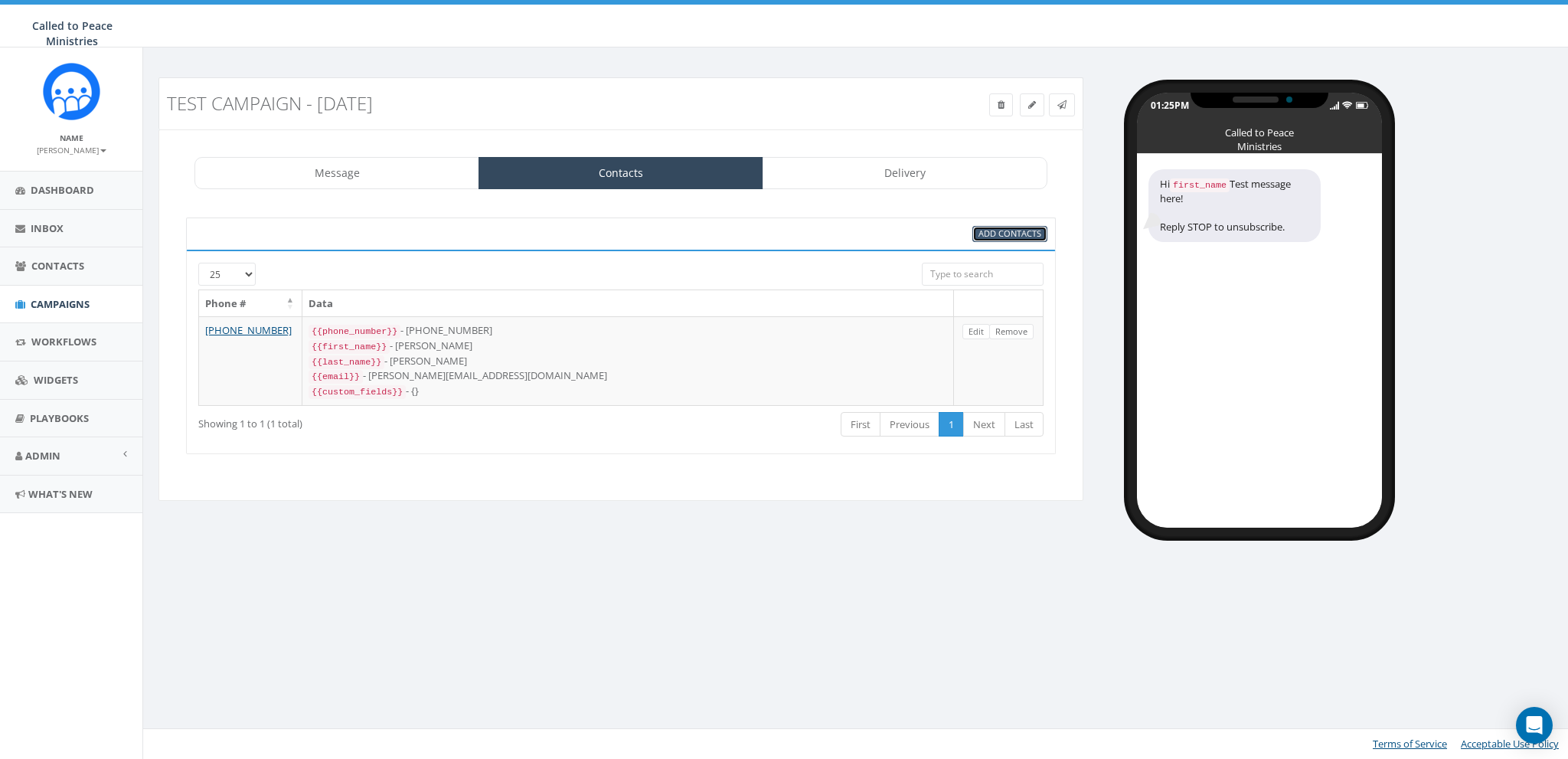
select select
click at [853, 475] on div "Message Contacts Delivery Hi {{first_name}} Test message here! Reply STOP to un…" at bounding box center [621, 314] width 925 height 371
click at [926, 176] on link "Delivery" at bounding box center [905, 173] width 285 height 32
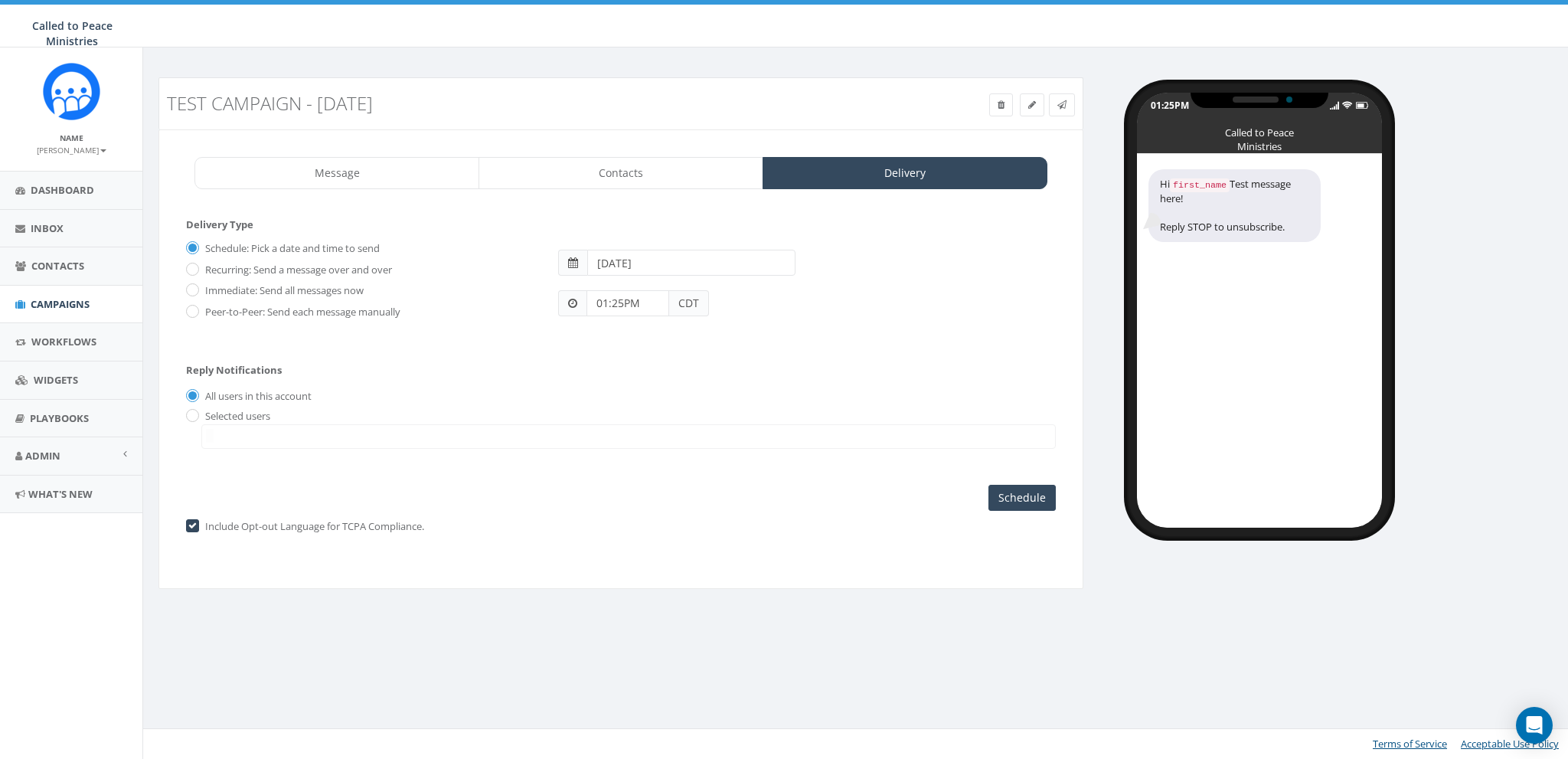
click at [228, 312] on label "Peer-to-Peer: Send each message manually" at bounding box center [300, 311] width 199 height 15
click at [196, 312] on input "Peer-to-Peer: Send each message manually" at bounding box center [191, 312] width 10 height 10
radio input "true"
click at [235, 527] on label "Include Opt-out Language for TCPA Compliance." at bounding box center [312, 526] width 223 height 15
click at [189, 527] on input "checkbox" at bounding box center [191, 526] width 10 height 10
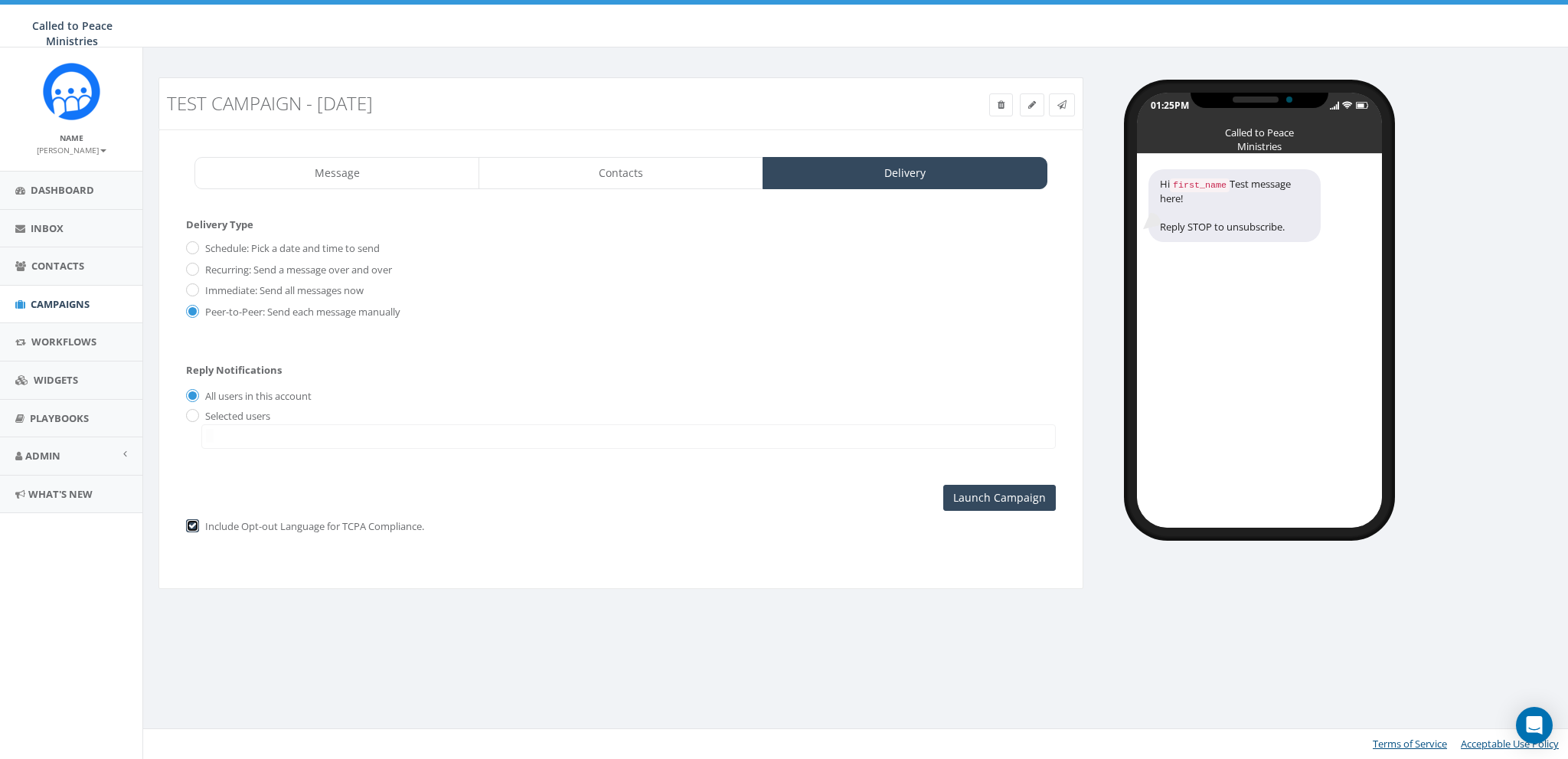
checkbox input "false"
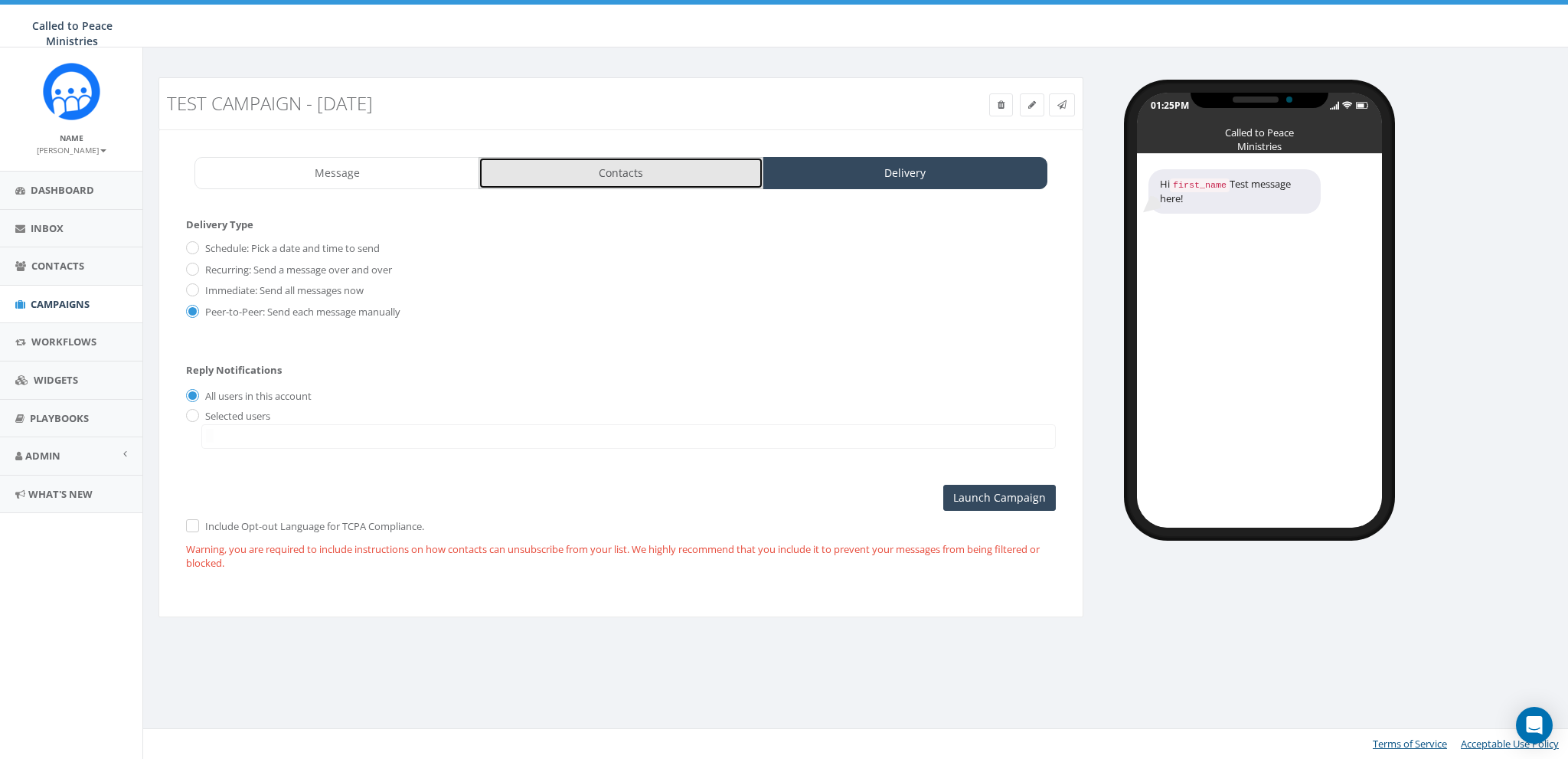
click at [647, 188] on link "Contacts" at bounding box center [621, 173] width 285 height 32
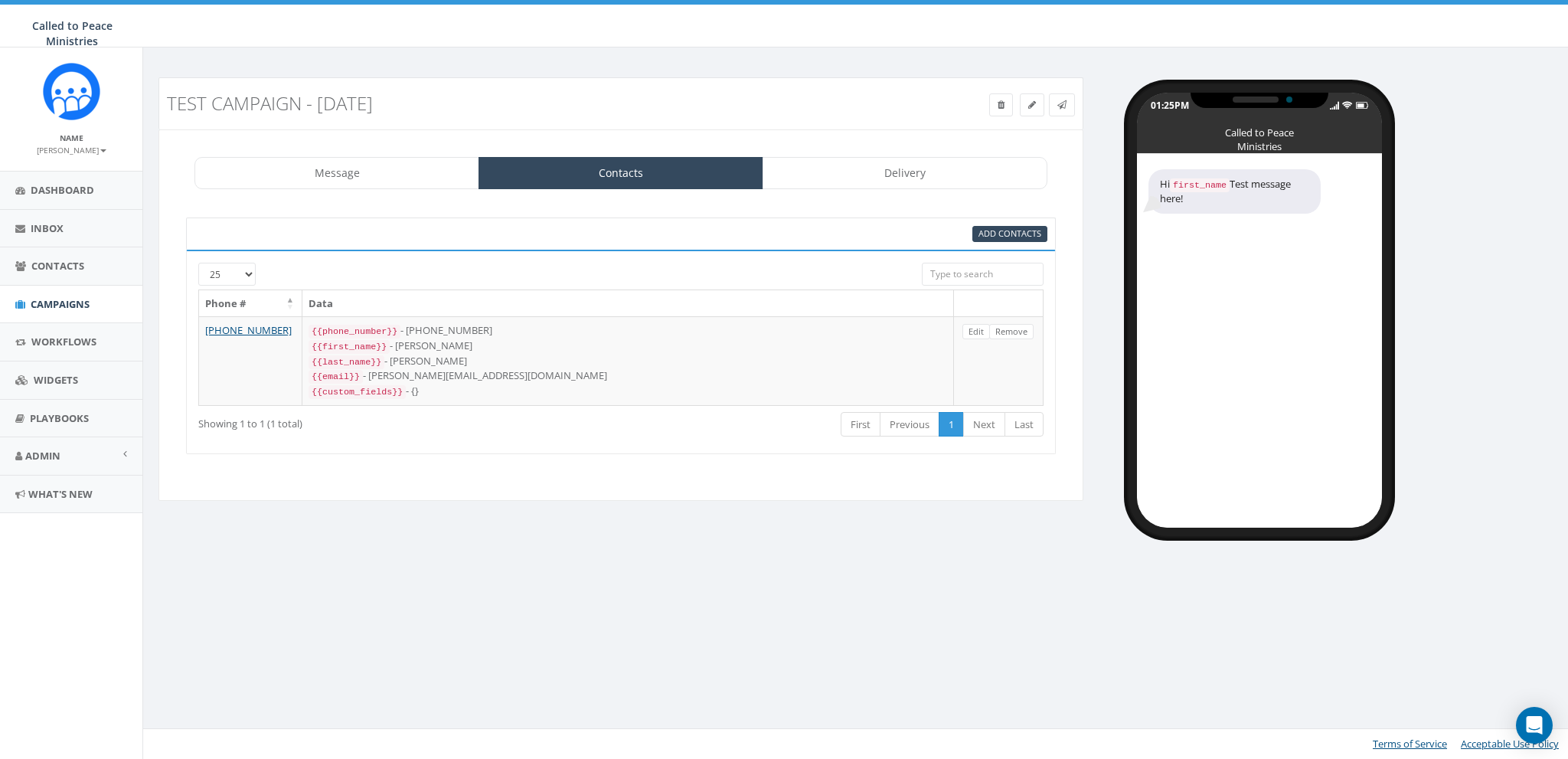
click at [76, 151] on small "[PERSON_NAME]" at bounding box center [72, 149] width 70 height 11
click at [68, 188] on link "Sign Out" at bounding box center [77, 192] width 121 height 19
